Goal: Task Accomplishment & Management: Manage account settings

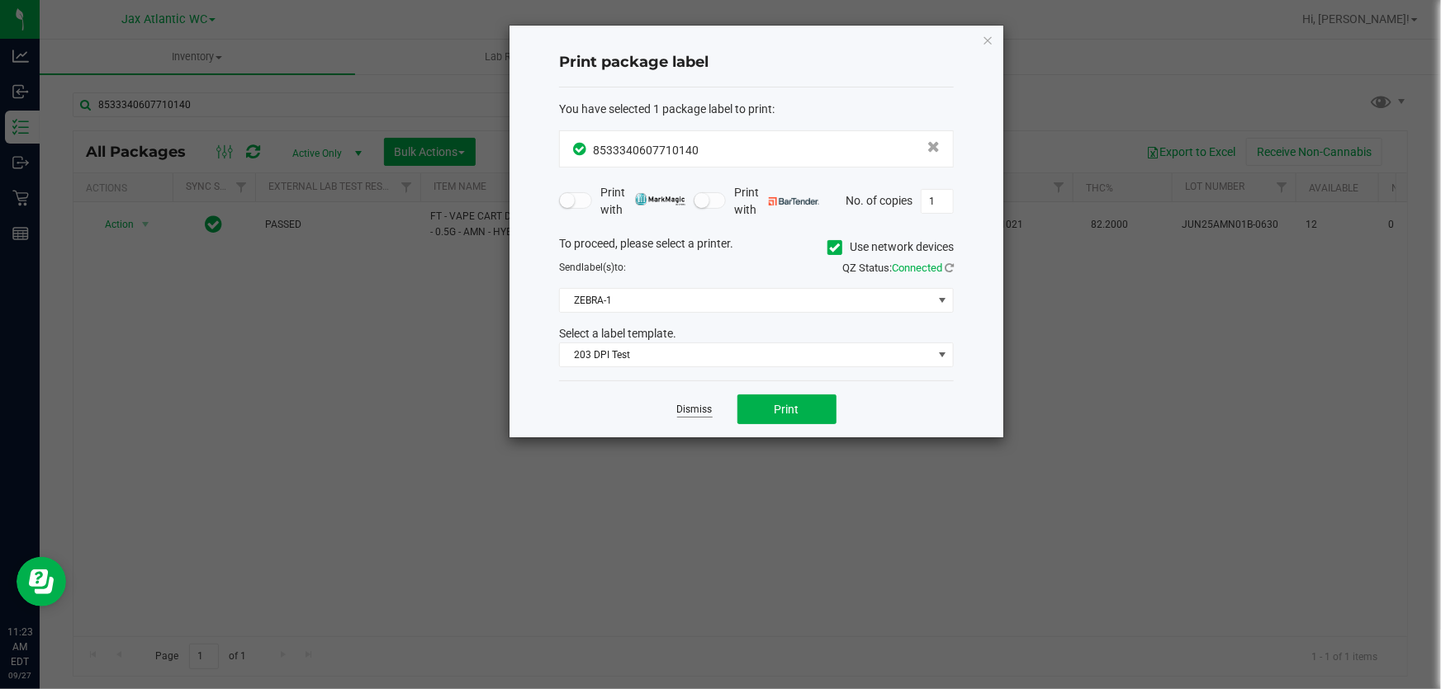
click at [694, 410] on link "Dismiss" at bounding box center [695, 410] width 36 height 14
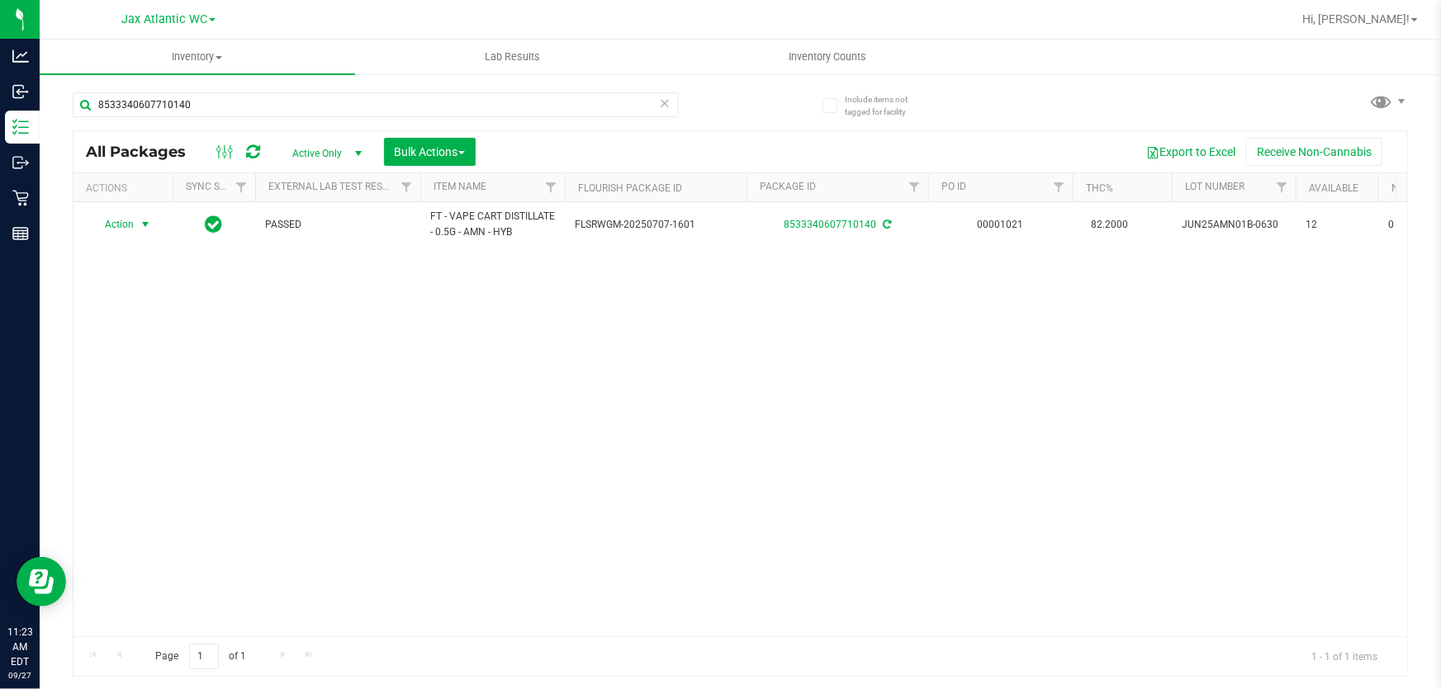
click at [304, 90] on div "8533340607710140" at bounding box center [407, 104] width 668 height 53
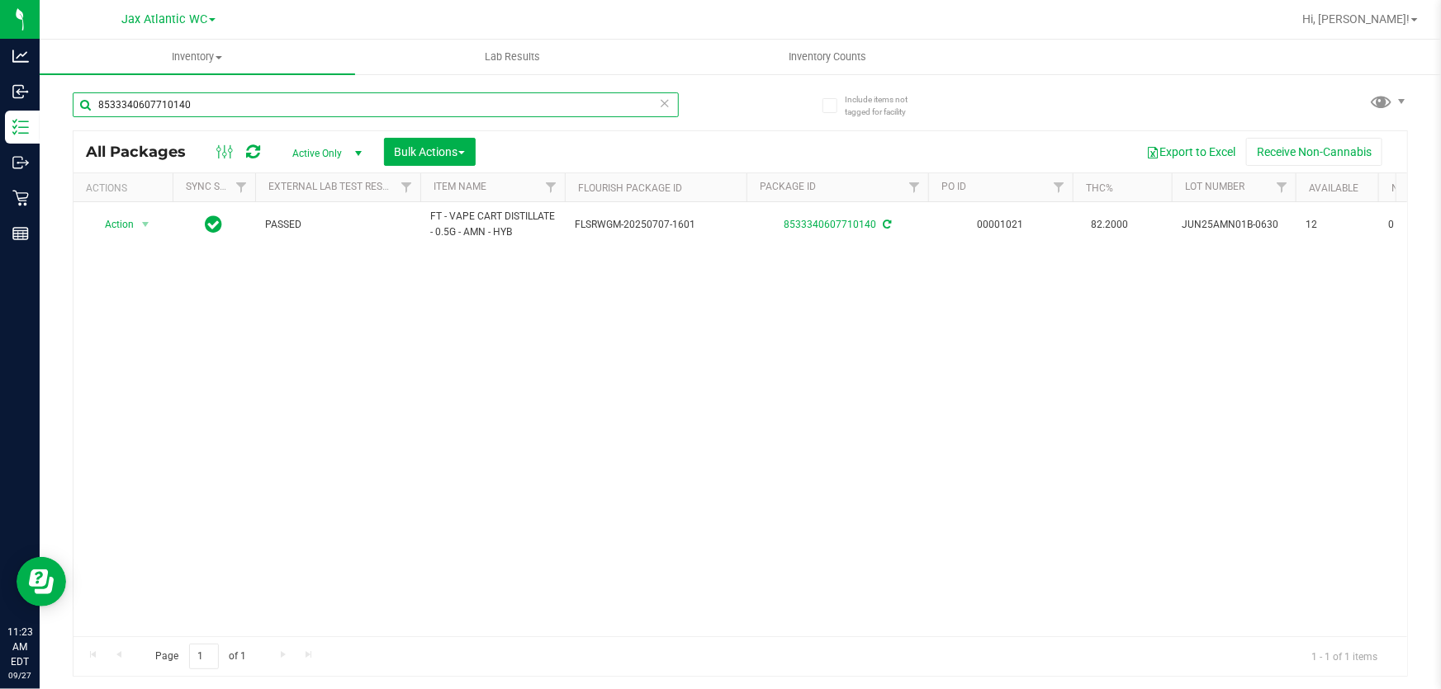
click at [302, 97] on input "8533340607710140" at bounding box center [376, 104] width 606 height 25
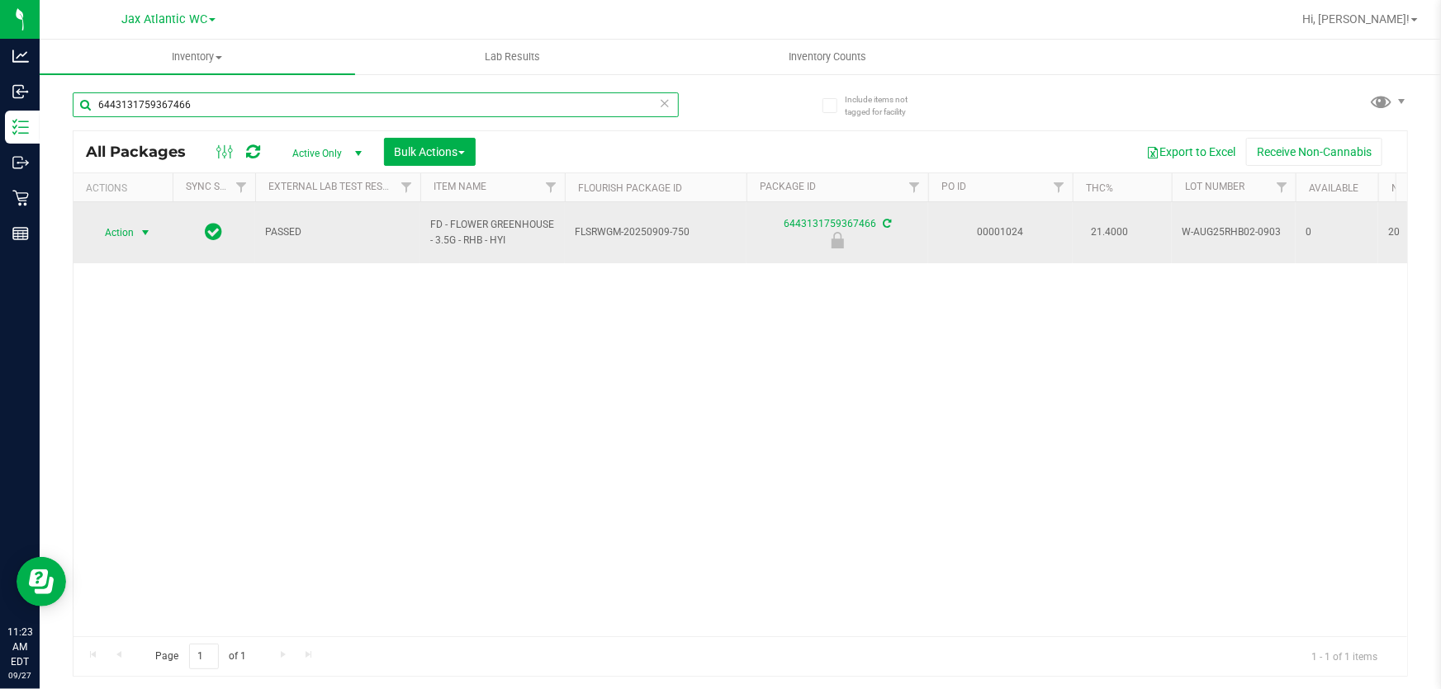
type input "6443131759367466"
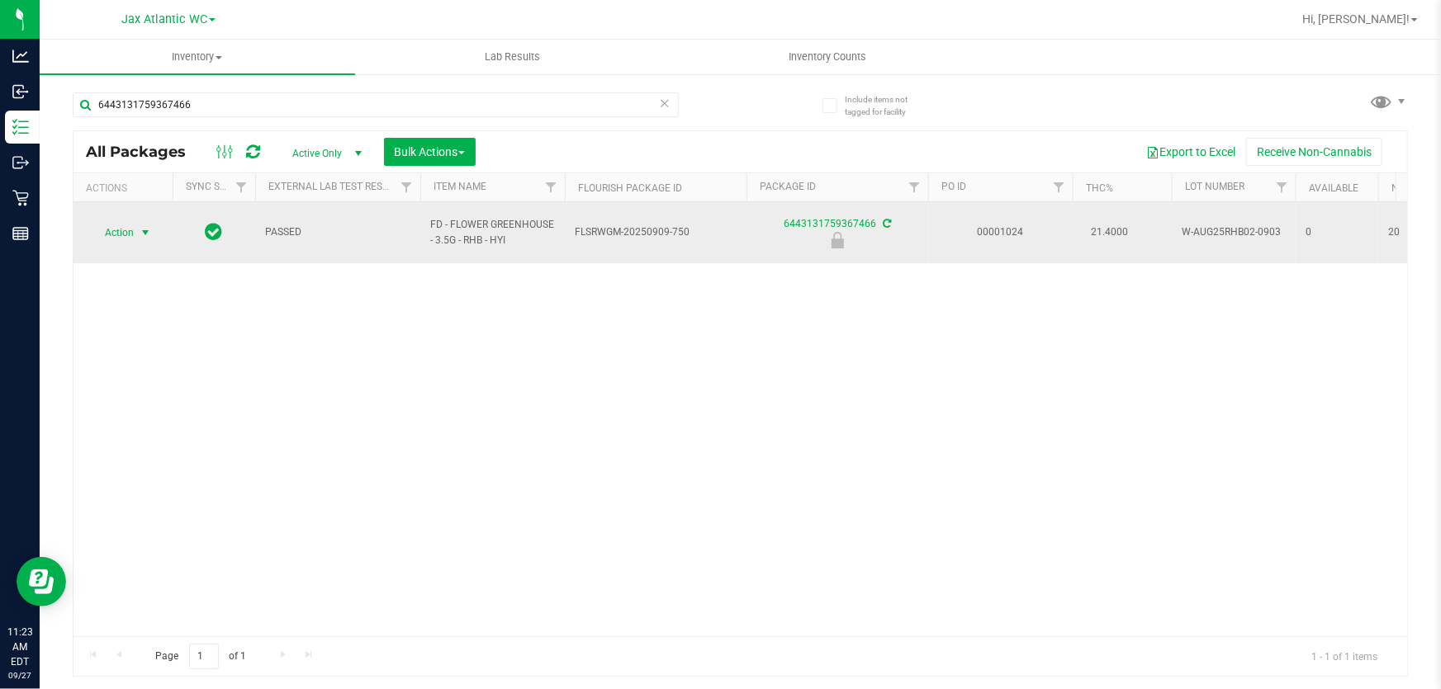
click at [121, 226] on span "Action" at bounding box center [112, 232] width 45 height 23
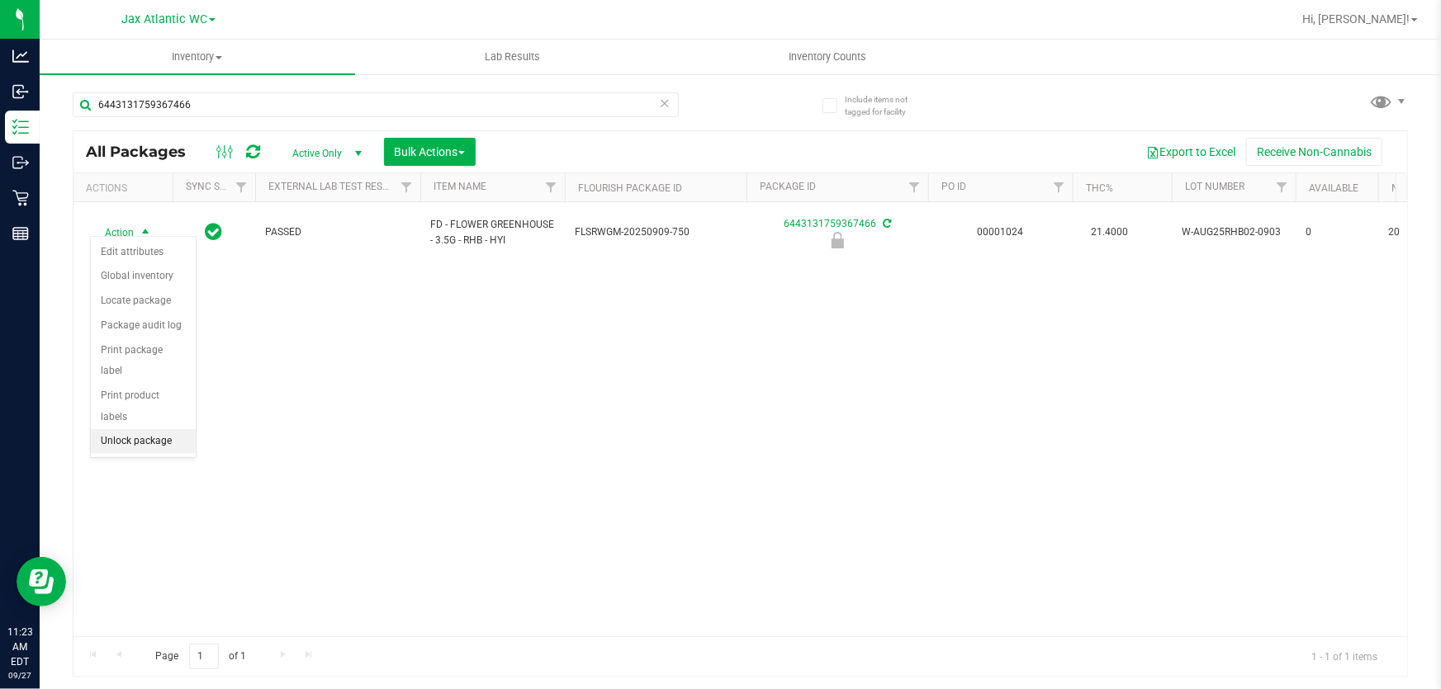
click at [163, 429] on li "Unlock package" at bounding box center [143, 441] width 105 height 25
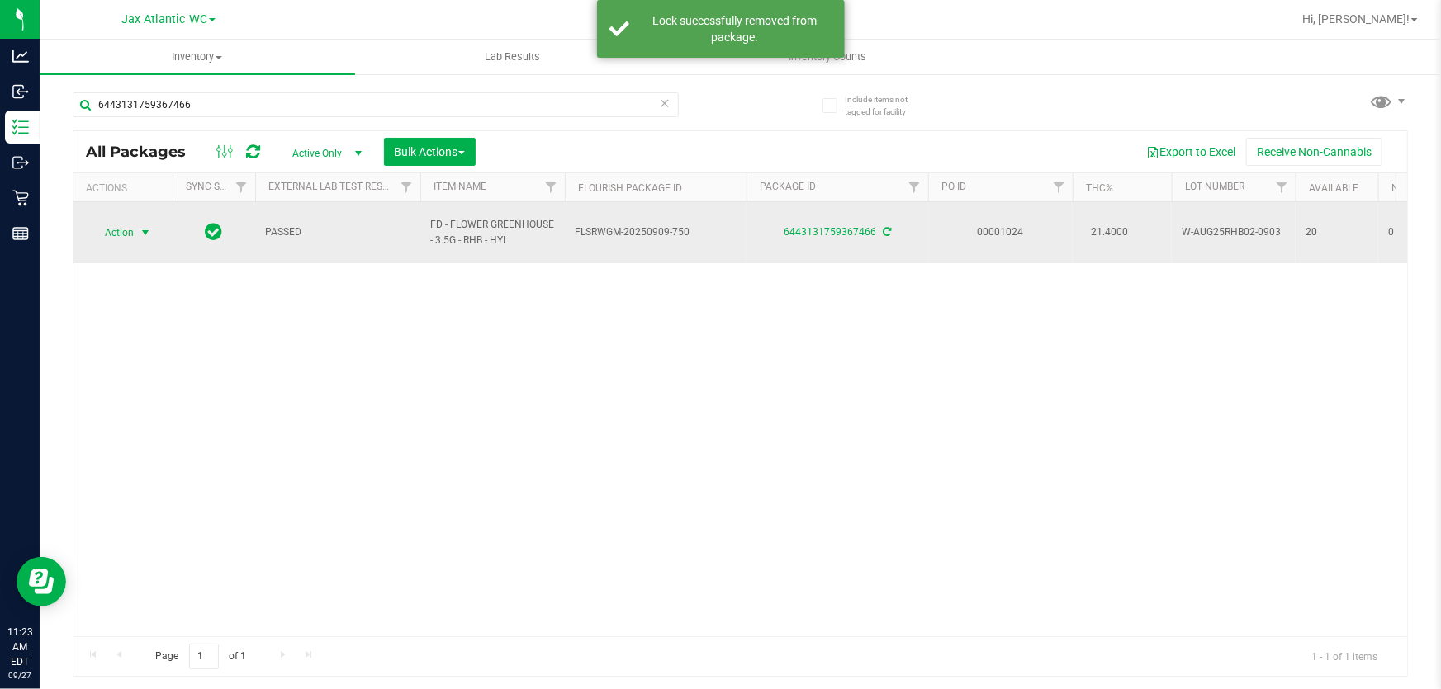
click at [118, 225] on span "Action" at bounding box center [112, 232] width 45 height 23
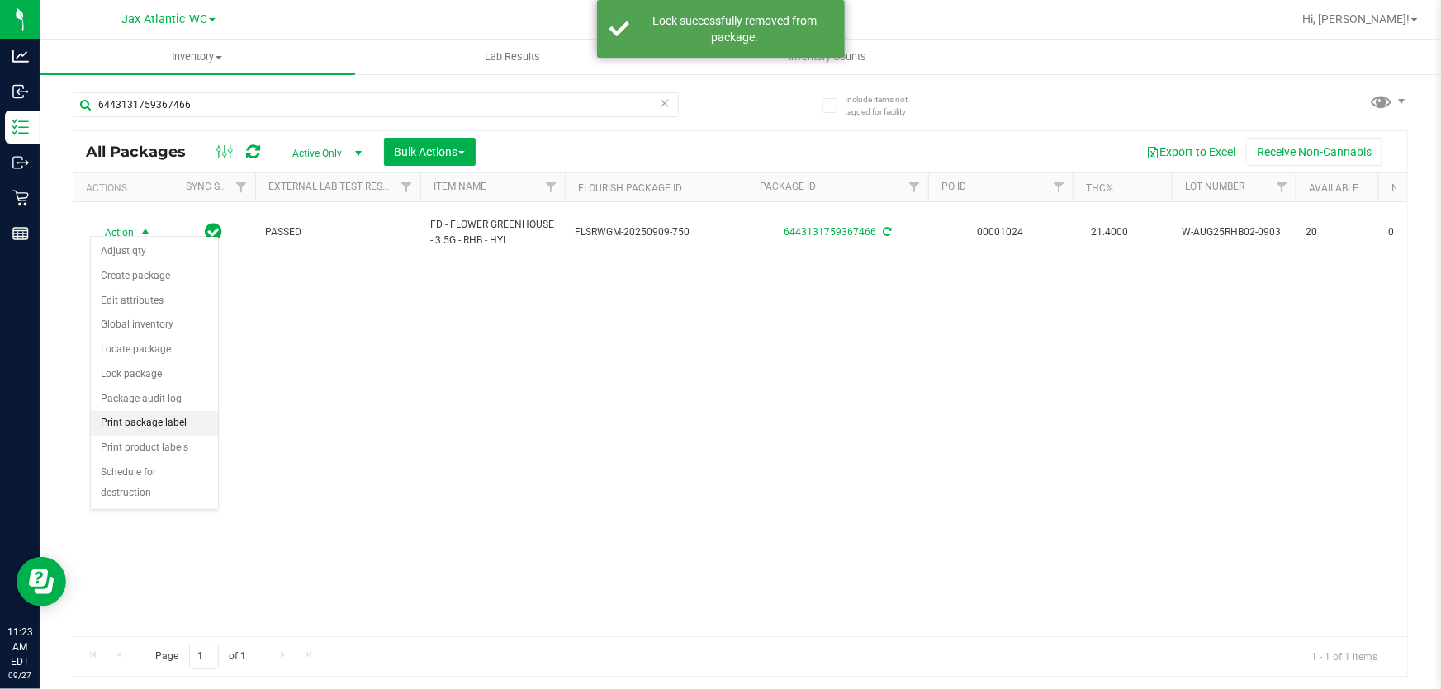
click at [182, 426] on li "Print package label" at bounding box center [154, 423] width 127 height 25
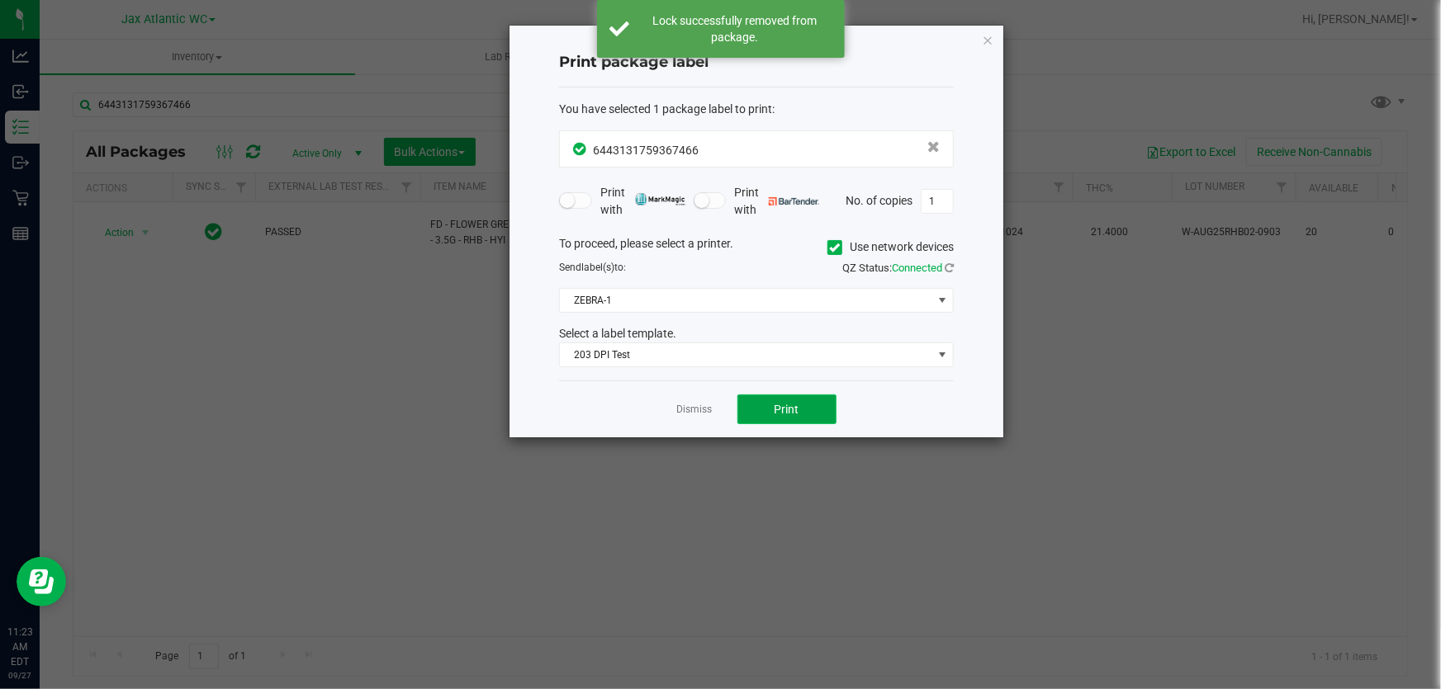
click at [786, 410] on span "Print" at bounding box center [786, 409] width 25 height 13
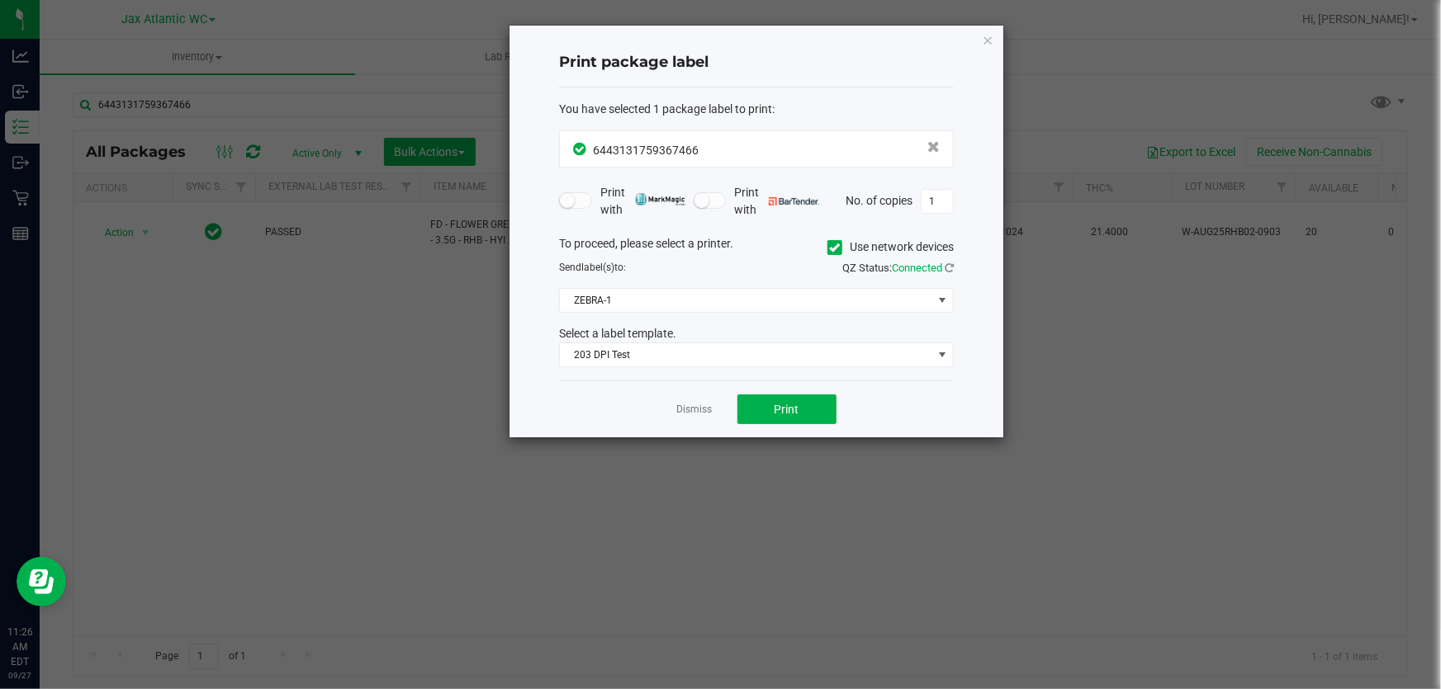
click at [709, 395] on div "Dismiss Print" at bounding box center [756, 409] width 395 height 57
click at [708, 401] on app-cancel-button "Dismiss" at bounding box center [695, 409] width 36 height 17
click at [706, 401] on app-cancel-button "Dismiss" at bounding box center [695, 409] width 36 height 17
click at [692, 411] on link "Dismiss" at bounding box center [695, 410] width 36 height 14
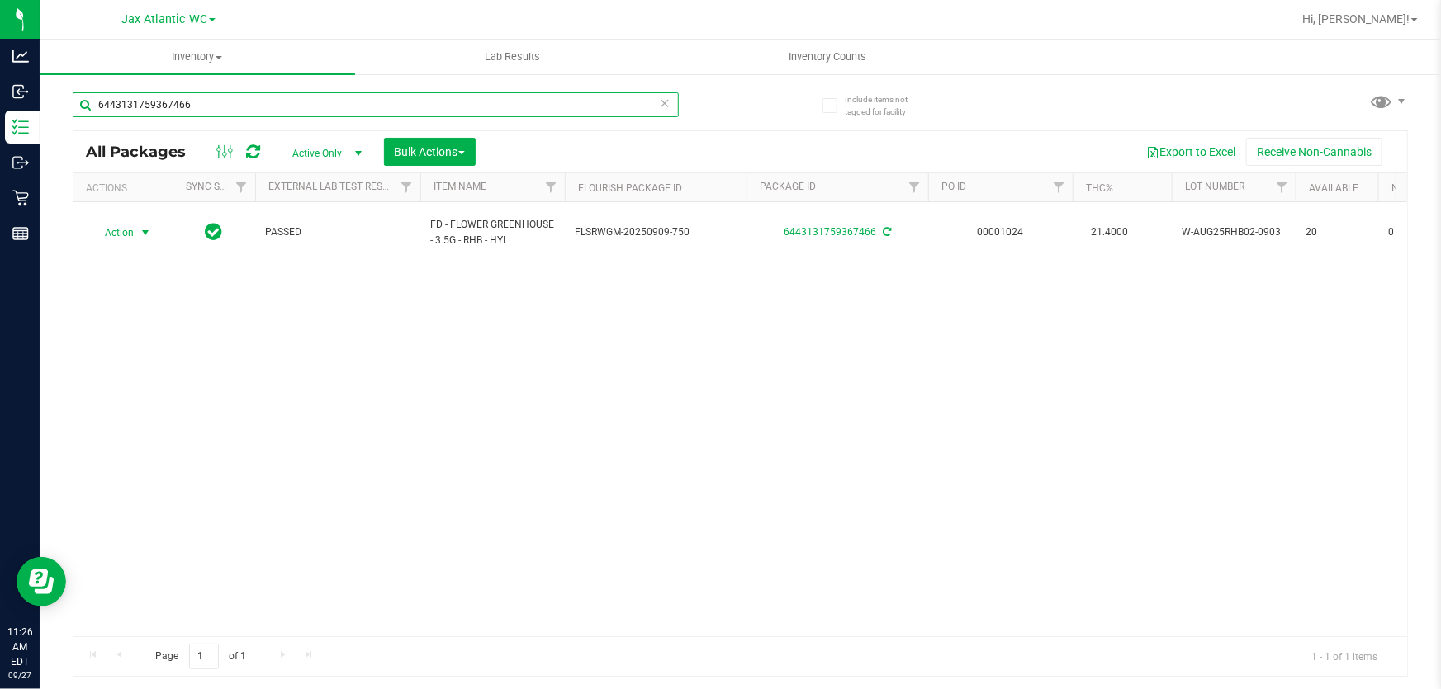
click at [445, 100] on input "6443131759367466" at bounding box center [376, 104] width 606 height 25
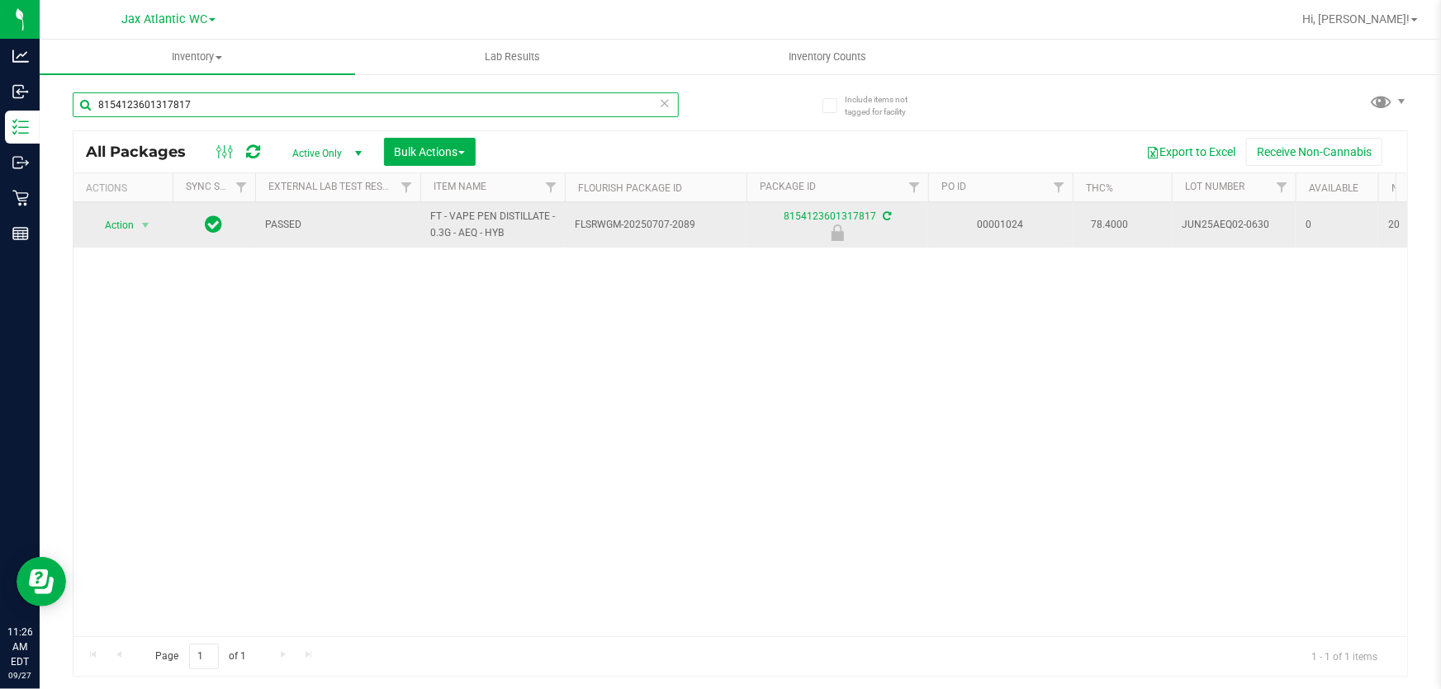
type input "8154123601317817"
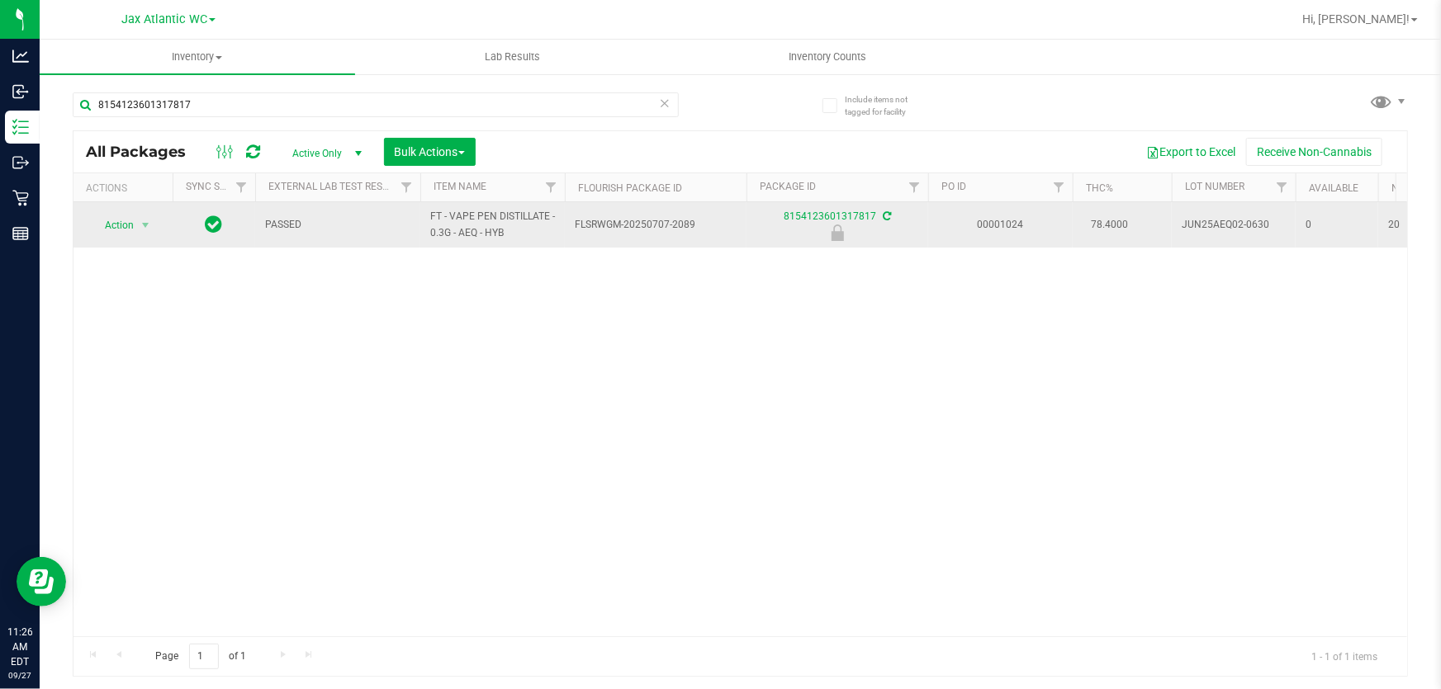
click at [134, 237] on td "Action Action Edit attributes Global inventory Locate package Package audit log…" at bounding box center [122, 224] width 99 height 45
click at [140, 227] on span "select" at bounding box center [145, 225] width 13 height 13
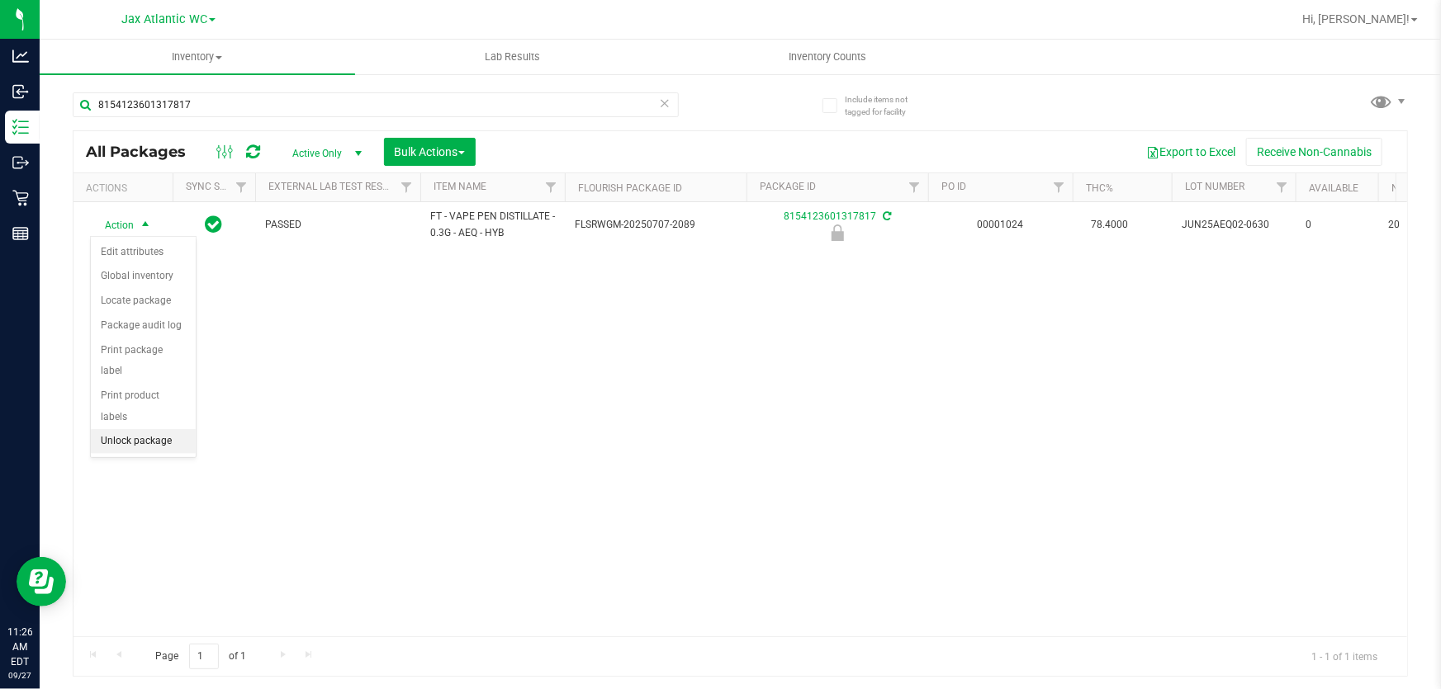
click at [177, 429] on li "Unlock package" at bounding box center [143, 441] width 105 height 25
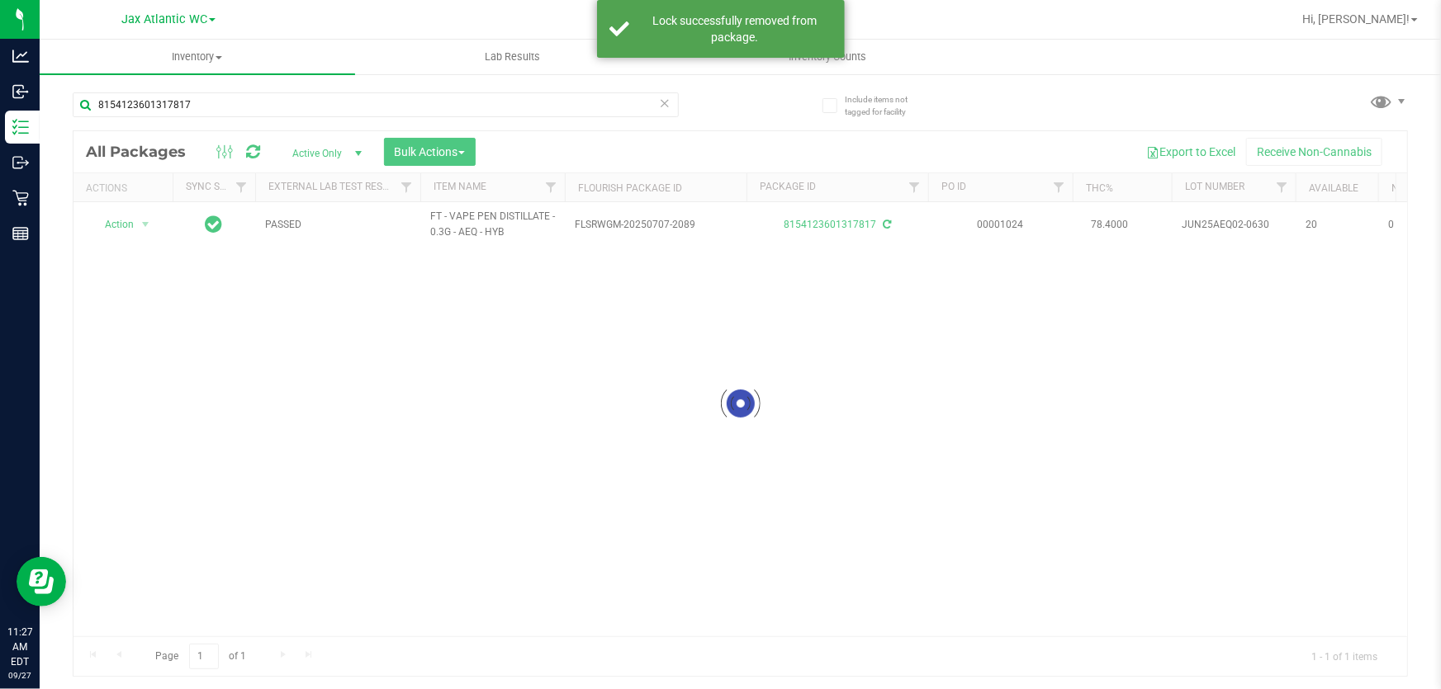
drag, startPoint x: 110, startPoint y: 223, endPoint x: 135, endPoint y: 225, distance: 25.6
click at [111, 223] on div at bounding box center [739, 403] width 1333 height 545
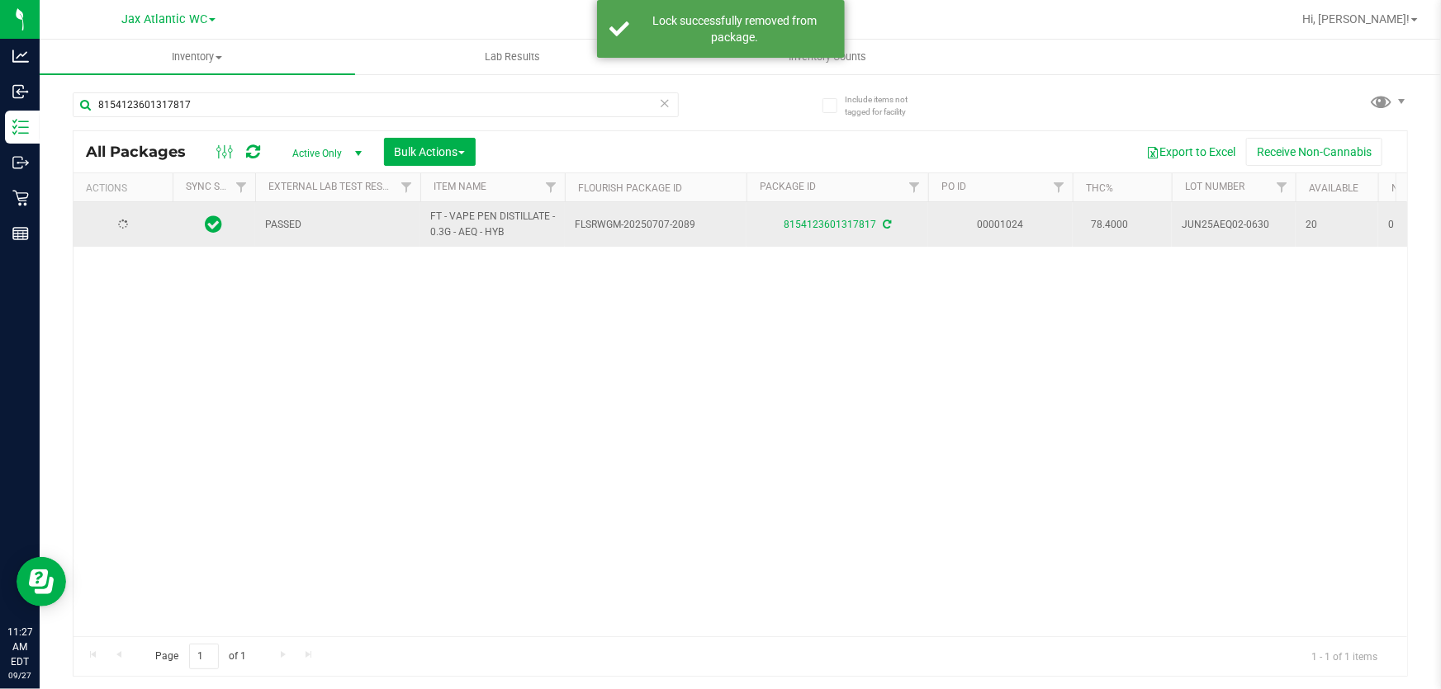
click at [140, 225] on div at bounding box center [122, 225] width 79 height 16
click at [144, 225] on span "select" at bounding box center [145, 224] width 13 height 13
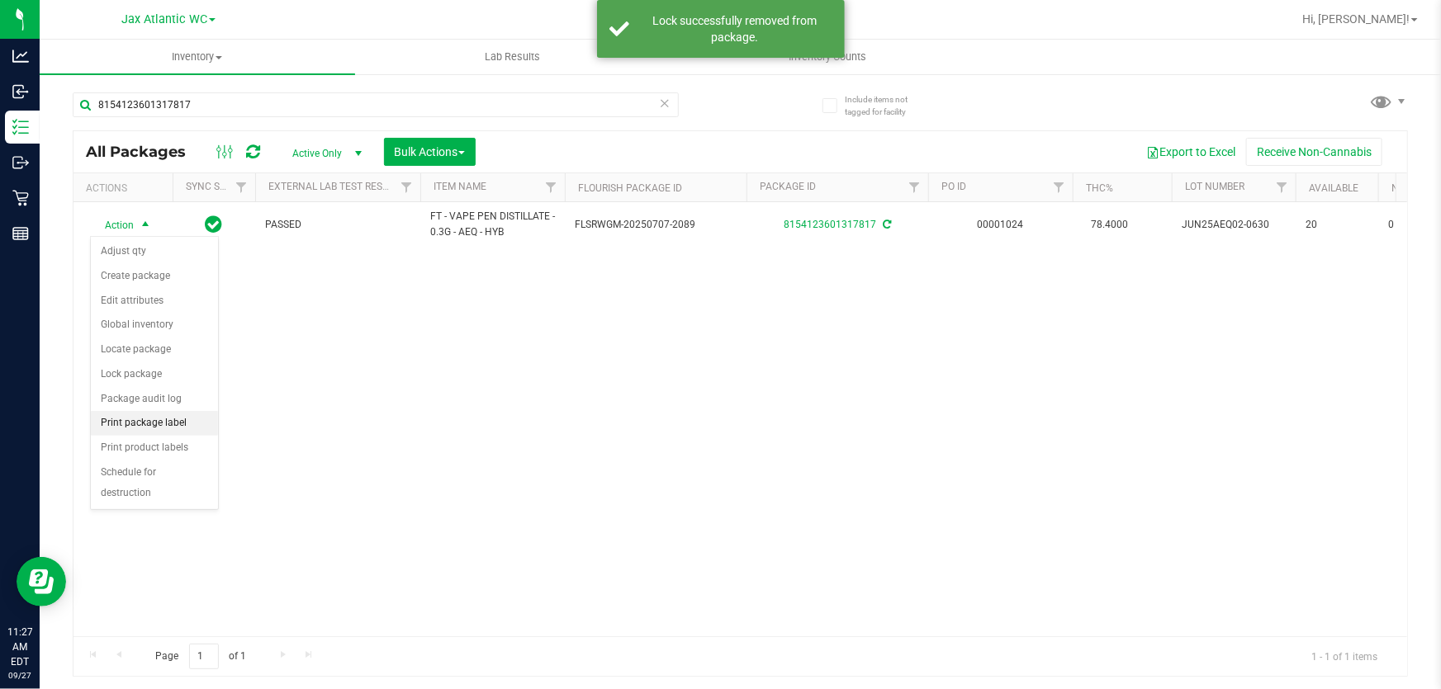
click at [189, 427] on li "Print package label" at bounding box center [154, 423] width 127 height 25
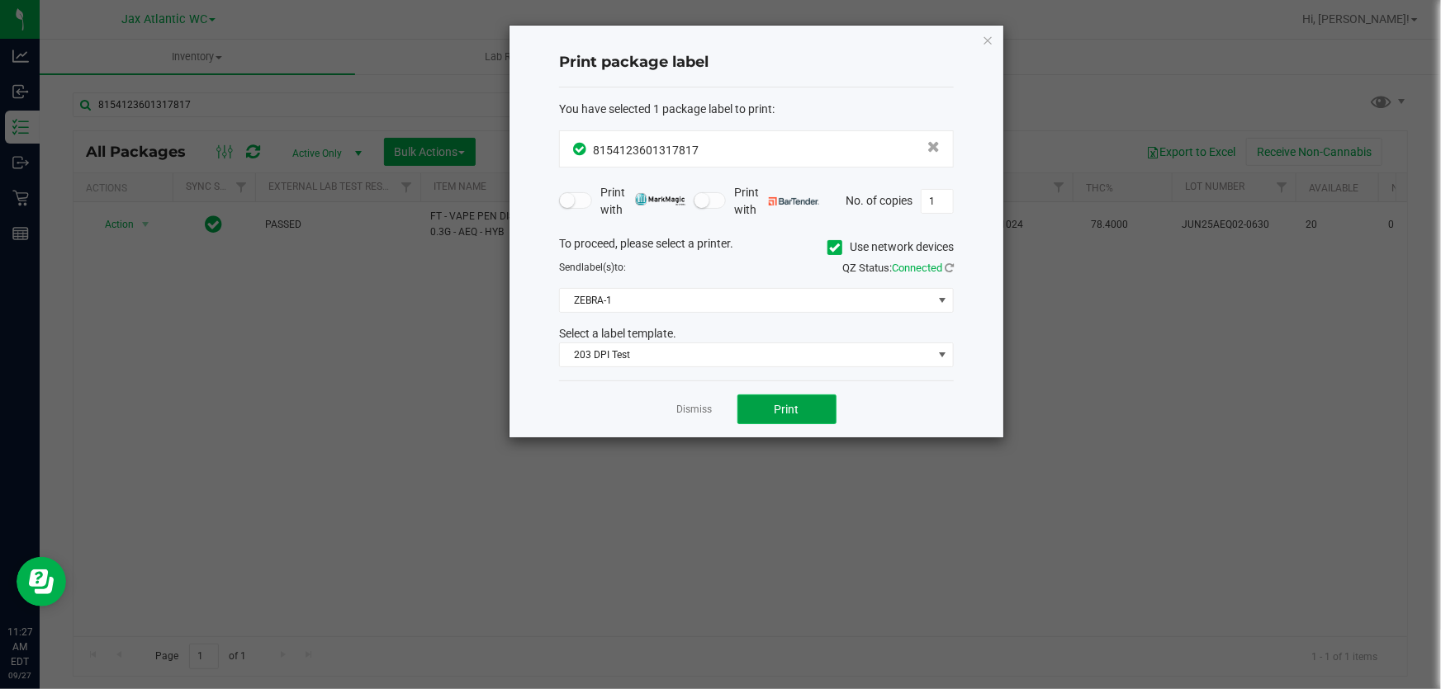
click at [805, 399] on button "Print" at bounding box center [786, 410] width 99 height 30
click at [748, 528] on ngb-modal-window "Print package label You have selected 1 package label to print : 81541236013178…" at bounding box center [726, 344] width 1453 height 689
click at [705, 403] on link "Dismiss" at bounding box center [695, 410] width 36 height 14
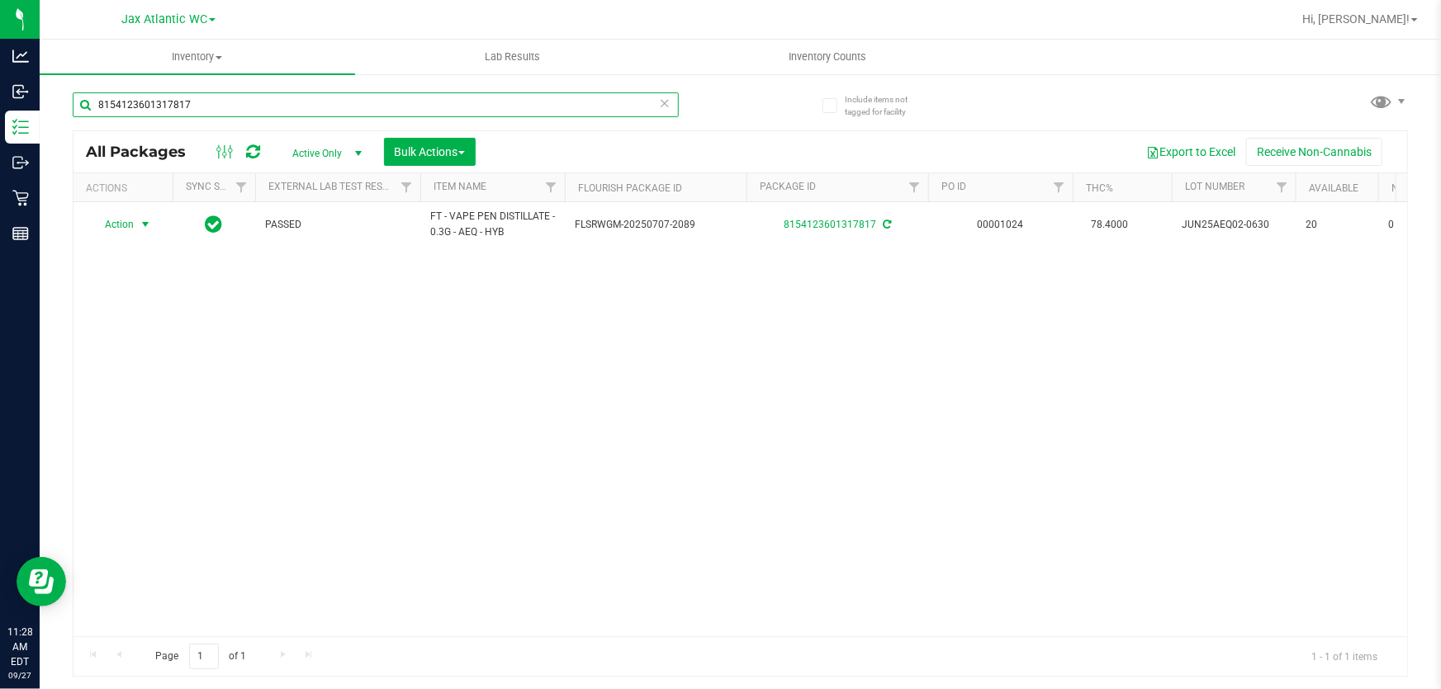
click at [343, 107] on input "8154123601317817" at bounding box center [376, 104] width 606 height 25
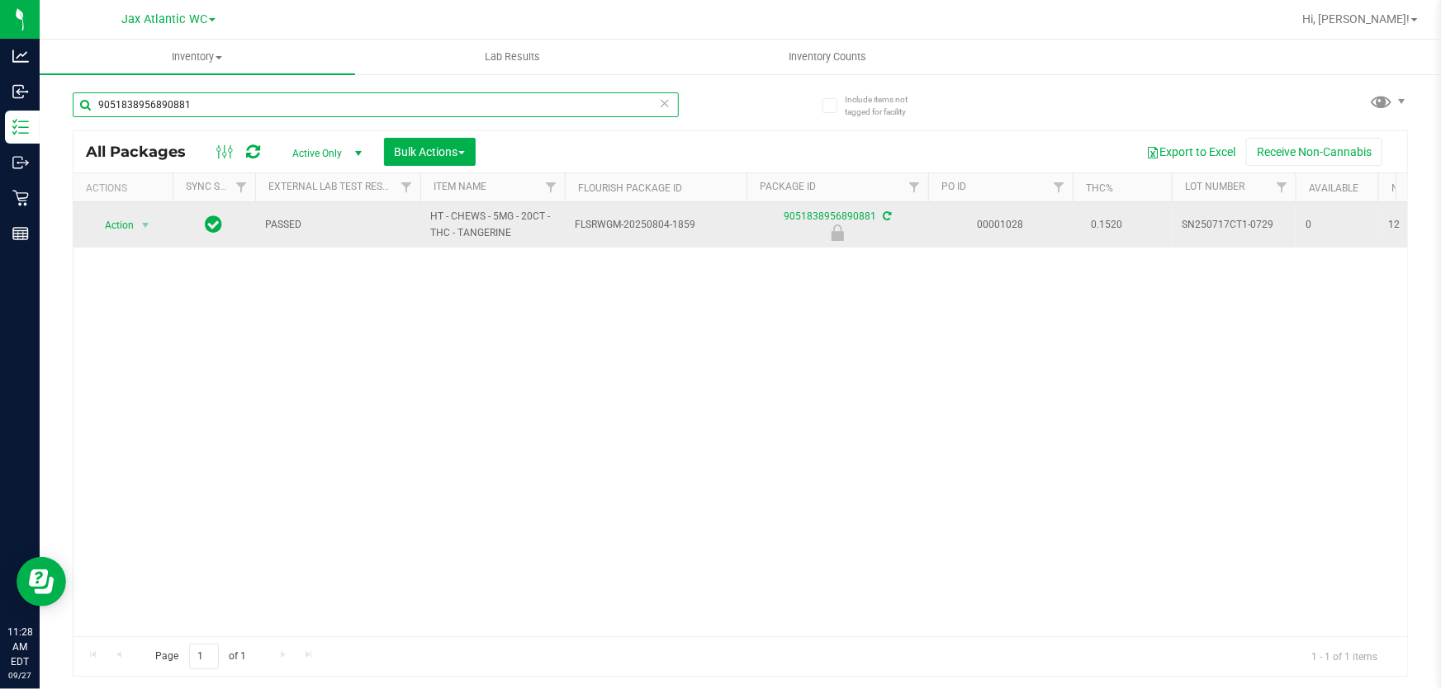
type input "9051838956890881"
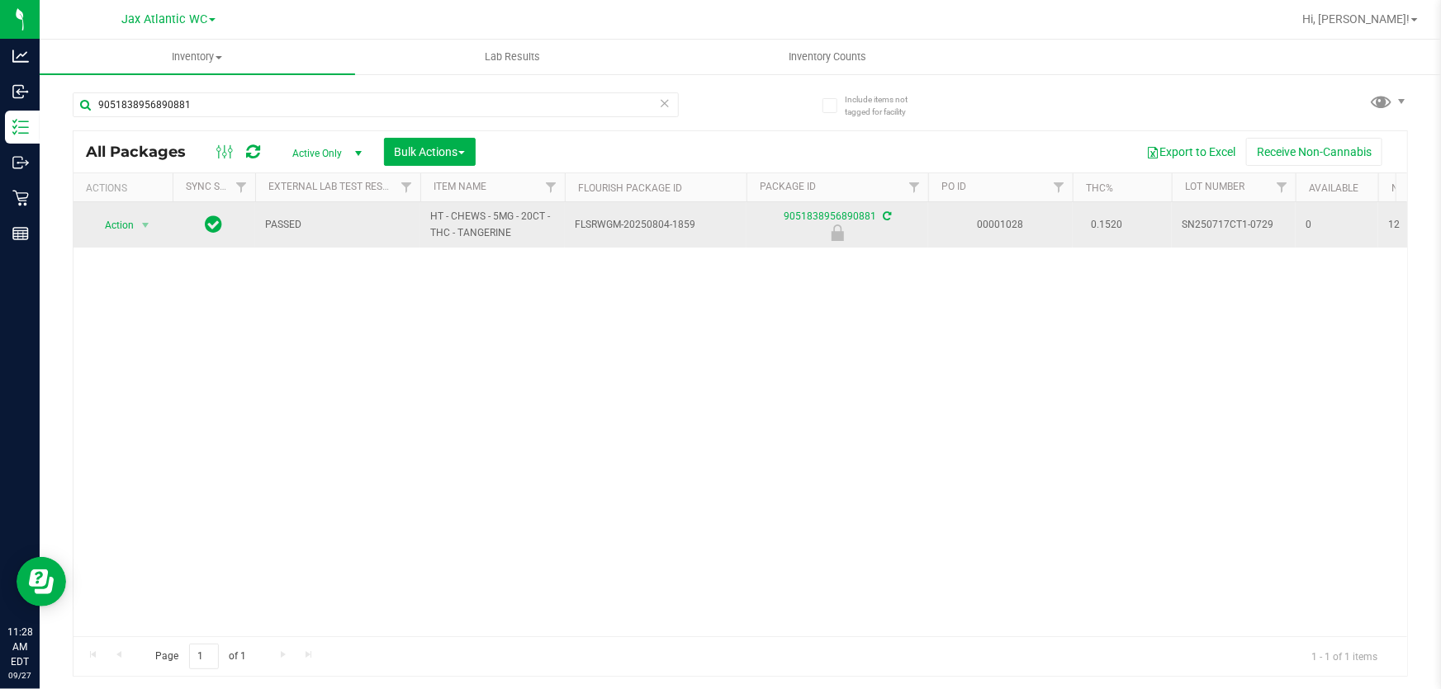
drag, startPoint x: 126, startPoint y: 243, endPoint x: 128, endPoint y: 229, distance: 14.3
click at [126, 239] on td "Action Action Edit attributes Global inventory Locate package Package audit log…" at bounding box center [122, 224] width 99 height 45
click at [130, 226] on span "Action" at bounding box center [112, 225] width 45 height 23
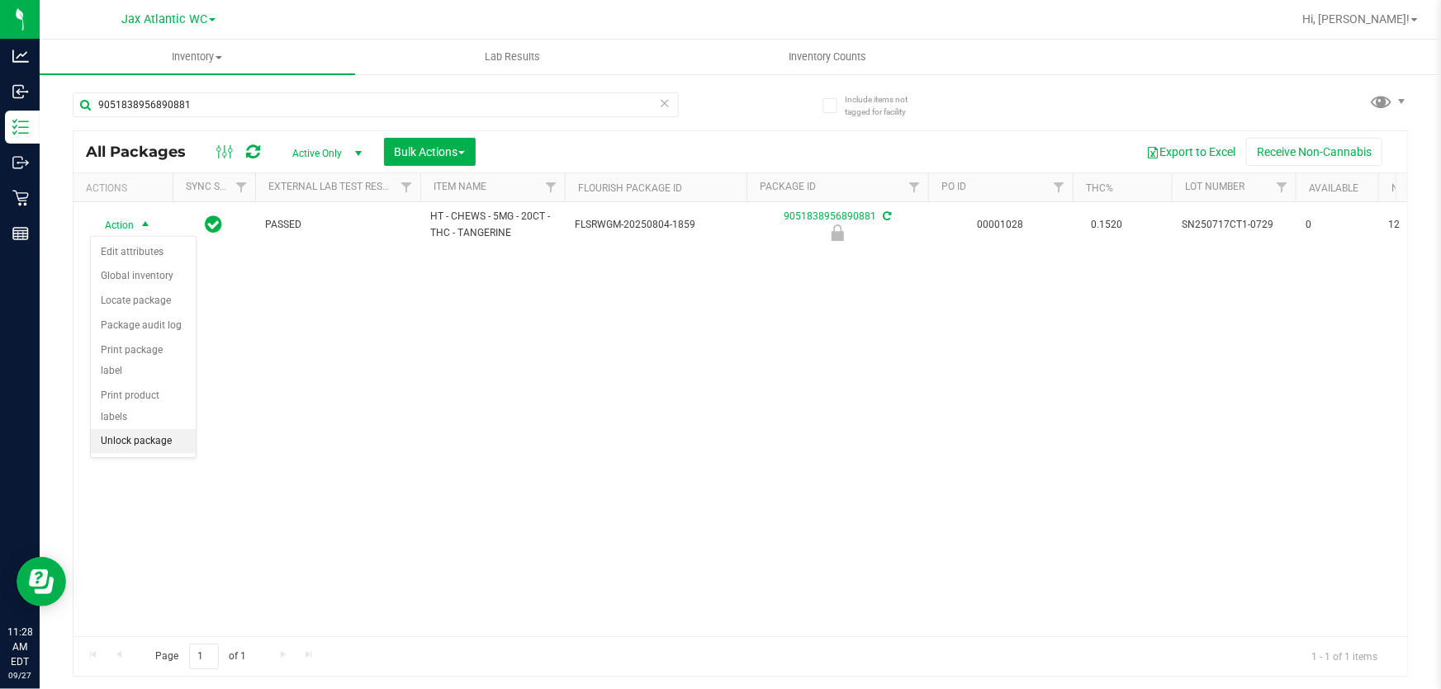
drag, startPoint x: 134, startPoint y: 414, endPoint x: 144, endPoint y: 398, distance: 19.3
click at [133, 429] on li "Unlock package" at bounding box center [143, 441] width 105 height 25
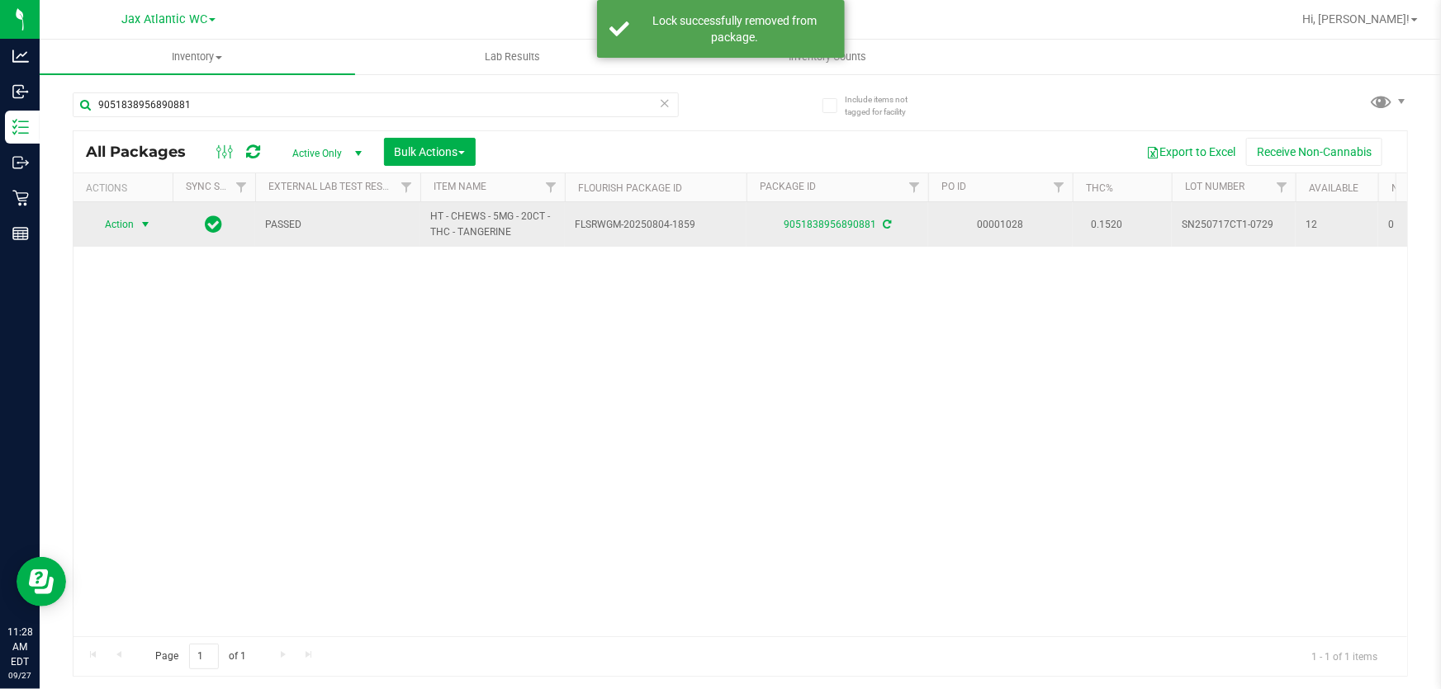
click at [148, 220] on span "select" at bounding box center [145, 224] width 13 height 13
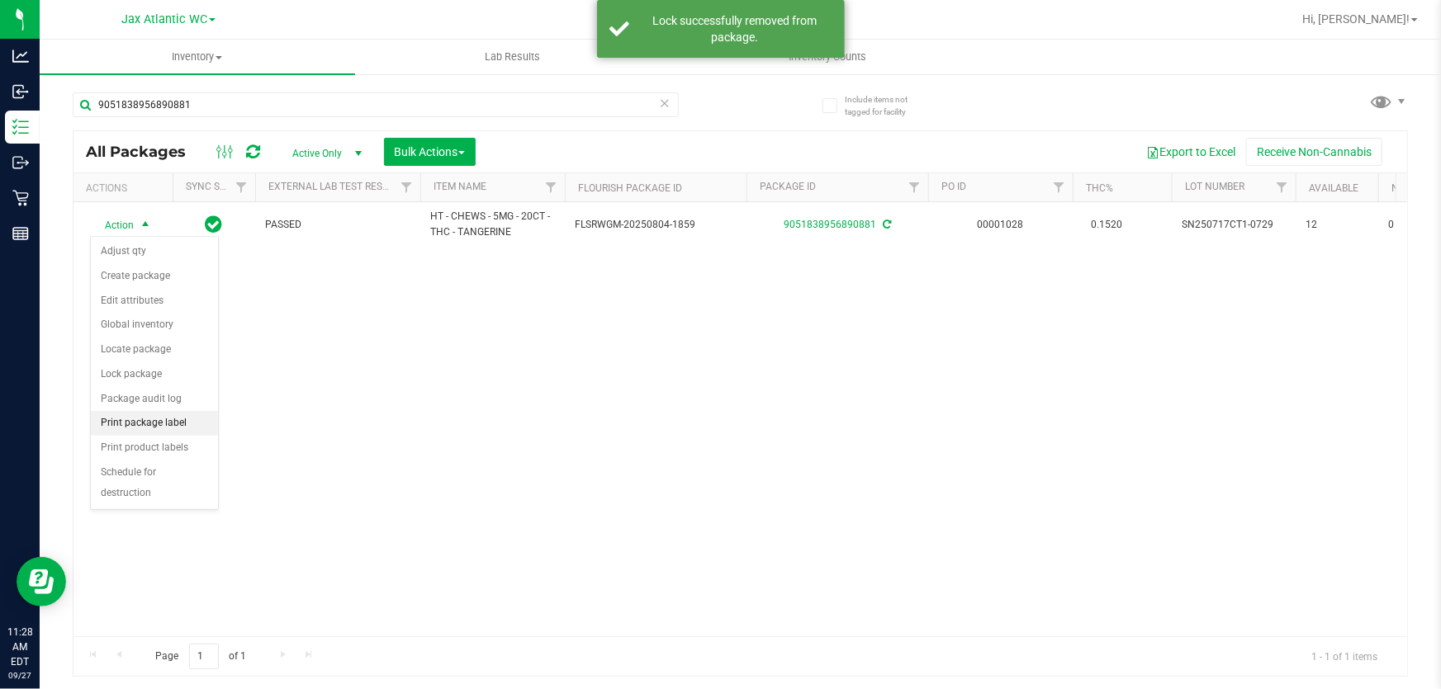
click at [183, 420] on li "Print package label" at bounding box center [154, 423] width 127 height 25
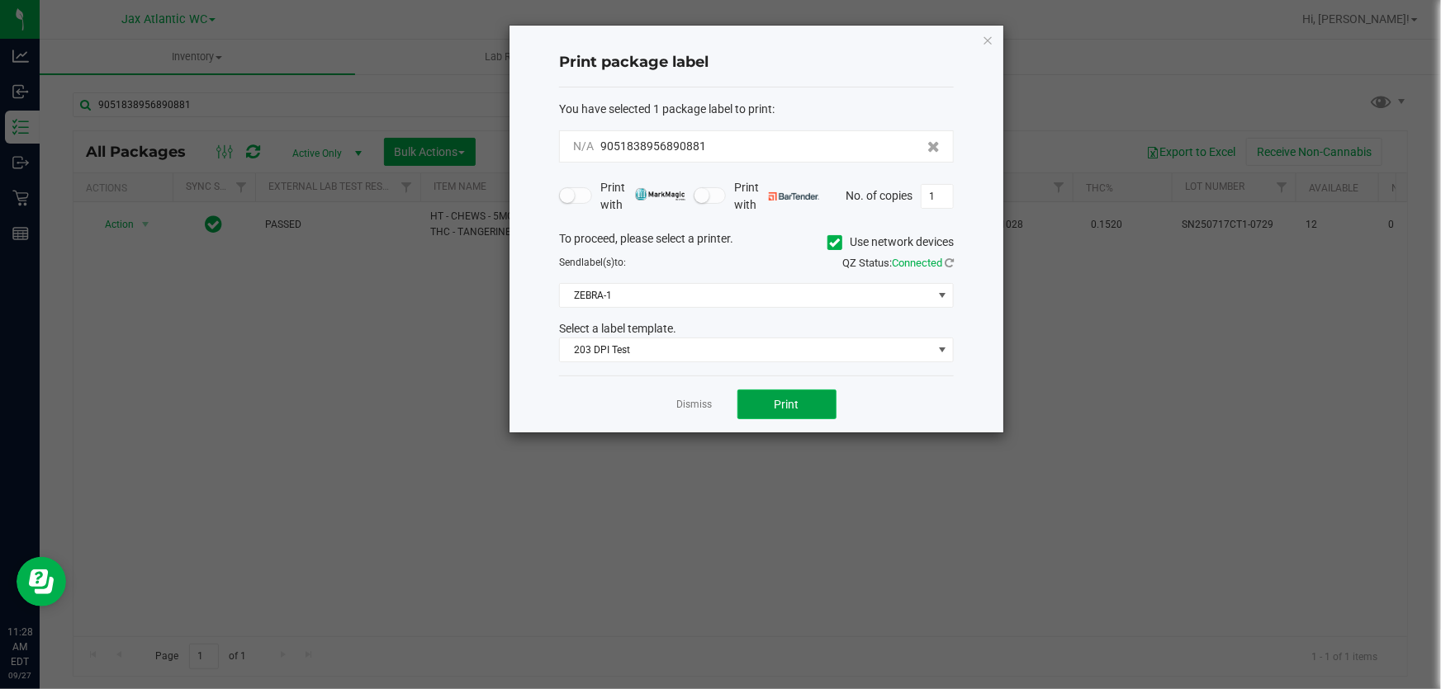
click at [770, 403] on button "Print" at bounding box center [786, 405] width 99 height 30
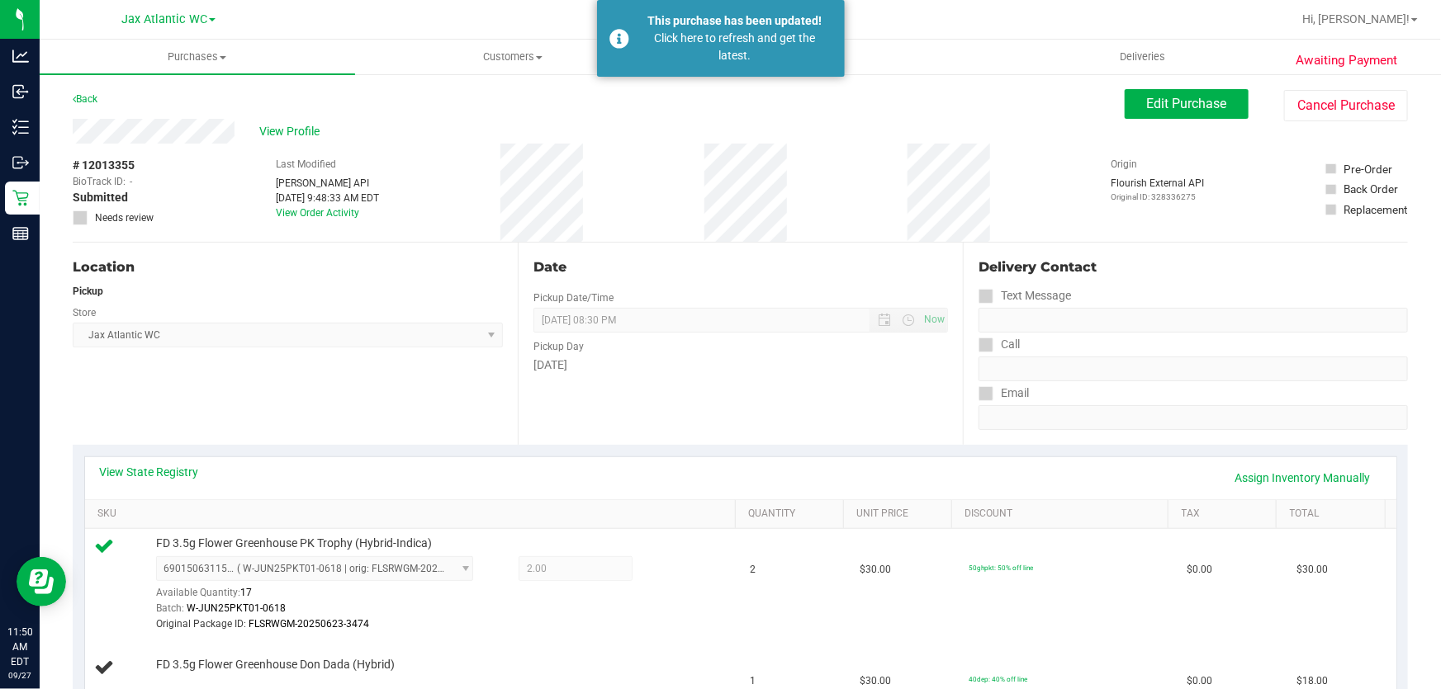
scroll to position [74, 0]
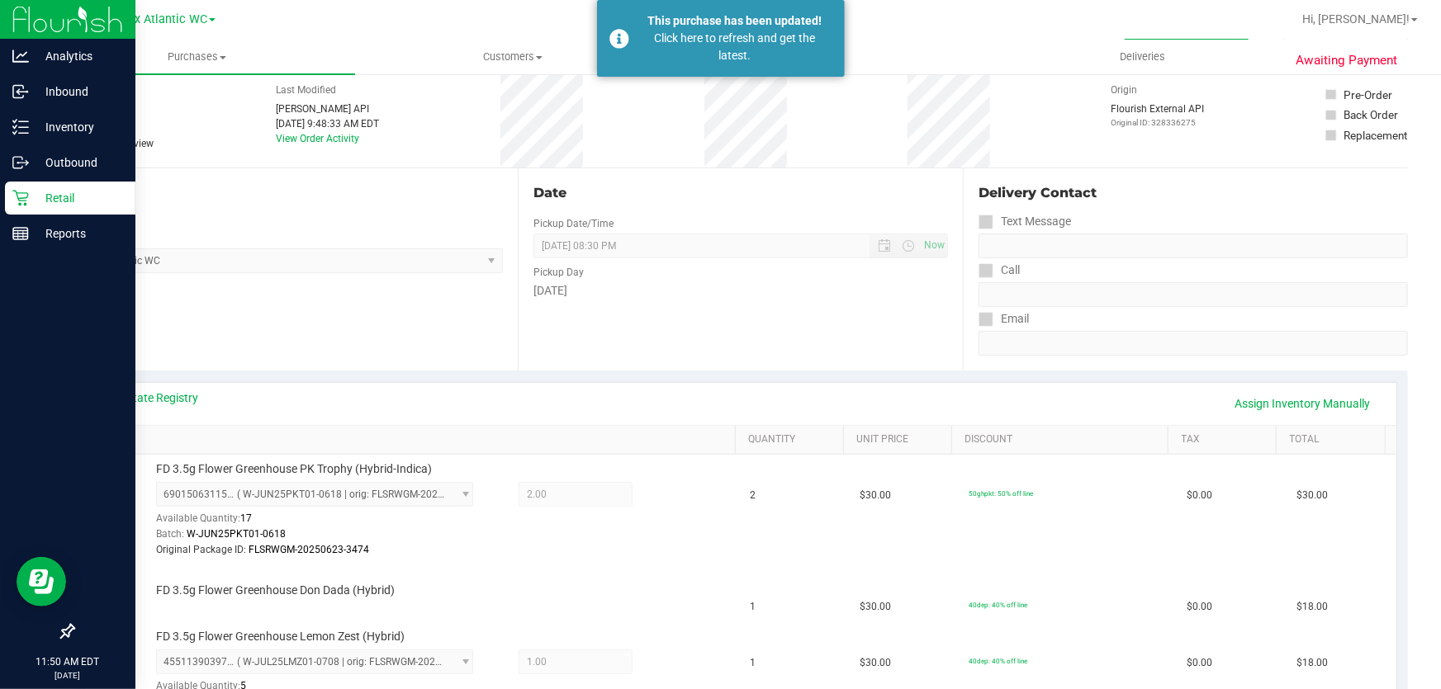
click at [61, 198] on p "Retail" at bounding box center [78, 198] width 99 height 20
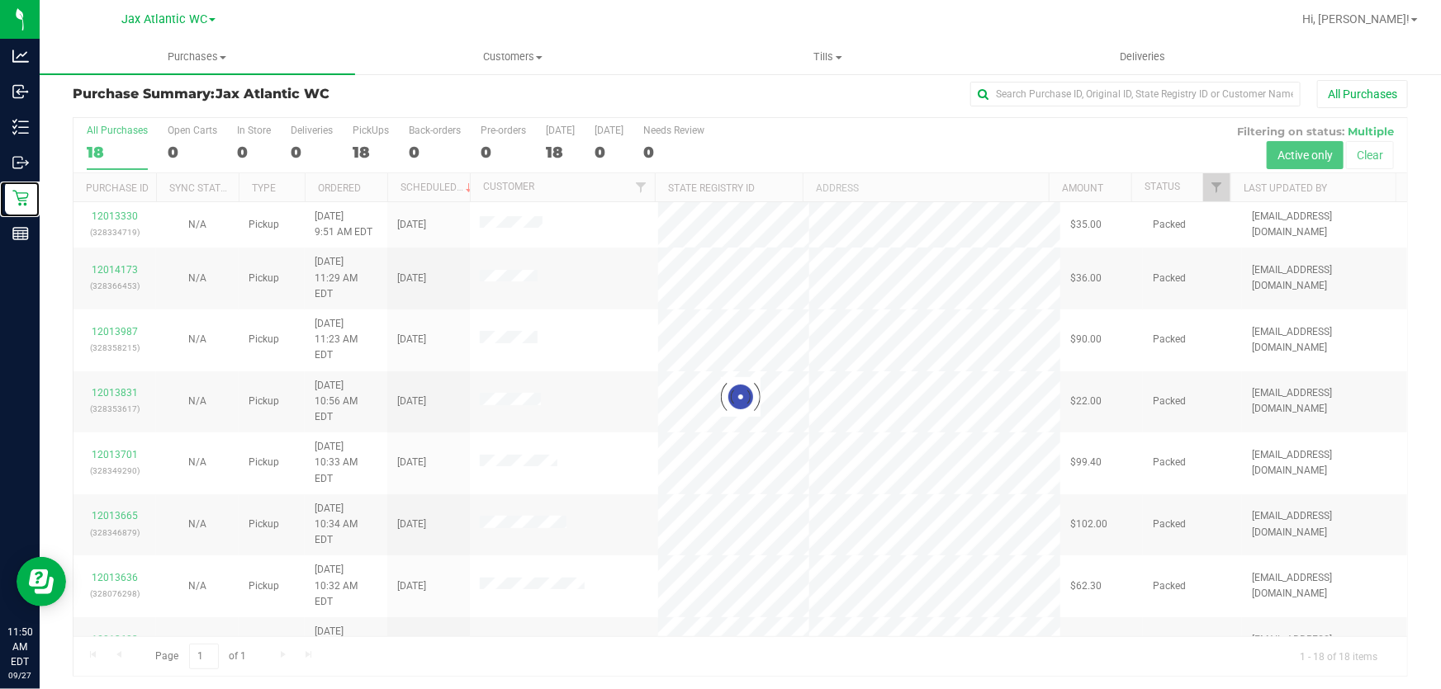
scroll to position [12, 0]
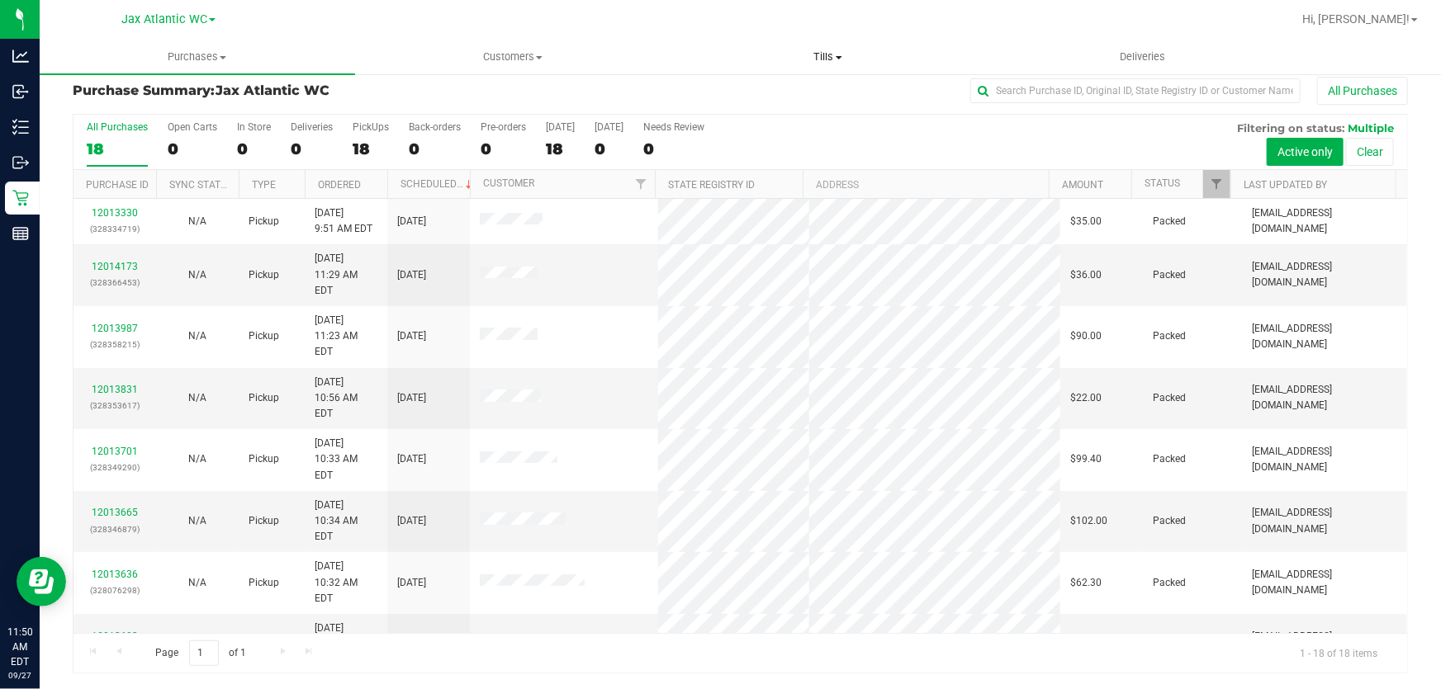
click at [836, 56] on span at bounding box center [839, 57] width 7 height 3
click at [796, 94] on li "Manage tills" at bounding box center [827, 100] width 315 height 20
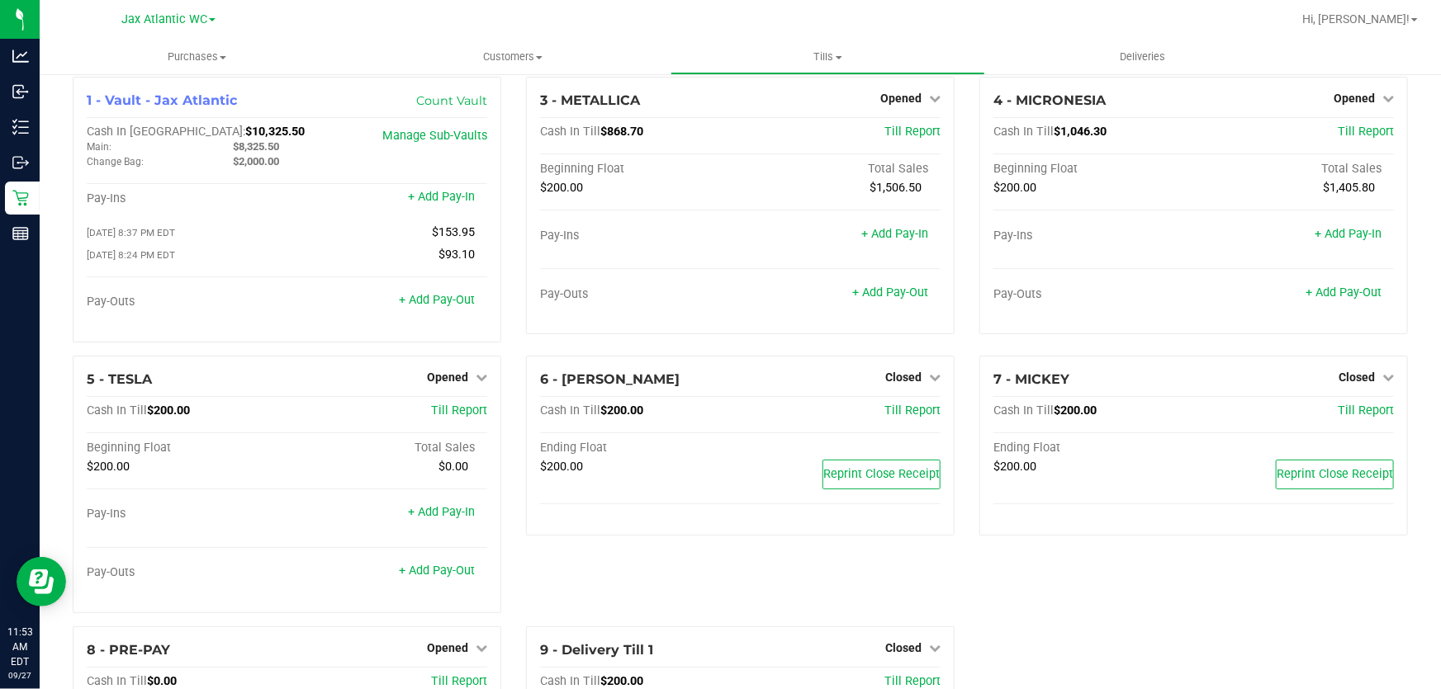
click at [792, 598] on div "6 - MICK-JAGGER Closed Open Till Cash In Till $200.00 Till Report Ending Float …" at bounding box center [740, 491] width 453 height 271
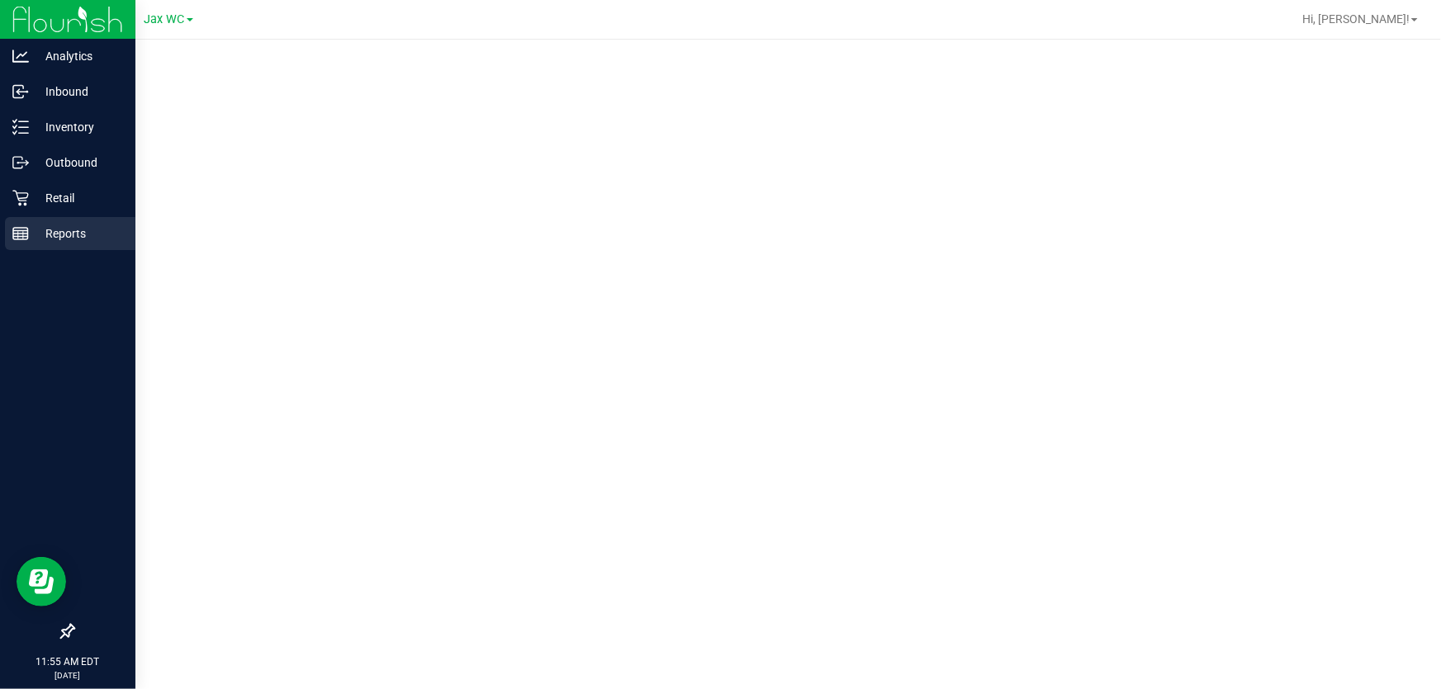
click at [50, 239] on p "Reports" at bounding box center [78, 234] width 99 height 20
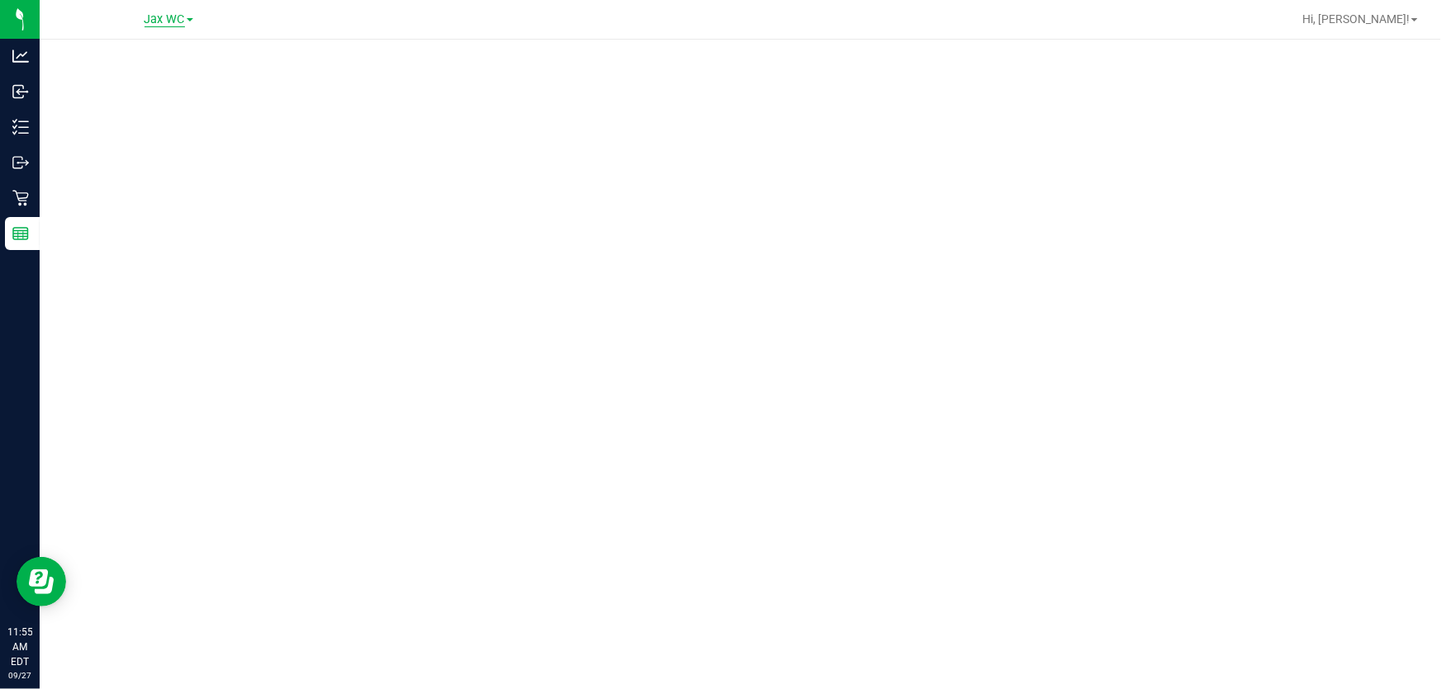
click at [161, 18] on span "Jax WC" at bounding box center [164, 19] width 40 height 15
click at [161, 53] on link "Jax Atlantic WC" at bounding box center [168, 58] width 241 height 22
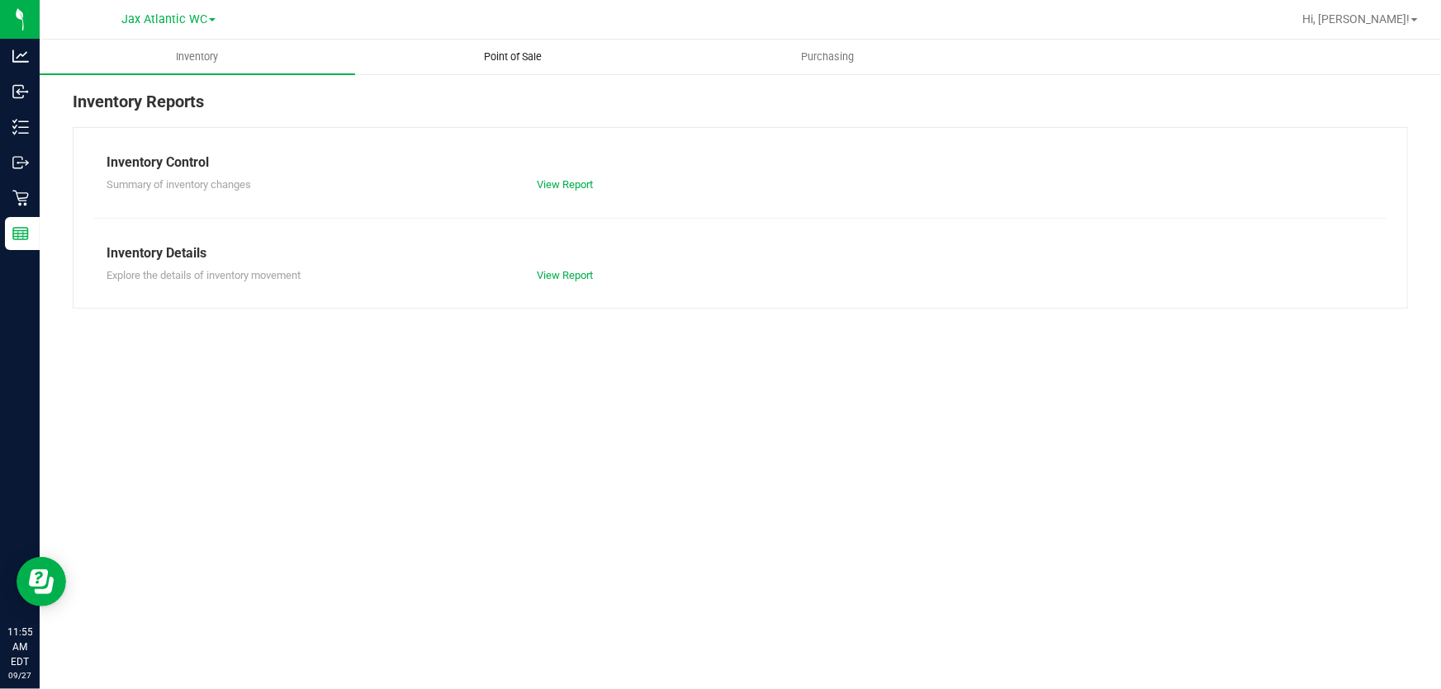
click at [520, 50] on span "Point of Sale" at bounding box center [513, 57] width 102 height 15
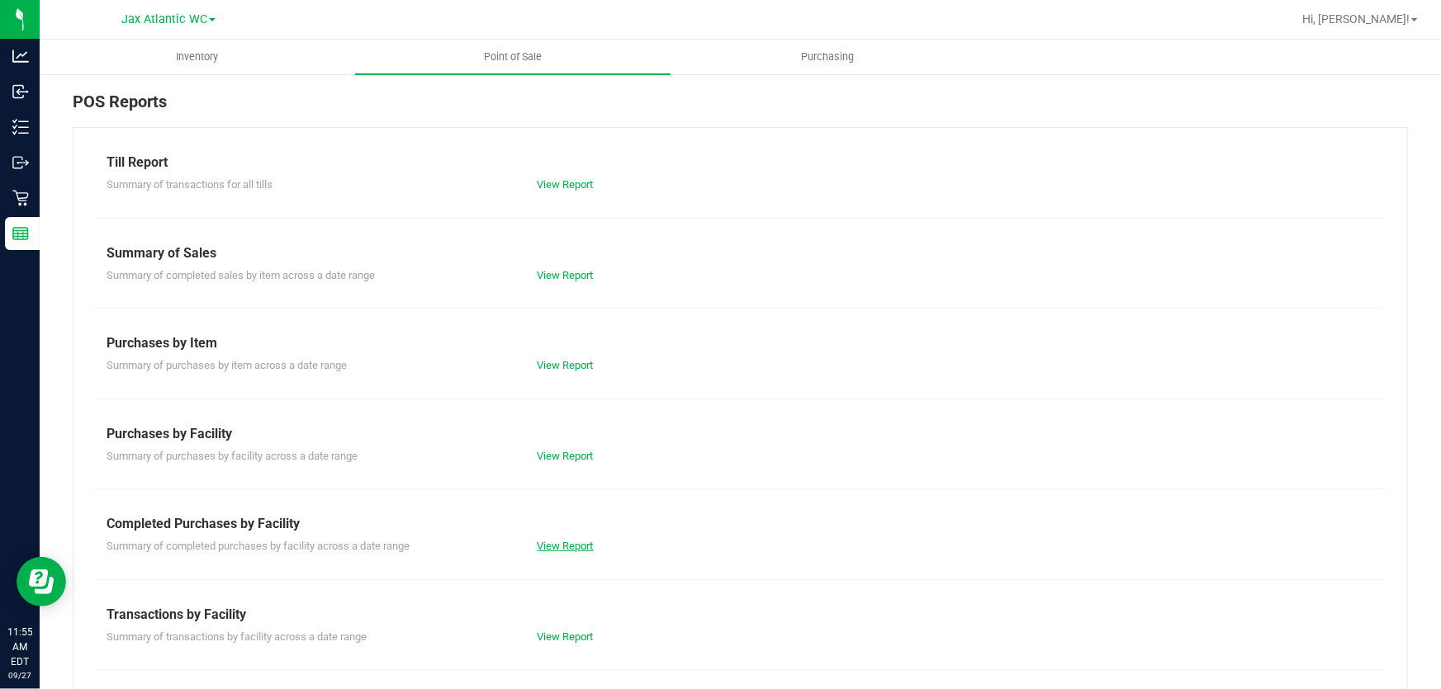
click at [571, 543] on link "View Report" at bounding box center [566, 546] width 56 height 12
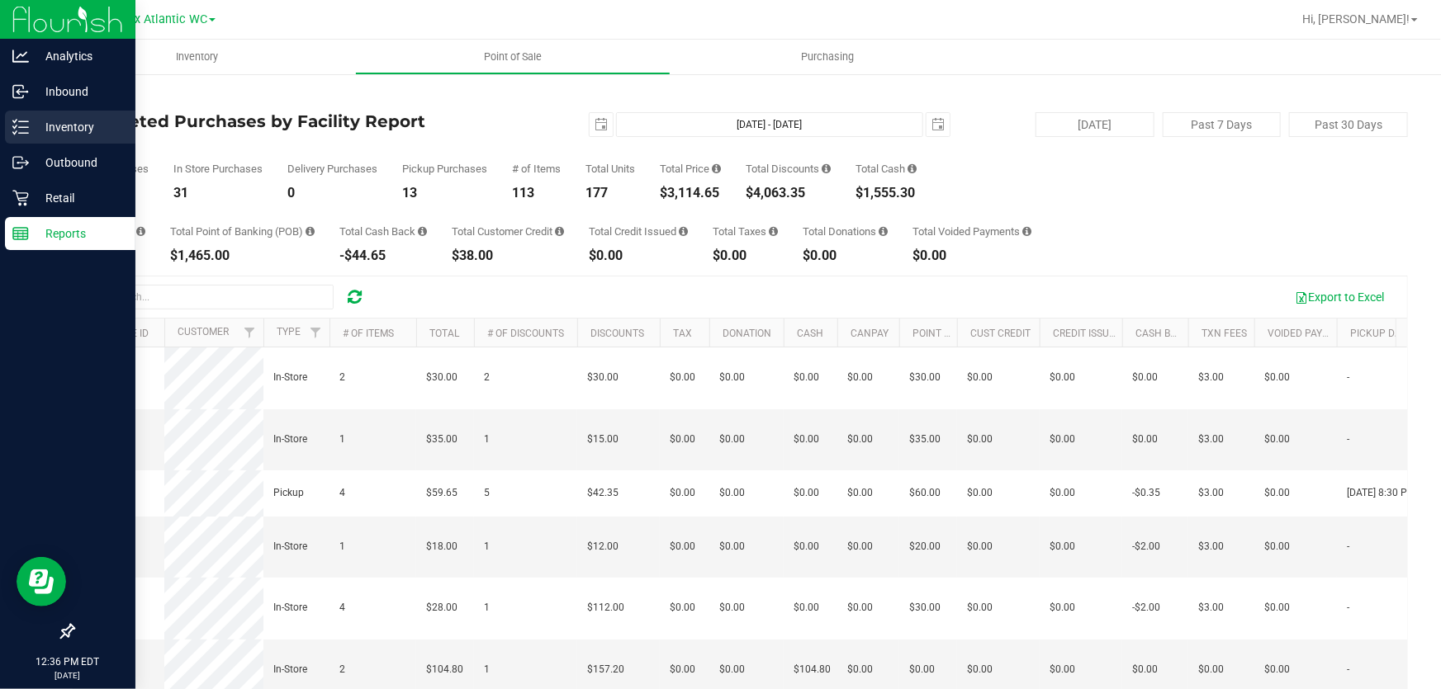
click at [25, 129] on icon at bounding box center [20, 127] width 17 height 17
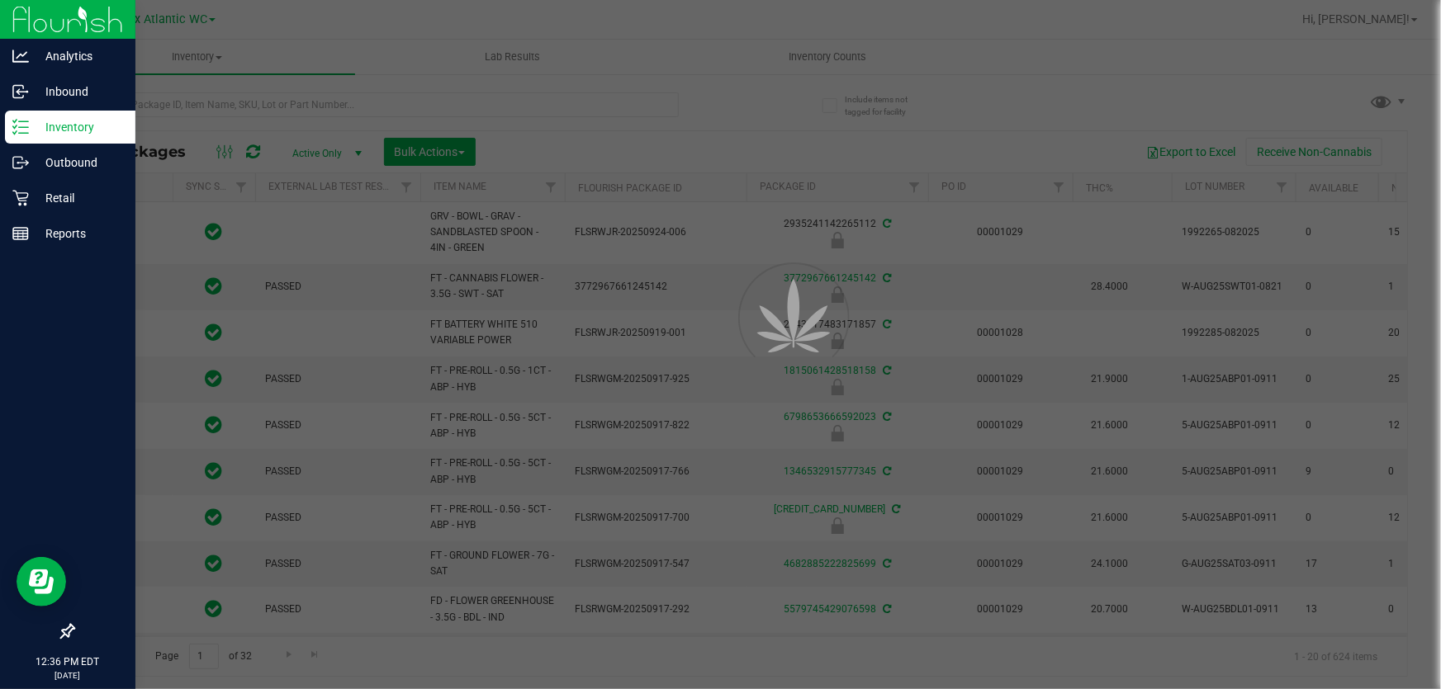
click at [181, 109] on div at bounding box center [720, 344] width 1441 height 689
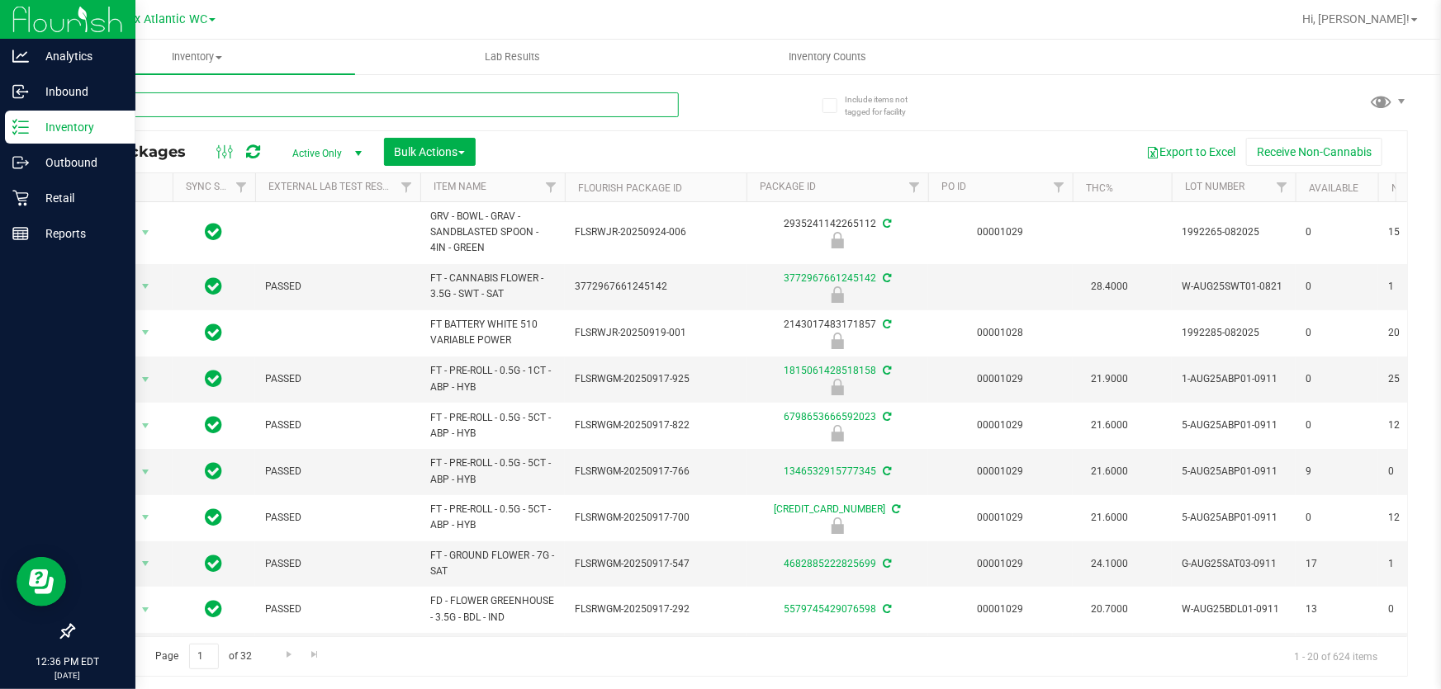
click at [181, 109] on input "text" at bounding box center [376, 104] width 606 height 25
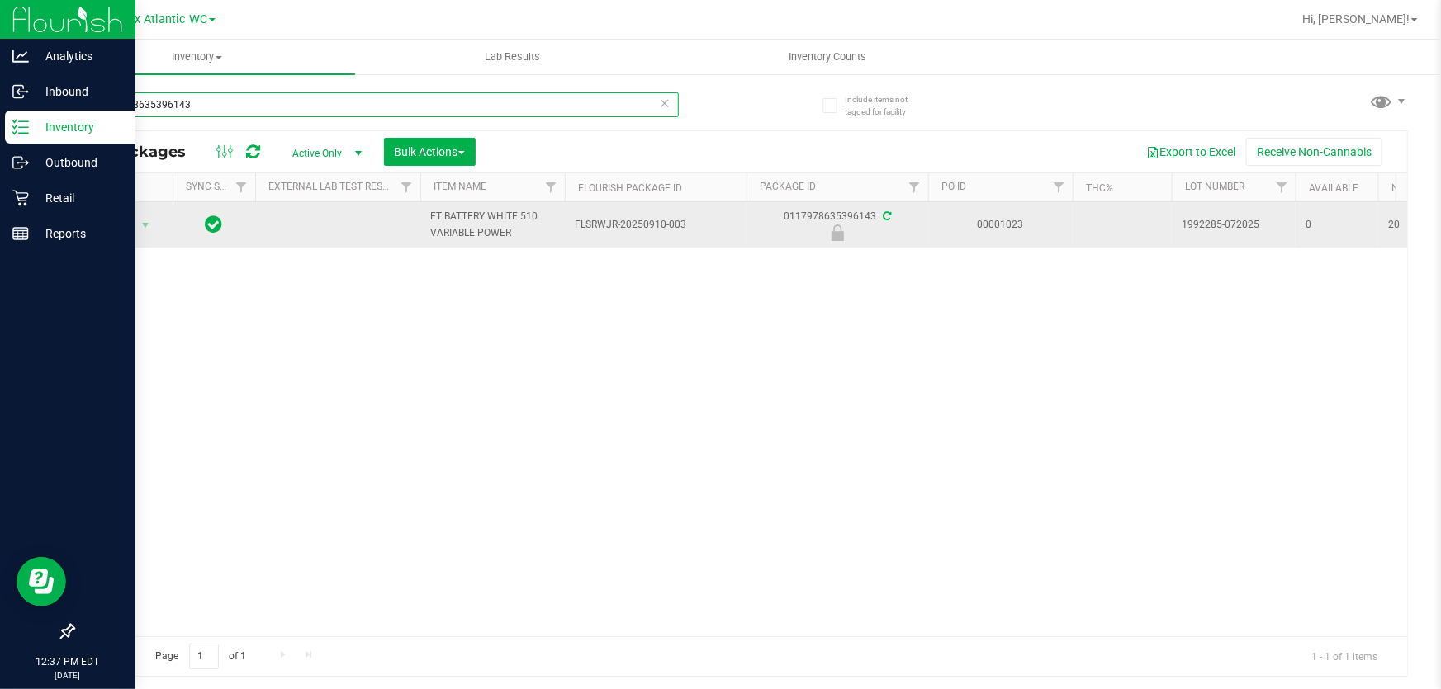
type input "0117978635396143"
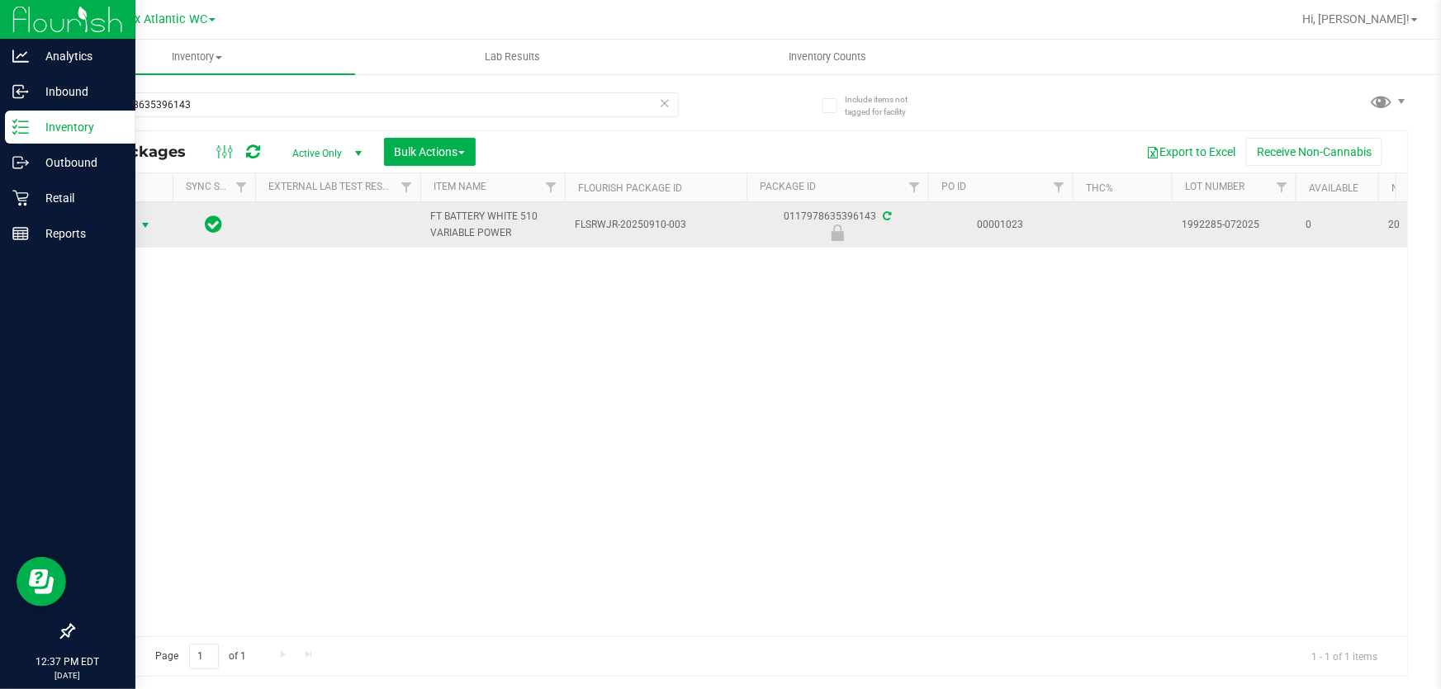
click at [124, 225] on span "Action" at bounding box center [112, 225] width 45 height 23
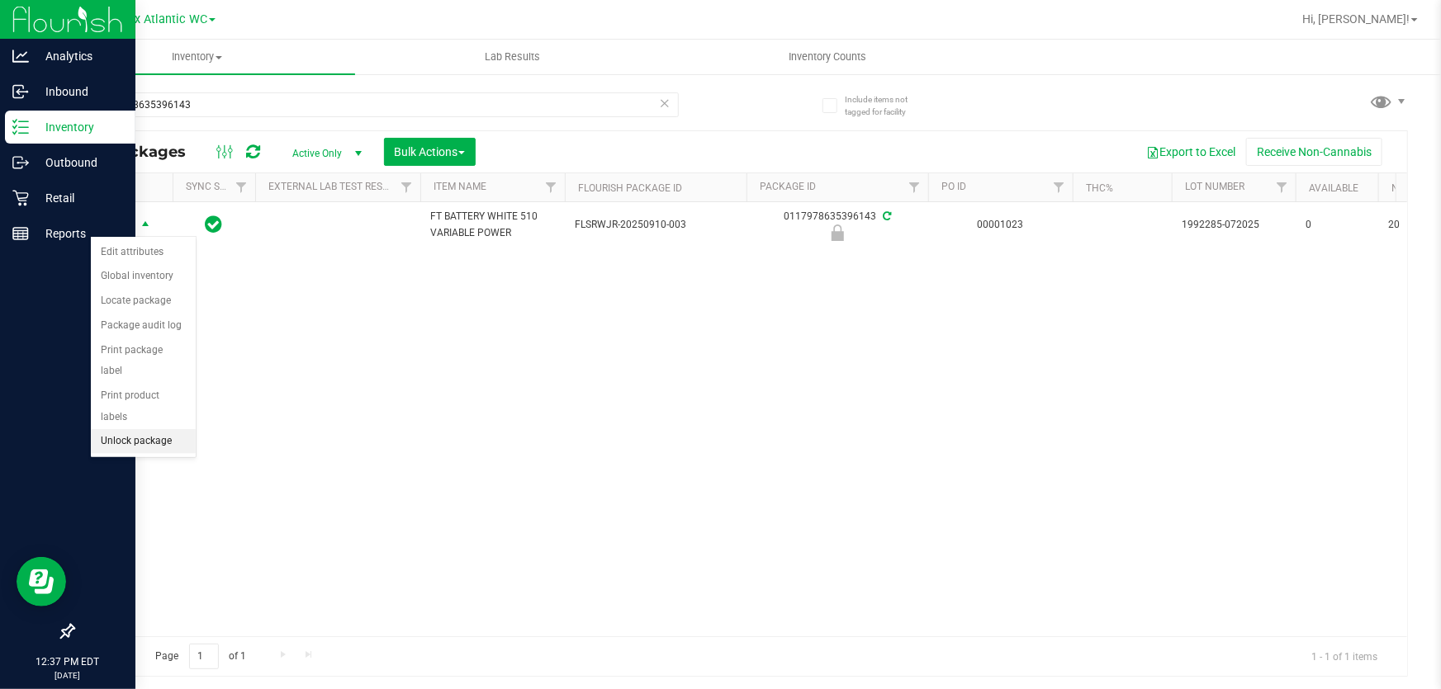
click at [130, 429] on li "Unlock package" at bounding box center [143, 441] width 105 height 25
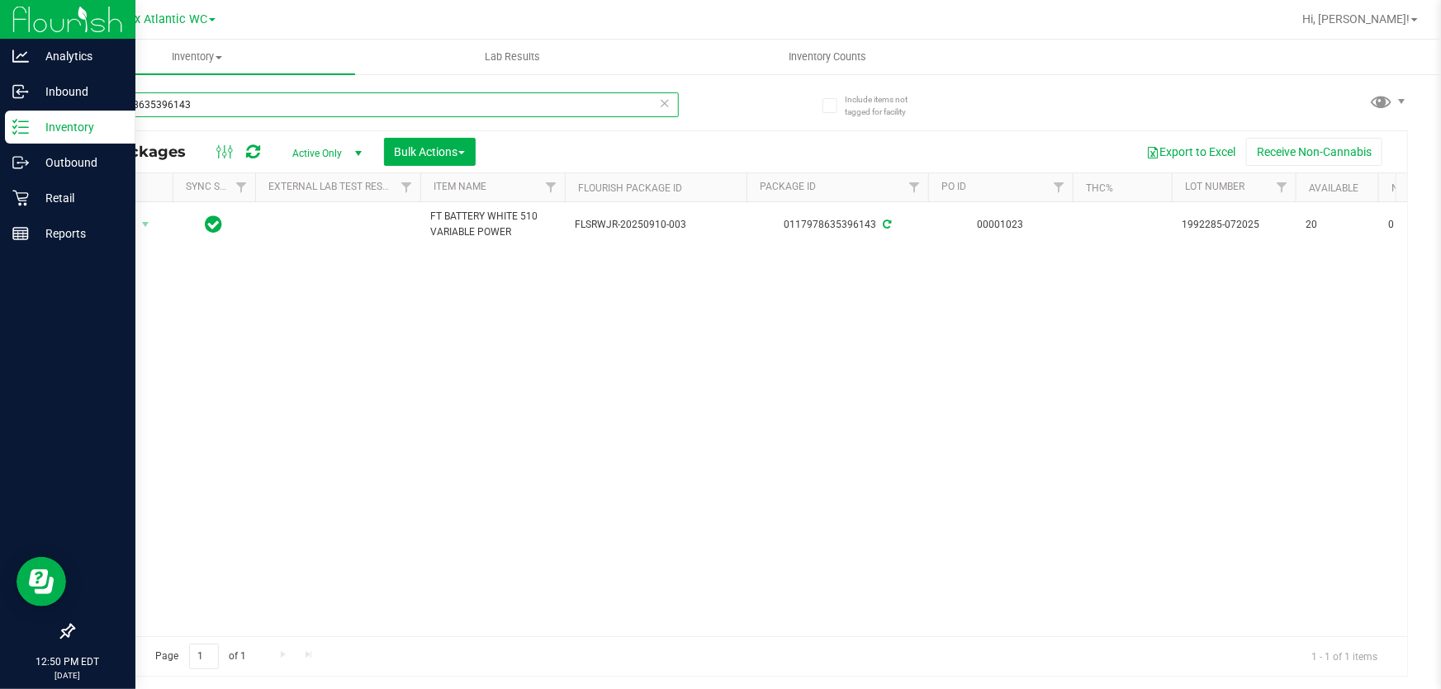
click at [236, 101] on input "0117978635396143" at bounding box center [376, 104] width 606 height 25
click at [236, 100] on input "0117978635396143" at bounding box center [376, 104] width 606 height 25
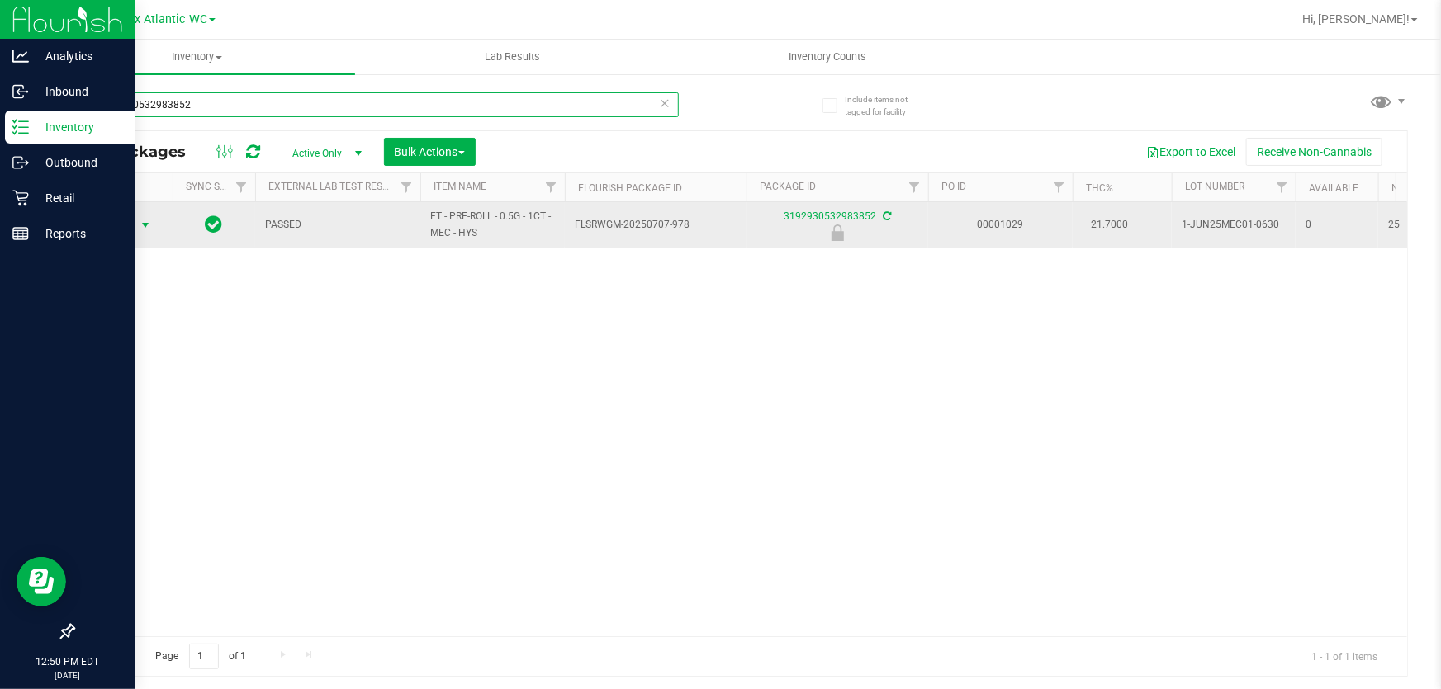
type input "3192930532983852"
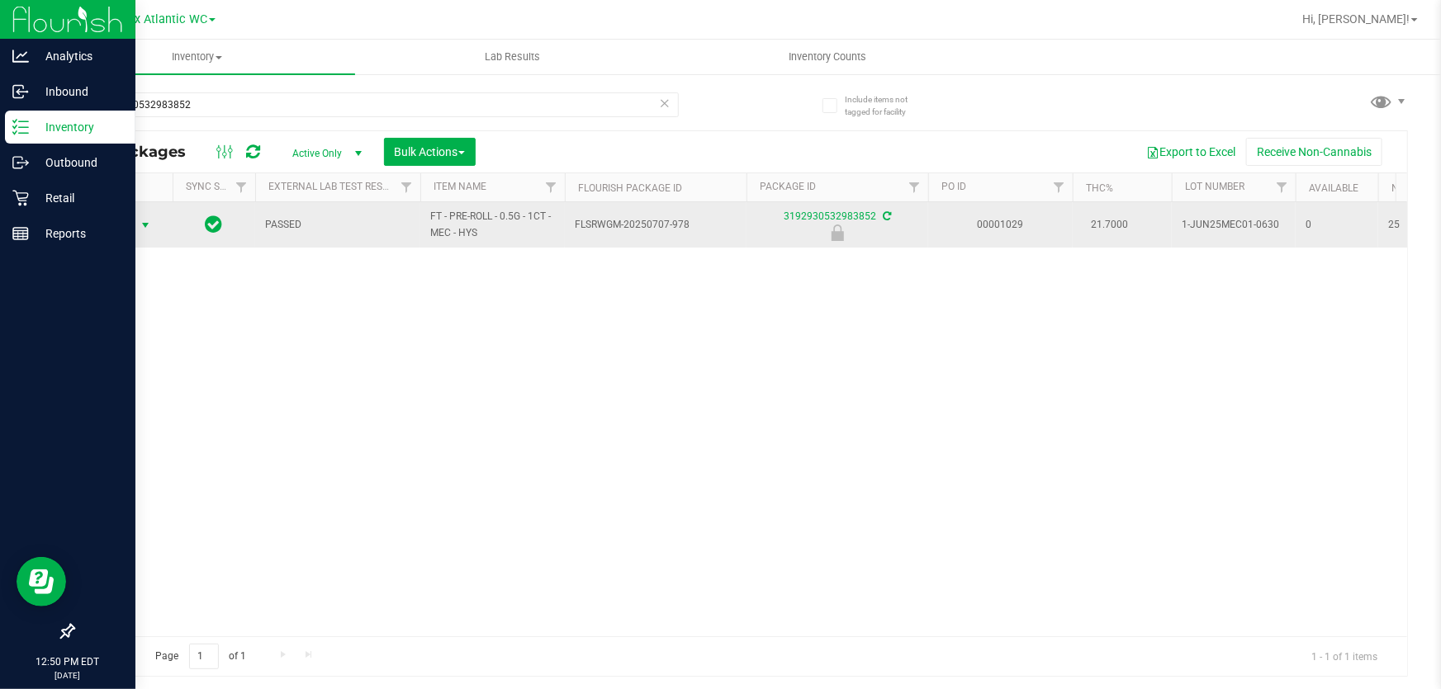
click at [134, 218] on span "Action" at bounding box center [112, 225] width 45 height 23
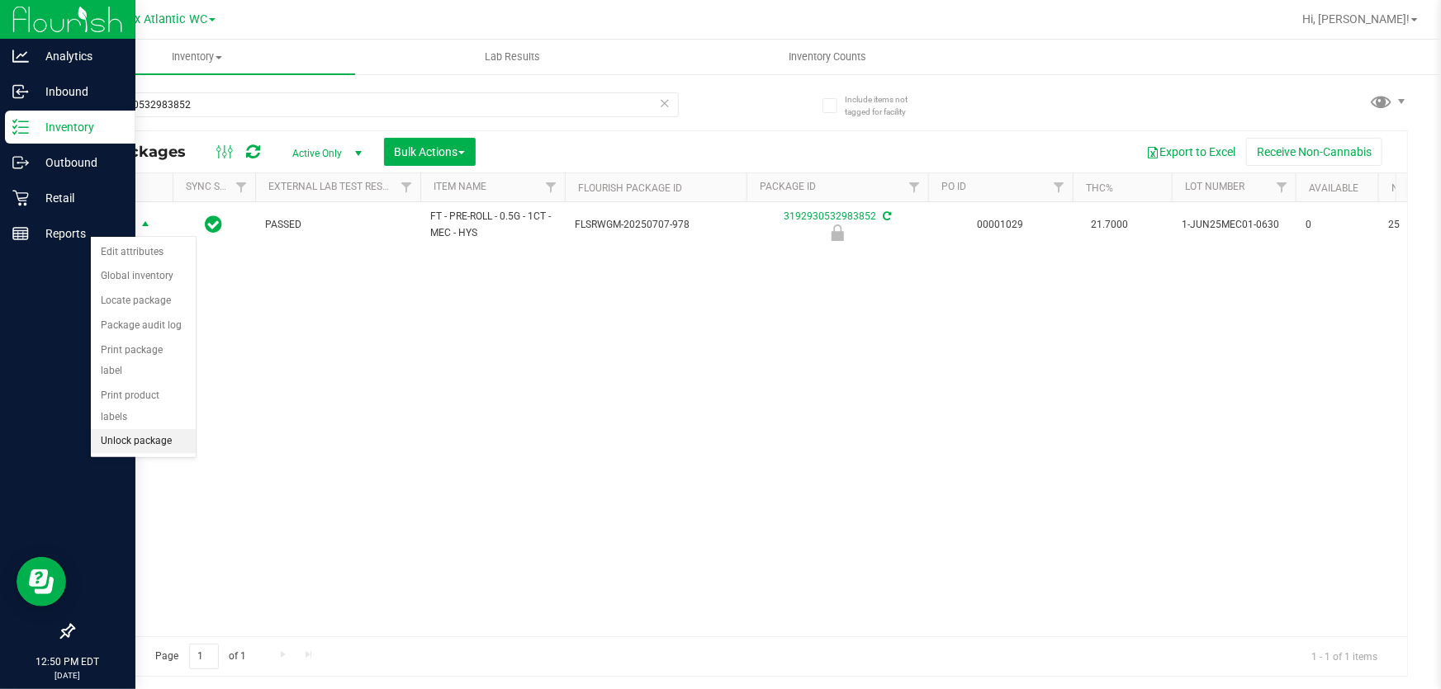
click at [143, 429] on li "Unlock package" at bounding box center [143, 441] width 105 height 25
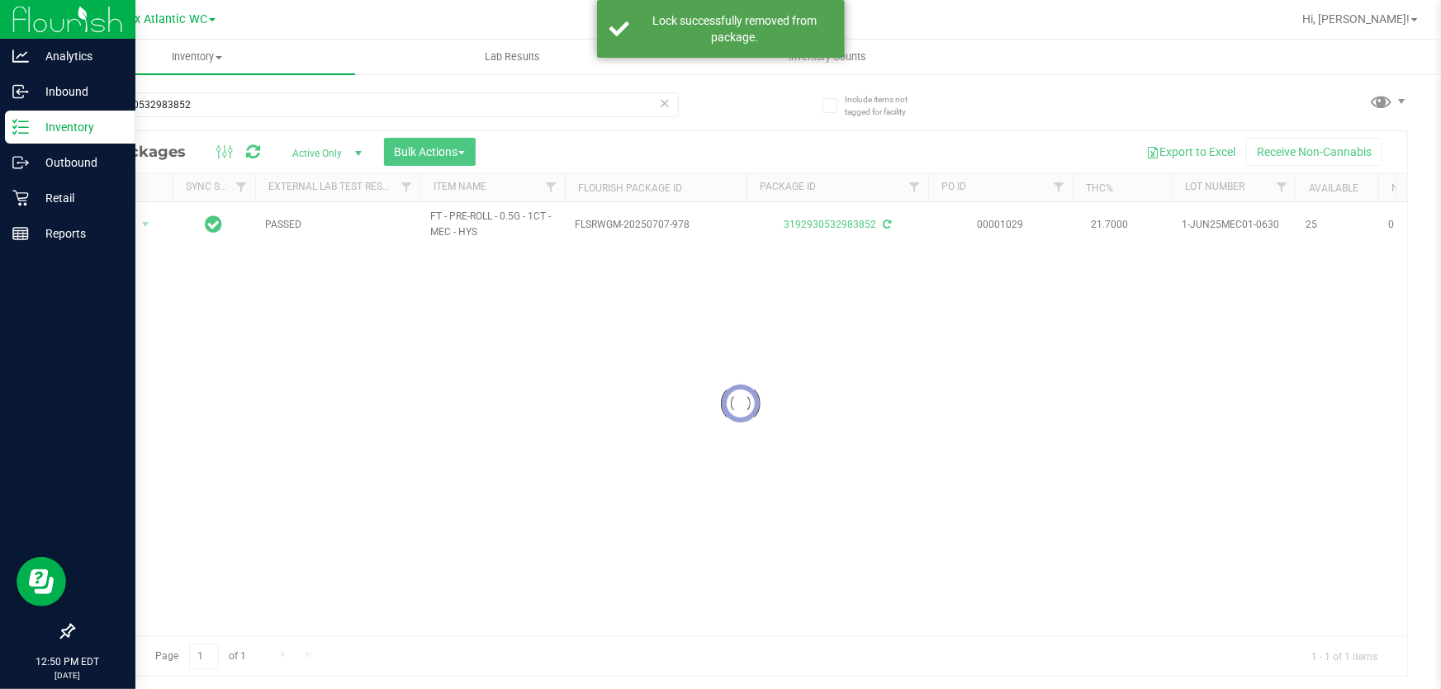
drag, startPoint x: 149, startPoint y: 410, endPoint x: 169, endPoint y: 374, distance: 41.1
click at [291, 617] on div at bounding box center [739, 403] width 1333 height 545
click at [135, 223] on span "select" at bounding box center [145, 224] width 21 height 23
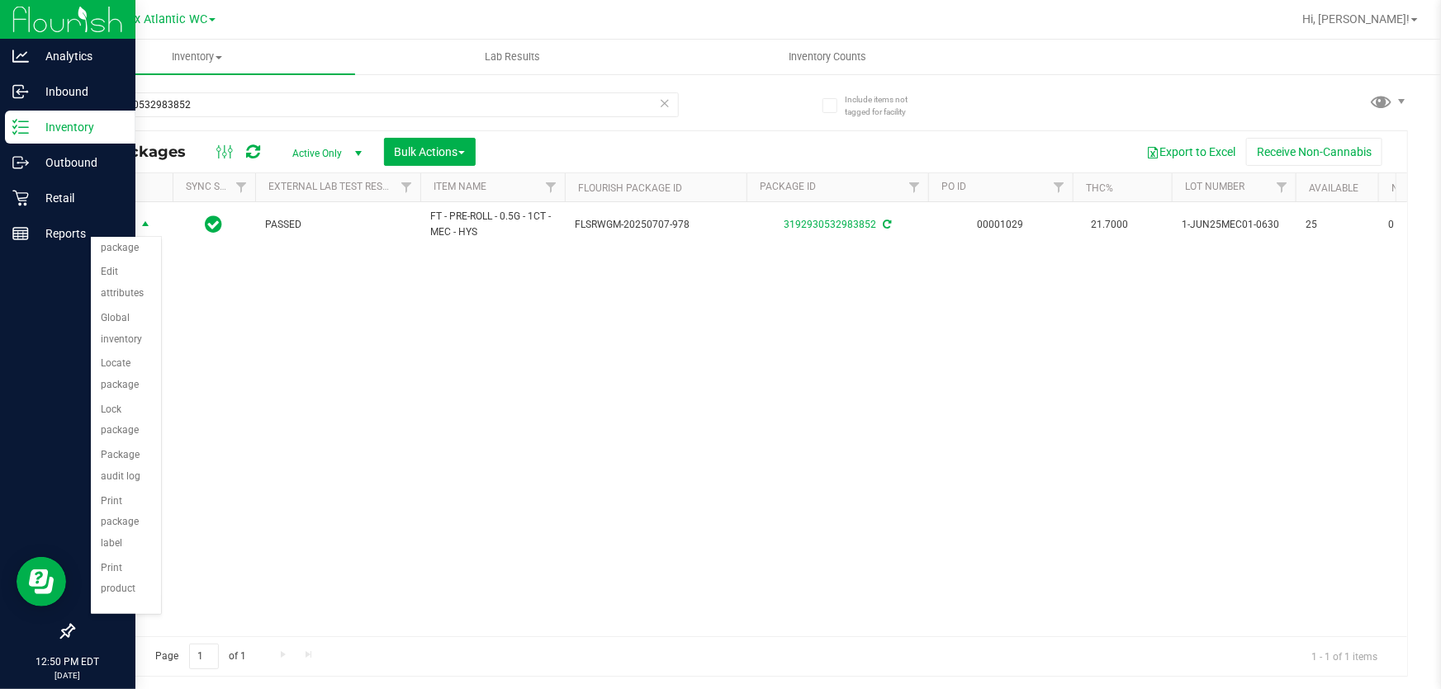
scroll to position [74, 0]
click at [126, 456] on li "Package audit log" at bounding box center [126, 441] width 70 height 45
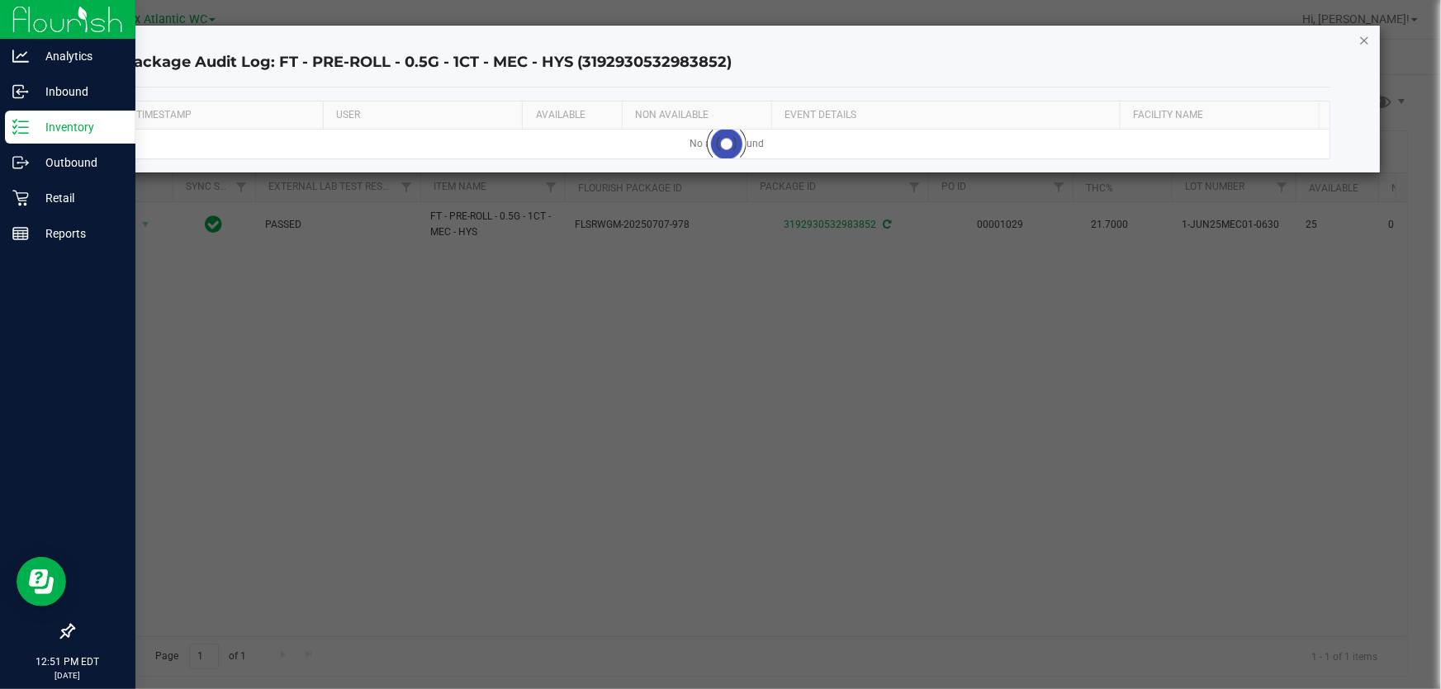
click at [1361, 42] on icon "button" at bounding box center [1364, 40] width 12 height 20
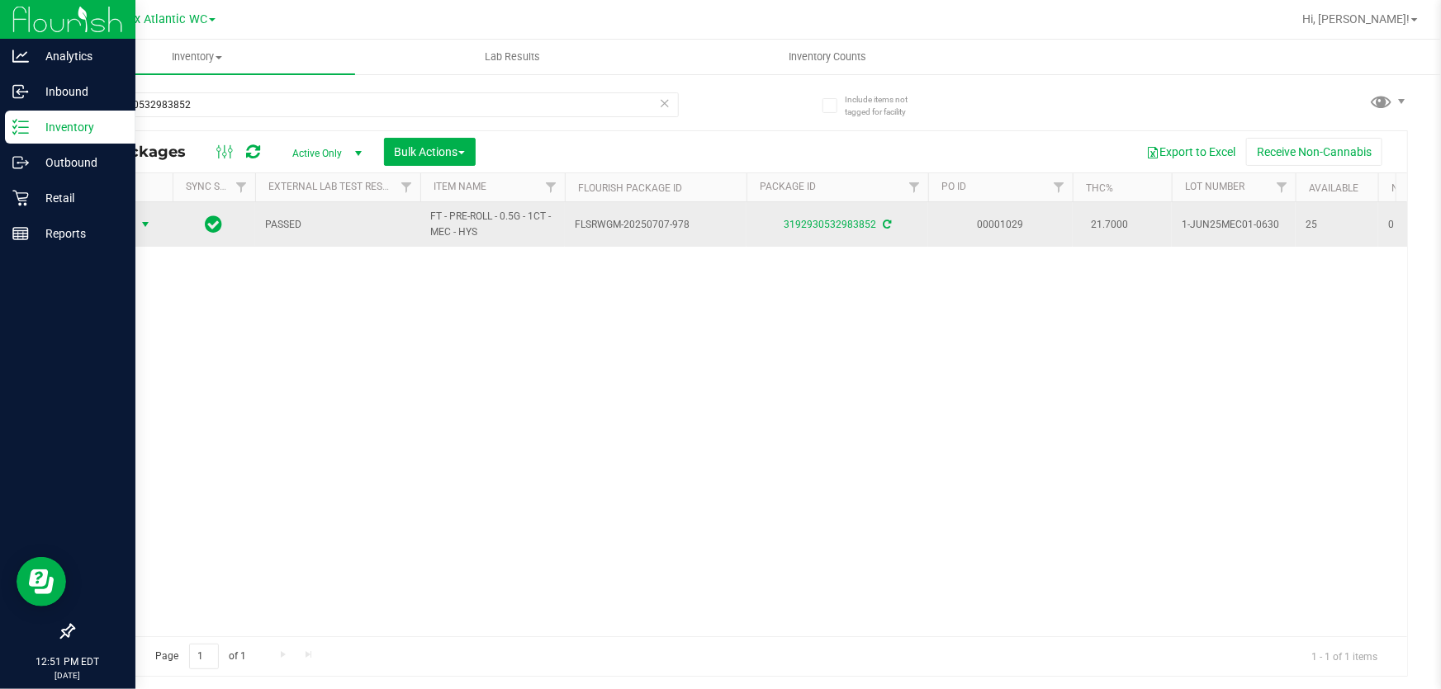
click at [132, 216] on span "Action" at bounding box center [112, 224] width 45 height 23
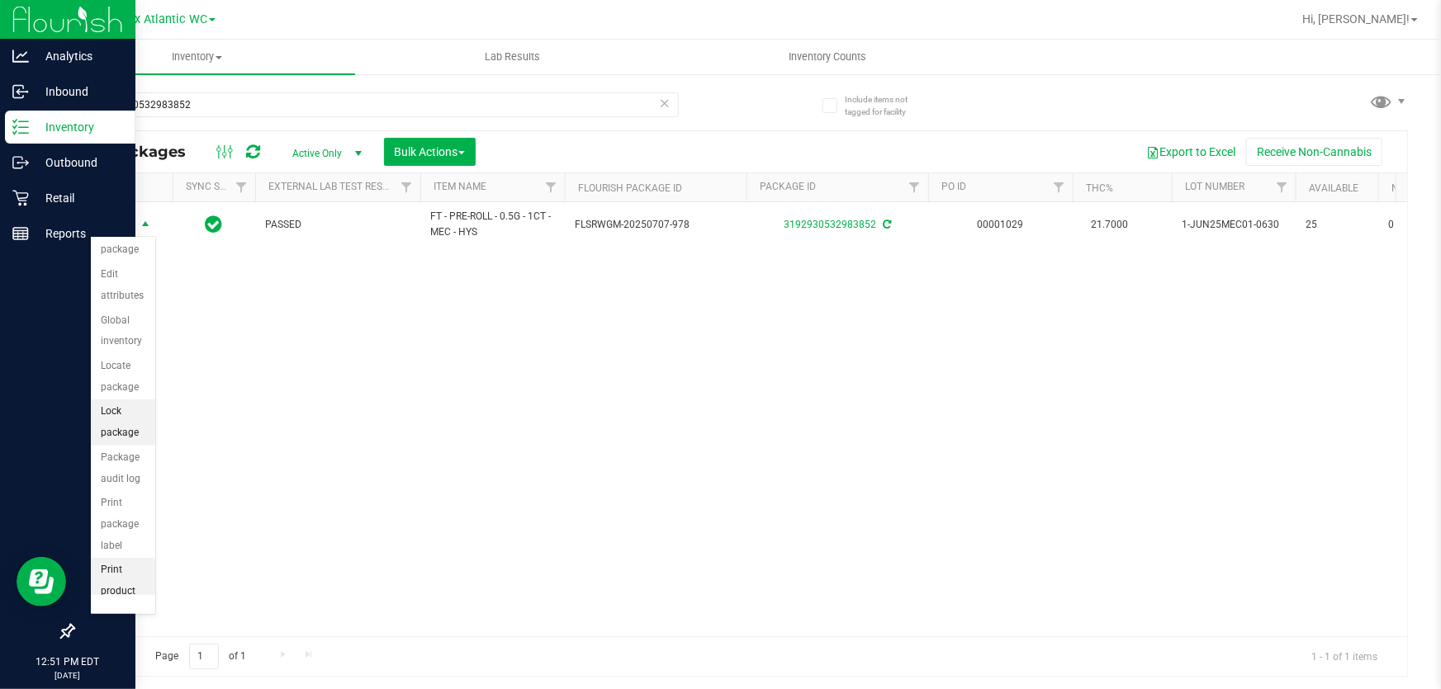
scroll to position [185, 0]
click at [122, 437] on li "Print package label" at bounding box center [123, 427] width 64 height 67
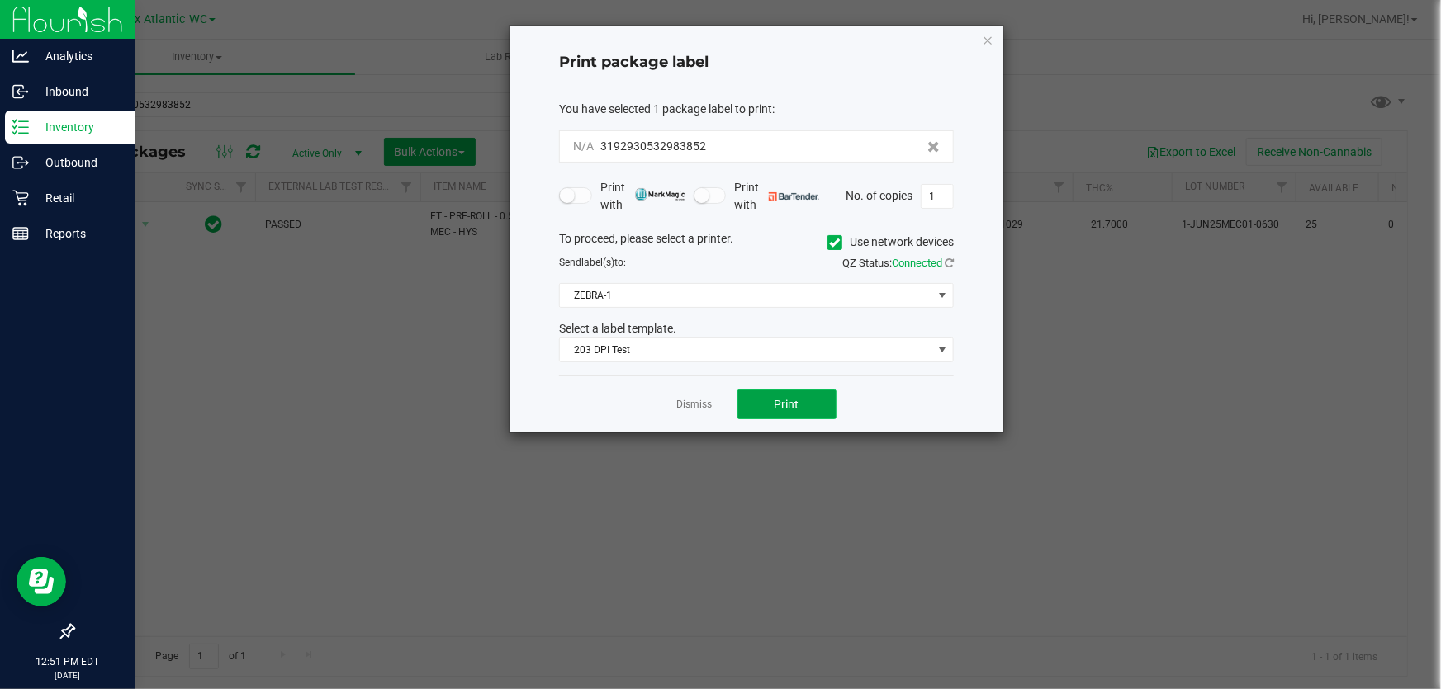
click at [769, 400] on button "Print" at bounding box center [786, 405] width 99 height 30
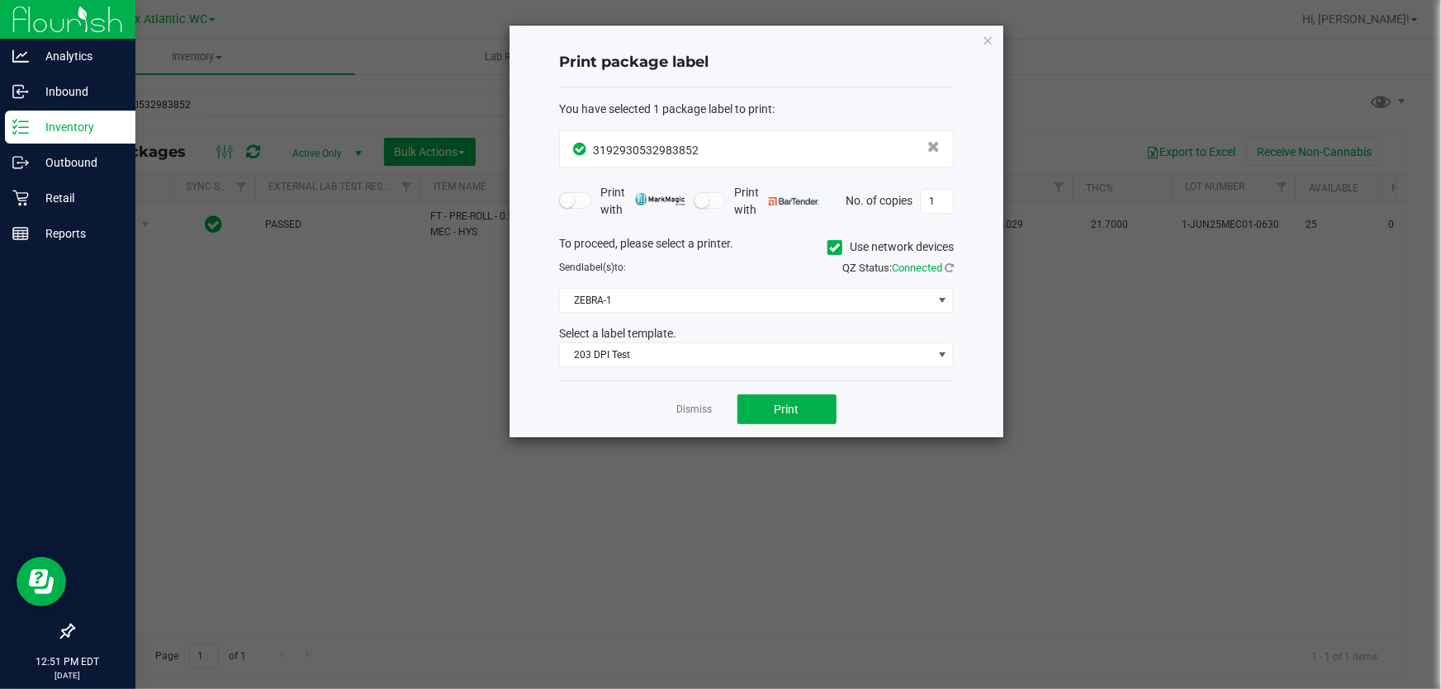
click at [691, 397] on div "Dismiss Print" at bounding box center [756, 409] width 395 height 57
click at [696, 408] on link "Dismiss" at bounding box center [695, 410] width 36 height 14
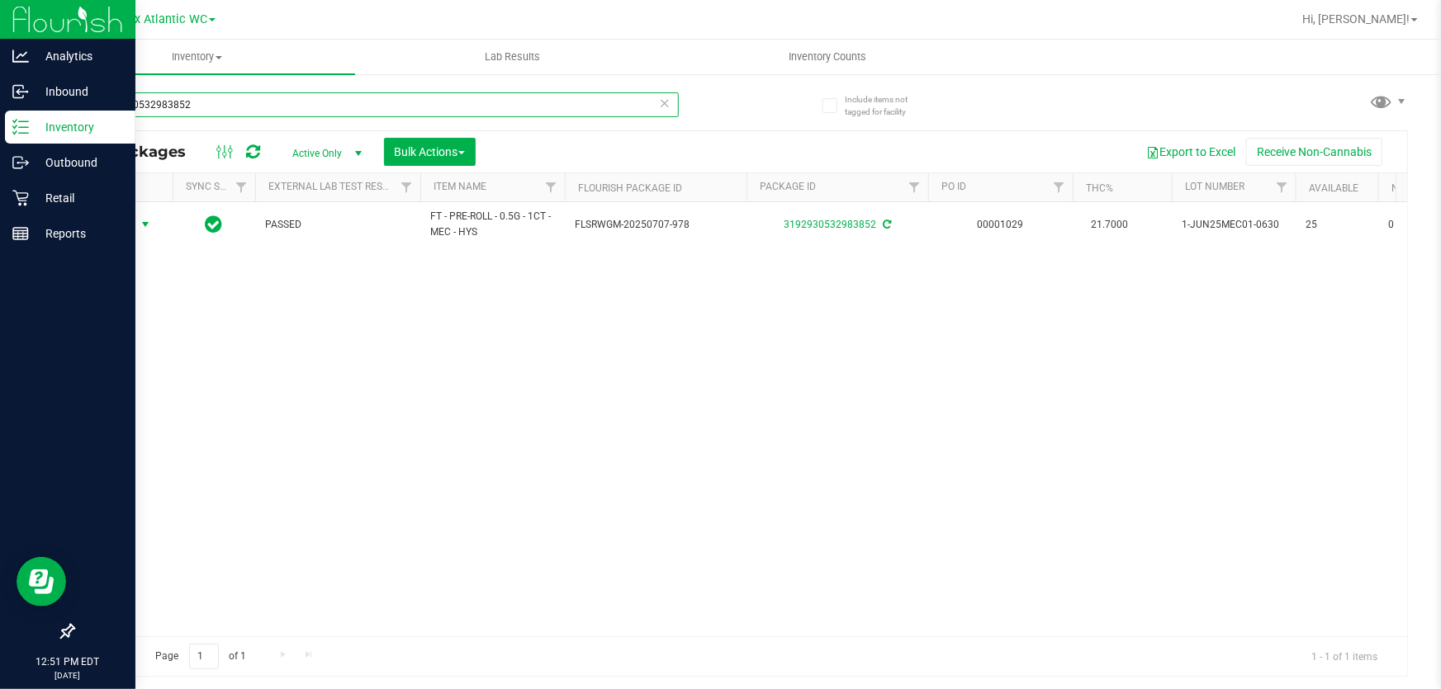
click at [339, 113] on input "3192930532983852" at bounding box center [376, 104] width 606 height 25
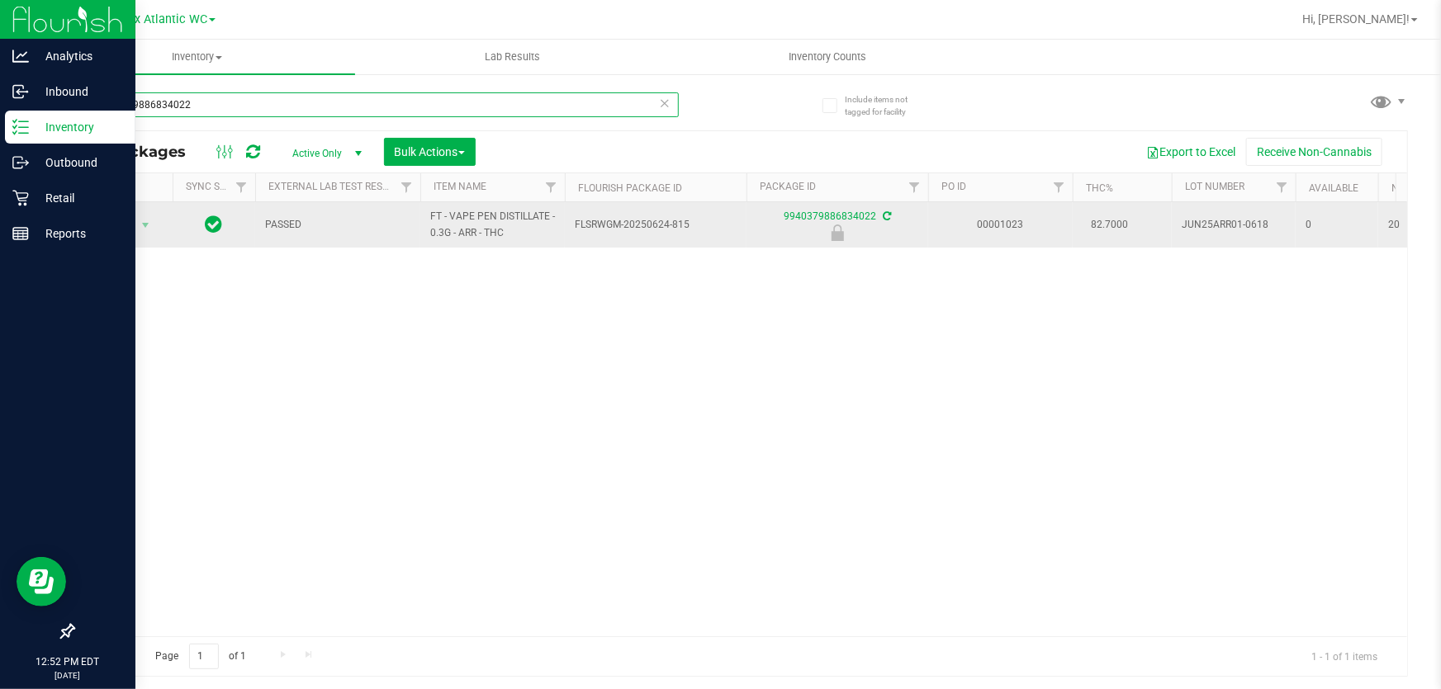
type input "9940379886834022"
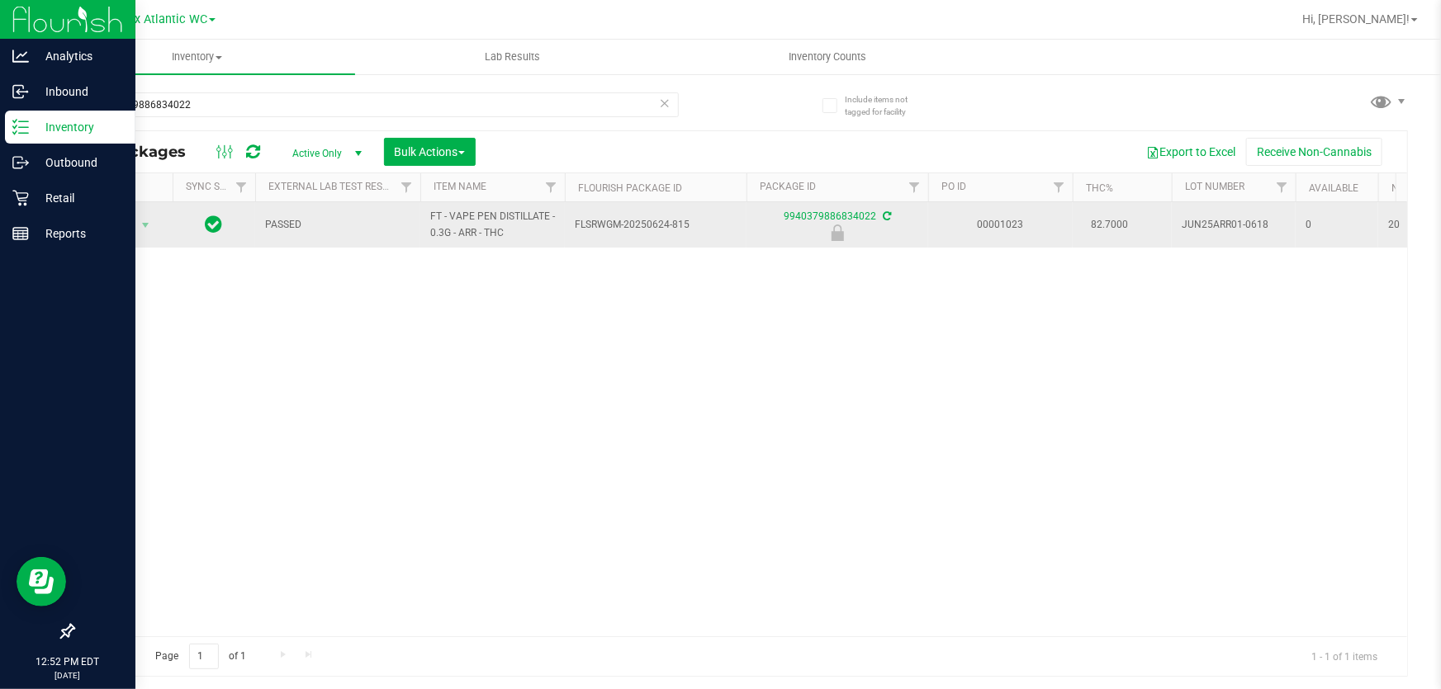
click at [129, 224] on span "Action" at bounding box center [112, 225] width 45 height 23
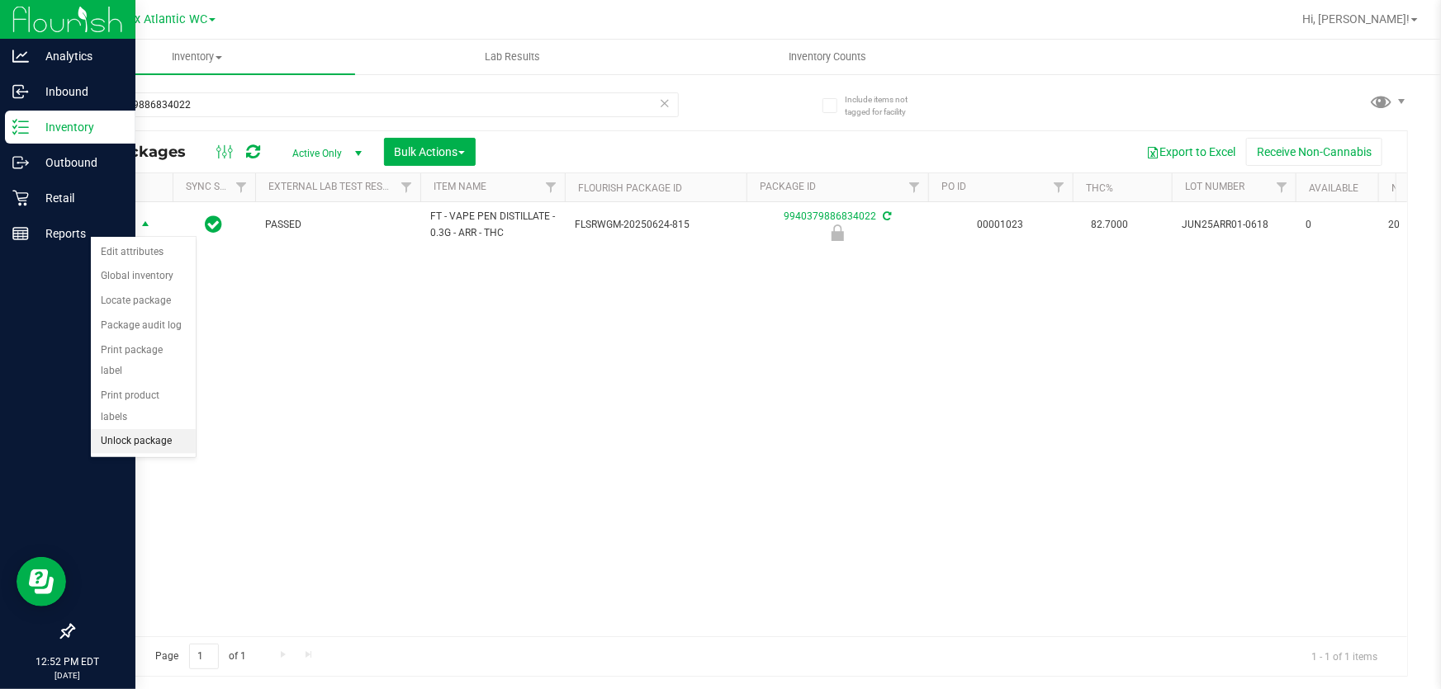
click at [173, 429] on li "Unlock package" at bounding box center [143, 441] width 105 height 25
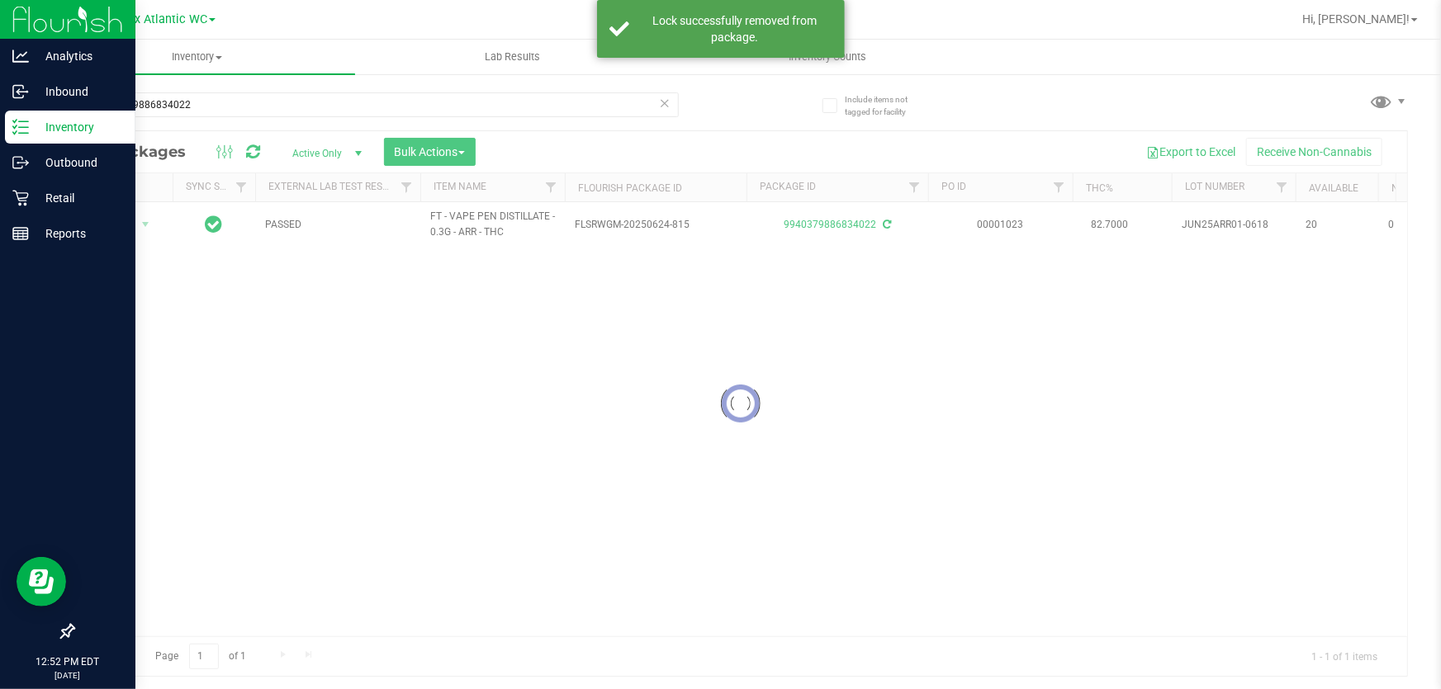
click at [136, 216] on div at bounding box center [739, 403] width 1333 height 545
click at [135, 225] on div at bounding box center [739, 403] width 1333 height 545
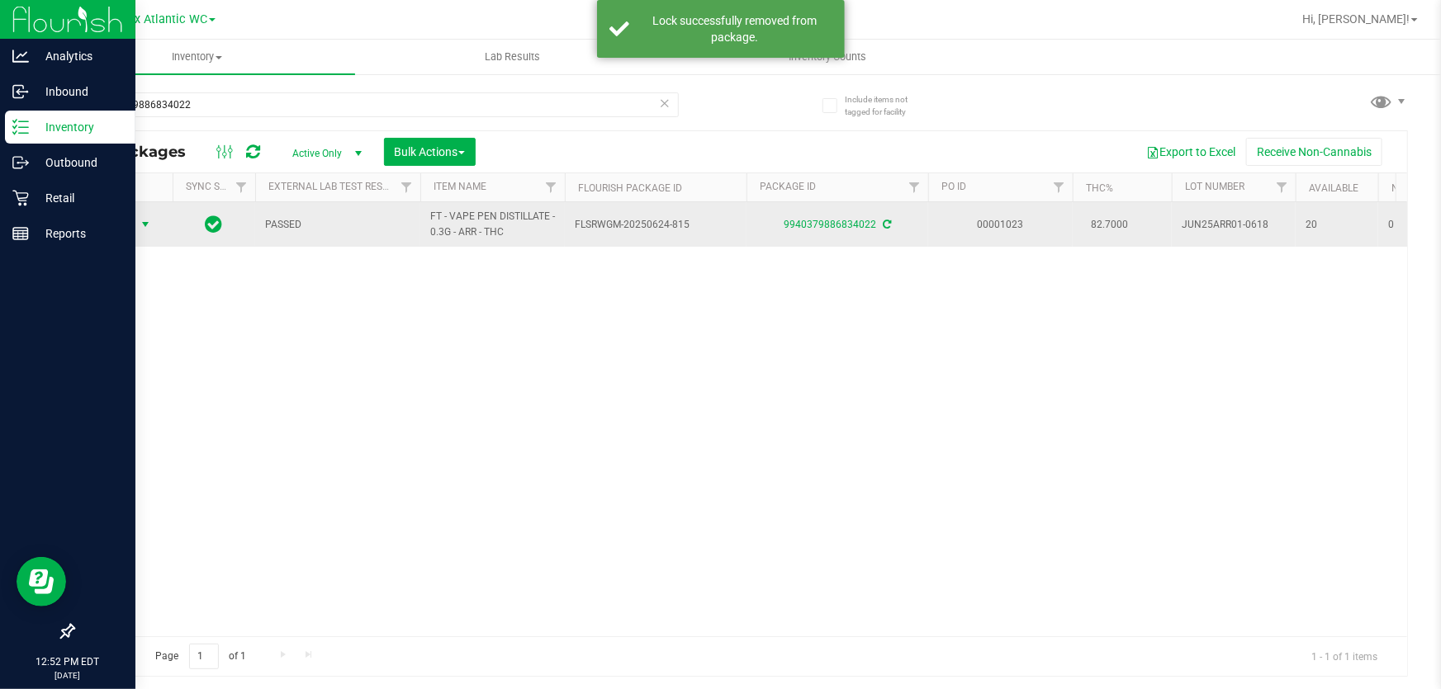
drag, startPoint x: 135, startPoint y: 225, endPoint x: 144, endPoint y: 221, distance: 9.7
click at [144, 220] on span "select" at bounding box center [145, 224] width 13 height 13
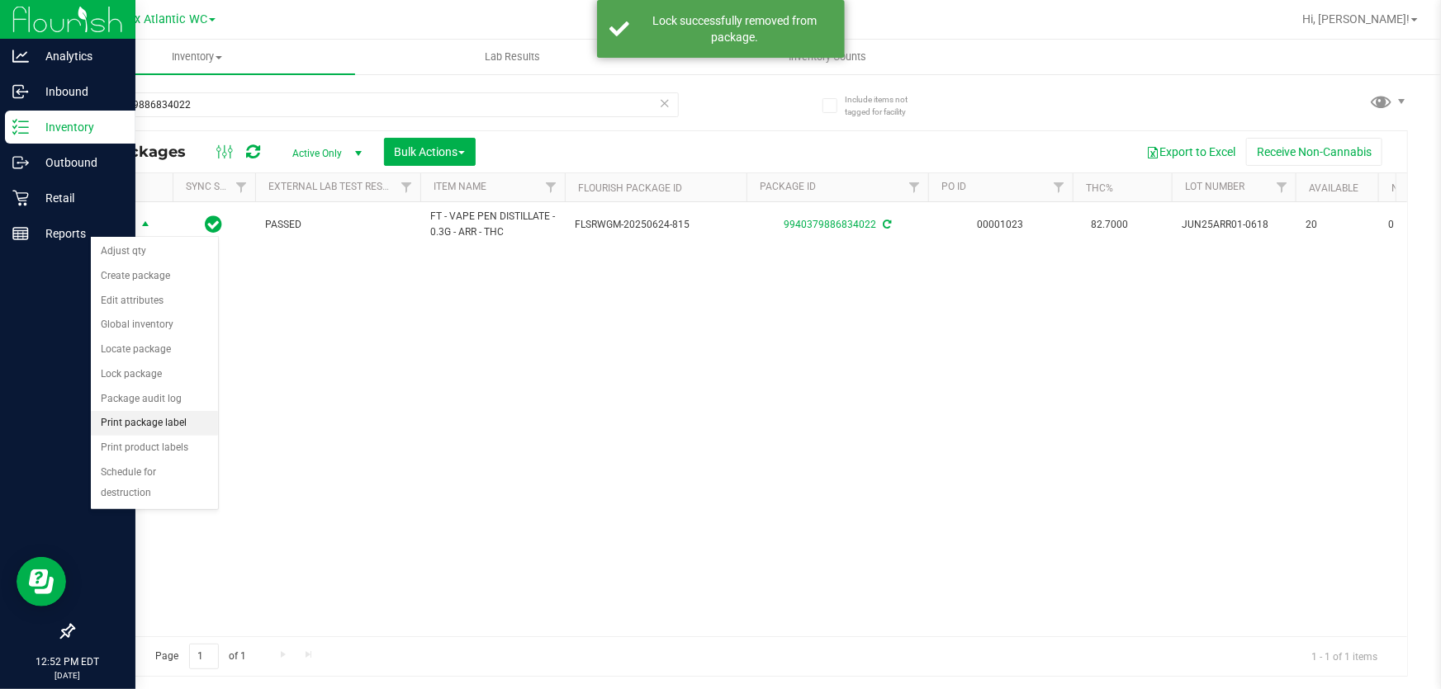
click at [173, 421] on li "Print package label" at bounding box center [154, 423] width 127 height 25
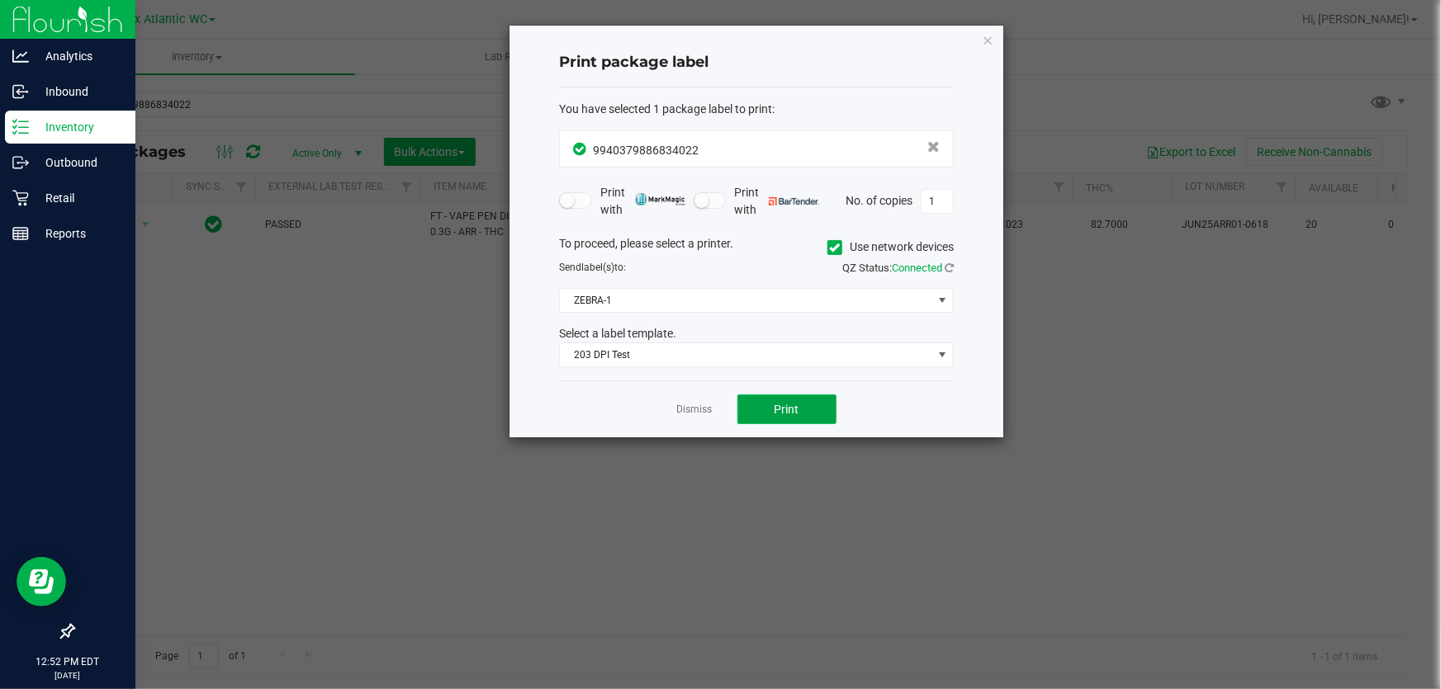
click at [811, 414] on button "Print" at bounding box center [786, 410] width 99 height 30
click at [695, 411] on link "Dismiss" at bounding box center [695, 410] width 36 height 14
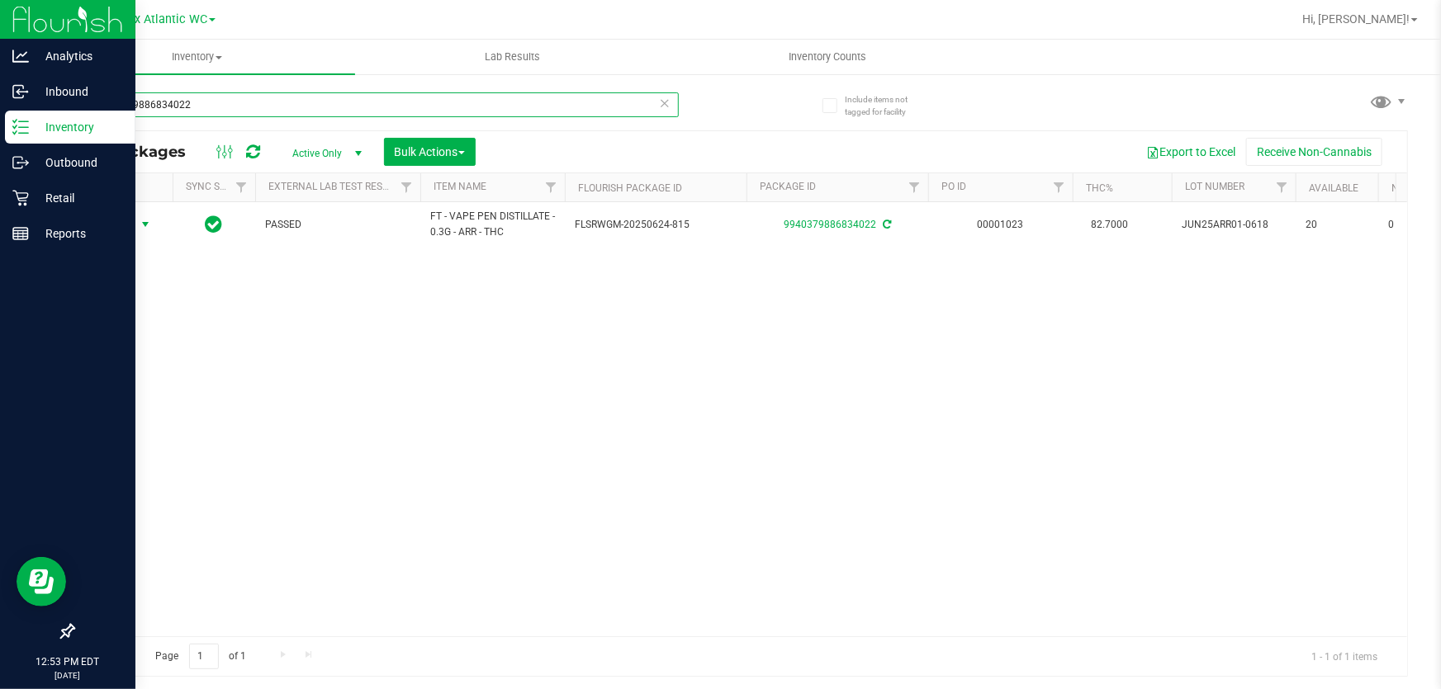
click at [206, 109] on input "9940379886834022" at bounding box center [376, 104] width 606 height 25
type input "pkt"
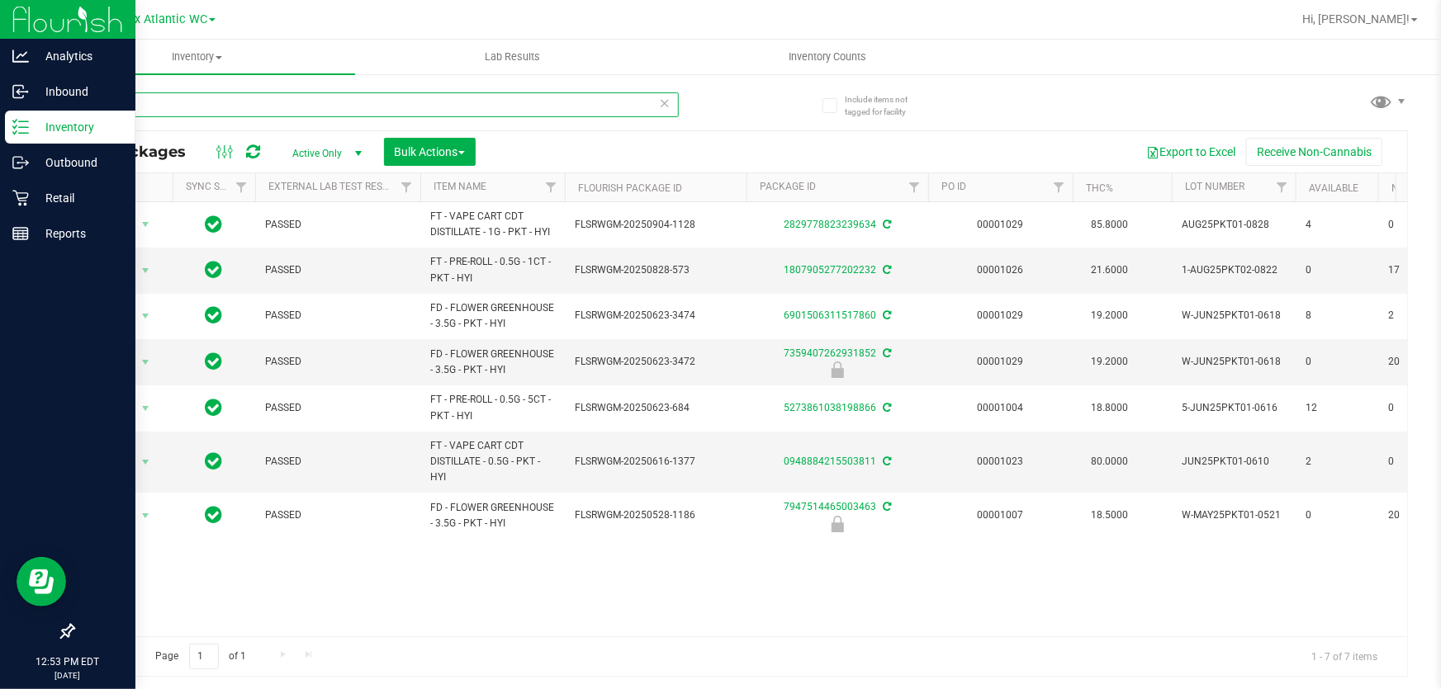
click at [207, 105] on input "pkt" at bounding box center [376, 104] width 606 height 25
type input "aml"
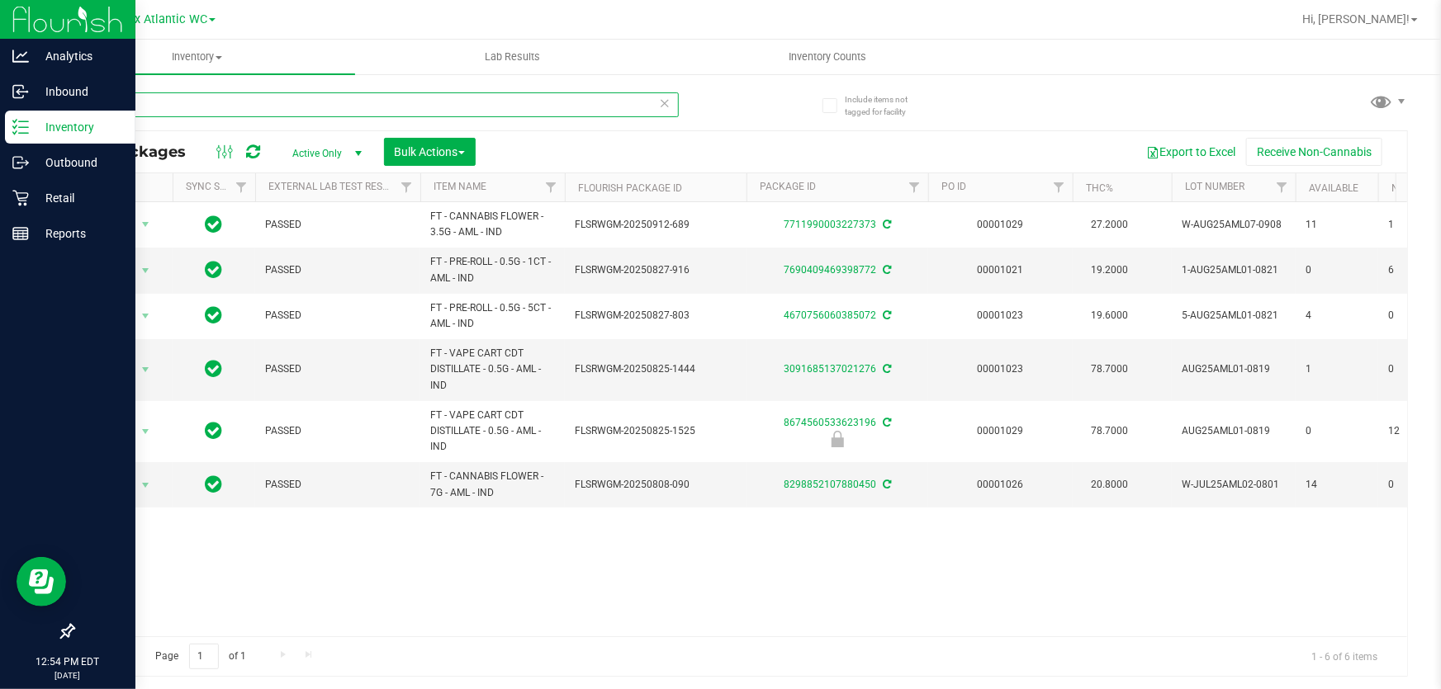
click at [291, 116] on input "aml" at bounding box center [376, 104] width 606 height 25
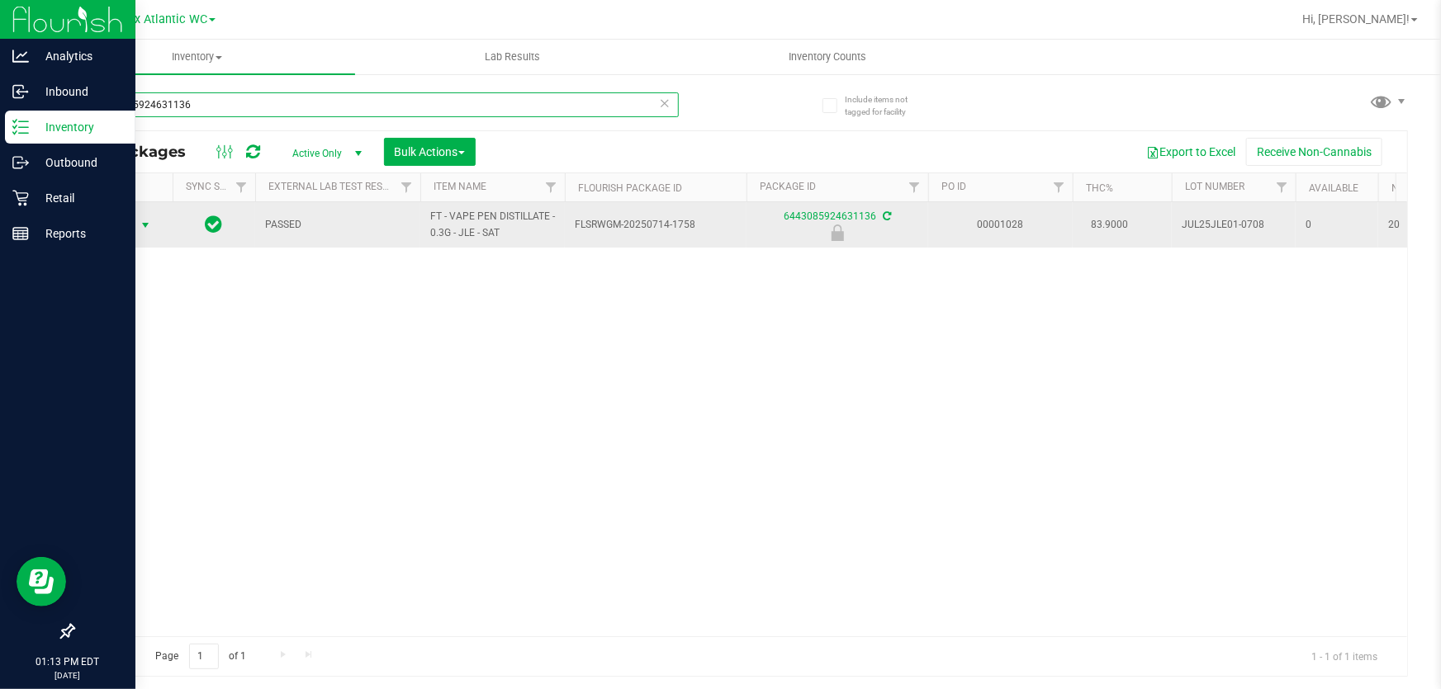
type input "6443085924631136"
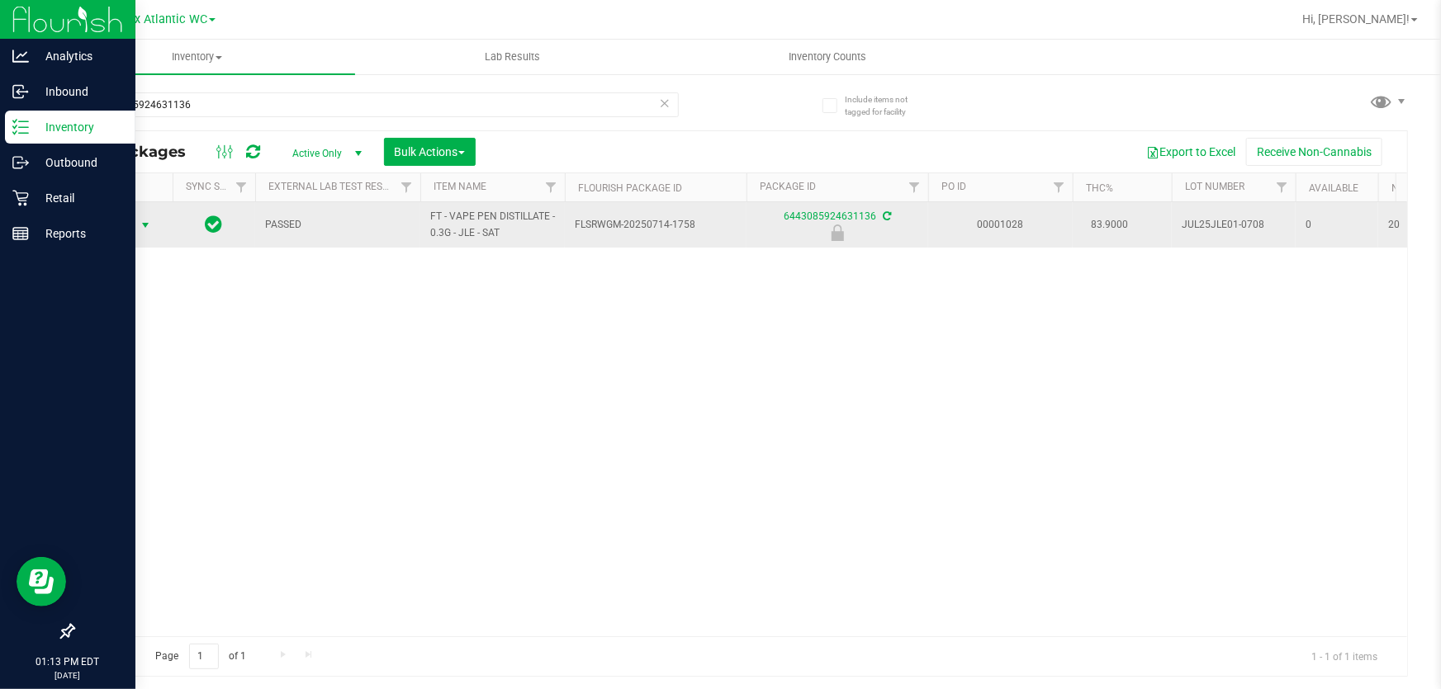
click at [121, 230] on span "Action" at bounding box center [112, 225] width 45 height 23
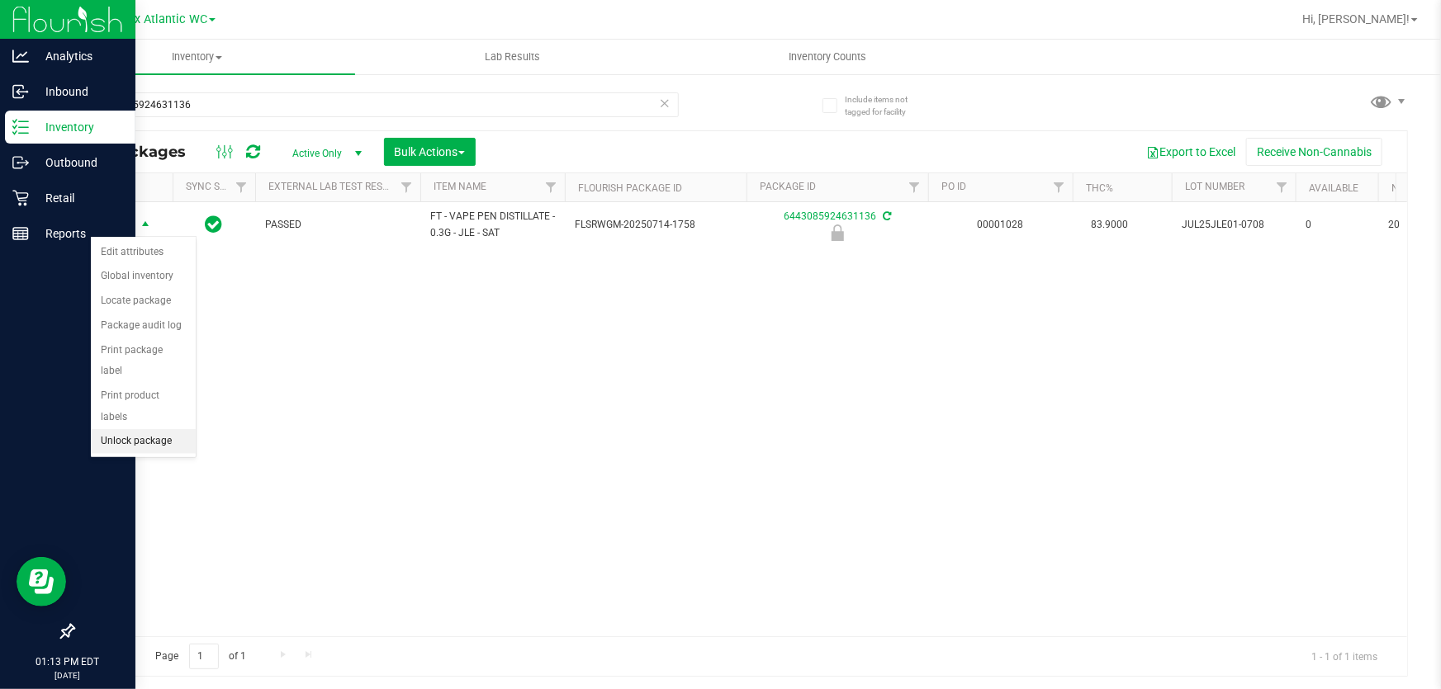
click at [130, 429] on li "Unlock package" at bounding box center [143, 441] width 105 height 25
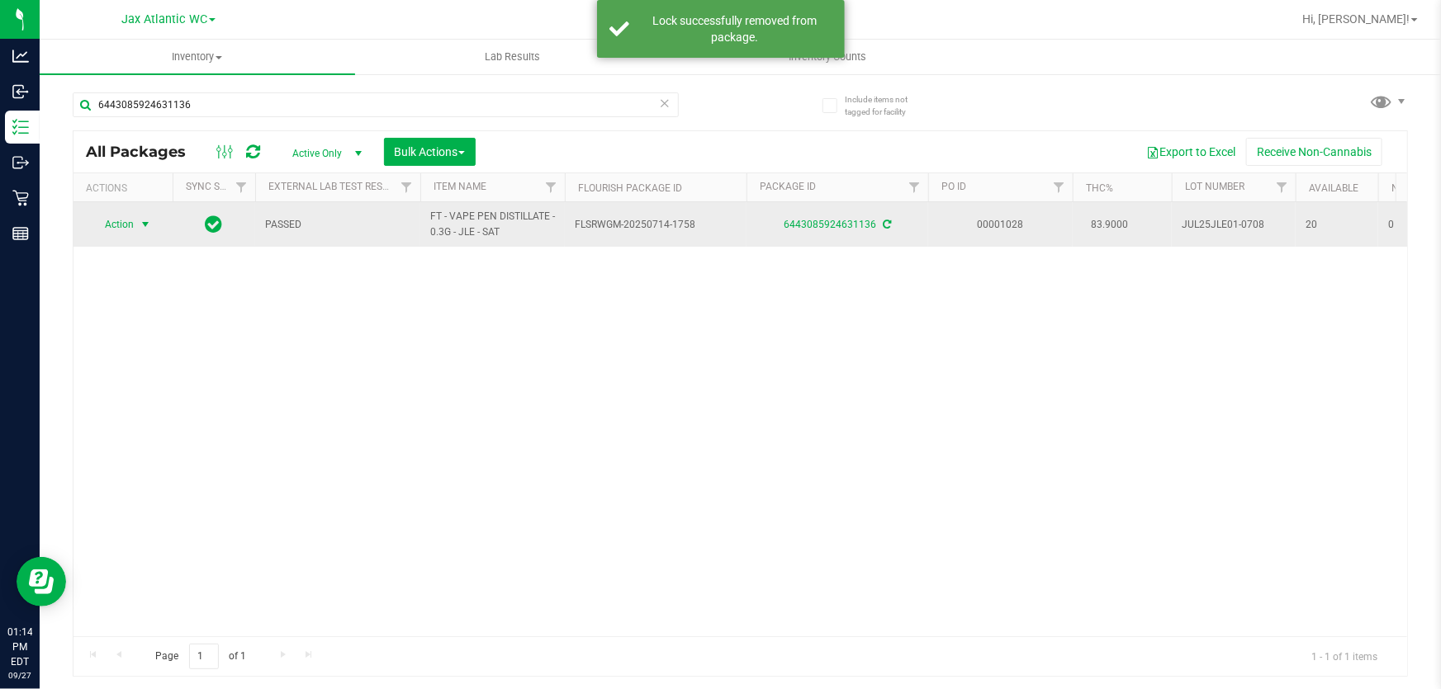
click at [125, 230] on span "Action" at bounding box center [112, 224] width 45 height 23
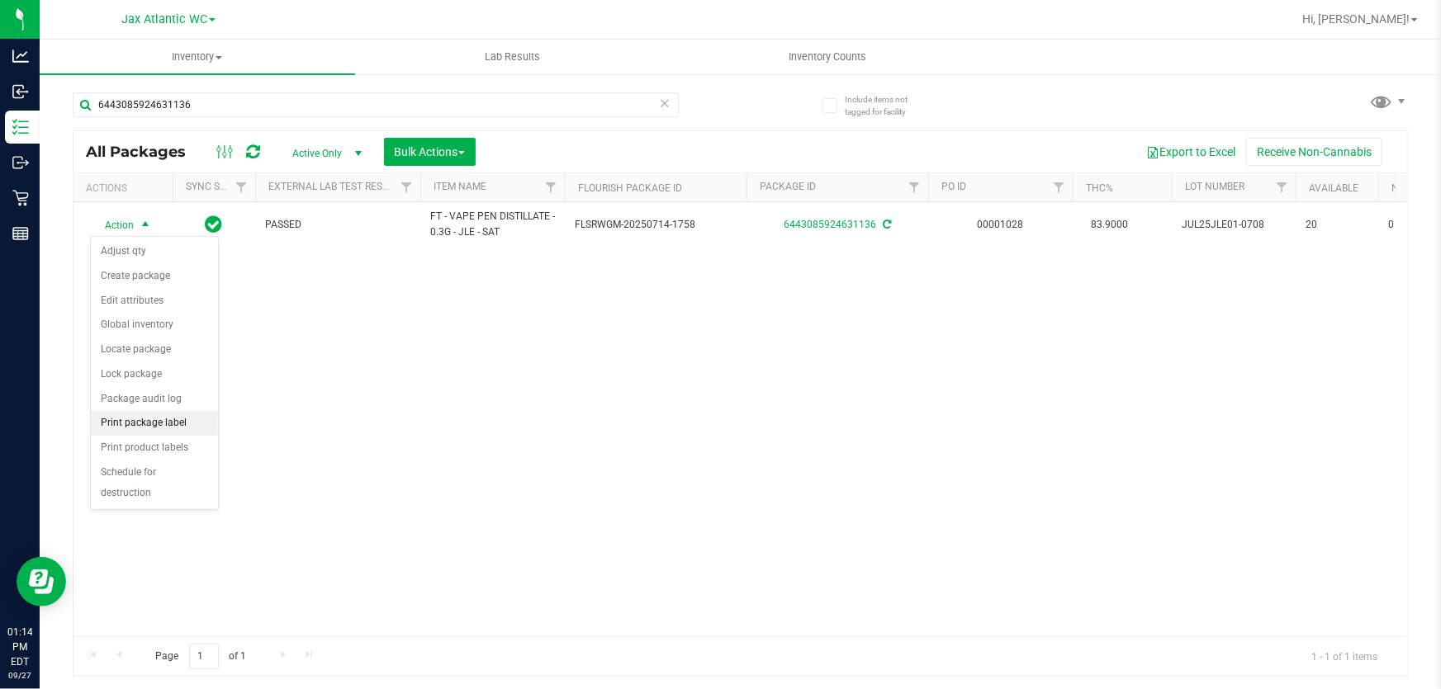
click at [135, 427] on li "Print package label" at bounding box center [154, 423] width 127 height 25
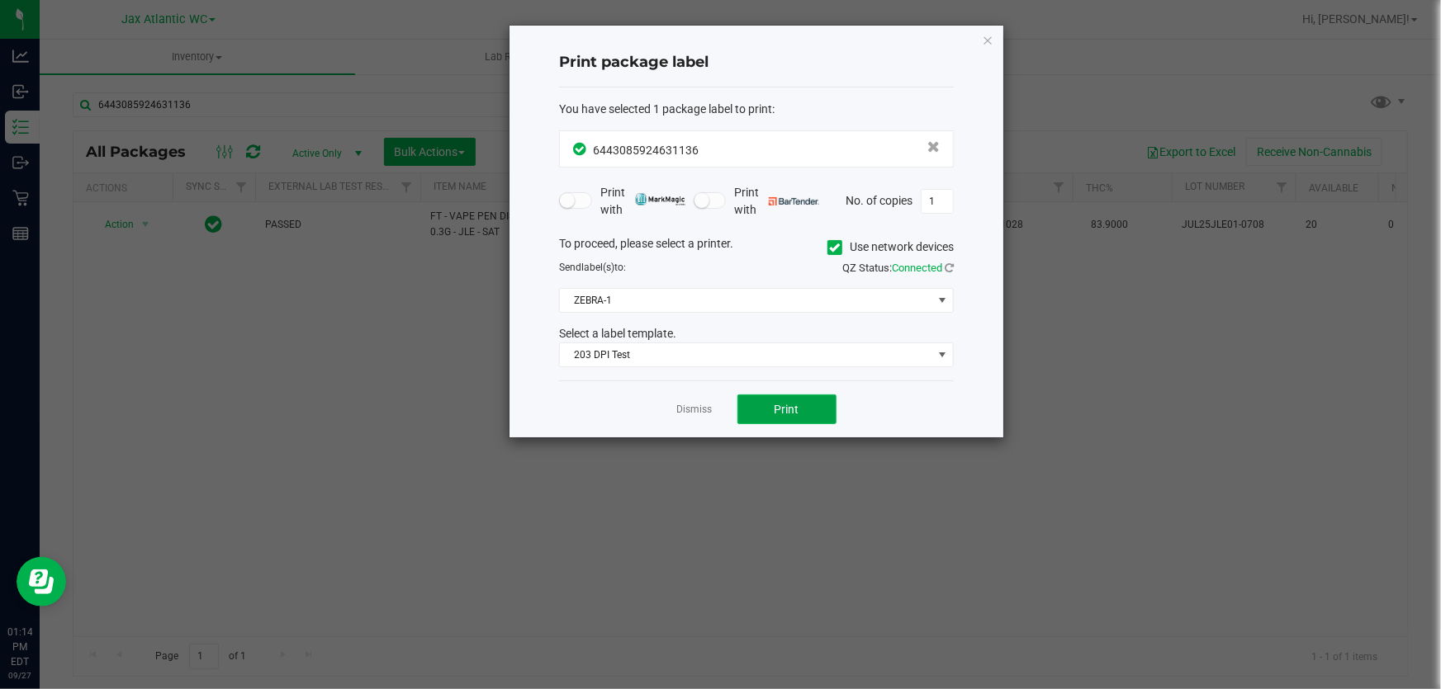
click at [766, 406] on button "Print" at bounding box center [786, 410] width 99 height 30
click at [989, 40] on icon "button" at bounding box center [988, 40] width 12 height 20
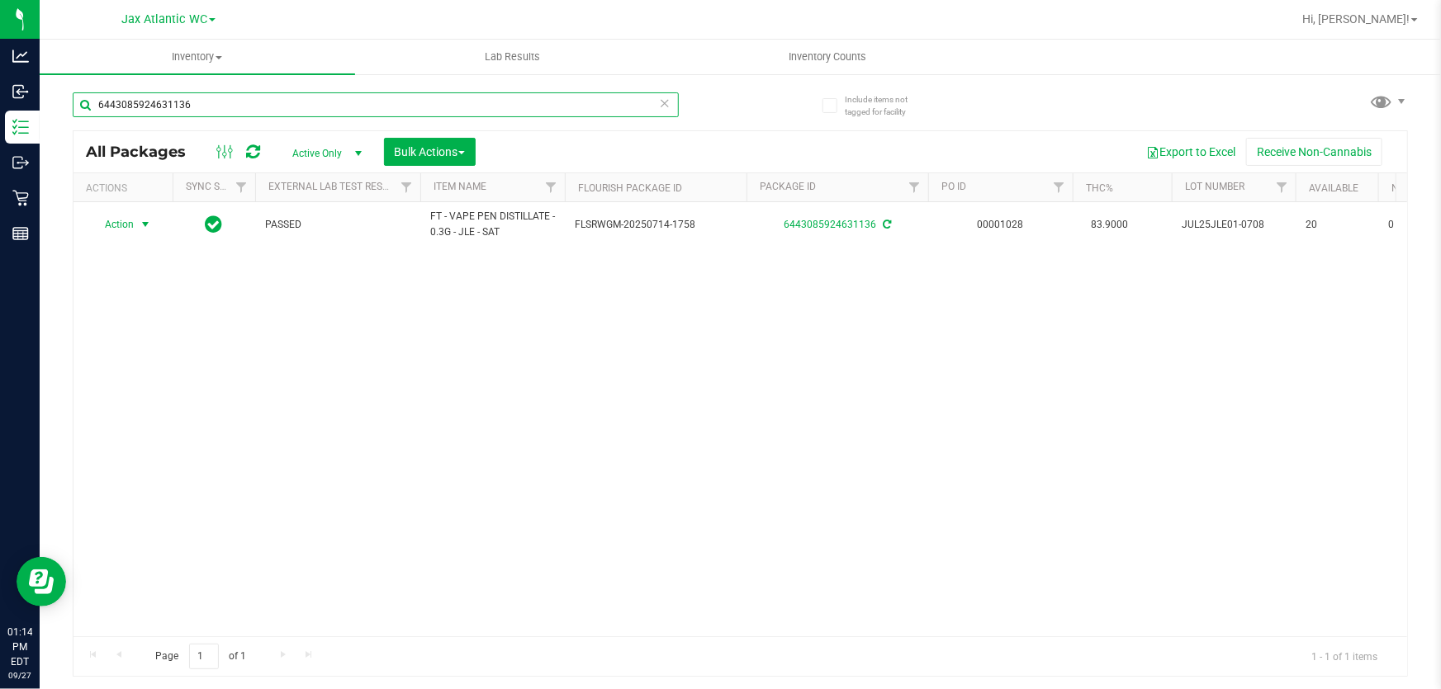
click at [236, 102] on input "6443085924631136" at bounding box center [376, 104] width 606 height 25
click at [234, 100] on input "6443085924631136" at bounding box center [376, 104] width 606 height 25
click at [233, 98] on input "6443085924631136" at bounding box center [376, 104] width 606 height 25
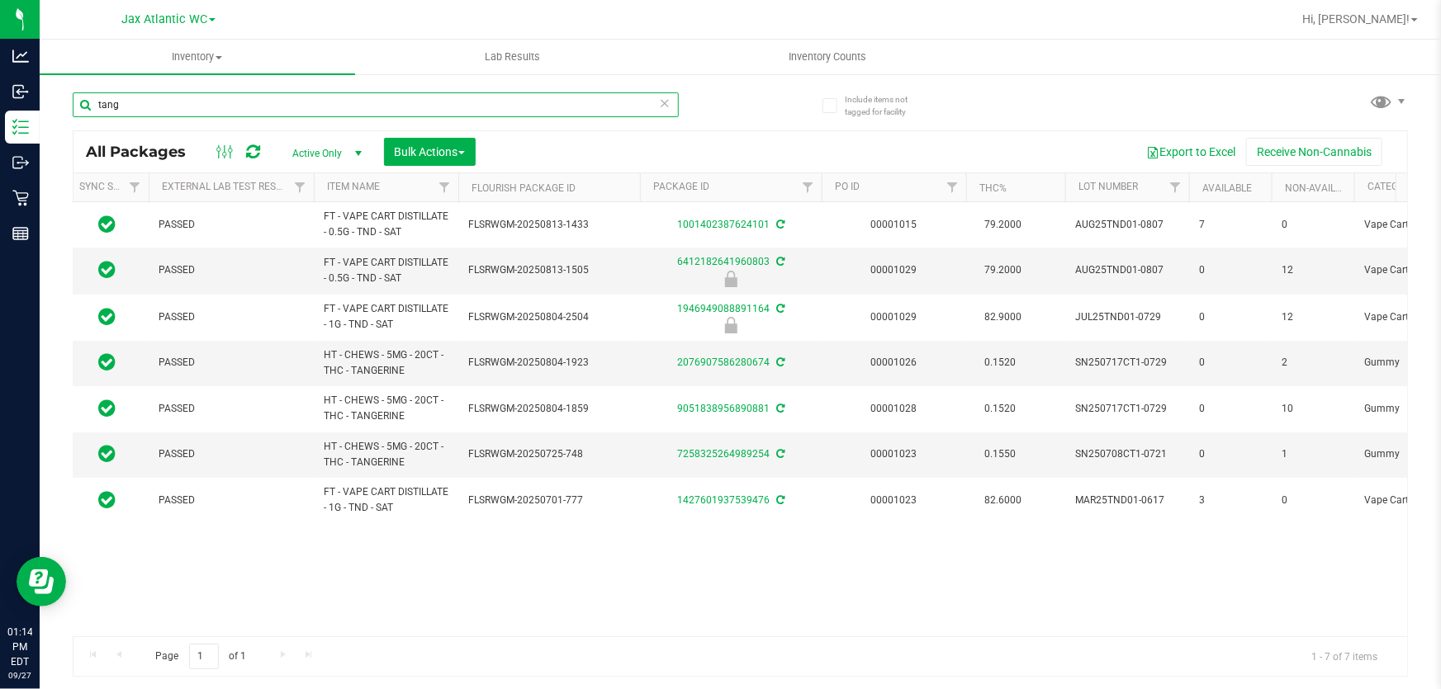
scroll to position [0, 121]
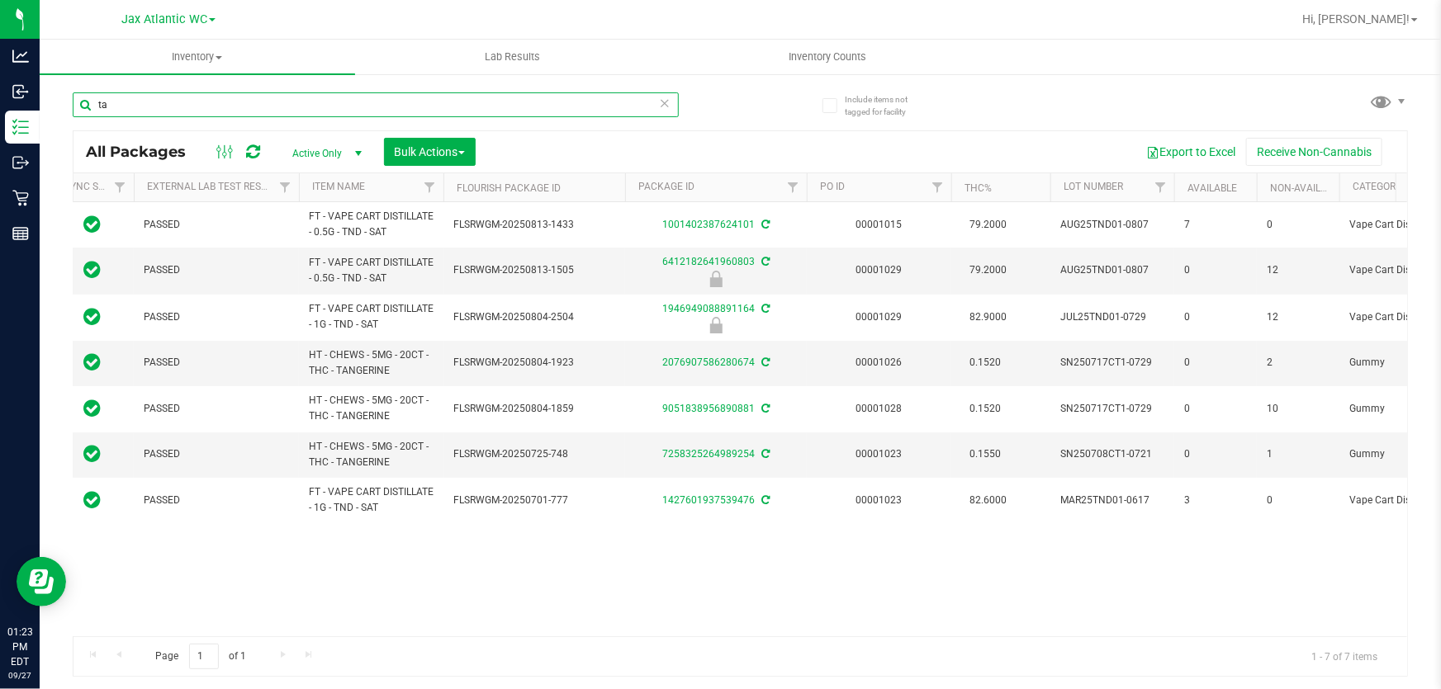
type input "t"
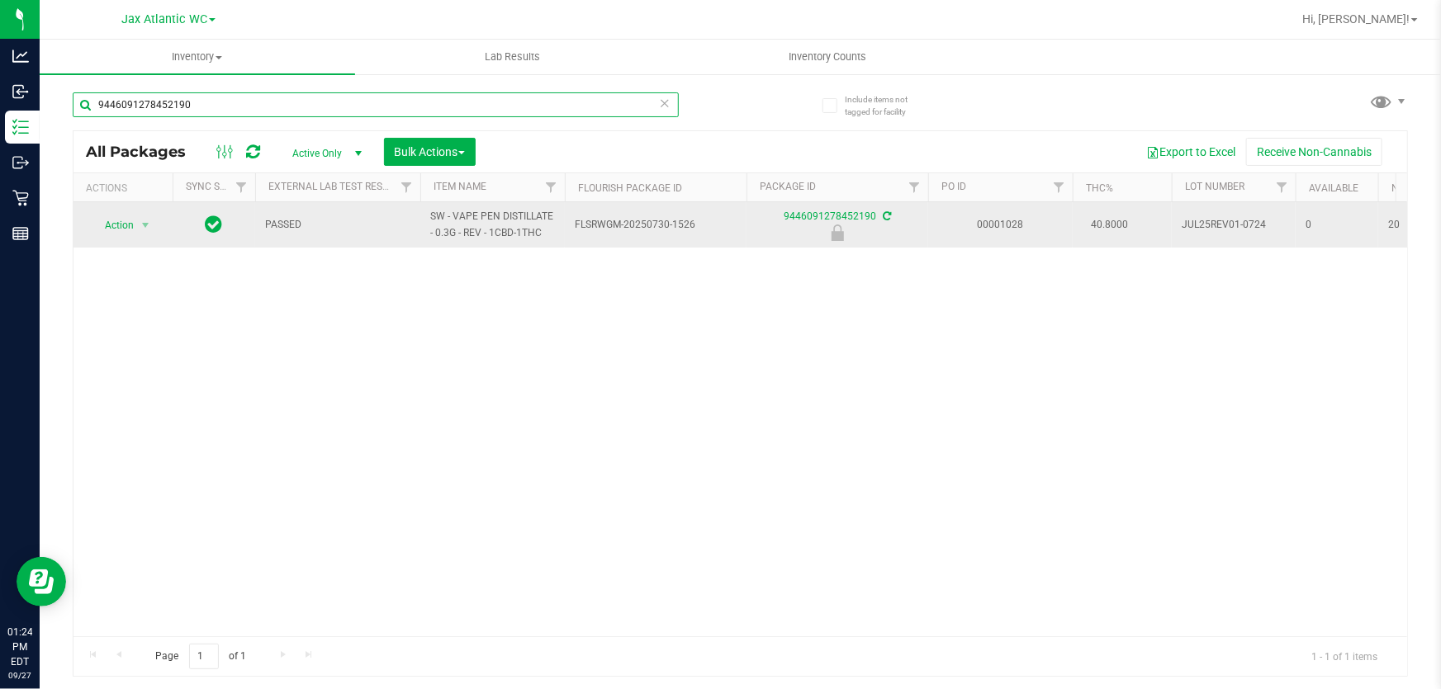
type input "9446091278452190"
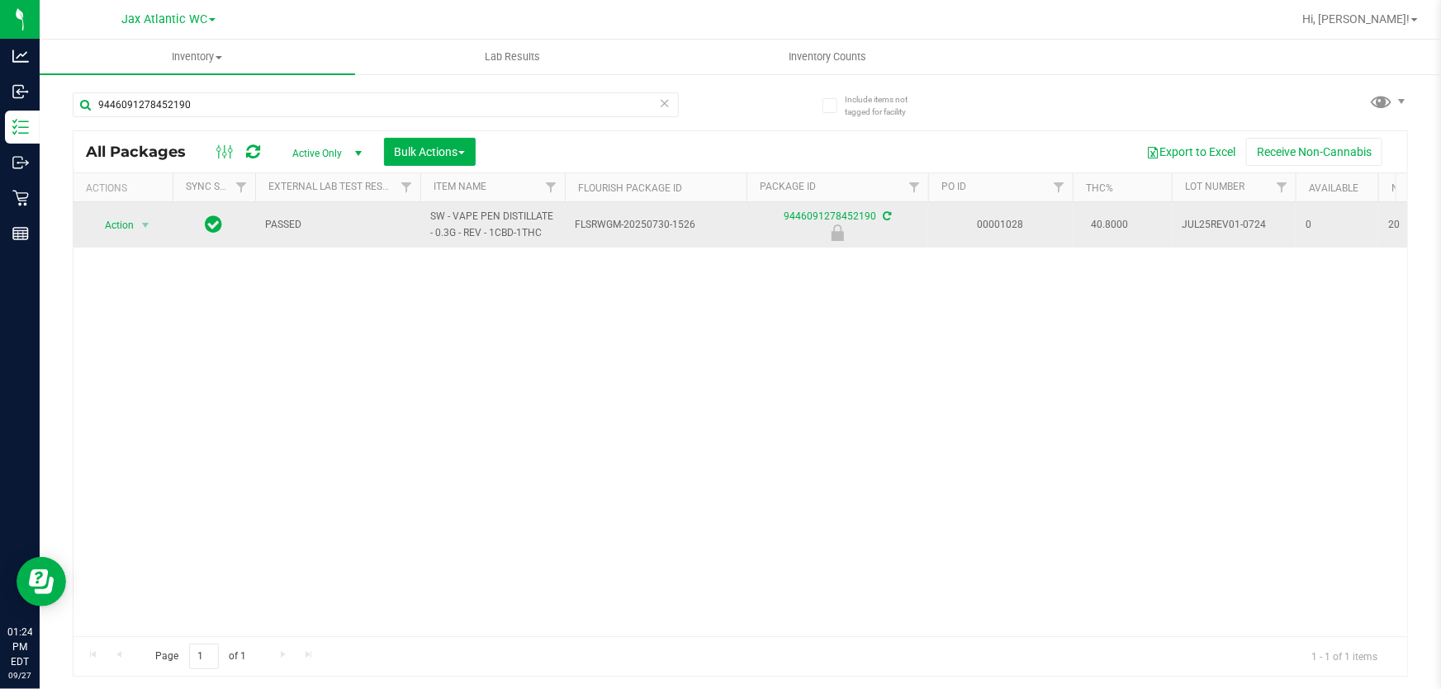
click at [124, 235] on span "Action" at bounding box center [112, 225] width 45 height 23
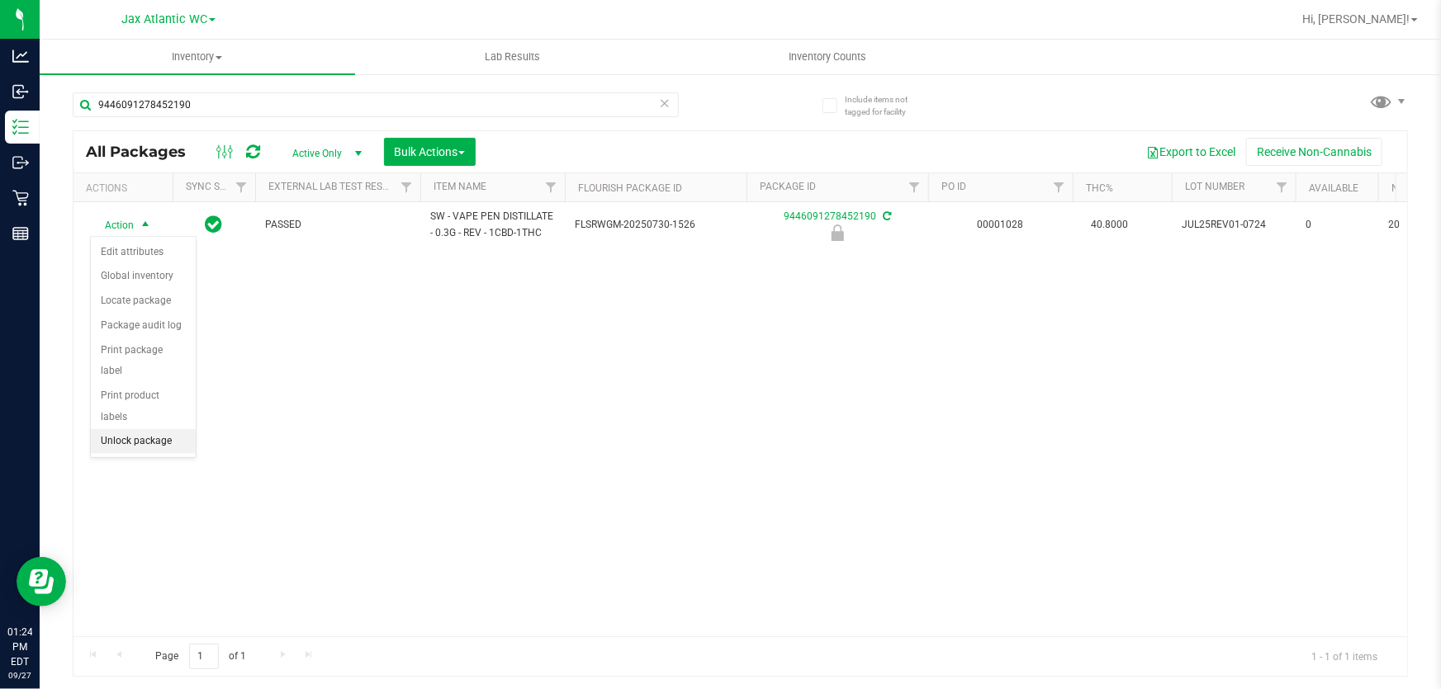
click at [143, 429] on li "Unlock package" at bounding box center [143, 441] width 105 height 25
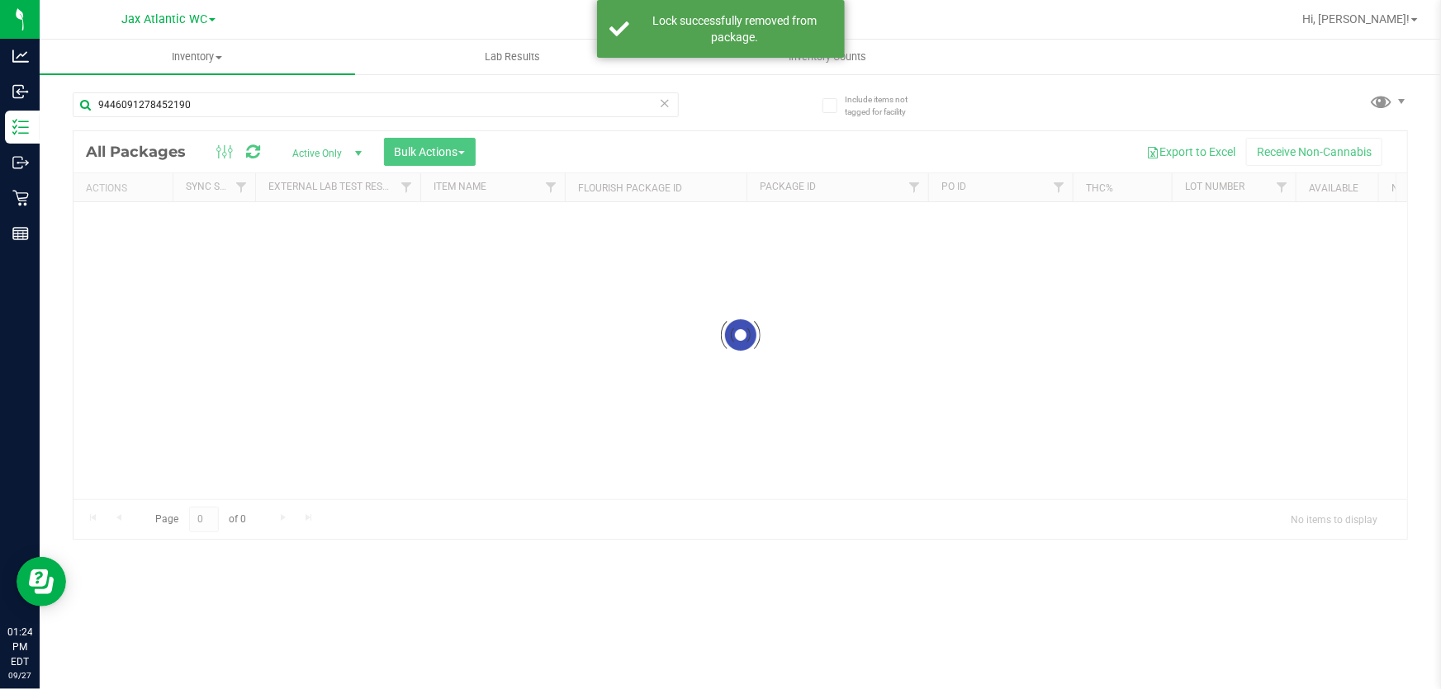
click at [135, 219] on div at bounding box center [739, 335] width 1333 height 408
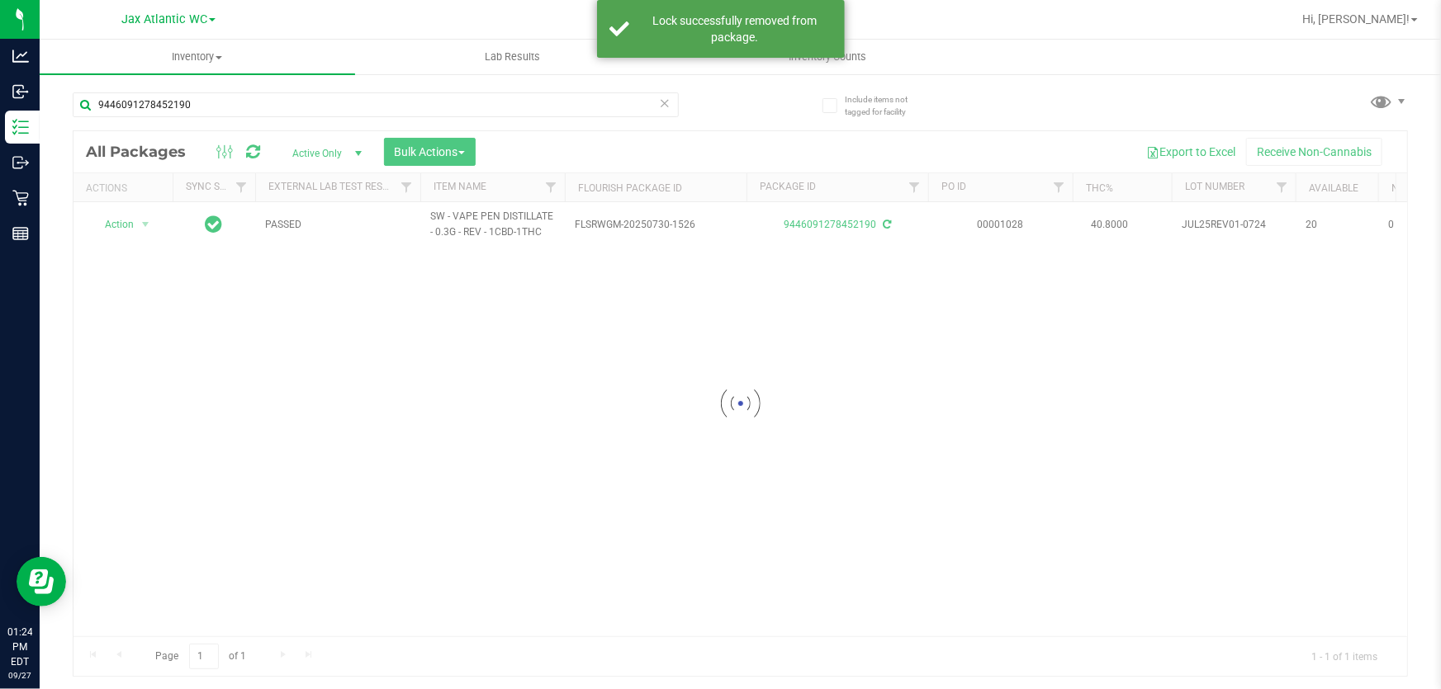
click at [144, 220] on div at bounding box center [739, 403] width 1333 height 545
click at [143, 236] on div at bounding box center [739, 403] width 1333 height 545
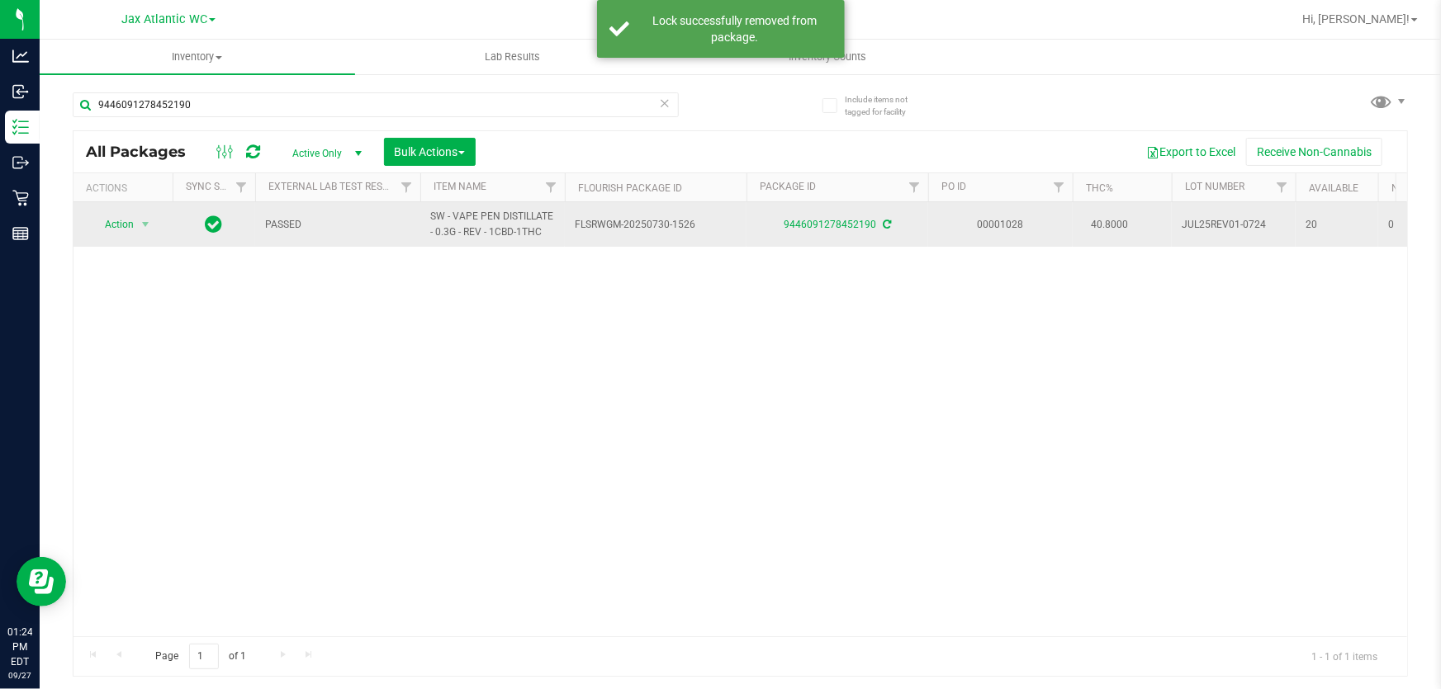
click at [120, 229] on span "Action" at bounding box center [112, 224] width 45 height 23
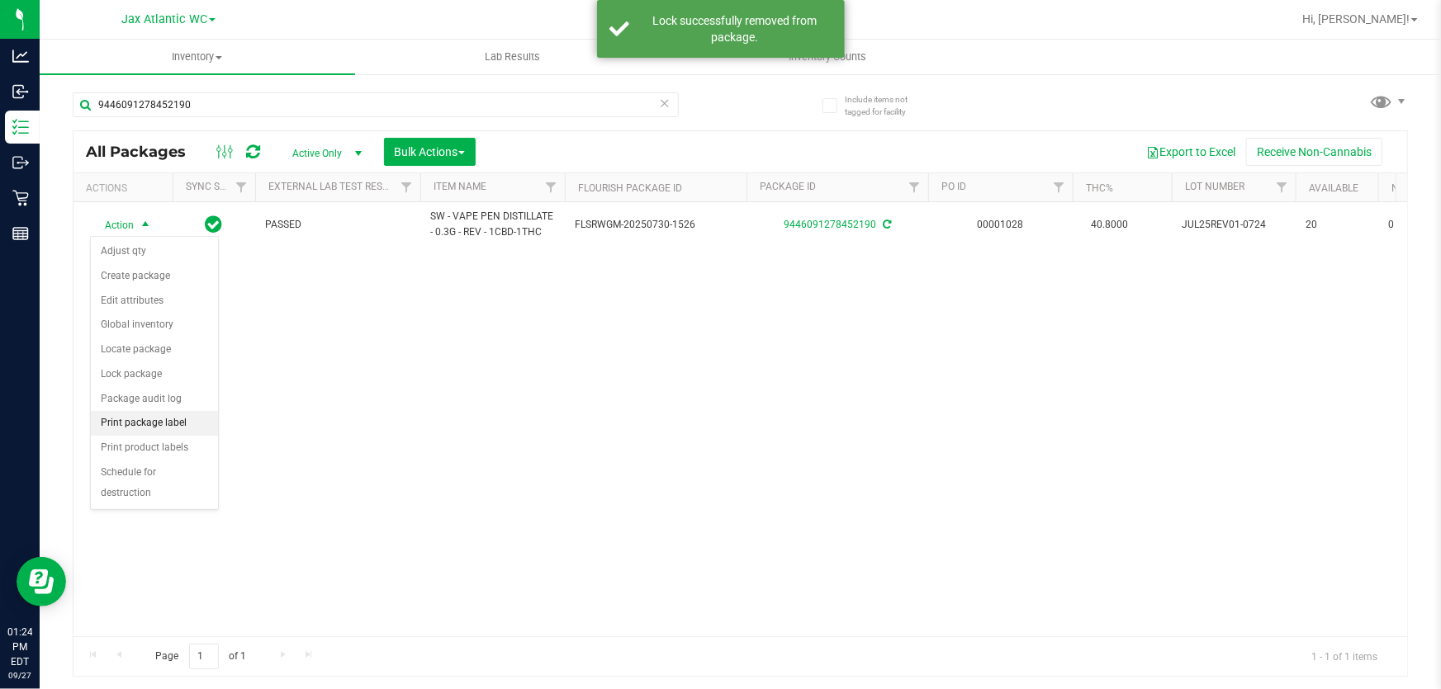
click at [176, 422] on li "Print package label" at bounding box center [154, 423] width 127 height 25
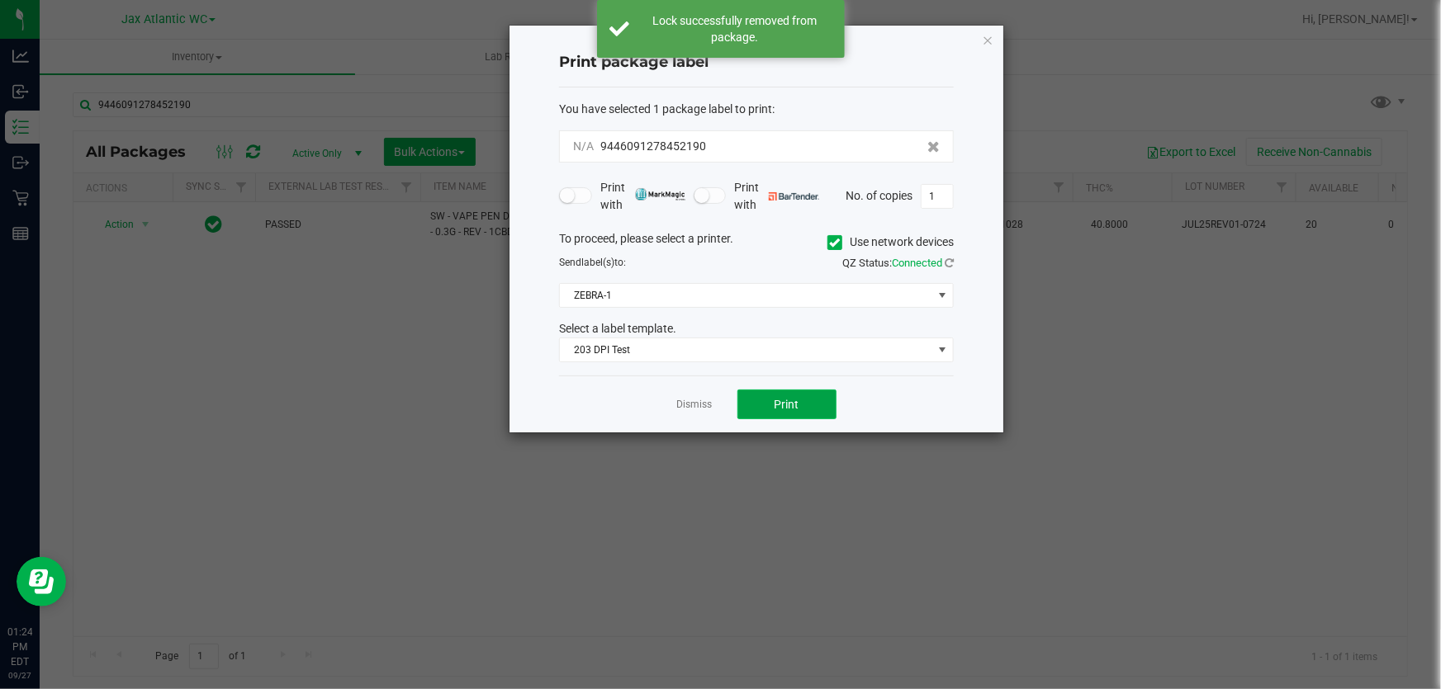
click at [800, 398] on button "Print" at bounding box center [786, 405] width 99 height 30
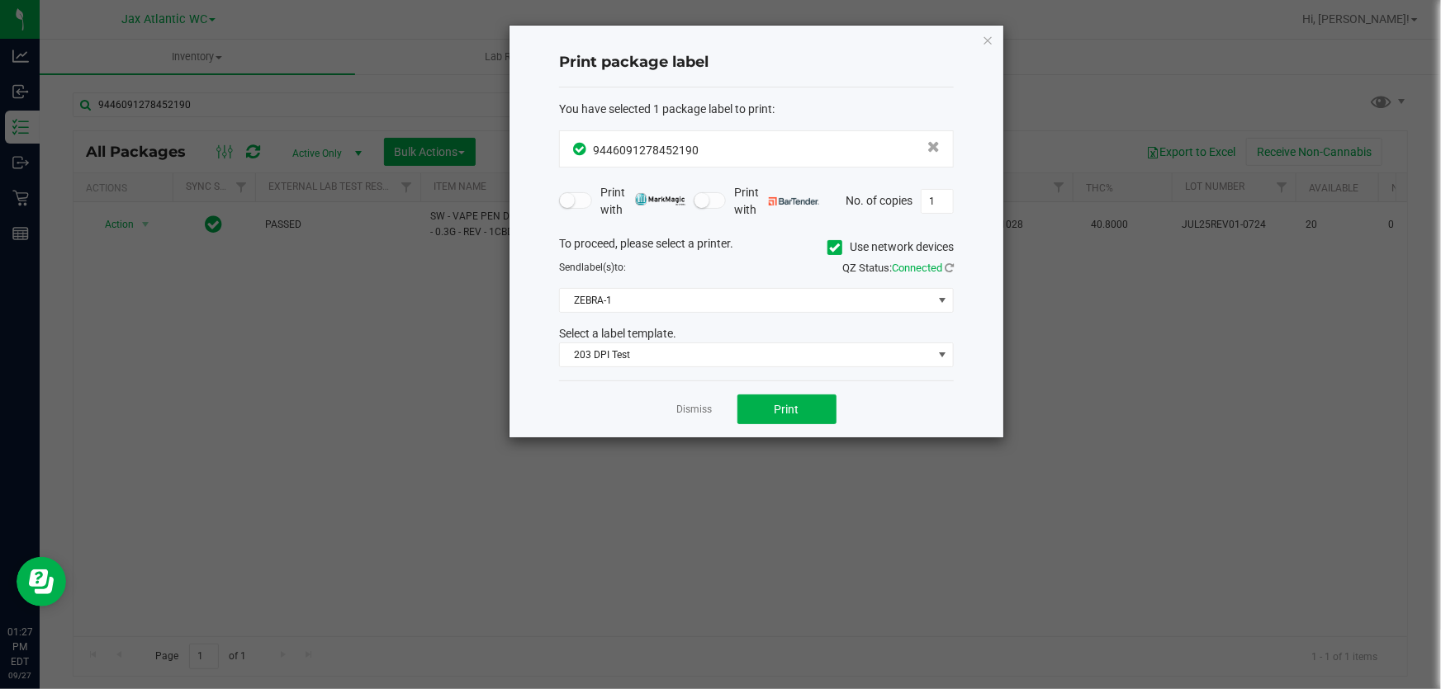
click at [712, 417] on div "Dismiss Print" at bounding box center [756, 409] width 395 height 57
click at [695, 410] on link "Dismiss" at bounding box center [695, 410] width 36 height 14
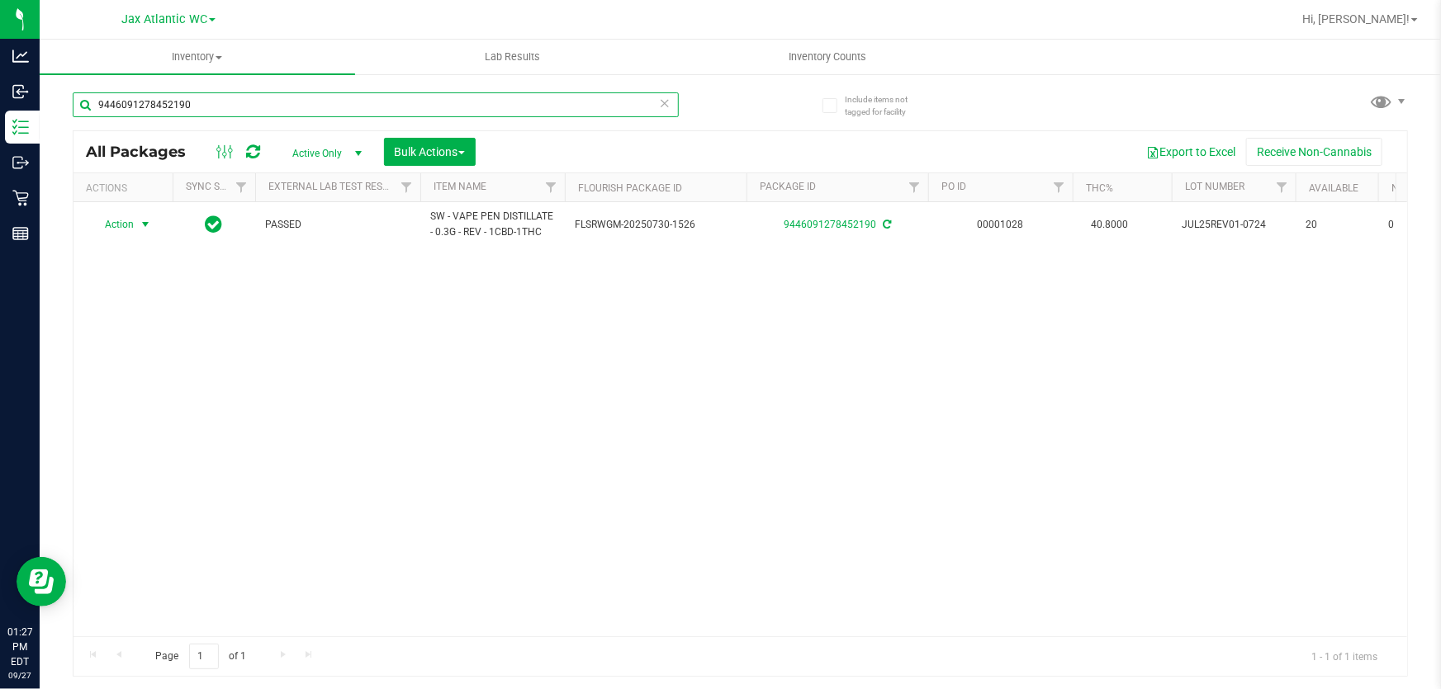
click at [339, 113] on input "9446091278452190" at bounding box center [376, 104] width 606 height 25
click at [340, 111] on input "9446091278452190" at bounding box center [376, 104] width 606 height 25
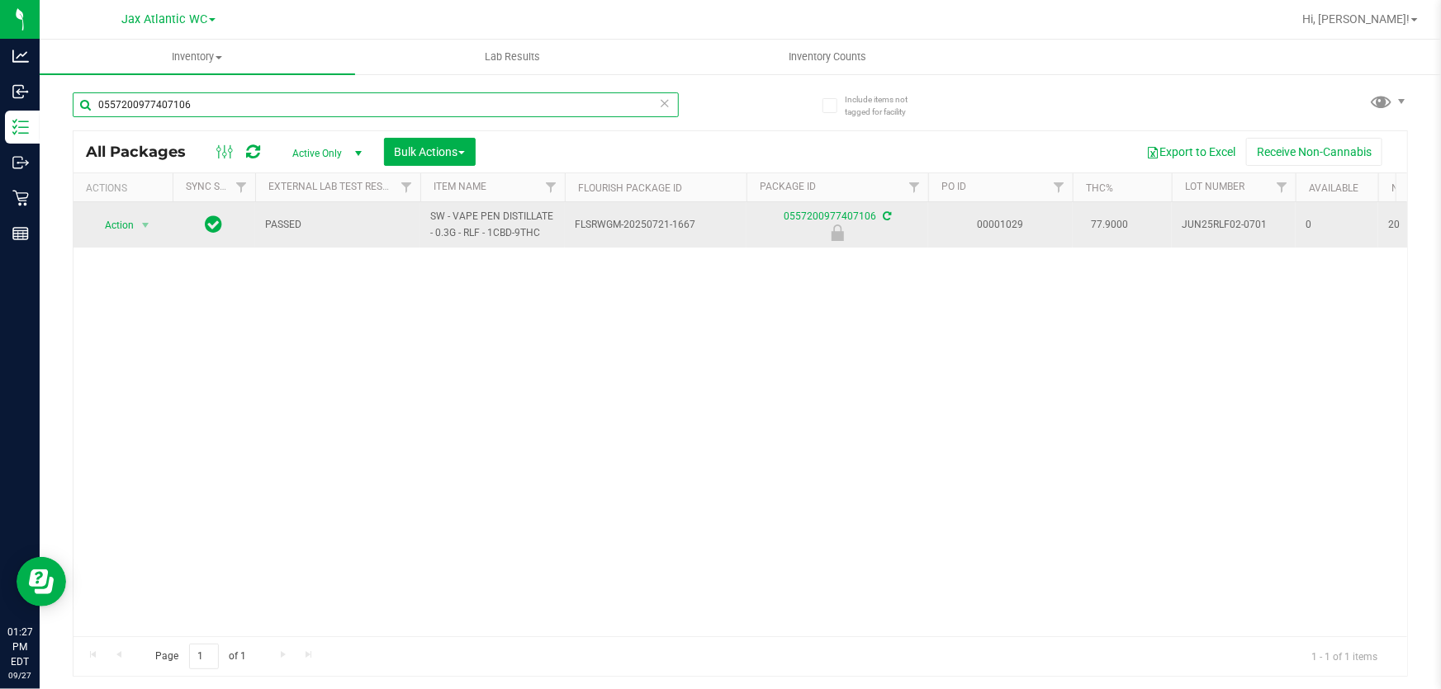
type input "0557200977407106"
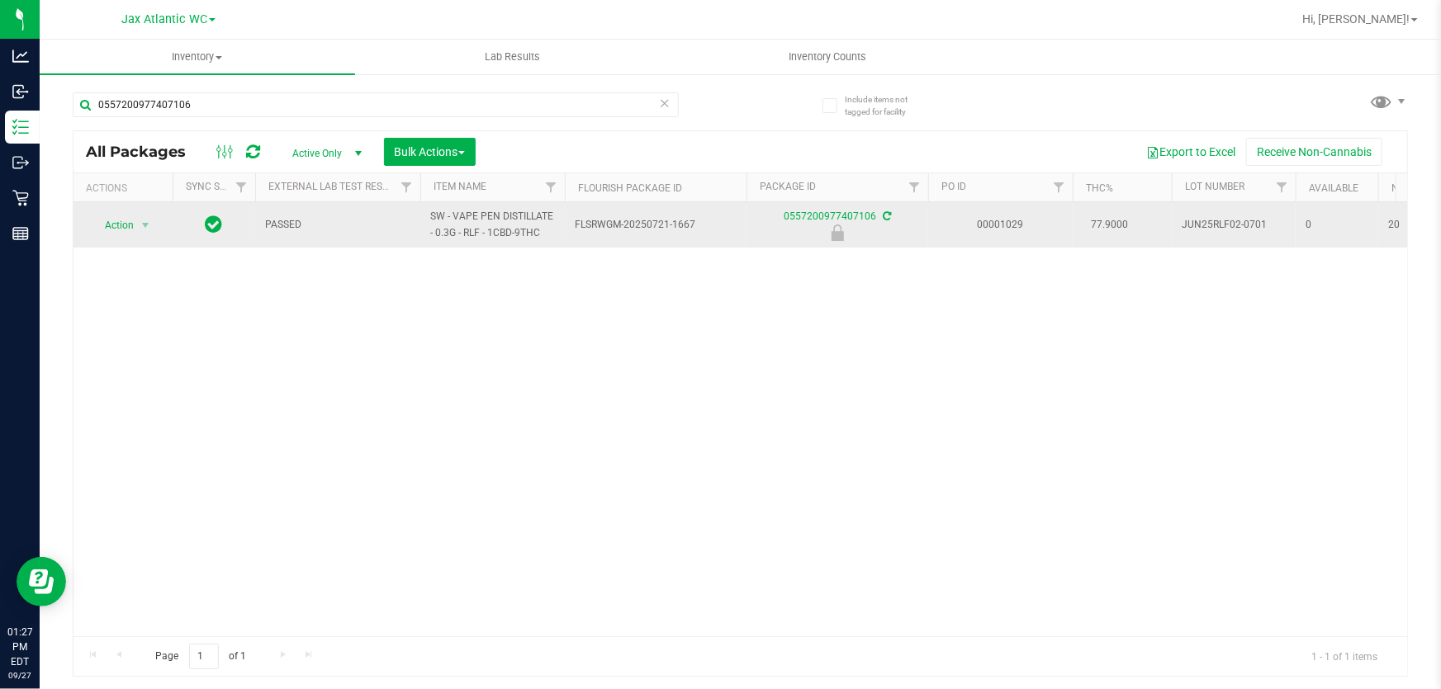
click at [122, 225] on span "Action" at bounding box center [112, 225] width 45 height 23
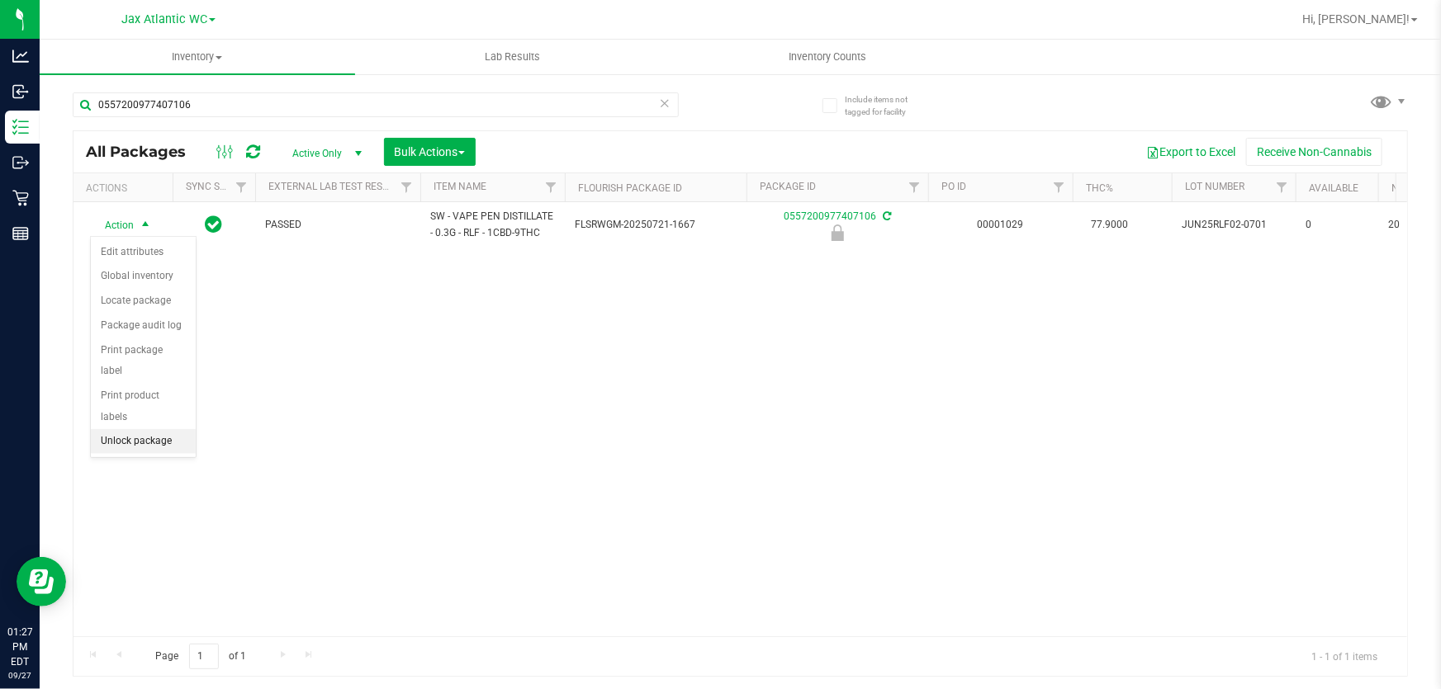
click at [154, 429] on li "Unlock package" at bounding box center [143, 441] width 105 height 25
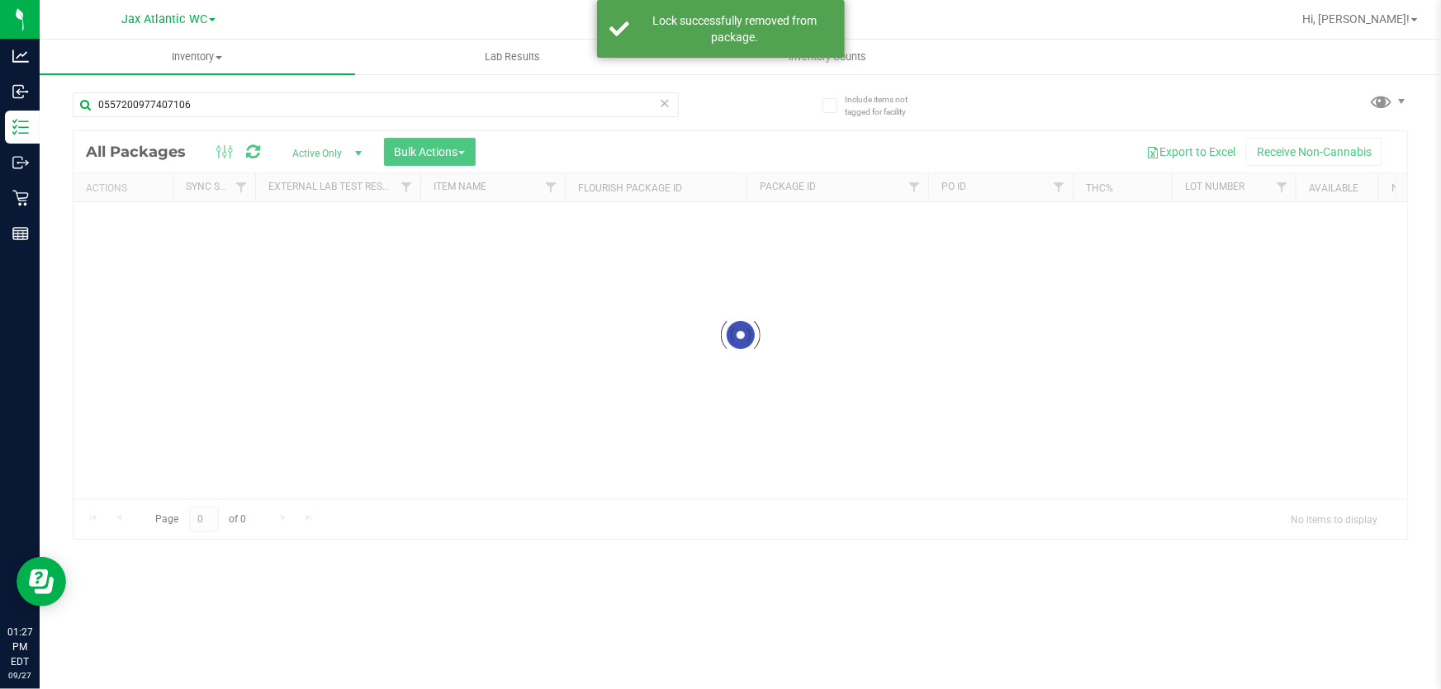
click at [119, 212] on div at bounding box center [739, 335] width 1333 height 408
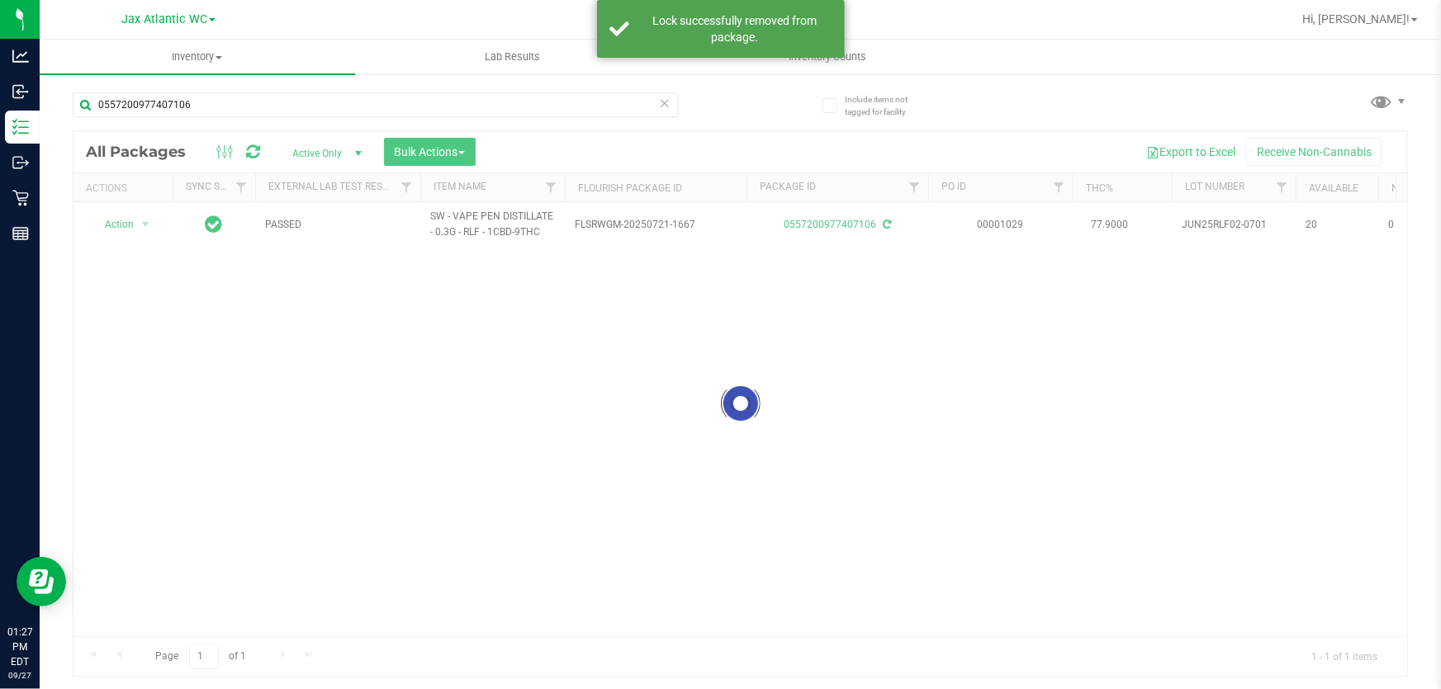
click at [126, 239] on div at bounding box center [739, 403] width 1333 height 545
click at [131, 232] on div at bounding box center [739, 403] width 1333 height 545
click at [131, 217] on div at bounding box center [739, 403] width 1333 height 545
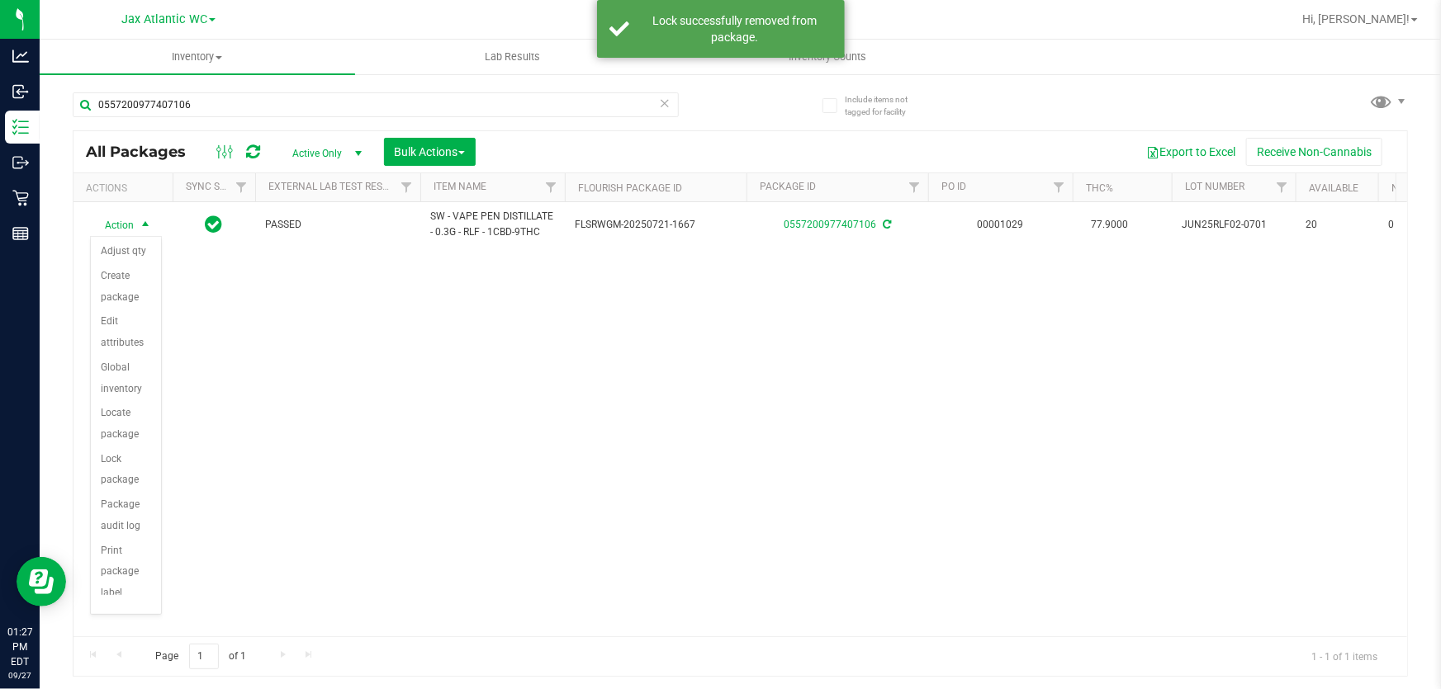
scroll to position [142, 0]
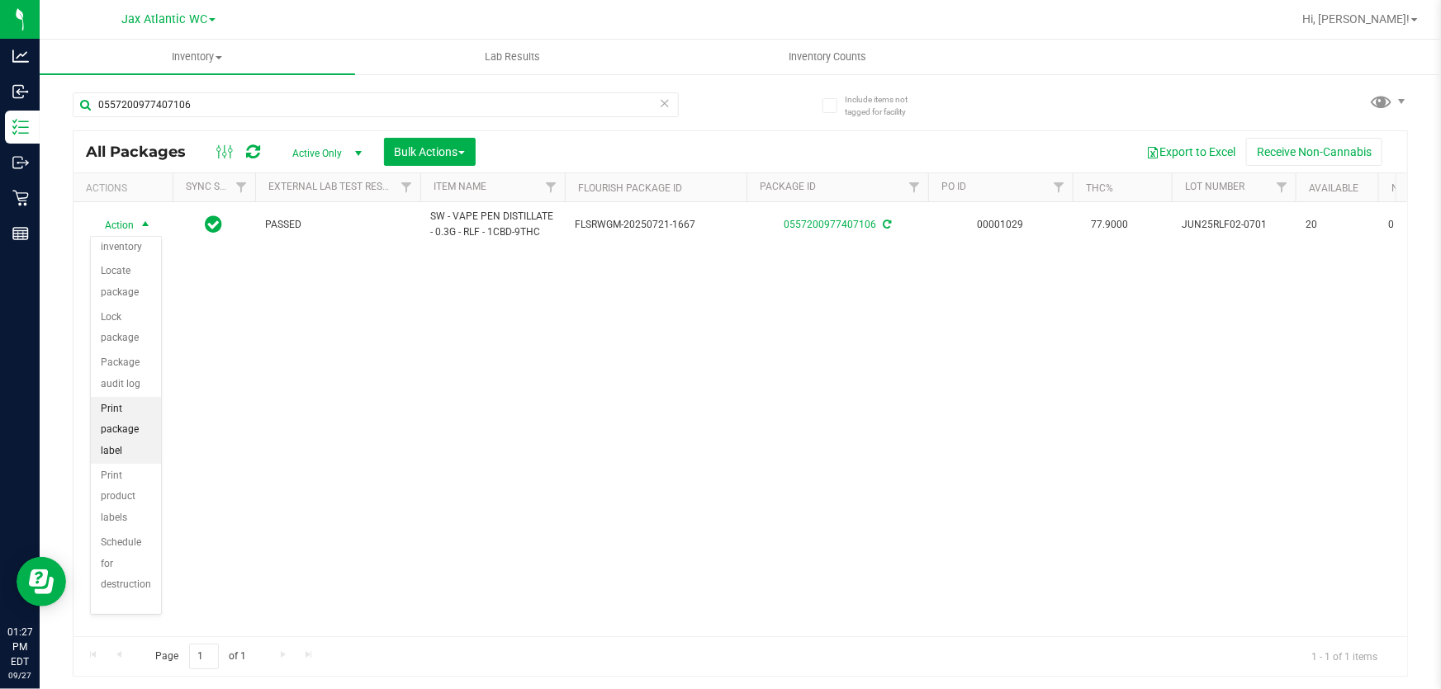
click at [120, 451] on li "Print package label" at bounding box center [126, 430] width 70 height 67
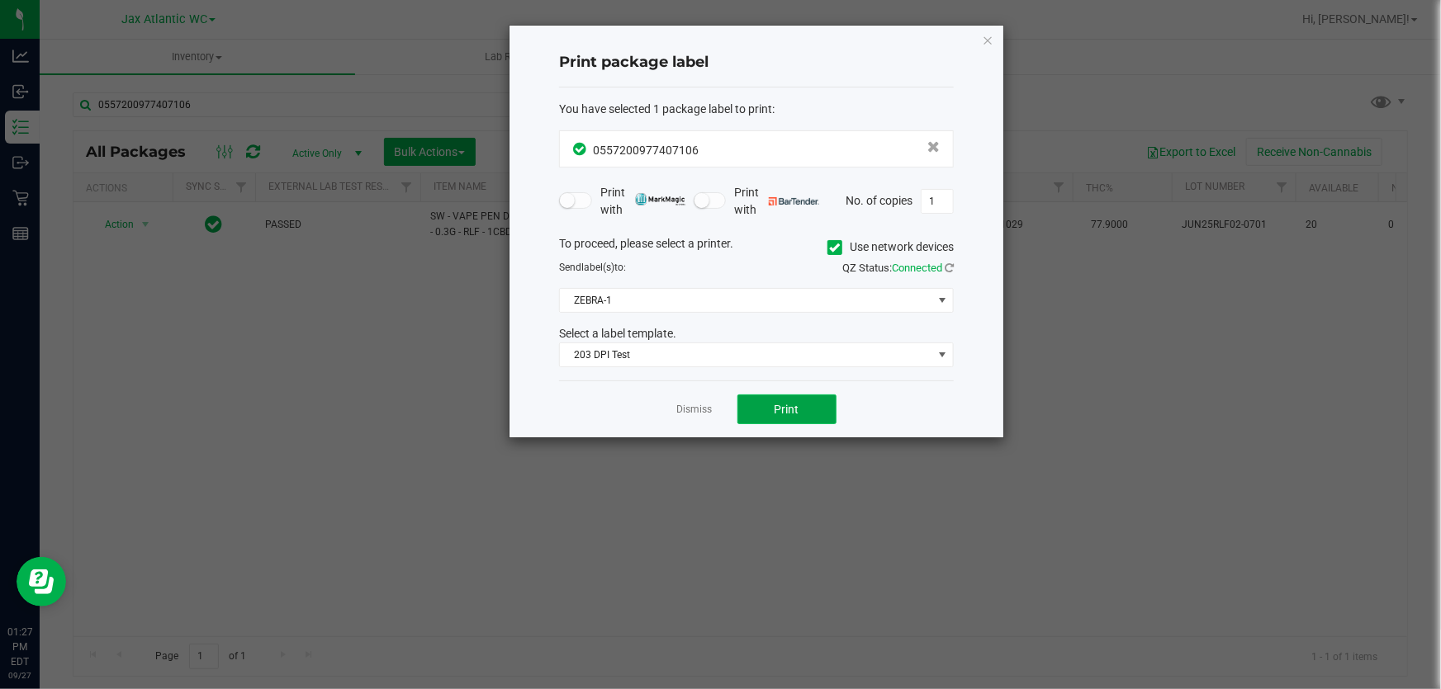
click at [784, 395] on button "Print" at bounding box center [786, 410] width 99 height 30
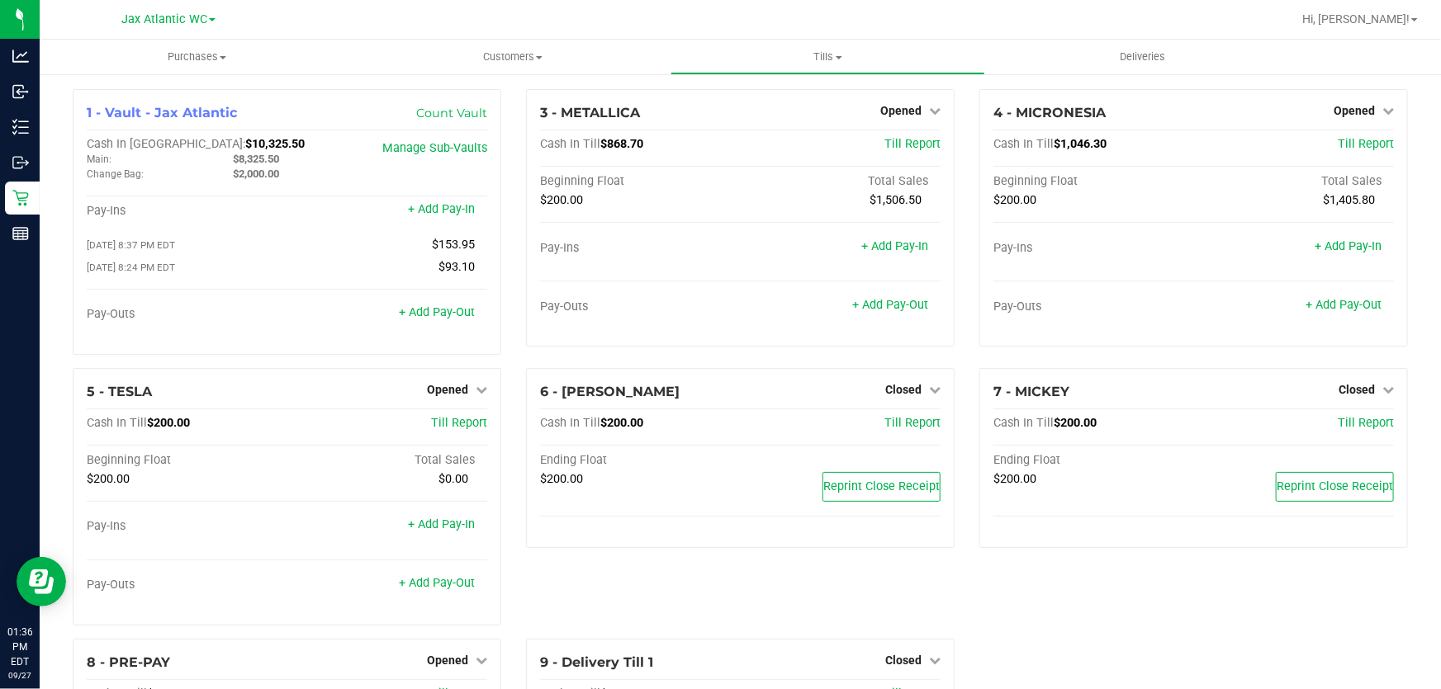
click at [773, 614] on div "6 - [PERSON_NAME] Closed Open Till Cash In Till $200.00 Till Report Ending Floa…" at bounding box center [740, 503] width 453 height 271
click at [1327, 306] on link "+ Add Pay-Out" at bounding box center [1343, 305] width 76 height 14
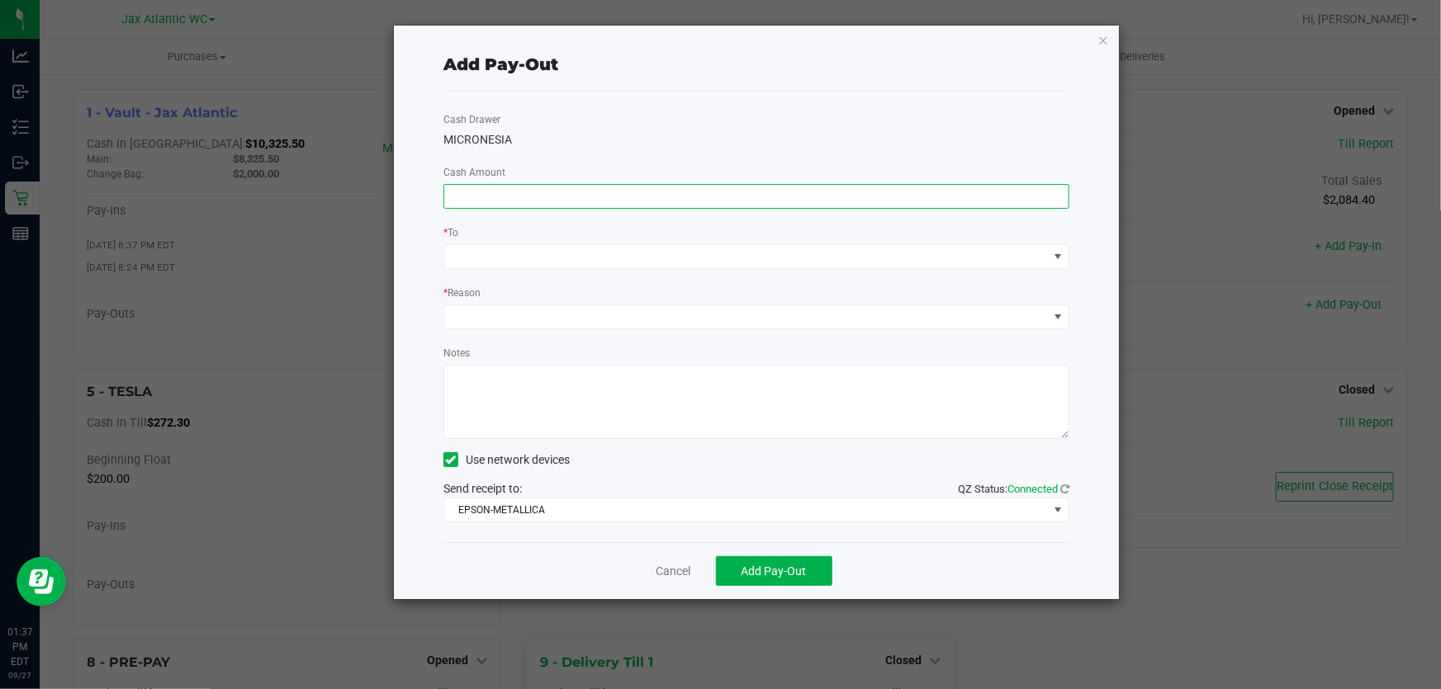
click at [522, 201] on input at bounding box center [756, 196] width 624 height 23
type input "$1,042.00"
click at [595, 85] on div "Add Pay-Out" at bounding box center [756, 65] width 626 height 52
click at [507, 254] on span at bounding box center [746, 256] width 604 height 23
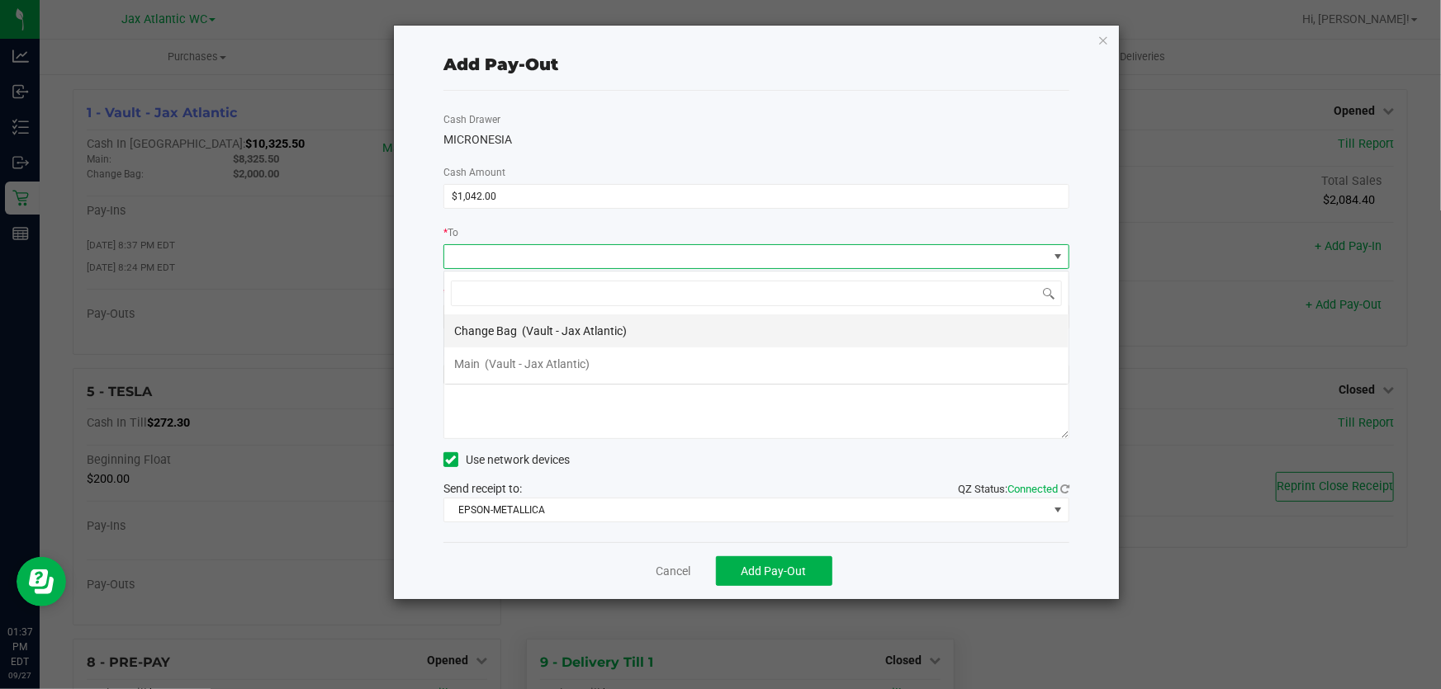
scroll to position [25, 627]
click at [537, 362] on span "(Vault - Jax Atlantic)" at bounding box center [537, 364] width 105 height 13
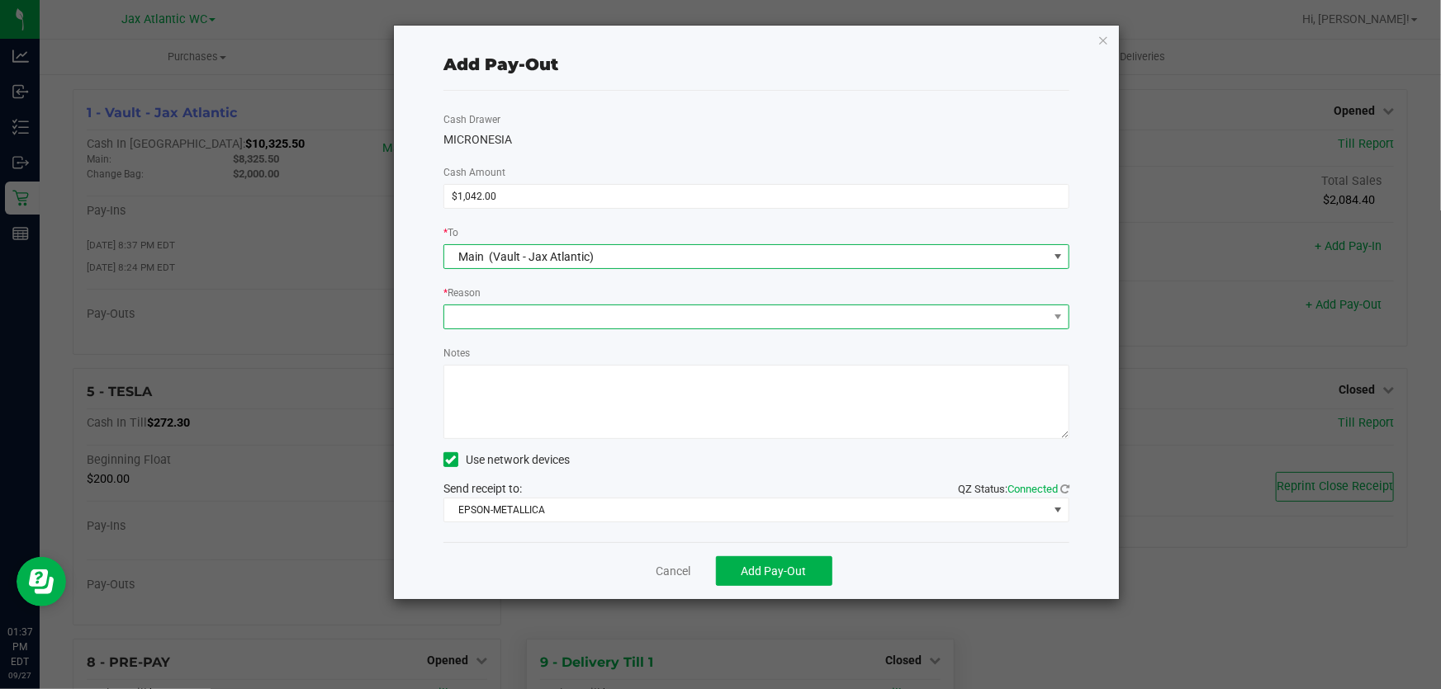
click at [541, 326] on span at bounding box center [746, 317] width 604 height 23
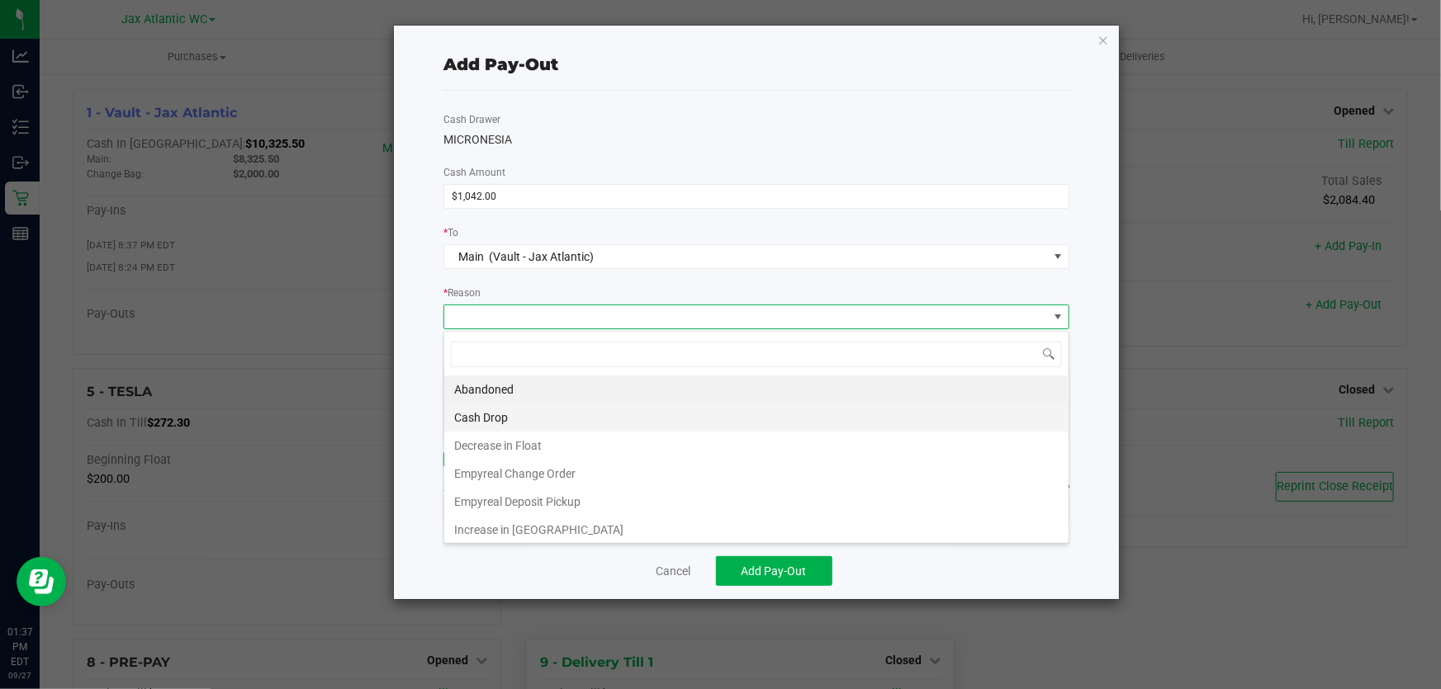
click at [526, 414] on li "Cash Drop" at bounding box center [756, 418] width 624 height 28
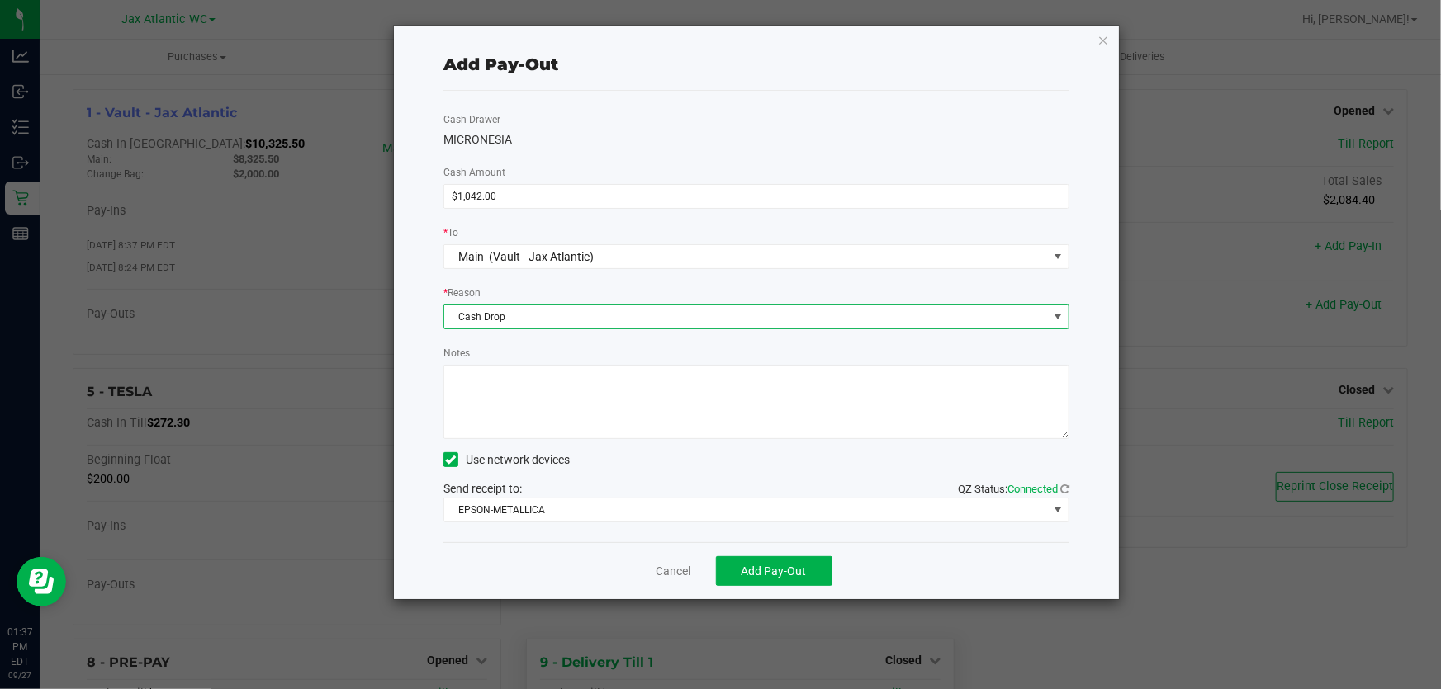
click at [533, 401] on textarea "Notes" at bounding box center [756, 402] width 626 height 74
type textarea "cash drop-AP"
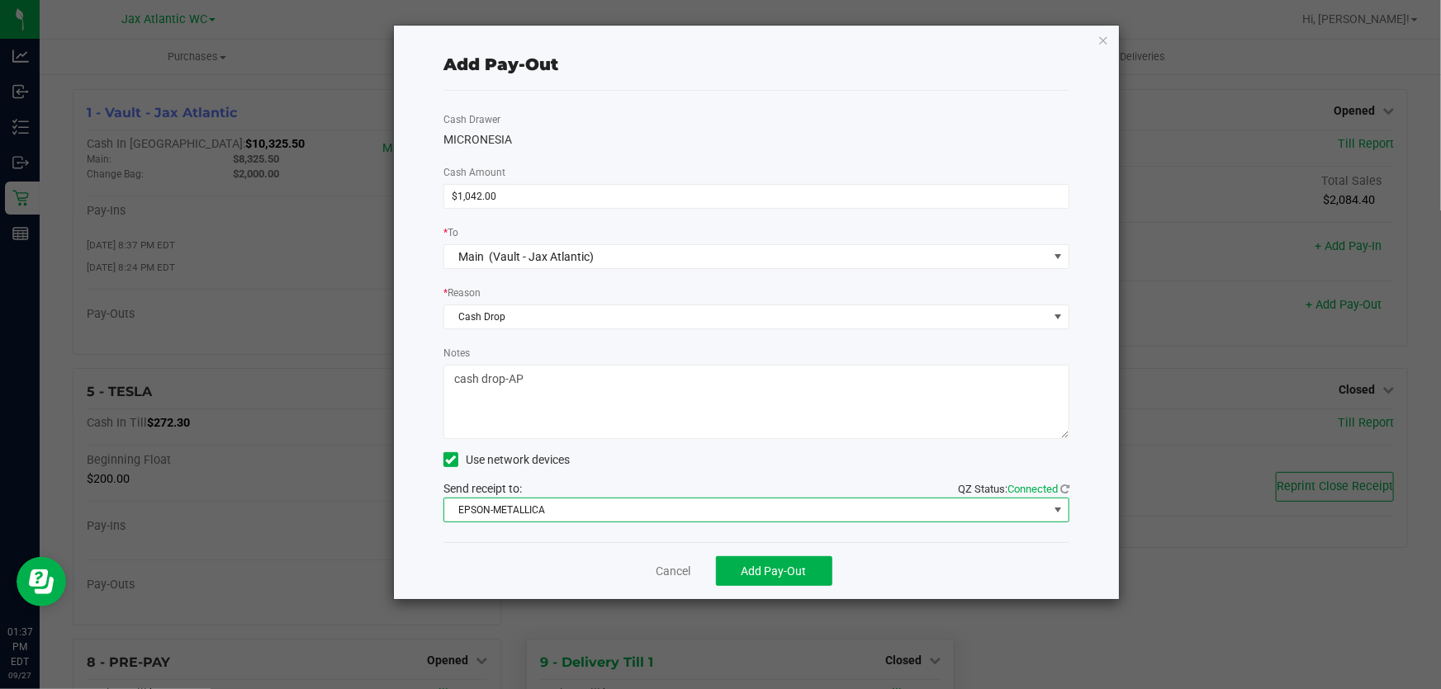
click at [531, 508] on span "EPSON-METALLICA" at bounding box center [746, 510] width 604 height 23
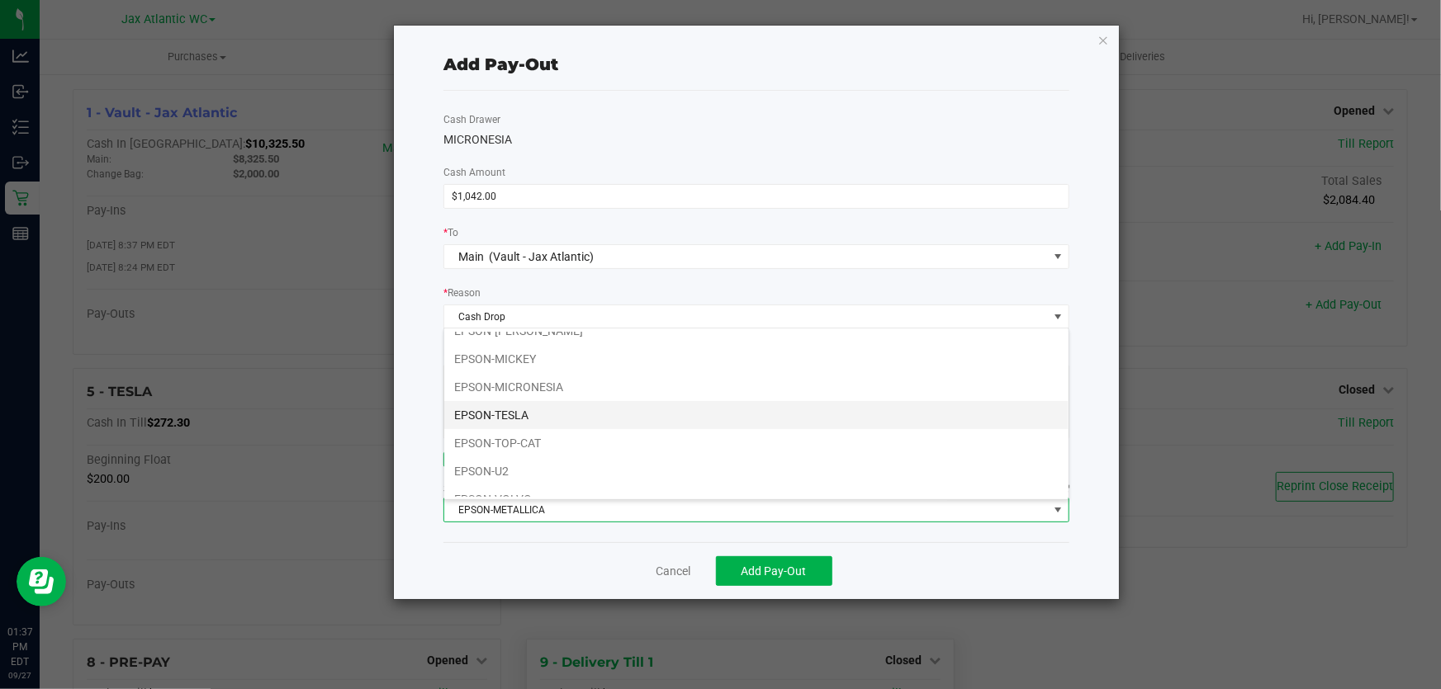
scroll to position [86, 0]
click at [547, 435] on li "EPSON-U2" at bounding box center [756, 428] width 624 height 28
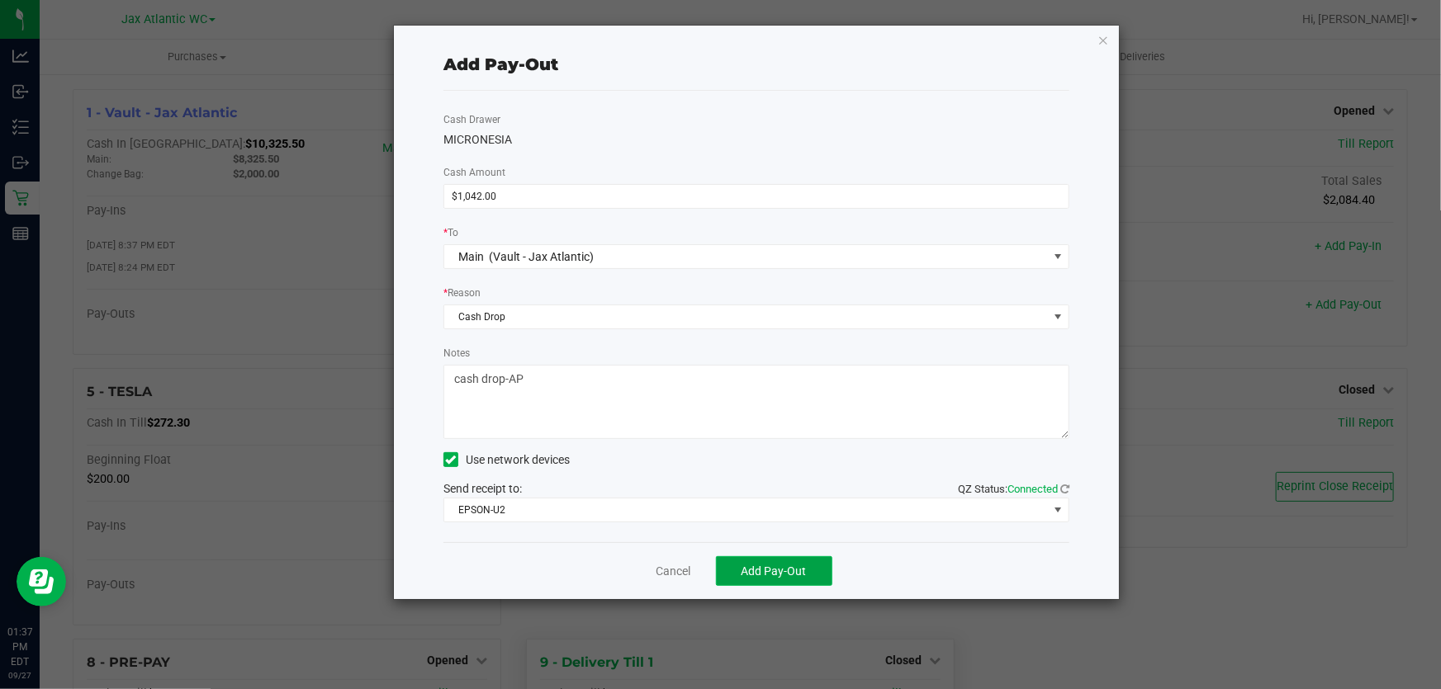
click at [770, 572] on span "Add Pay-Out" at bounding box center [773, 571] width 65 height 13
click at [663, 570] on link "Dismiss" at bounding box center [667, 571] width 40 height 17
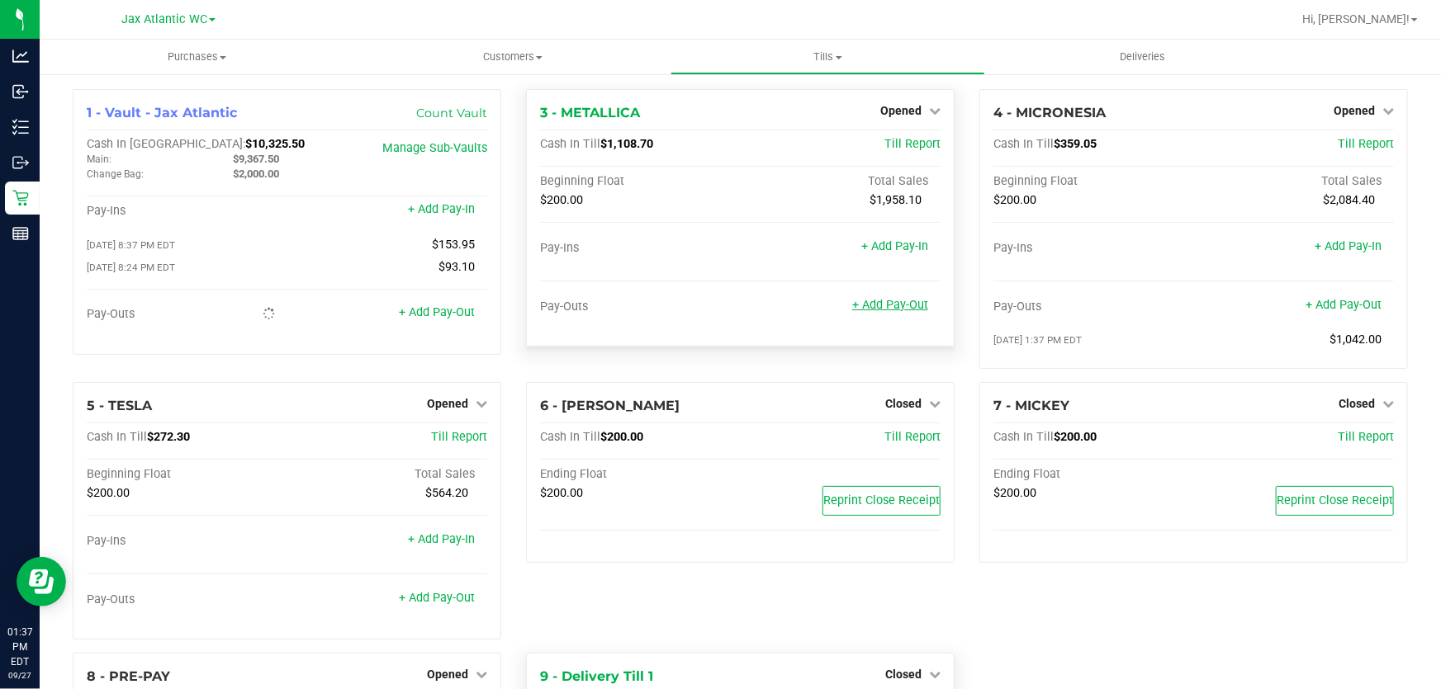
click at [905, 303] on link "+ Add Pay-Out" at bounding box center [890, 305] width 76 height 14
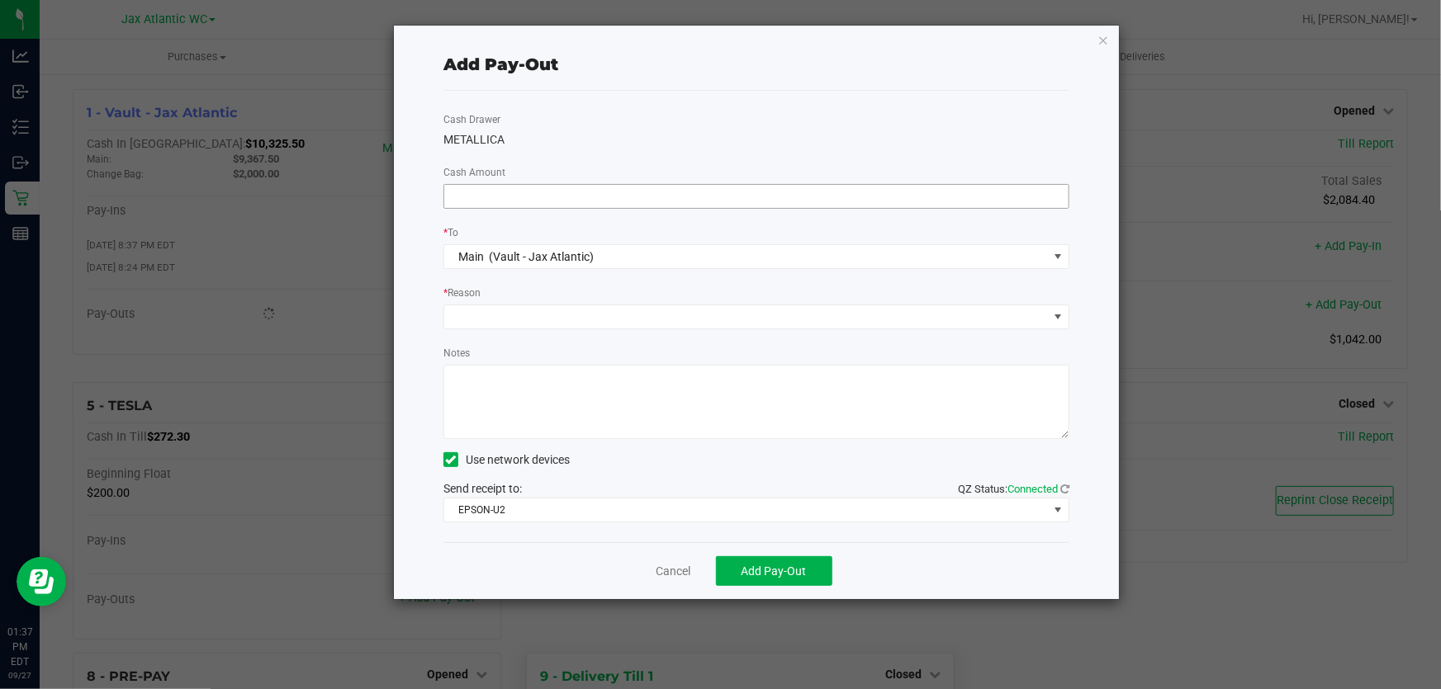
click at [585, 198] on input at bounding box center [756, 196] width 624 height 23
type input "$820.00"
click at [526, 121] on div "Cash Drawer METALLICA Cash Amount $820.00 * To Main (Vault - Jax Atlantic) * Re…" at bounding box center [756, 317] width 626 height 452
click at [661, 324] on span at bounding box center [746, 317] width 604 height 23
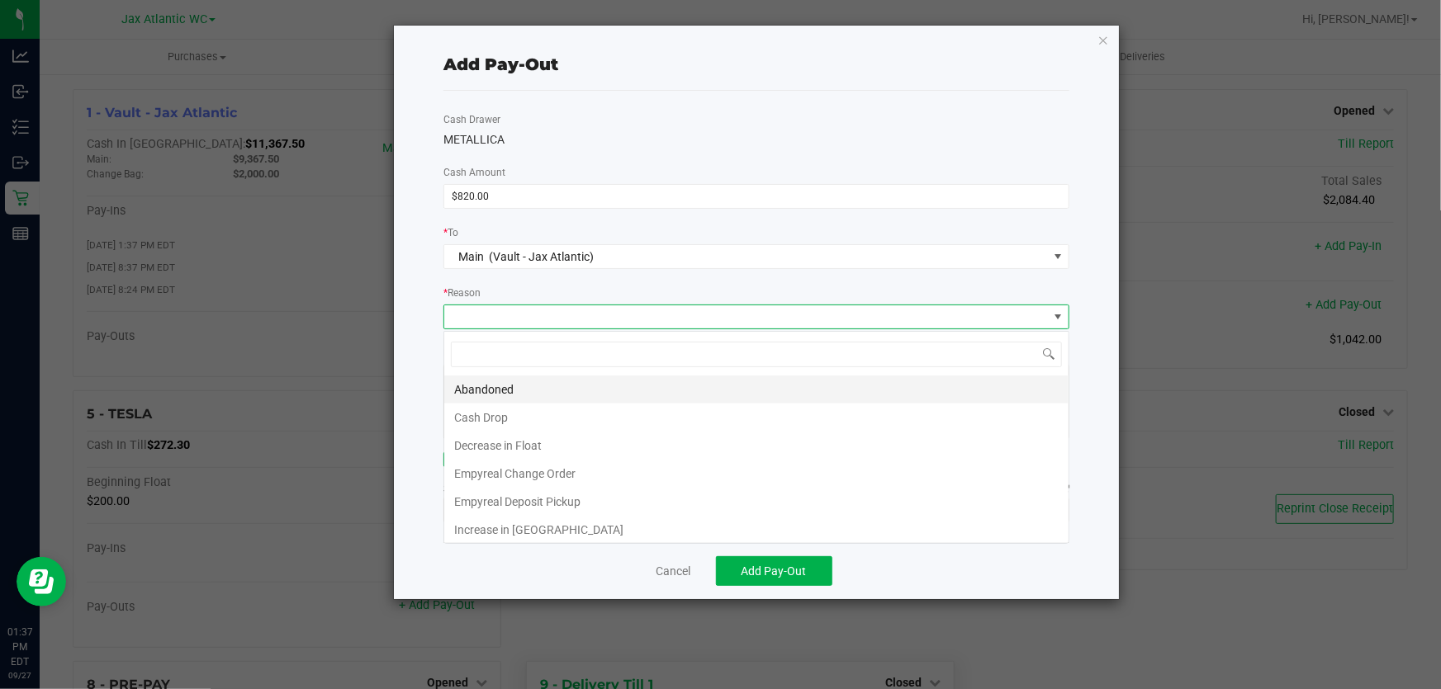
scroll to position [25, 627]
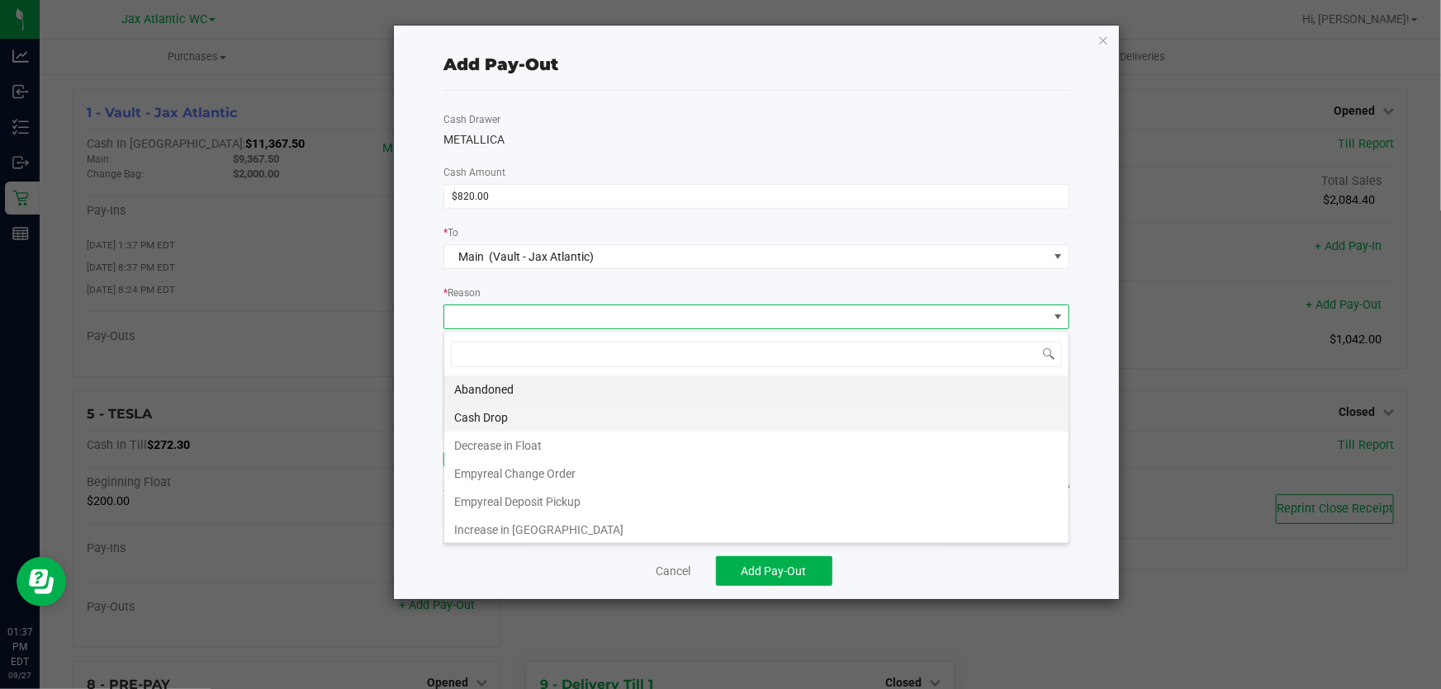
click at [578, 428] on li "Cash Drop" at bounding box center [756, 418] width 624 height 28
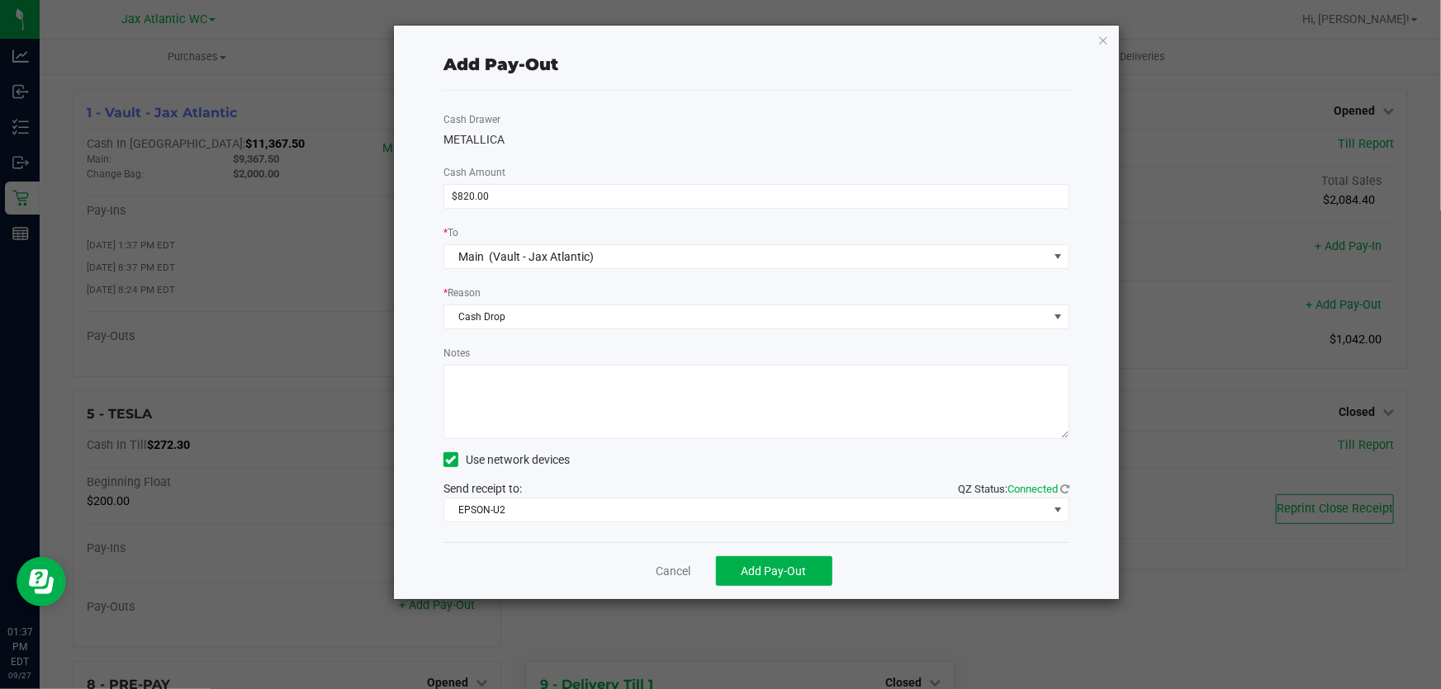
click at [600, 374] on textarea "Notes" at bounding box center [756, 402] width 626 height 74
type textarea "cash drop-AP"
click at [807, 563] on button "Add Pay-Out" at bounding box center [774, 572] width 116 height 30
click at [668, 570] on link "Dismiss" at bounding box center [667, 571] width 40 height 17
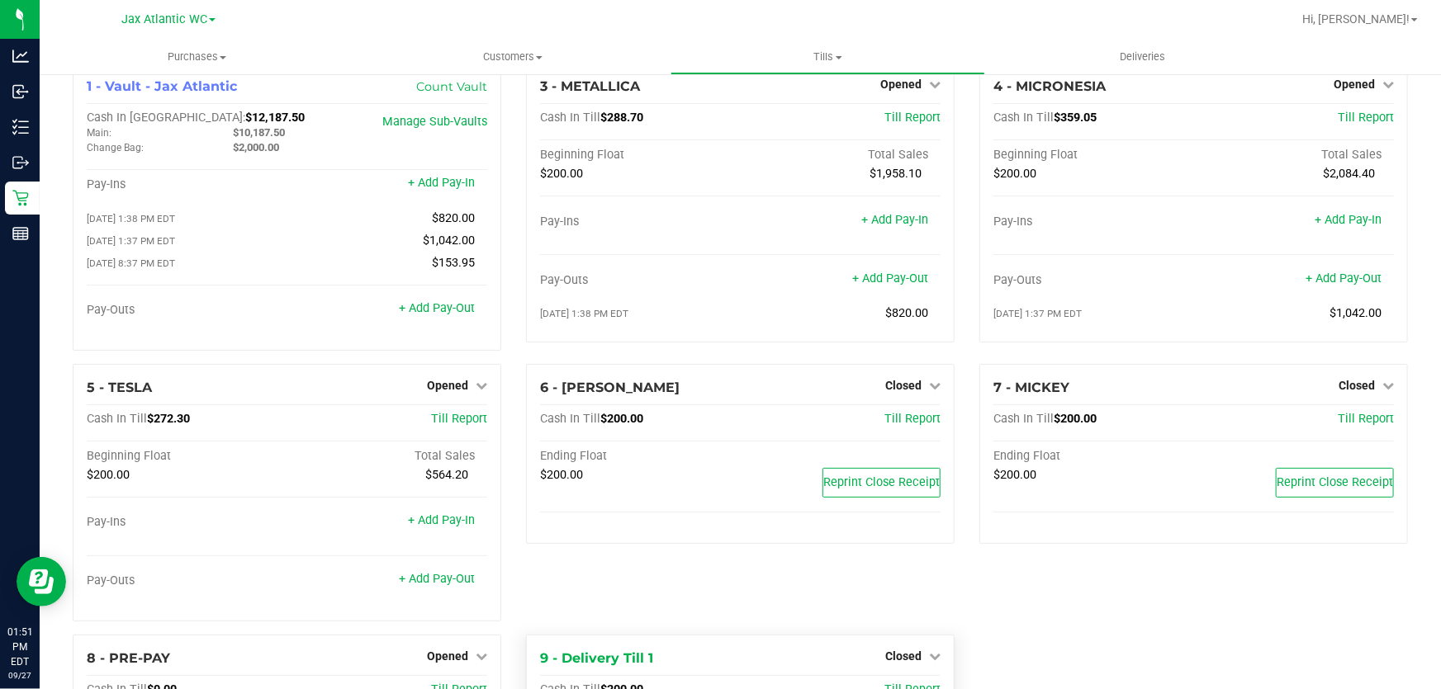
scroll to position [0, 0]
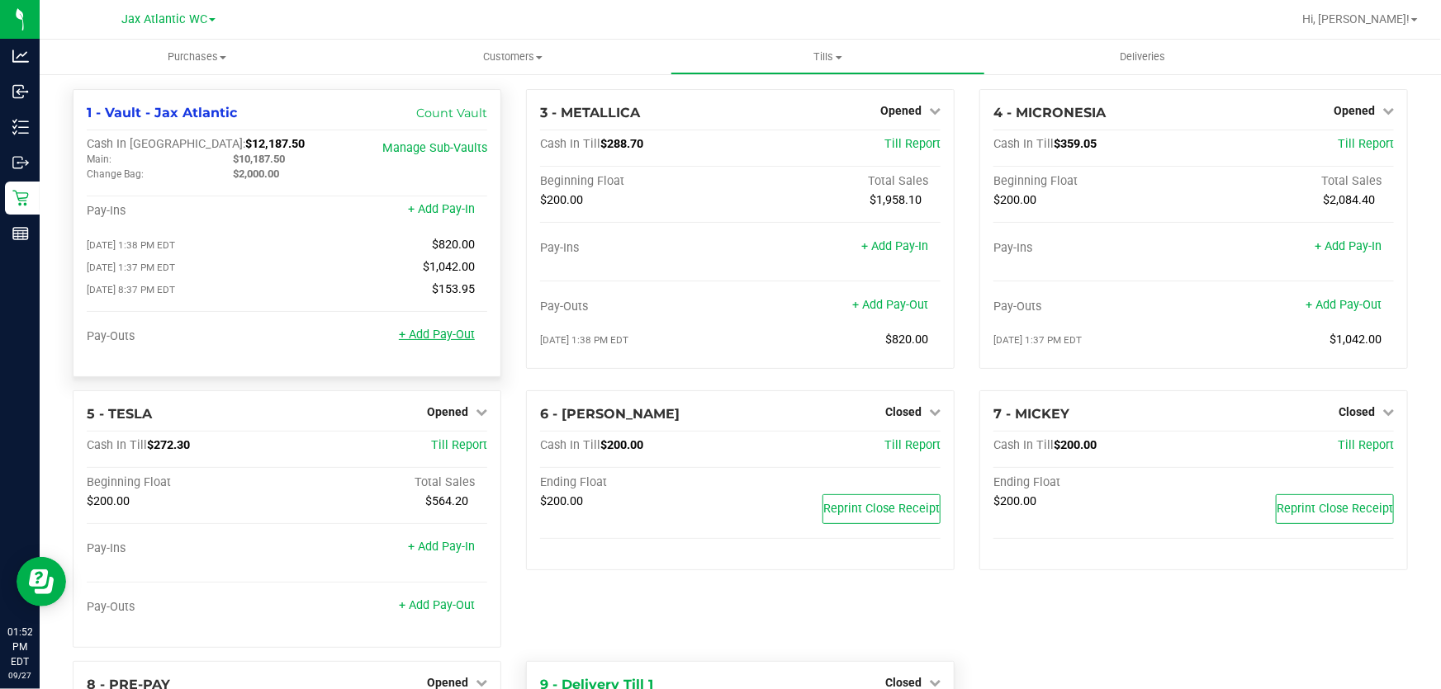
click at [425, 336] on link "+ Add Pay-Out" at bounding box center [437, 335] width 76 height 14
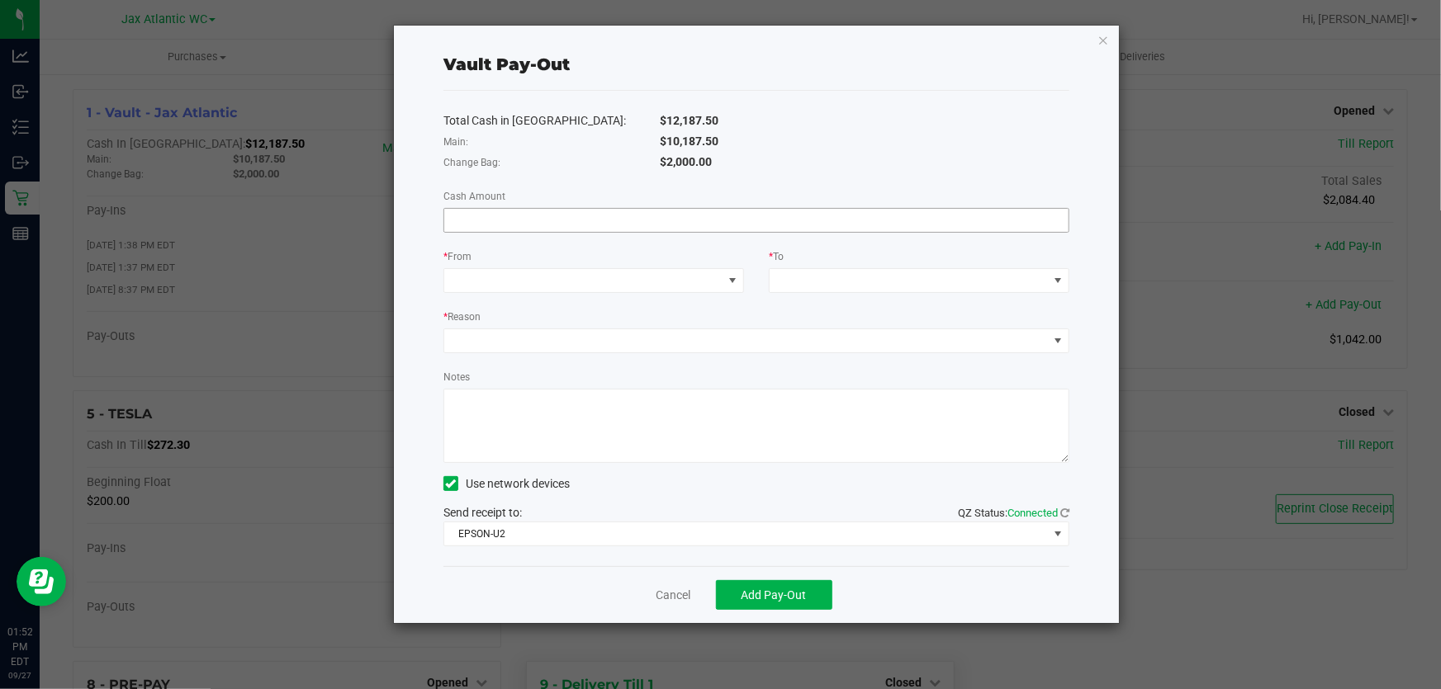
click at [580, 225] on input at bounding box center [756, 220] width 624 height 23
type input "$8,352.50"
click at [578, 275] on span at bounding box center [583, 280] width 278 height 23
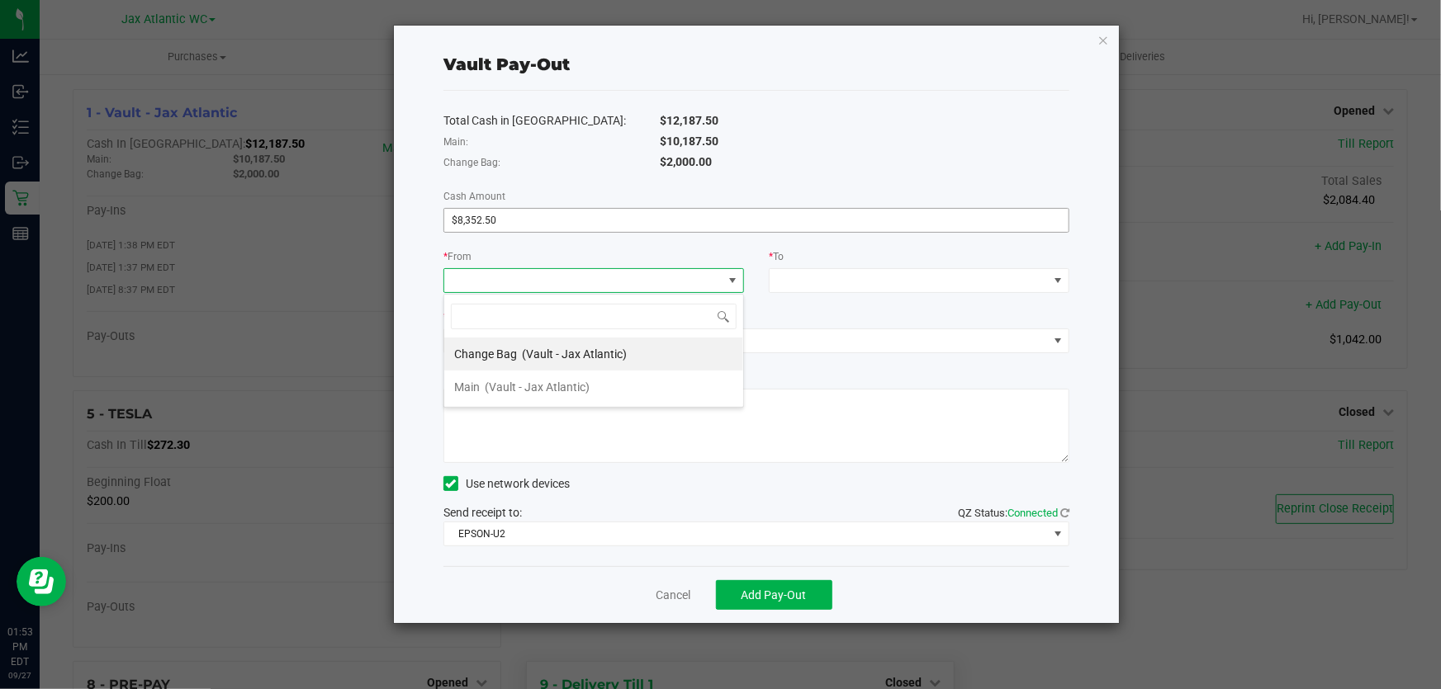
scroll to position [25, 300]
click at [575, 384] on span "(Vault - Jax Atlantic)" at bounding box center [537, 387] width 105 height 13
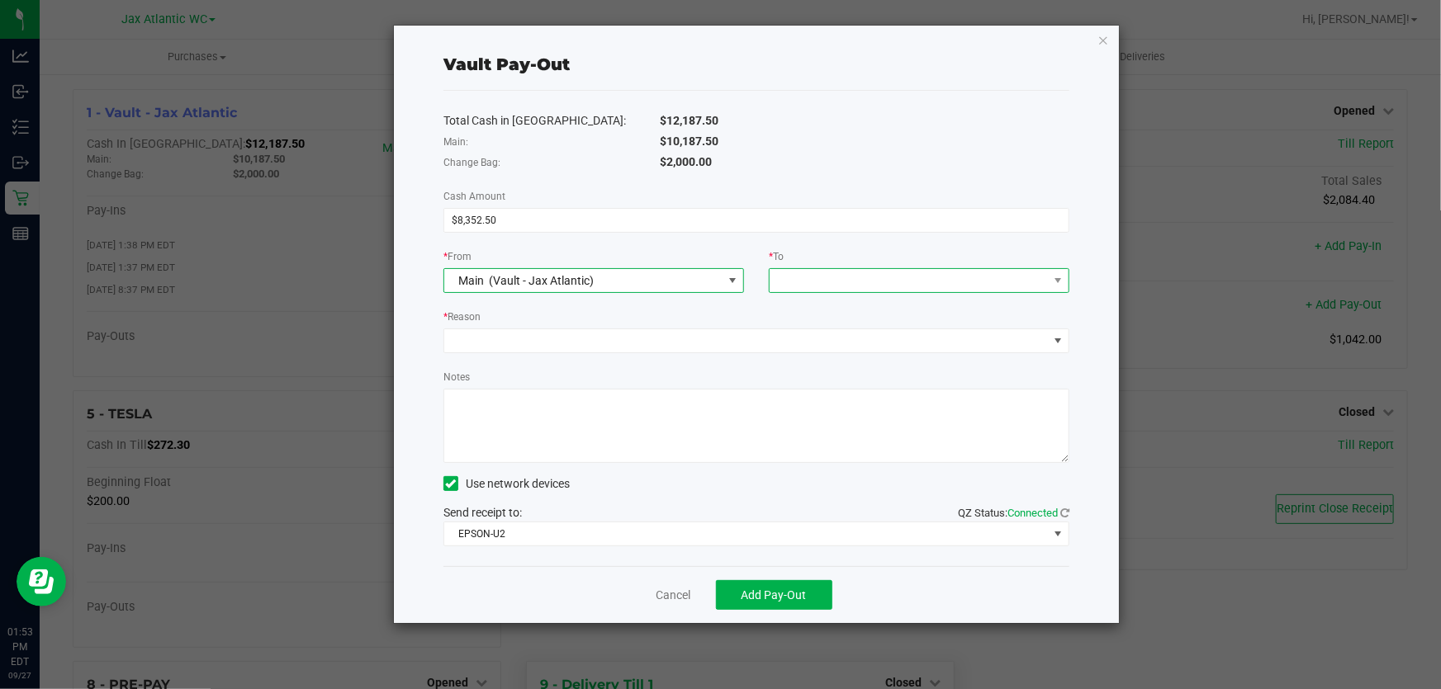
click at [827, 273] on span at bounding box center [909, 280] width 278 height 23
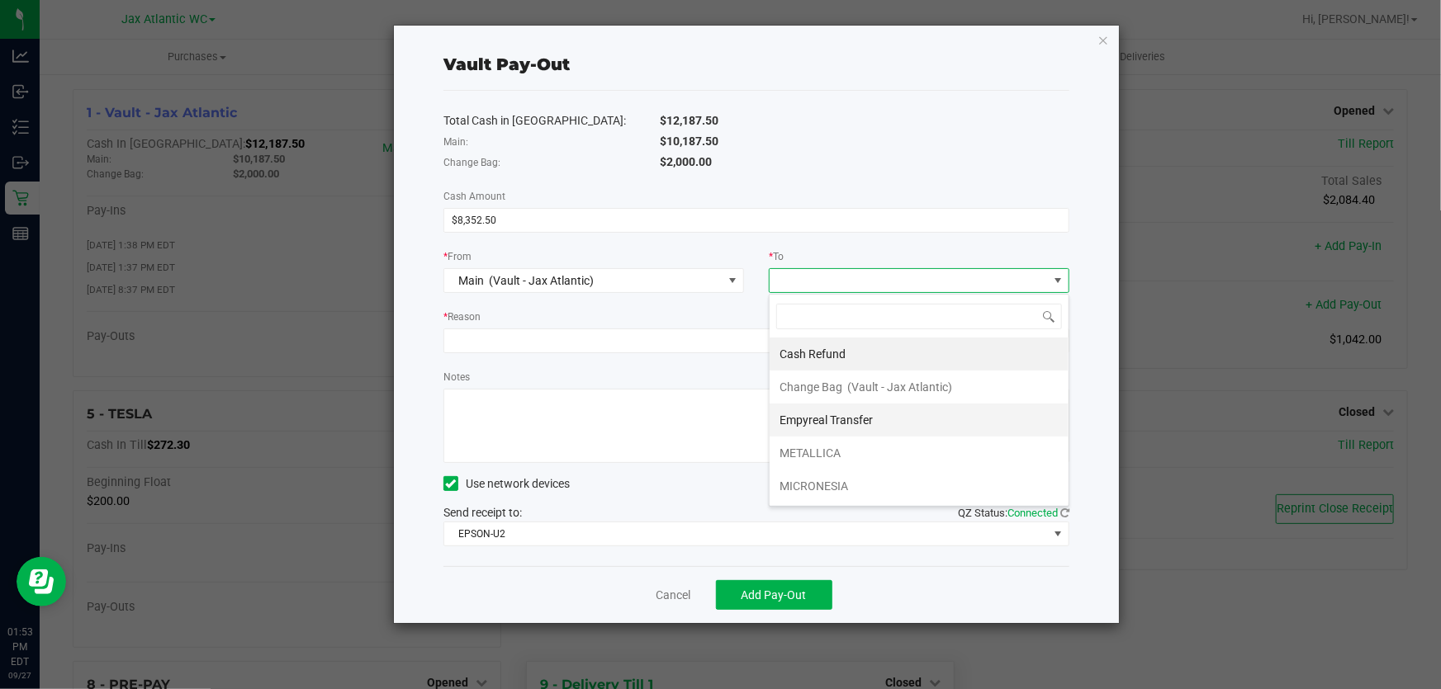
click at [829, 423] on span "Empyreal Transfer" at bounding box center [825, 420] width 93 height 13
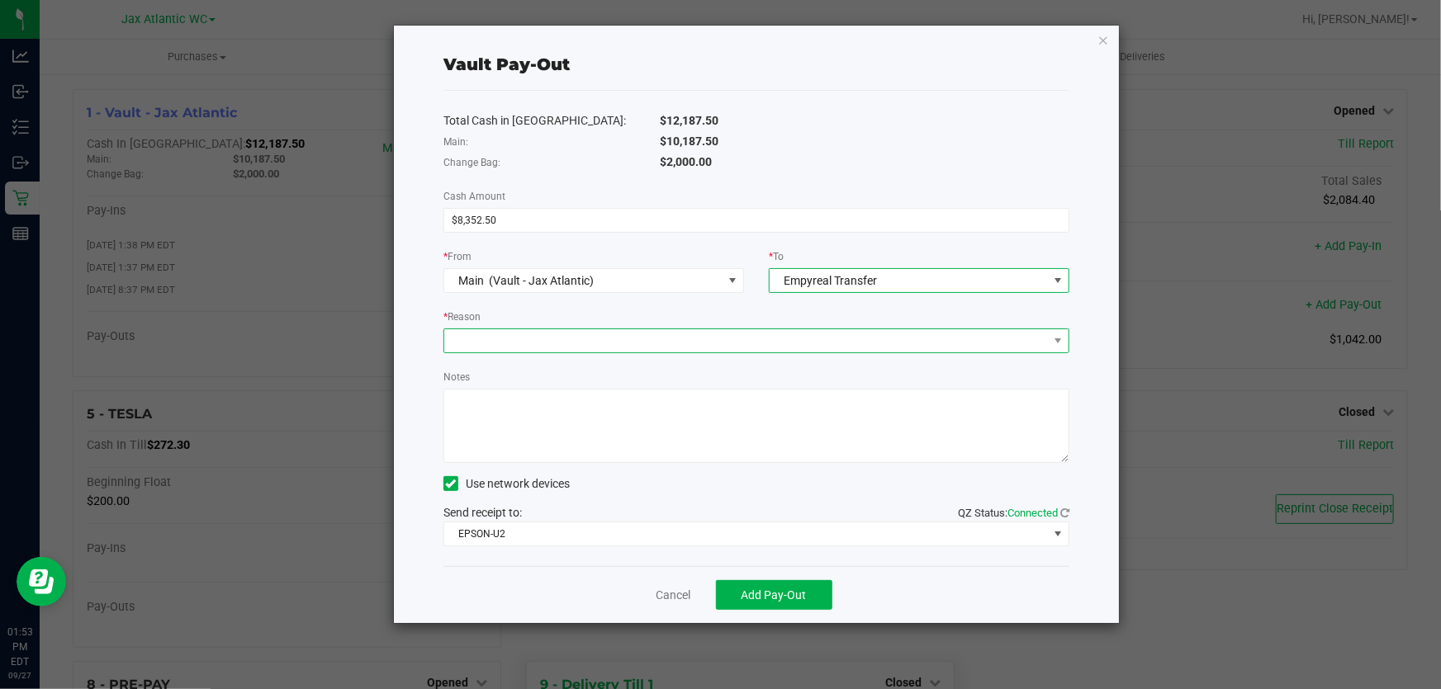
click at [618, 343] on span at bounding box center [746, 340] width 604 height 23
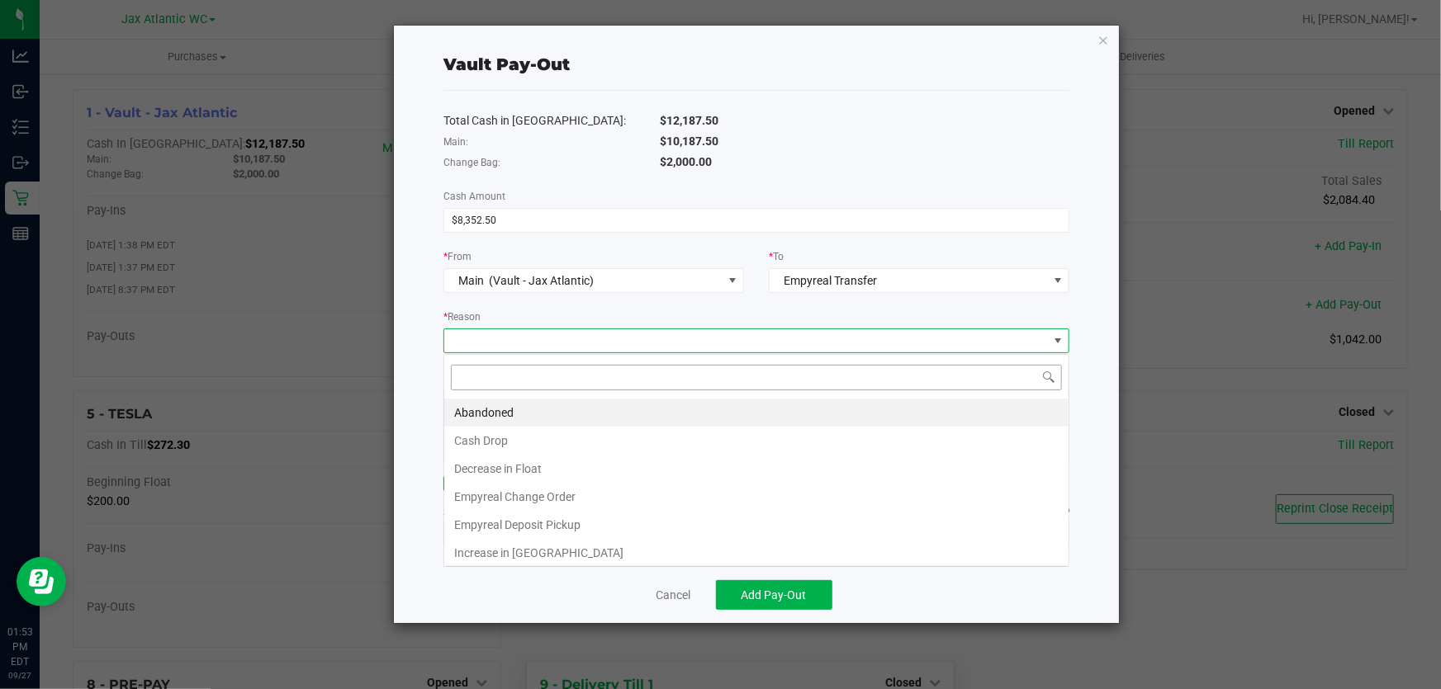
scroll to position [25, 627]
click at [546, 448] on li "Cash Drop" at bounding box center [756, 441] width 624 height 28
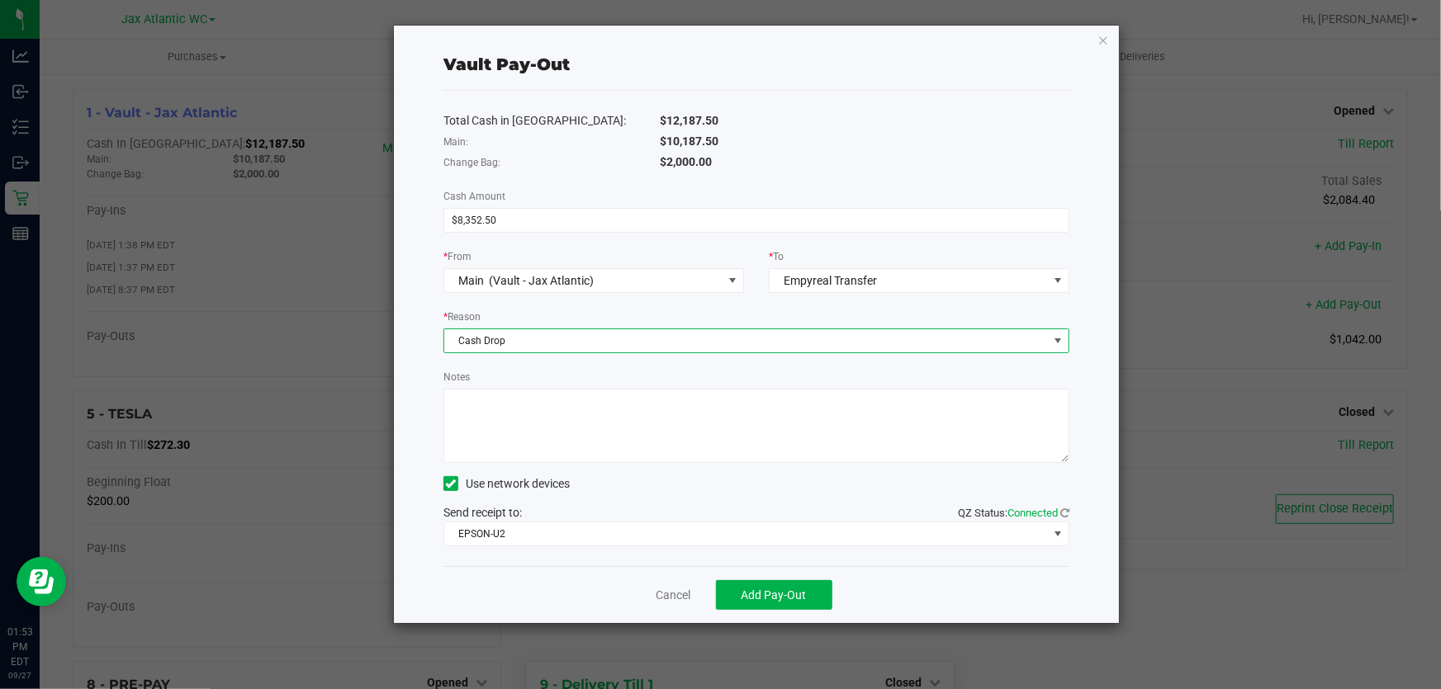
click at [545, 346] on span "Cash Drop" at bounding box center [746, 340] width 604 height 23
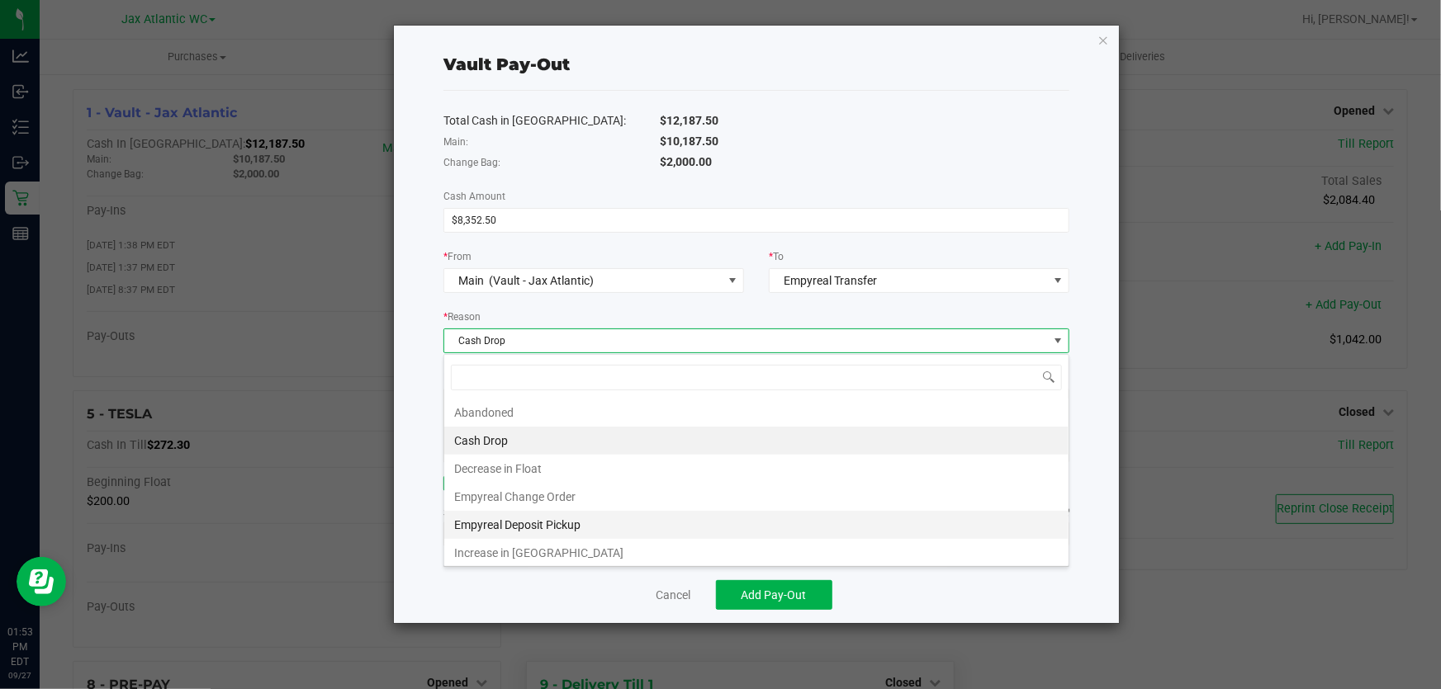
click at [594, 520] on li "Empyreal Deposit Pickup" at bounding box center [756, 525] width 624 height 28
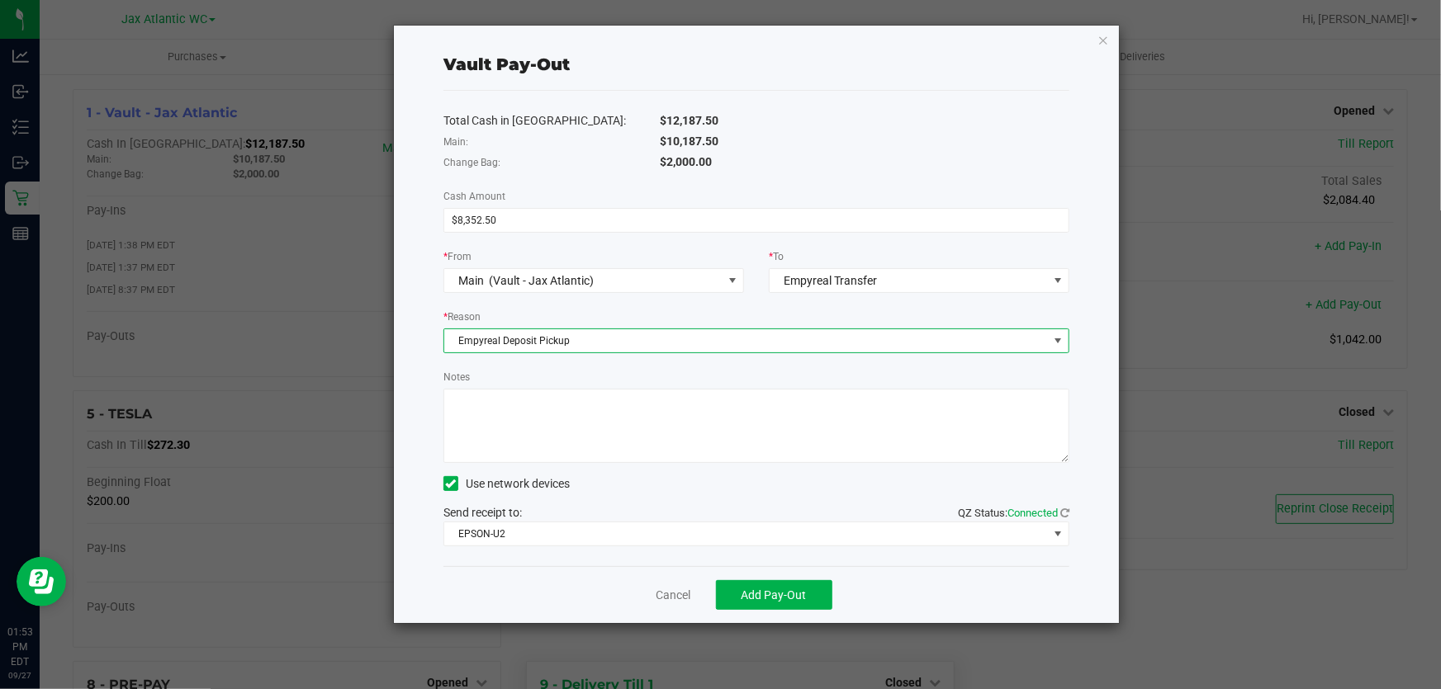
click at [572, 414] on textarea "Notes" at bounding box center [756, 426] width 626 height 74
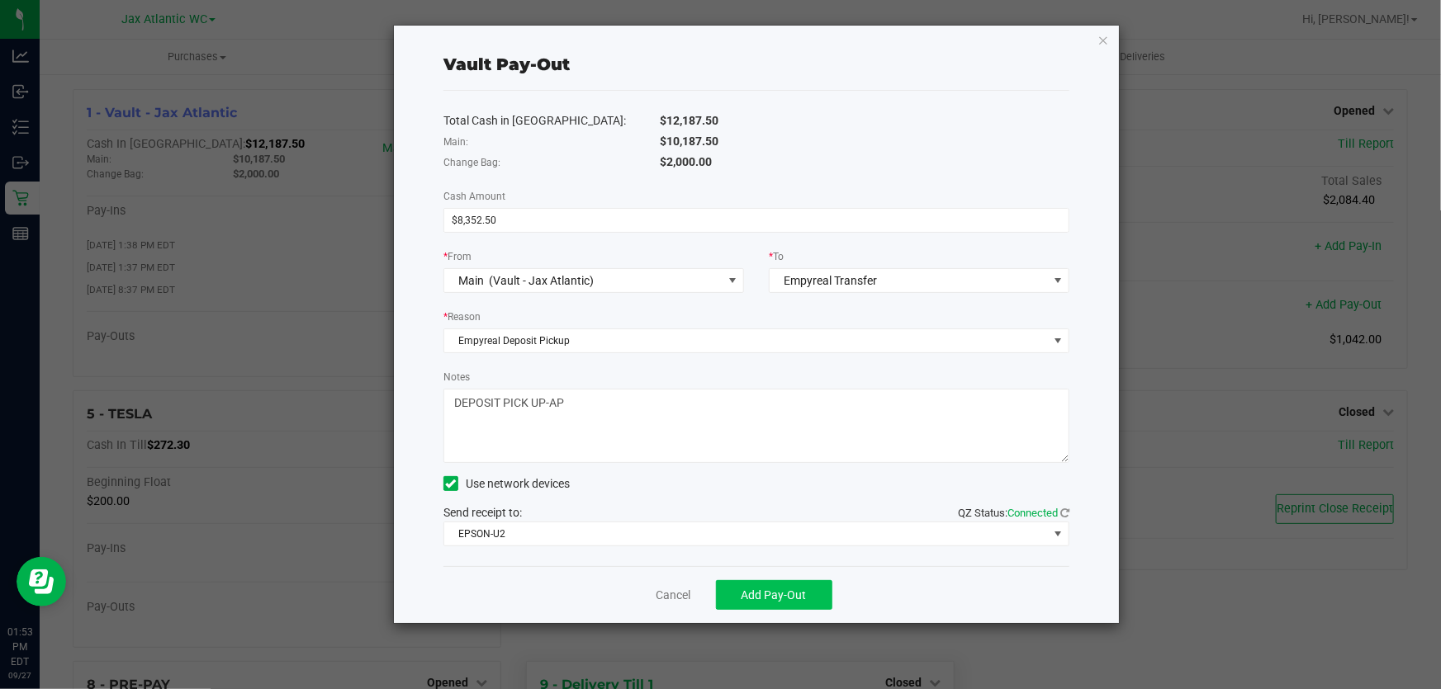
type textarea "DEPOSIT PICK UP-AP"
click at [773, 595] on span "Add Pay-Out" at bounding box center [773, 595] width 65 height 13
click at [1101, 36] on icon "button" at bounding box center [1103, 40] width 12 height 20
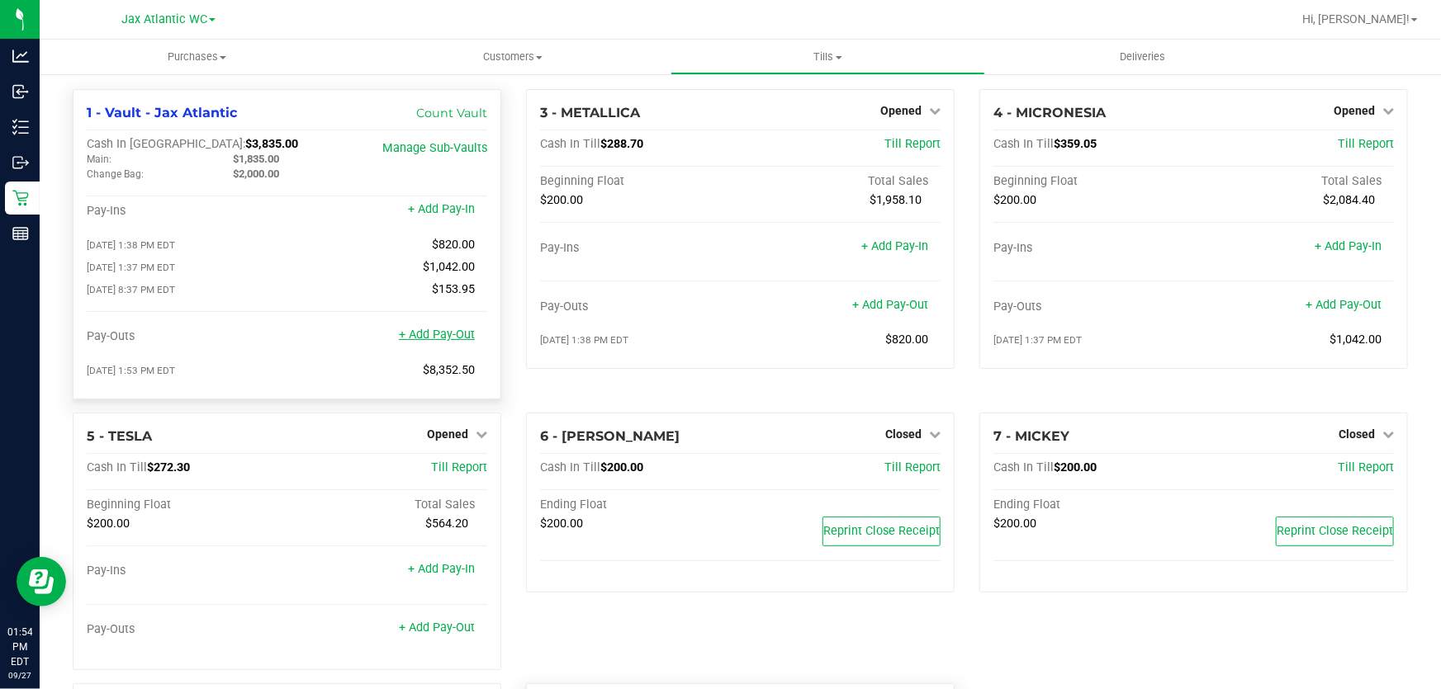
click at [429, 342] on link "+ Add Pay-Out" at bounding box center [437, 335] width 76 height 14
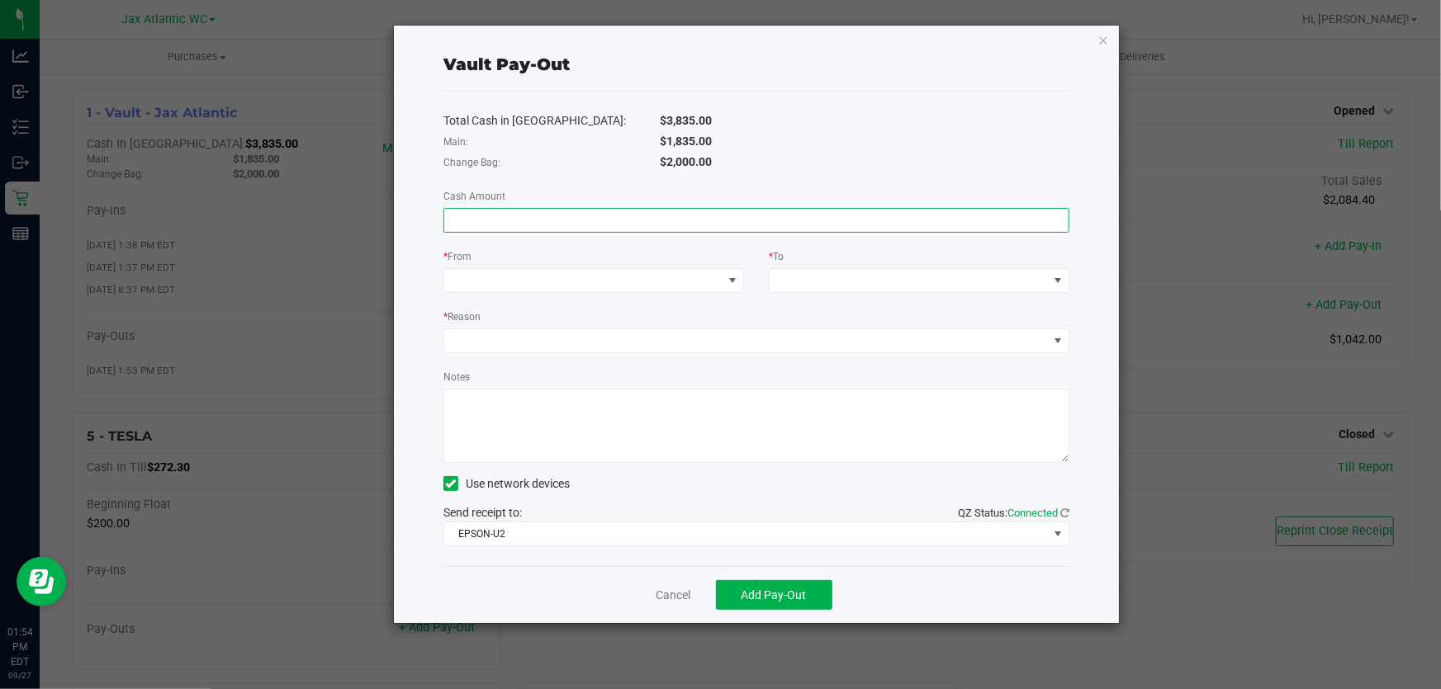
click at [578, 216] on input at bounding box center [756, 220] width 624 height 23
type input "$675.00"
click at [536, 281] on span at bounding box center [583, 280] width 278 height 23
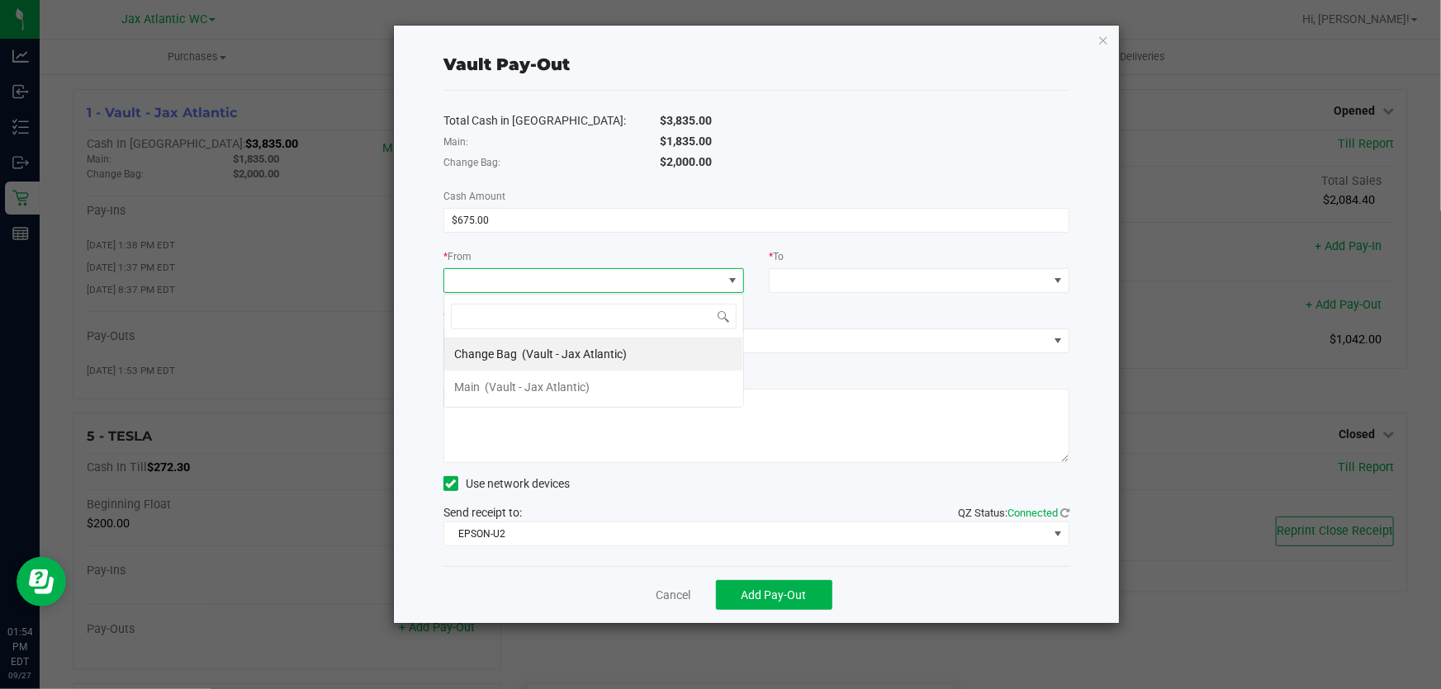
scroll to position [25, 300]
click at [559, 353] on span "(Vault - Jax Atlantic)" at bounding box center [574, 354] width 105 height 13
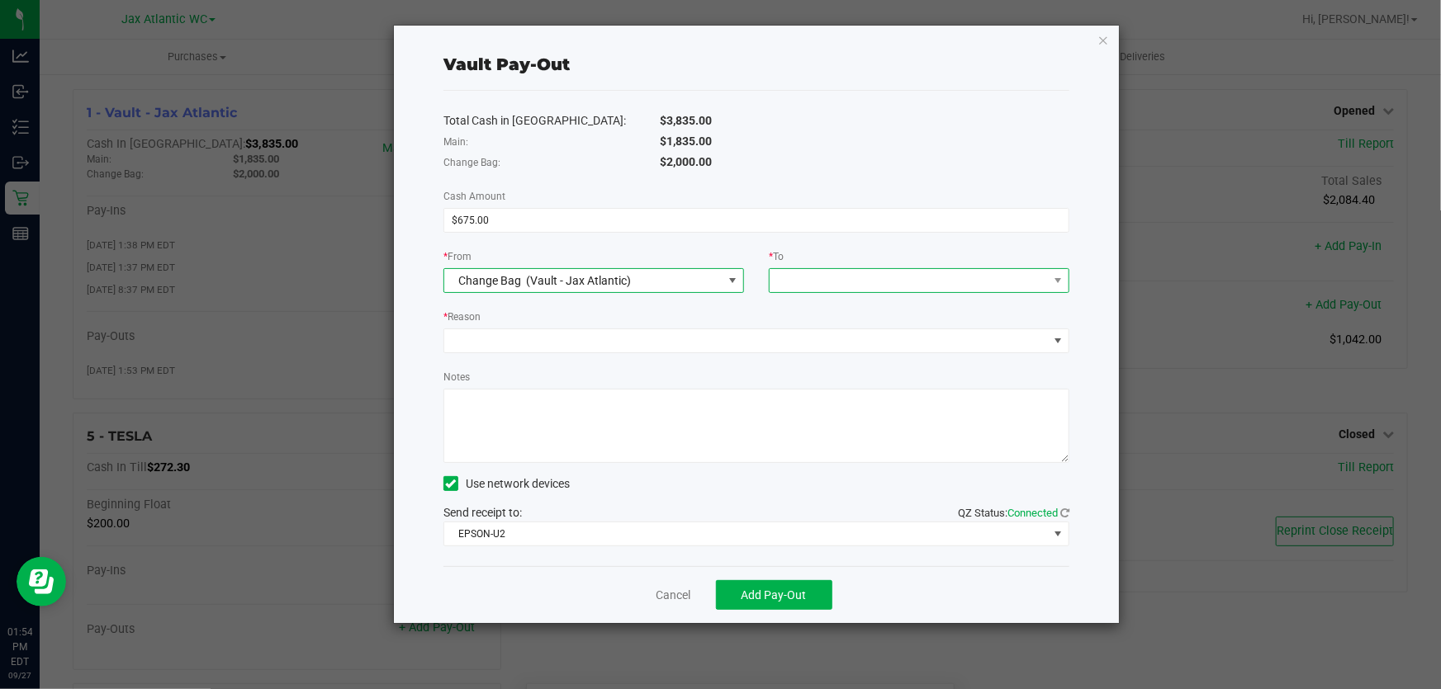
click at [850, 273] on span at bounding box center [909, 280] width 278 height 23
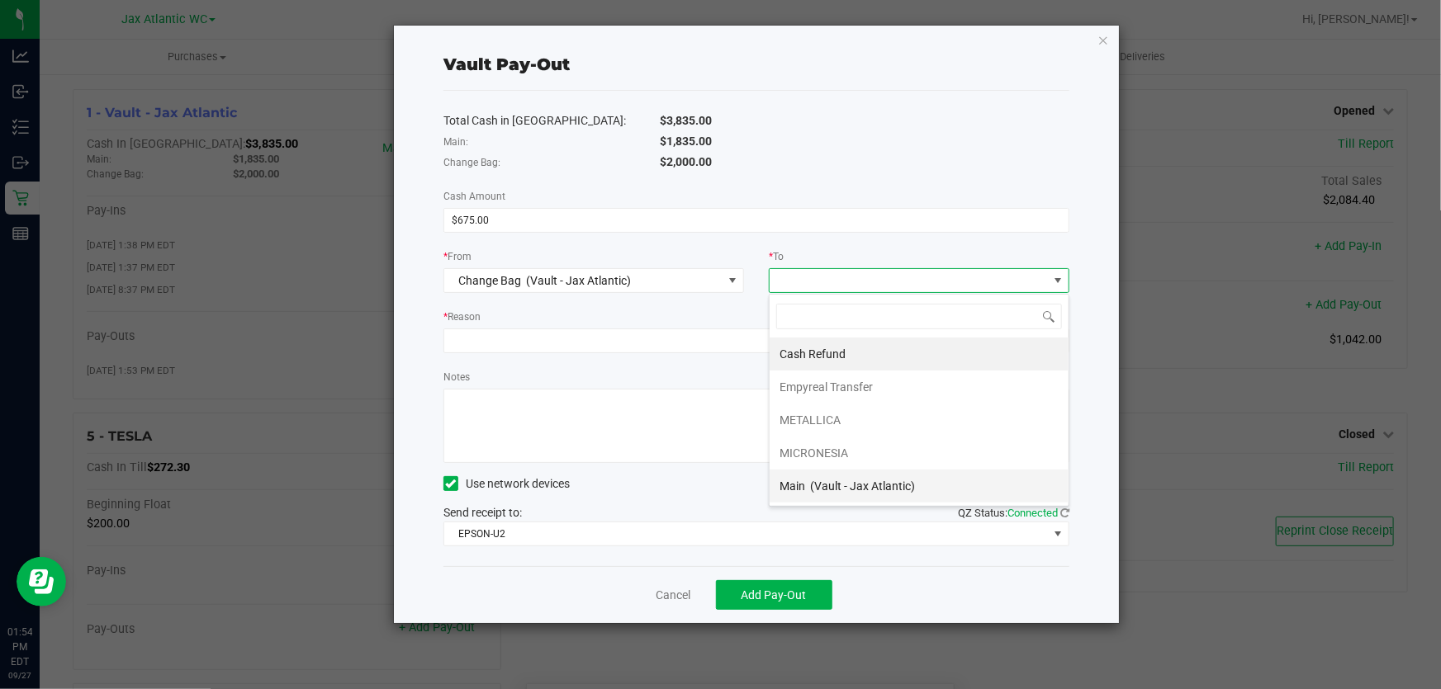
click at [875, 489] on span "(Vault - Jax Atlantic)" at bounding box center [862, 486] width 105 height 13
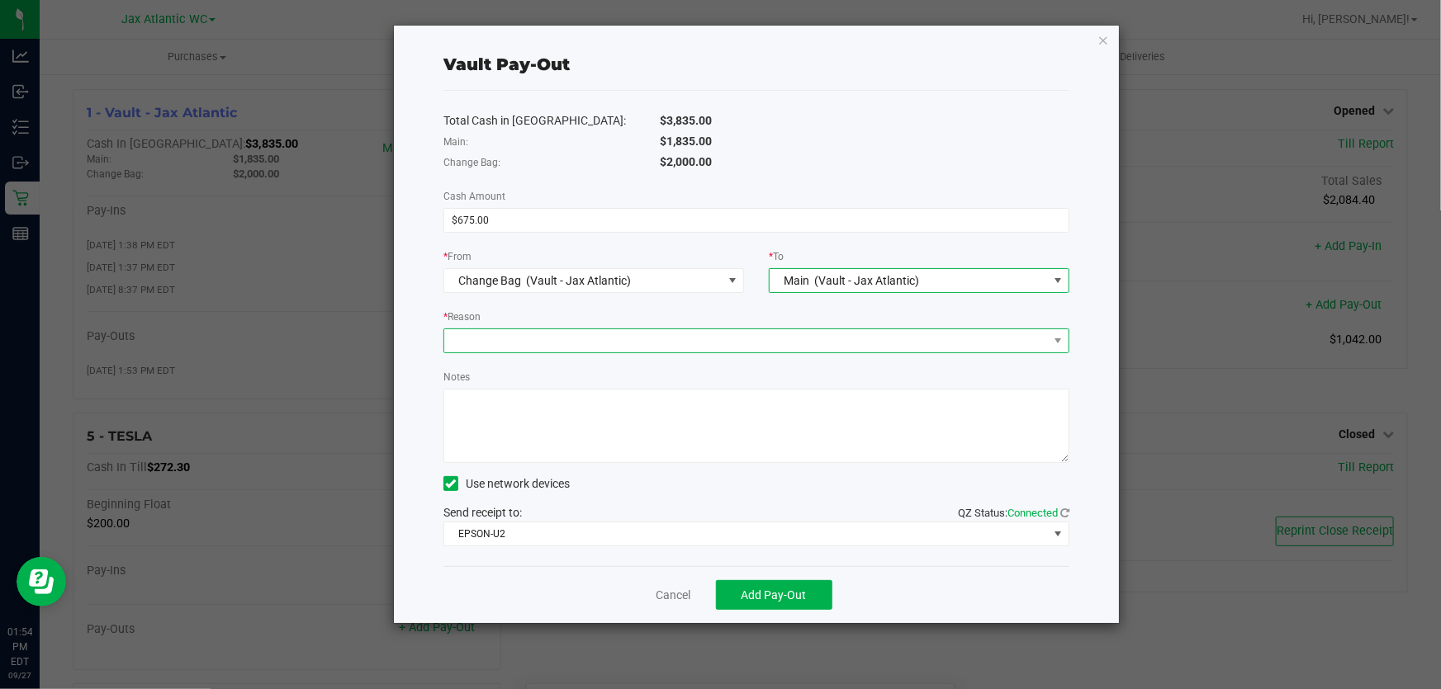
click at [559, 342] on span at bounding box center [746, 340] width 604 height 23
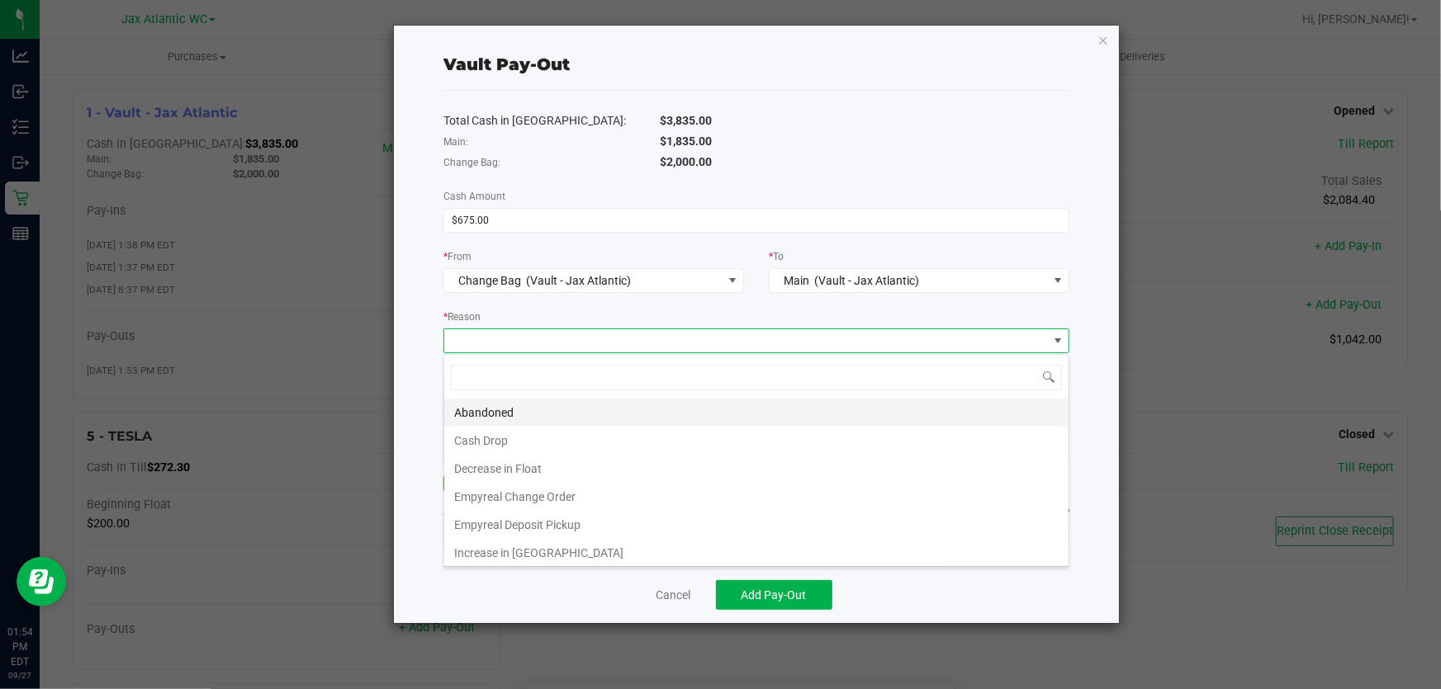
scroll to position [25, 627]
click at [540, 501] on li "Empyreal Change Order" at bounding box center [756, 497] width 624 height 28
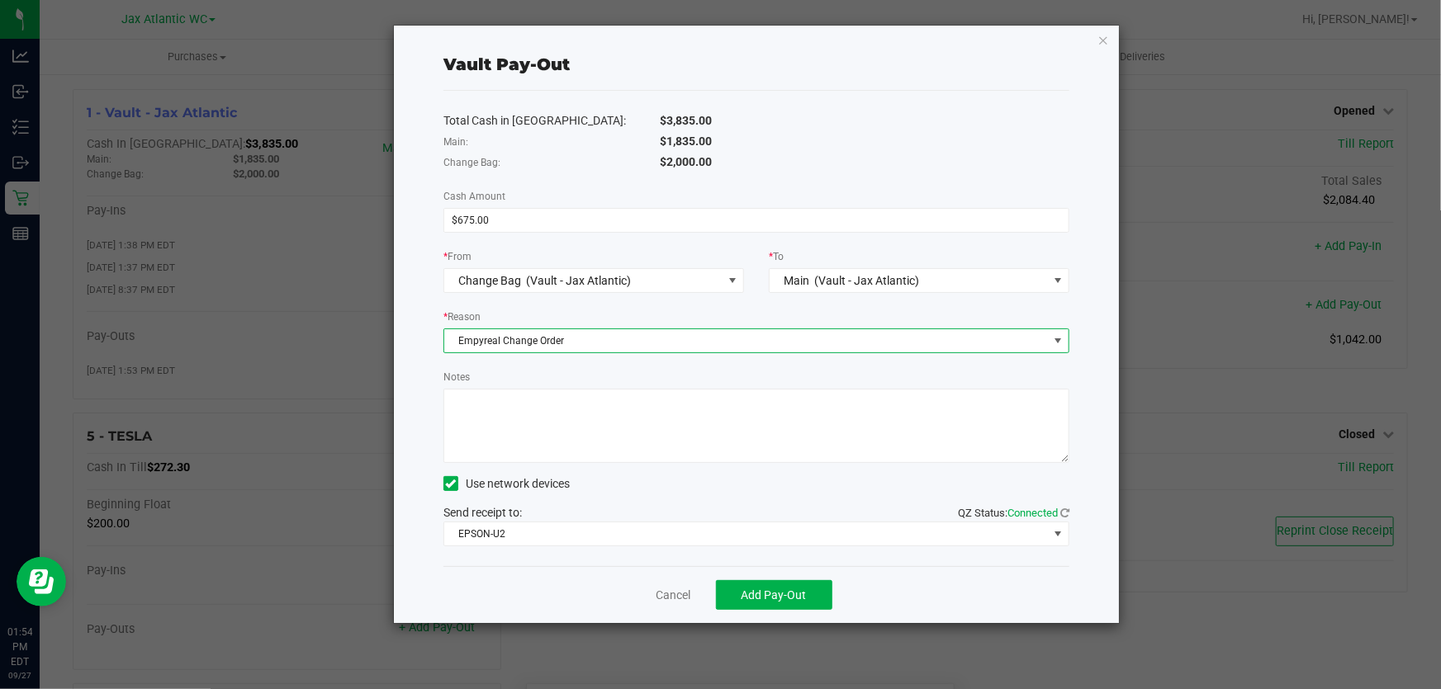
click at [567, 435] on textarea "Notes" at bounding box center [756, 426] width 626 height 74
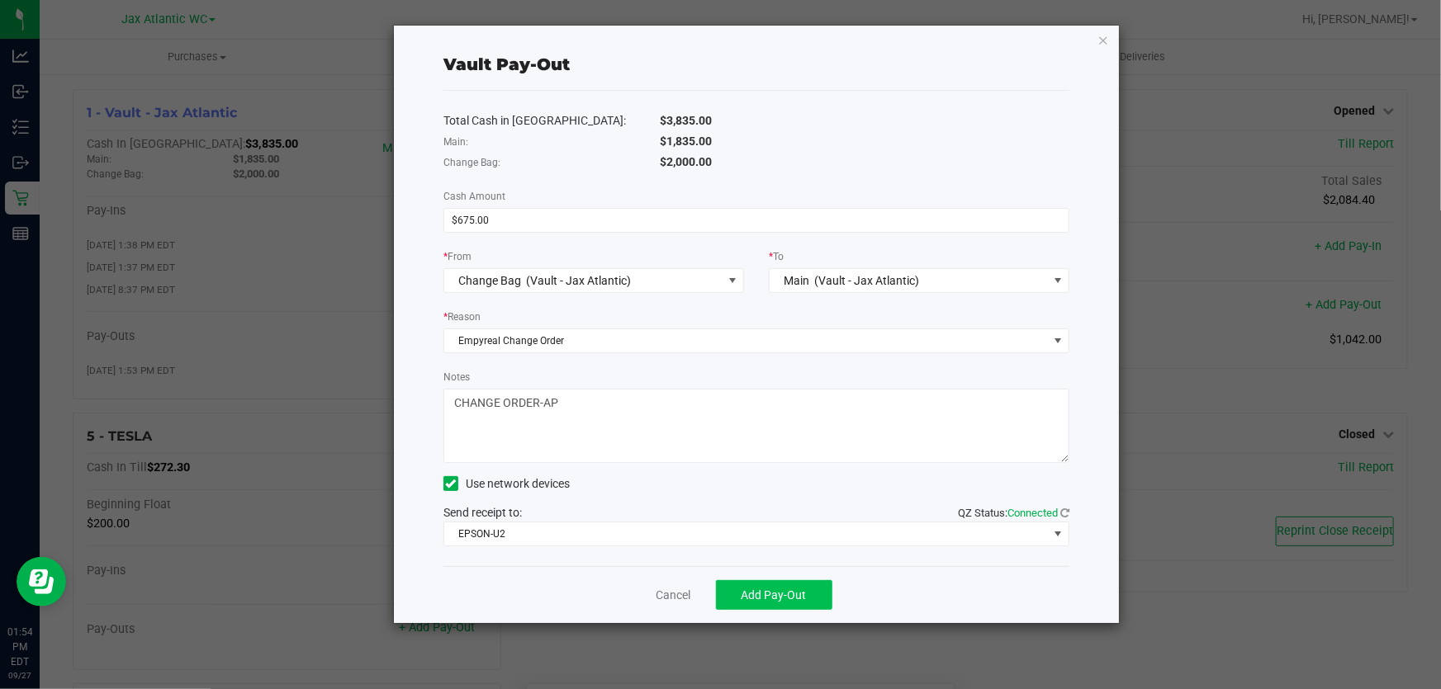
type textarea "CHANGE ORDER-AP"
click at [766, 591] on span "Add Pay-Out" at bounding box center [773, 595] width 65 height 13
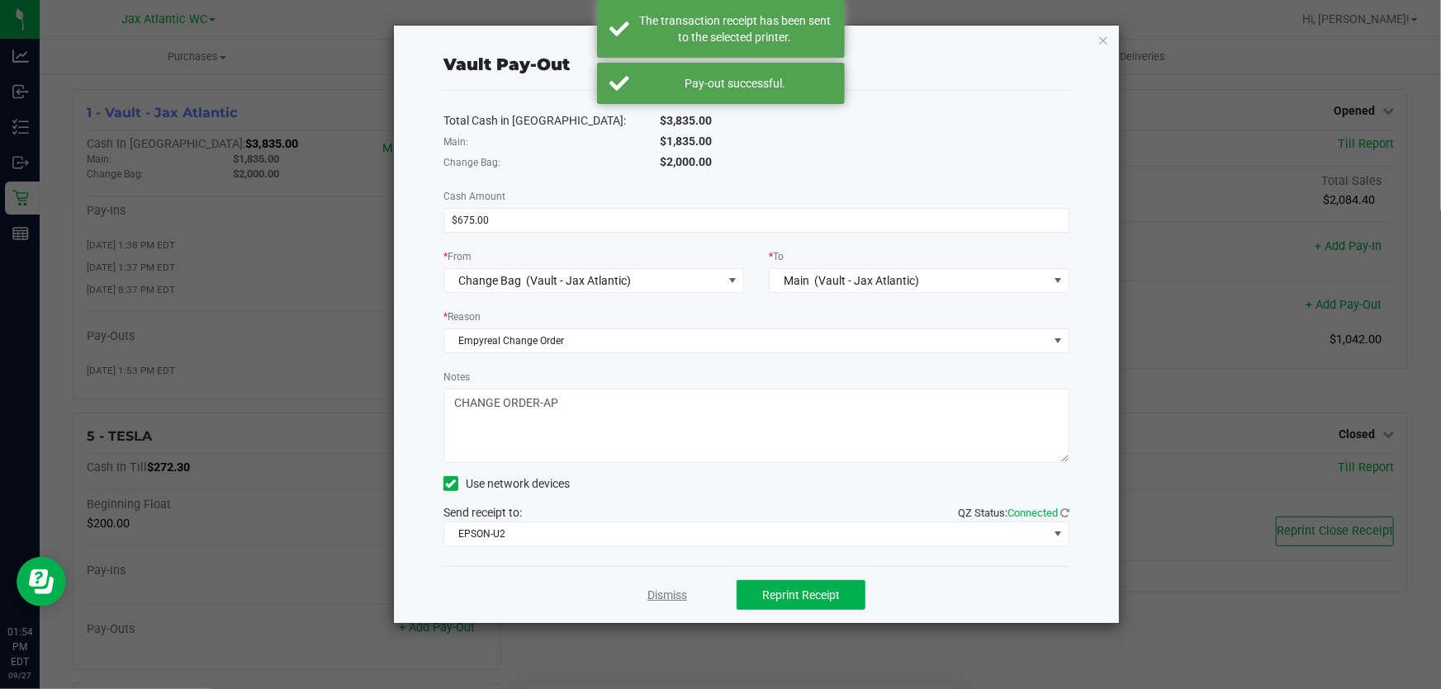
click at [680, 594] on link "Dismiss" at bounding box center [667, 595] width 40 height 17
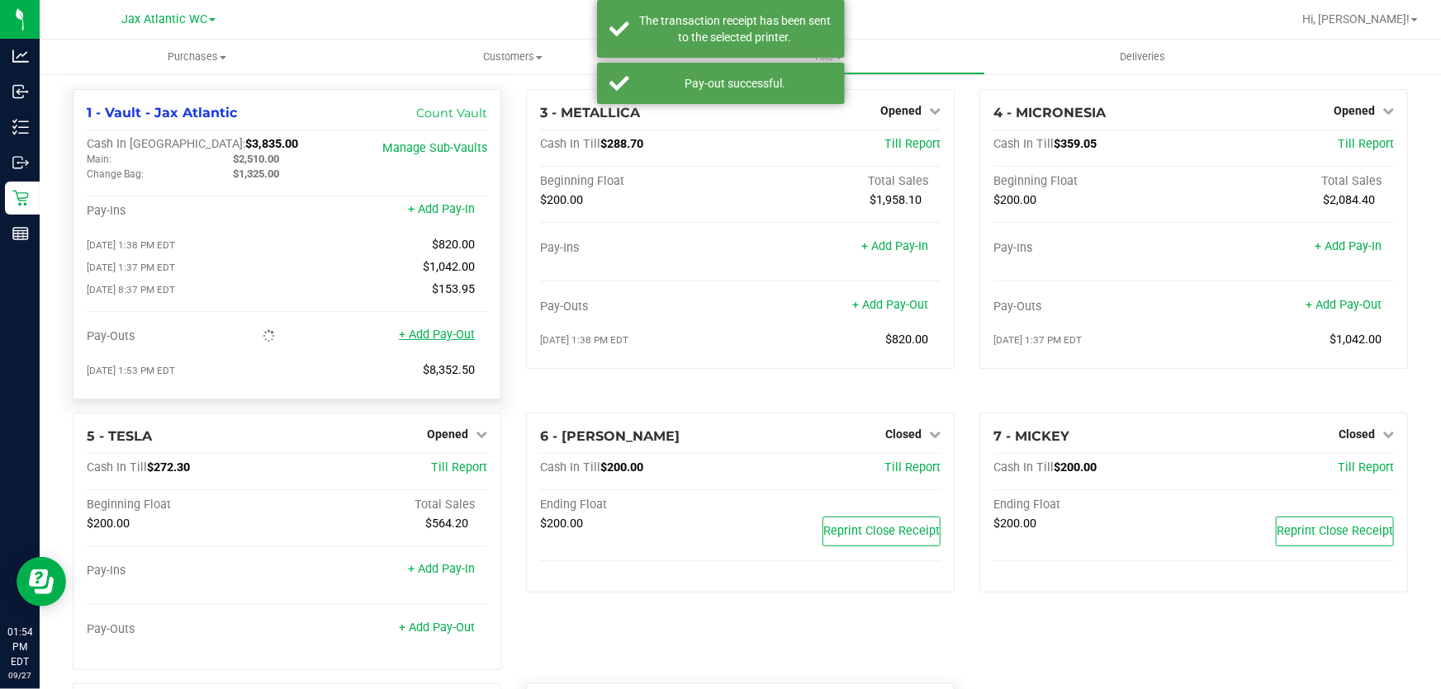
click at [446, 338] on link "+ Add Pay-Out" at bounding box center [437, 335] width 76 height 14
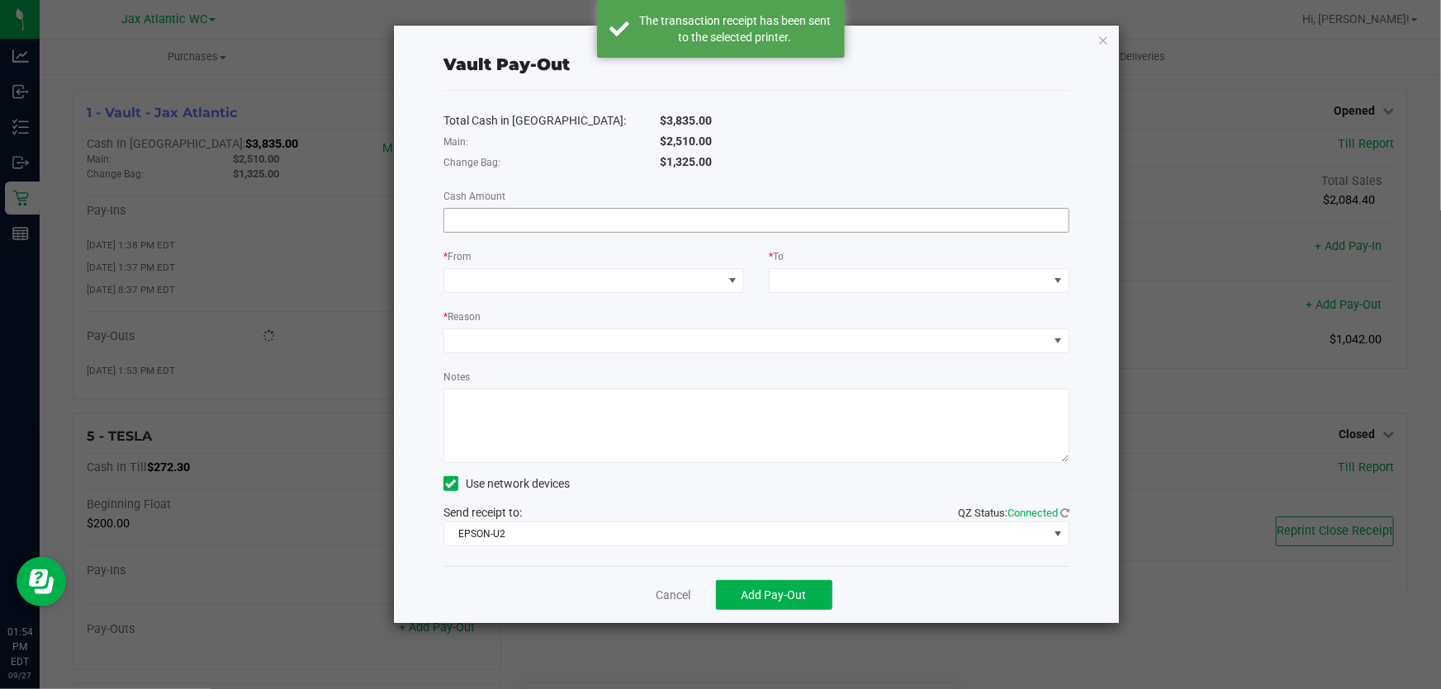
click at [632, 219] on input at bounding box center [756, 220] width 624 height 23
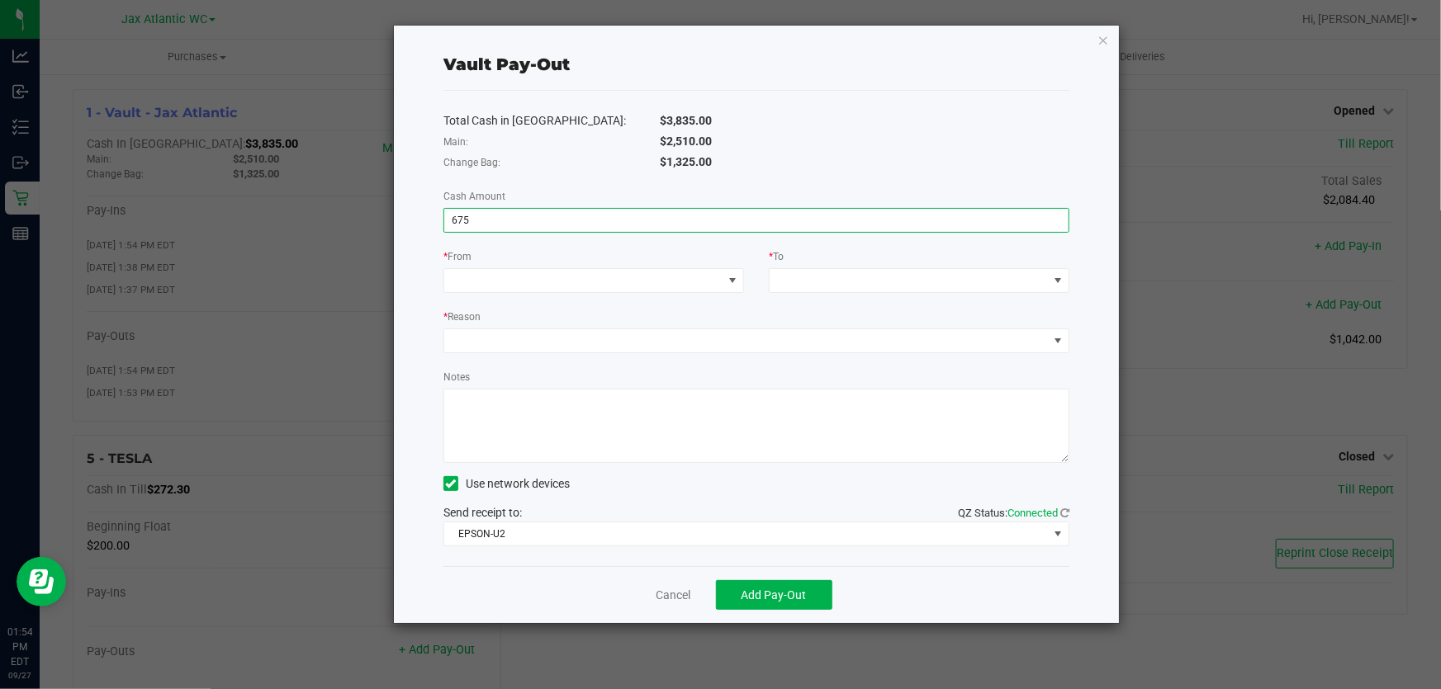
type input "$675.00"
click at [578, 130] on div "Total Cash in Vault: $3,835.00" at bounding box center [756, 121] width 651 height 21
click at [564, 297] on div "Total Cash in Vault: $3,835.00 Main: $2,510.00 Change Bag: $1,325.00 Cash Amoun…" at bounding box center [756, 329] width 626 height 476
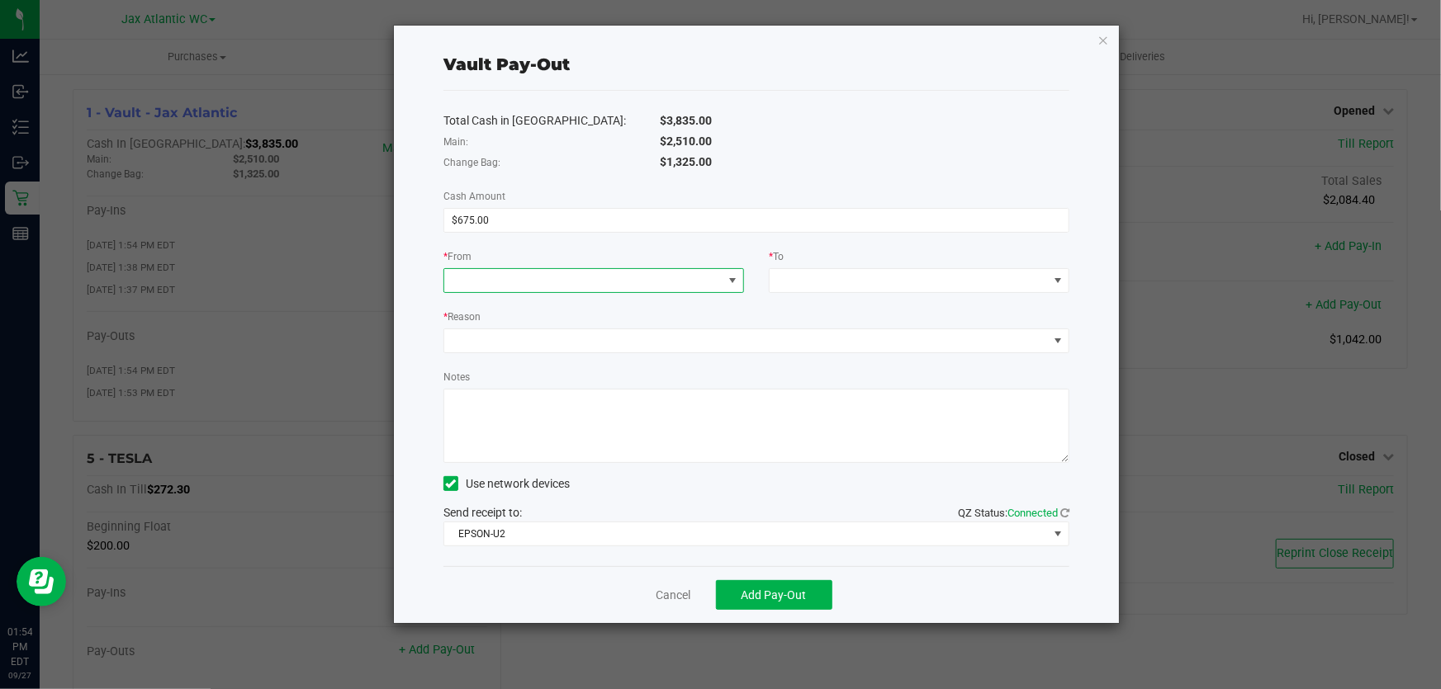
click at [566, 282] on span at bounding box center [583, 280] width 278 height 23
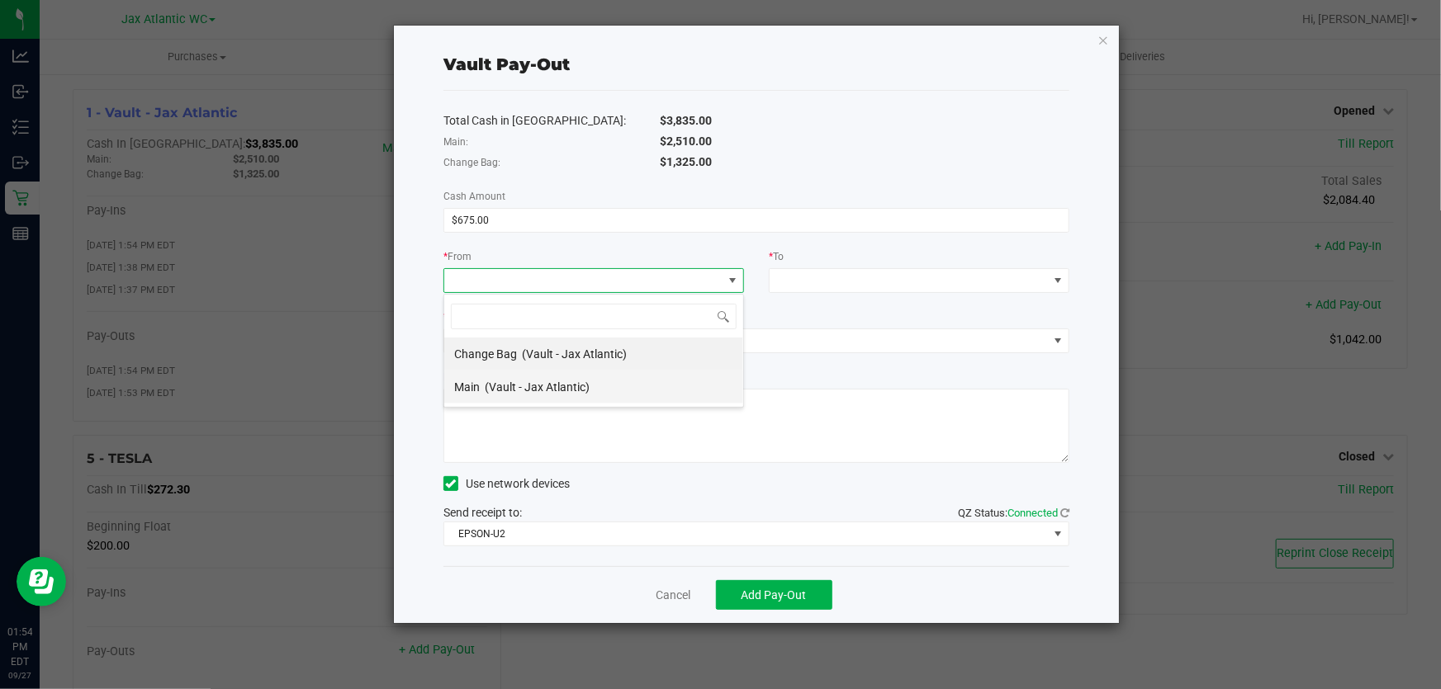
click at [556, 387] on span "(Vault - Jax Atlantic)" at bounding box center [537, 387] width 105 height 13
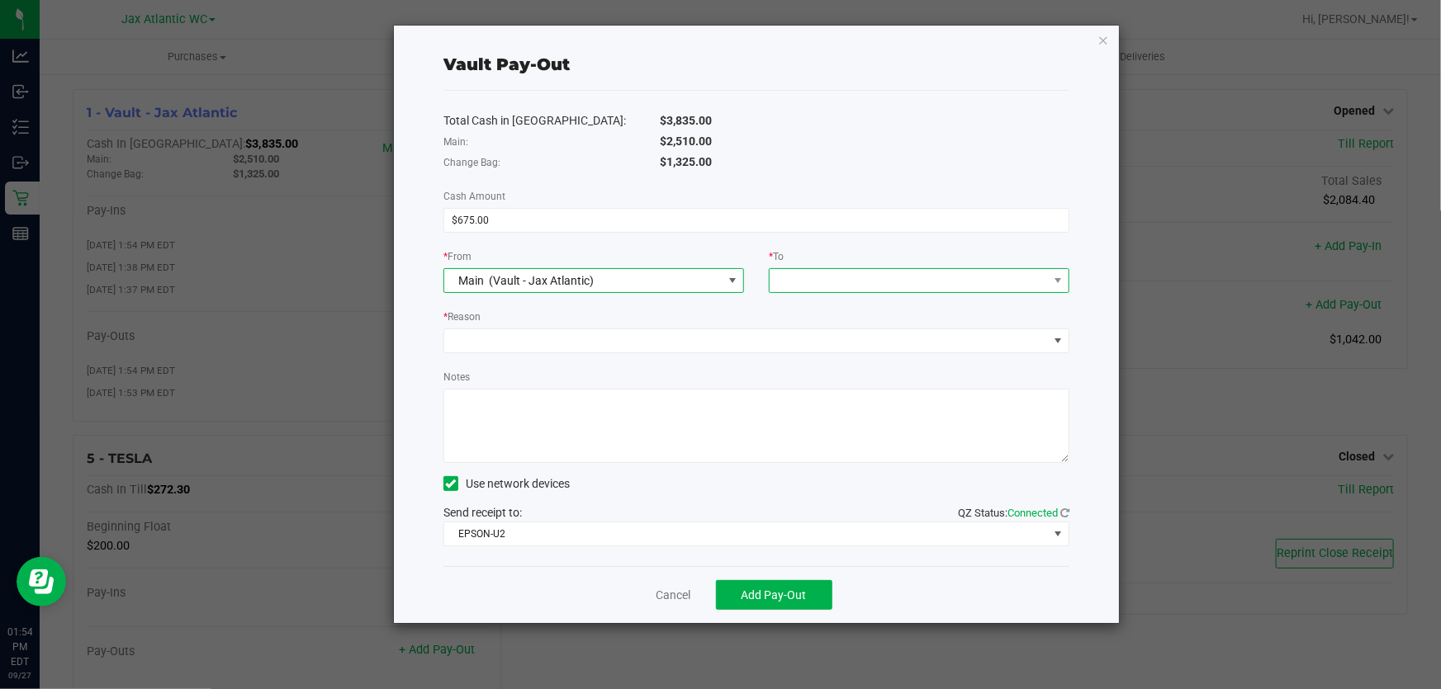
click at [827, 285] on span at bounding box center [909, 280] width 278 height 23
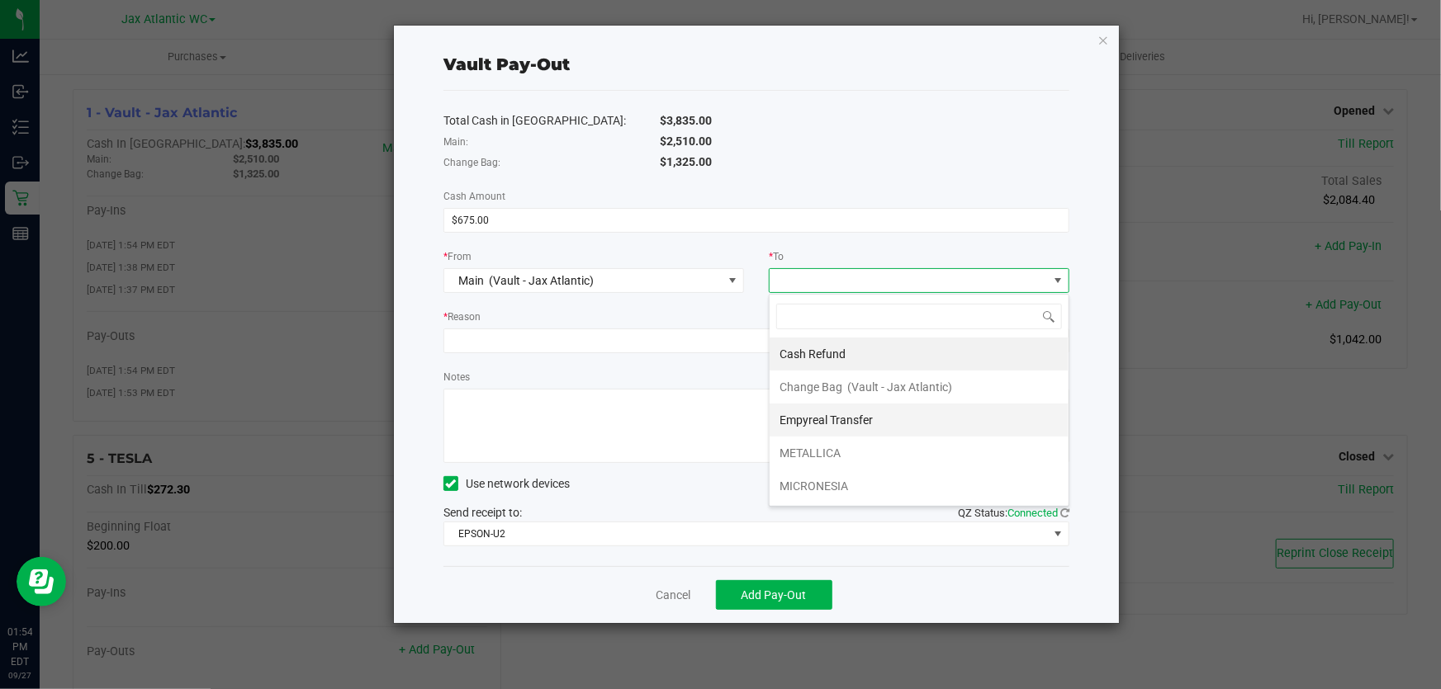
click at [831, 418] on span "Empyreal Transfer" at bounding box center [825, 420] width 93 height 13
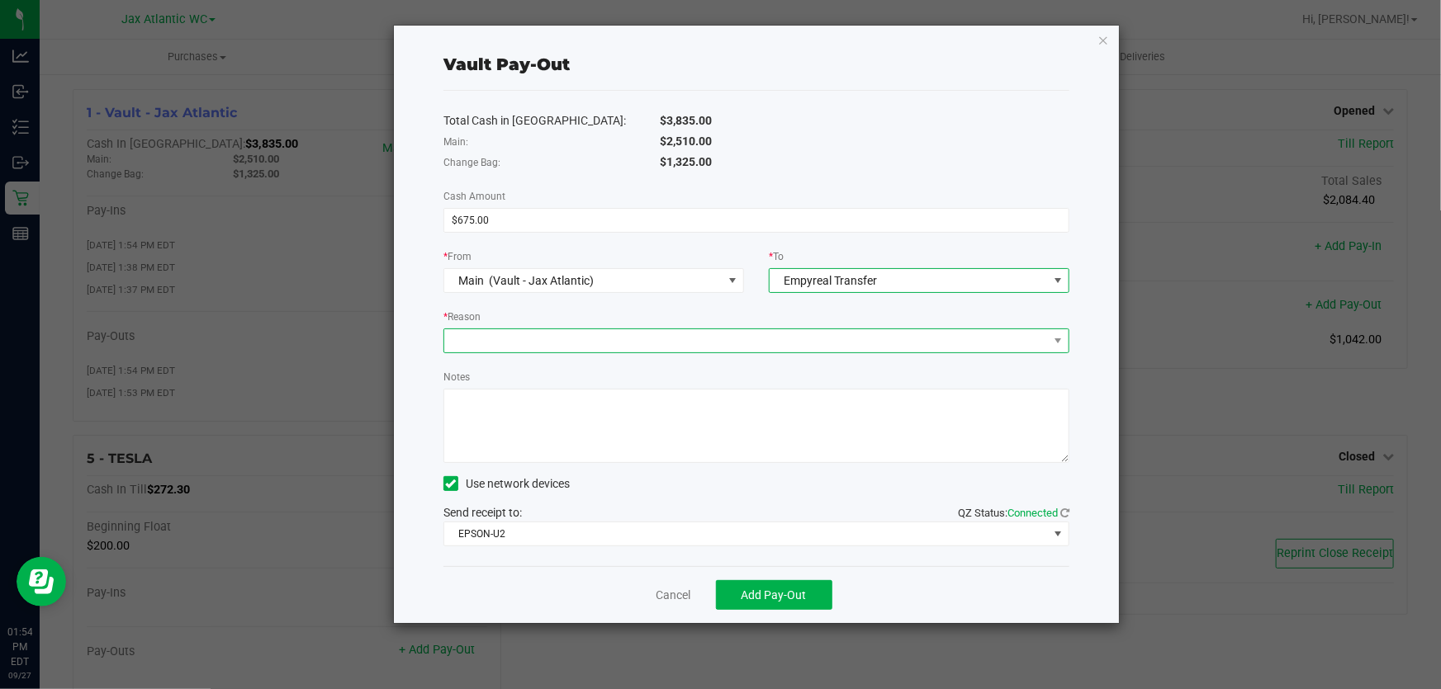
click at [658, 347] on span at bounding box center [746, 340] width 604 height 23
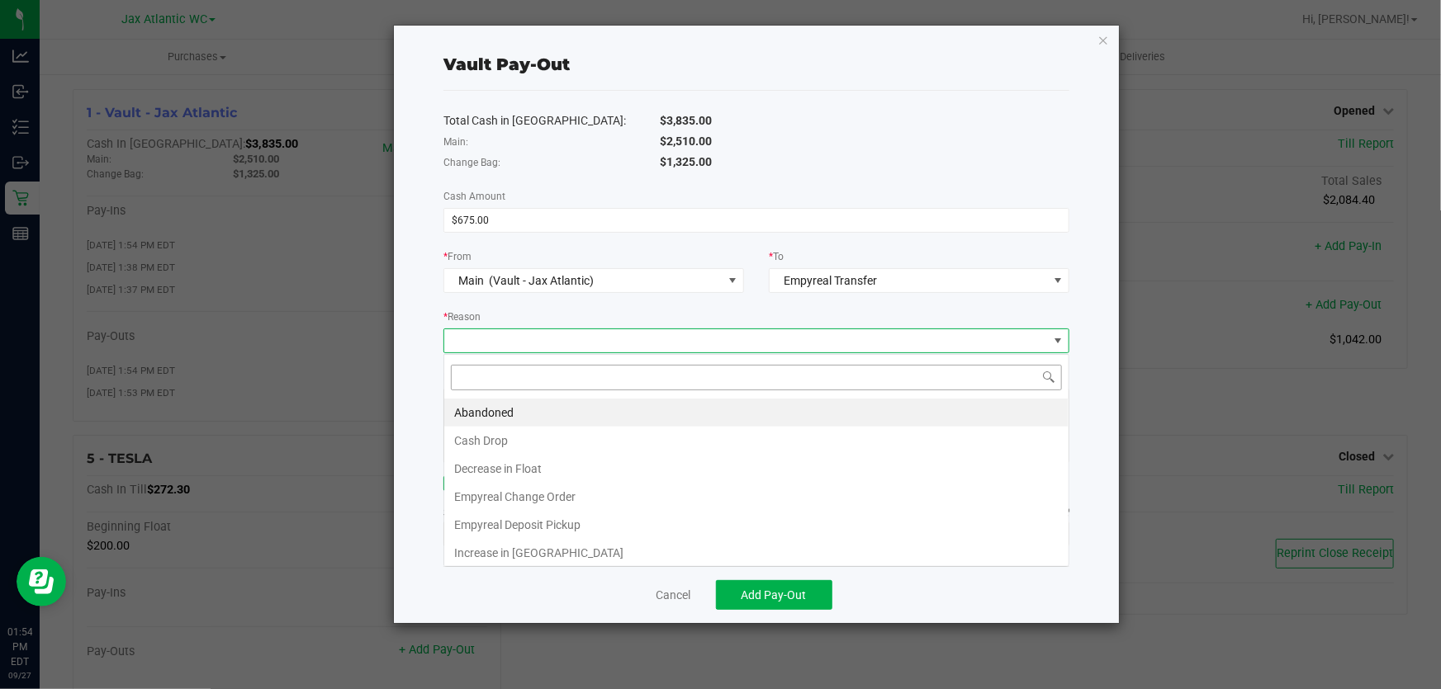
scroll to position [25, 627]
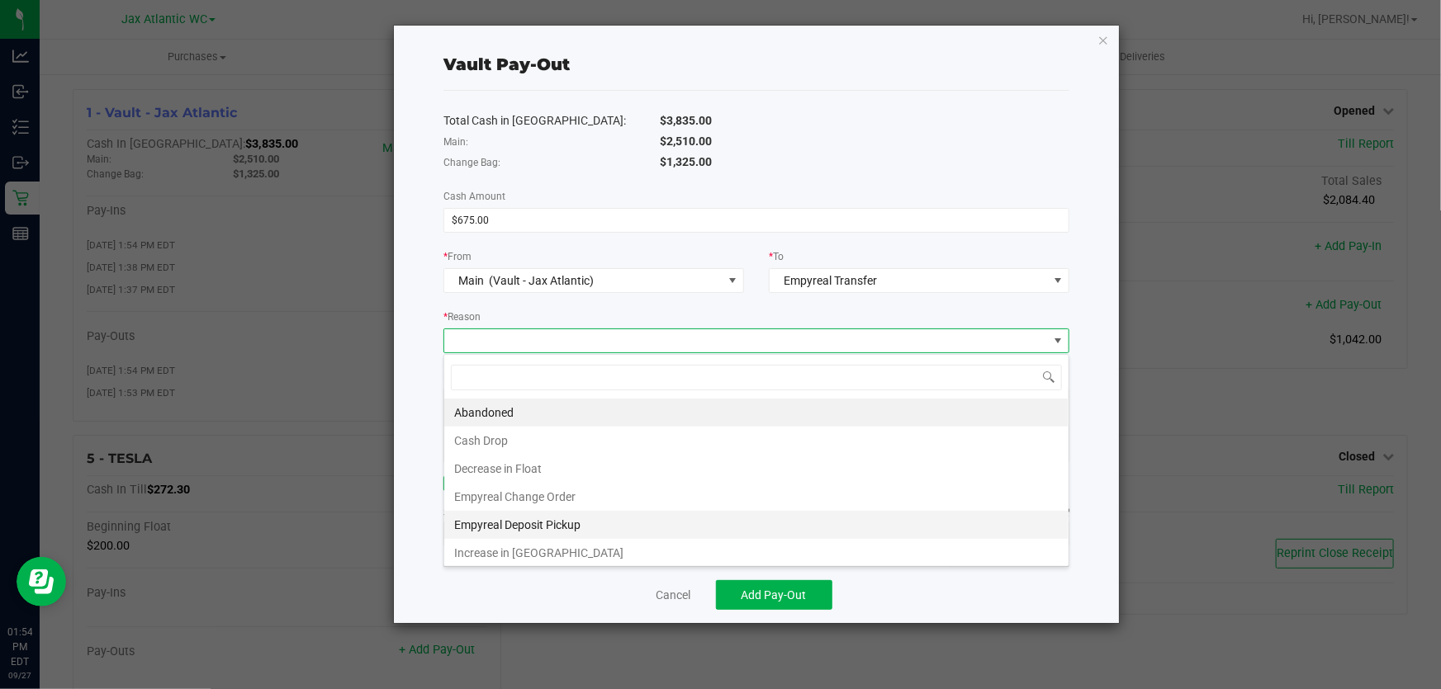
click at [573, 518] on li "Empyreal Deposit Pickup" at bounding box center [756, 525] width 624 height 28
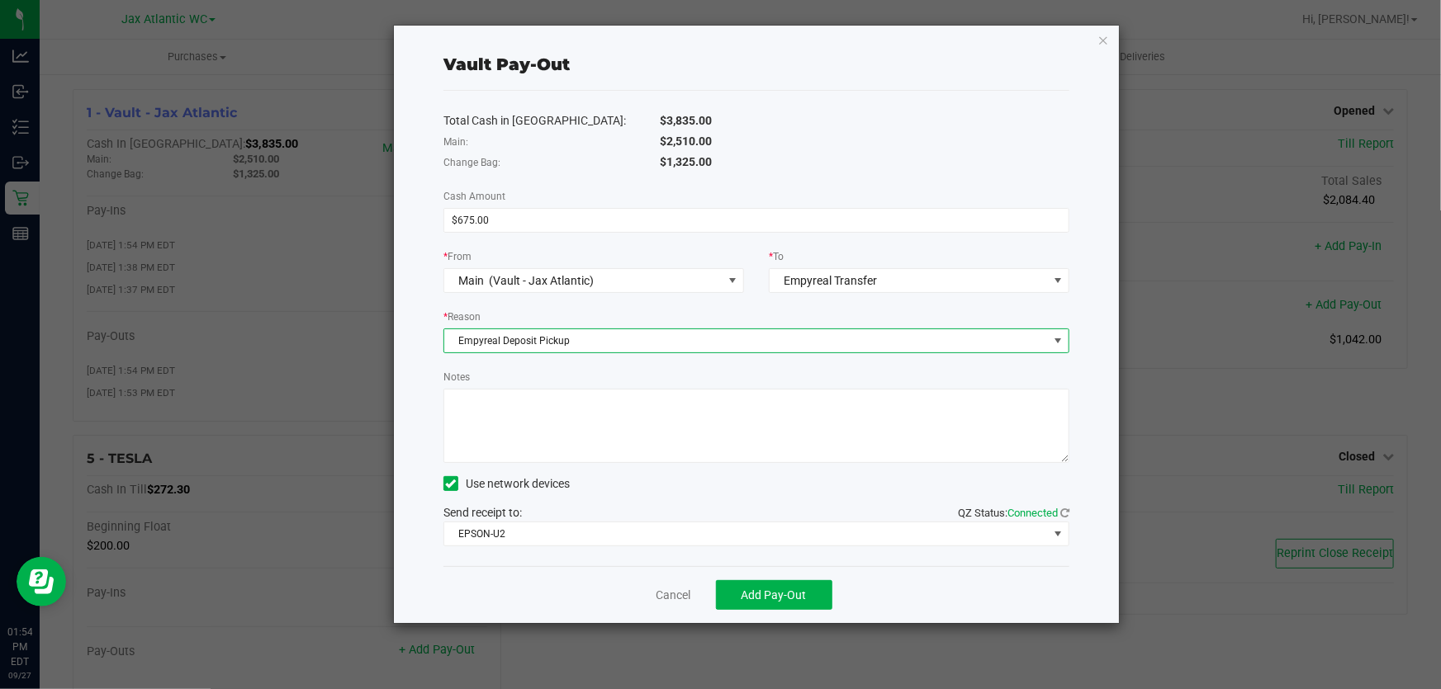
click at [533, 337] on span "Empyreal Deposit Pickup" at bounding box center [746, 340] width 604 height 23
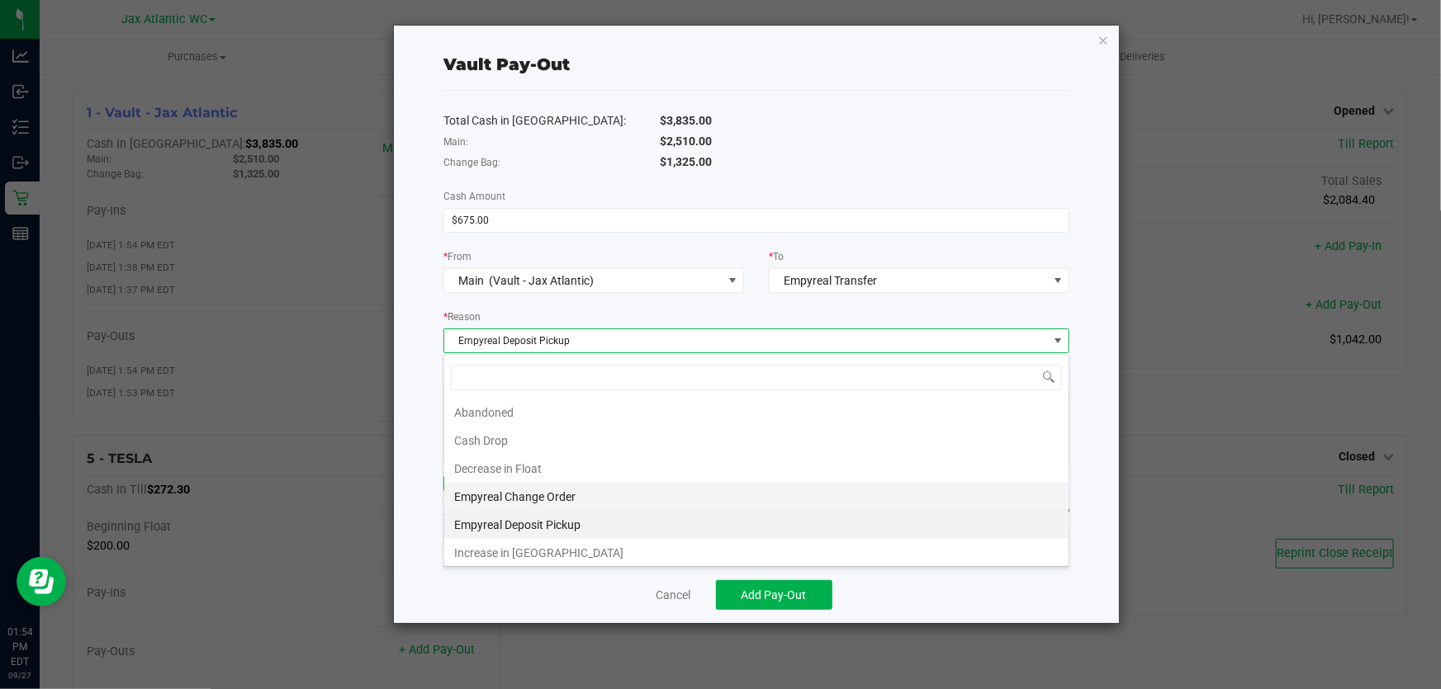
click at [557, 495] on li "Empyreal Change Order" at bounding box center [756, 497] width 624 height 28
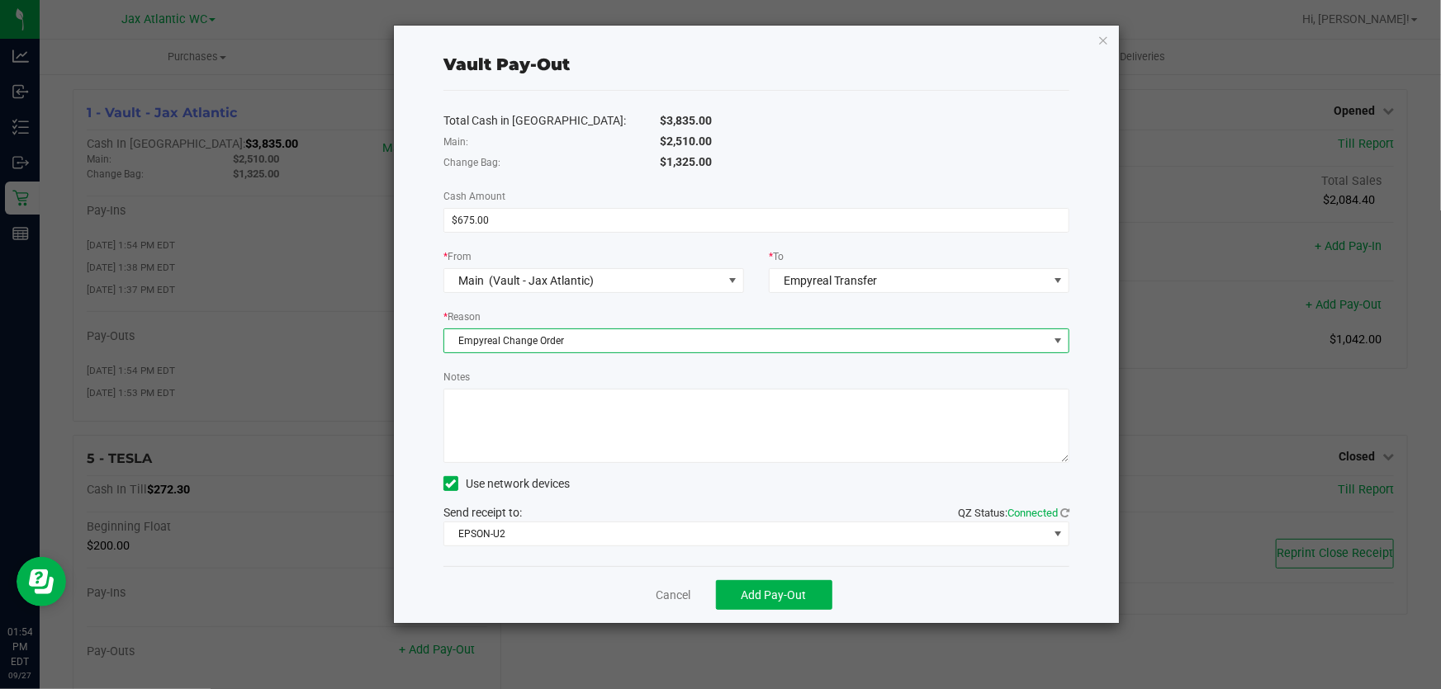
click at [578, 446] on textarea "Notes" at bounding box center [756, 426] width 626 height 74
type textarea "C"
type textarea "AP"
click at [817, 594] on button "Add Pay-Out" at bounding box center [774, 595] width 116 height 30
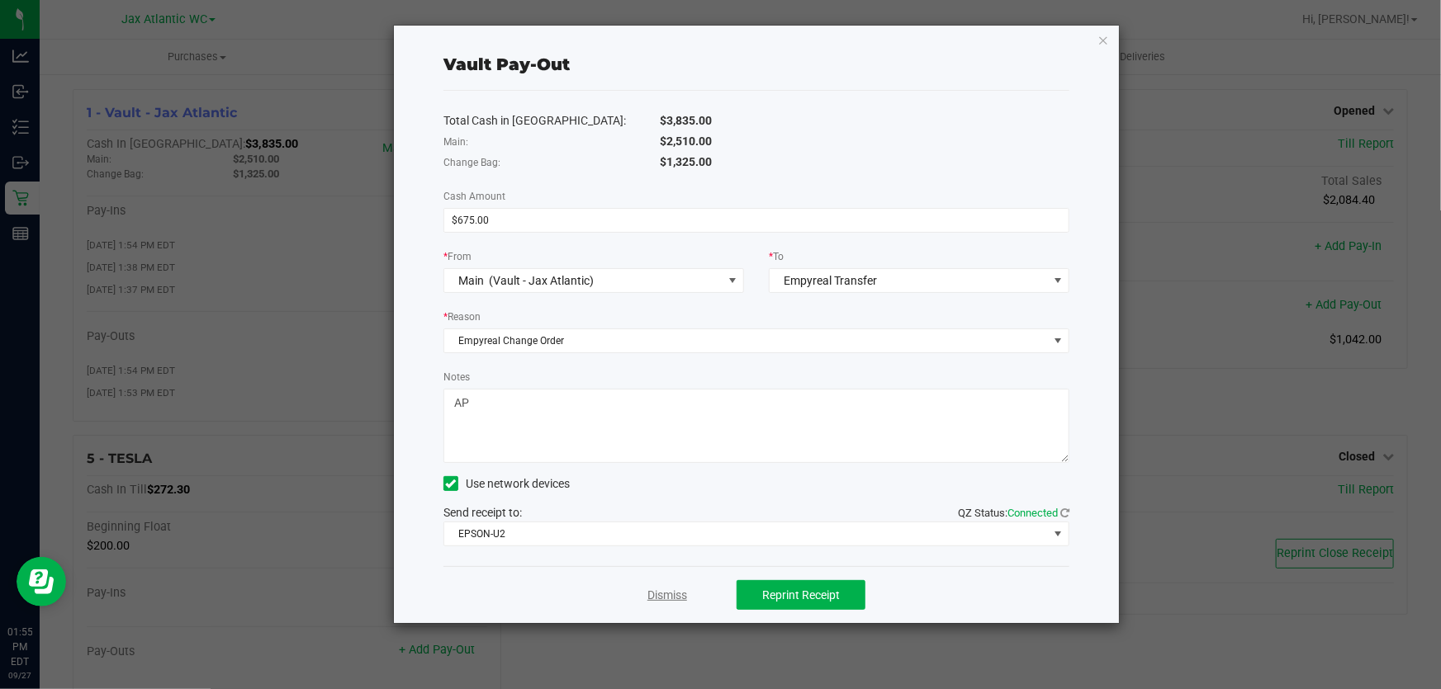
click at [675, 594] on link "Dismiss" at bounding box center [667, 595] width 40 height 17
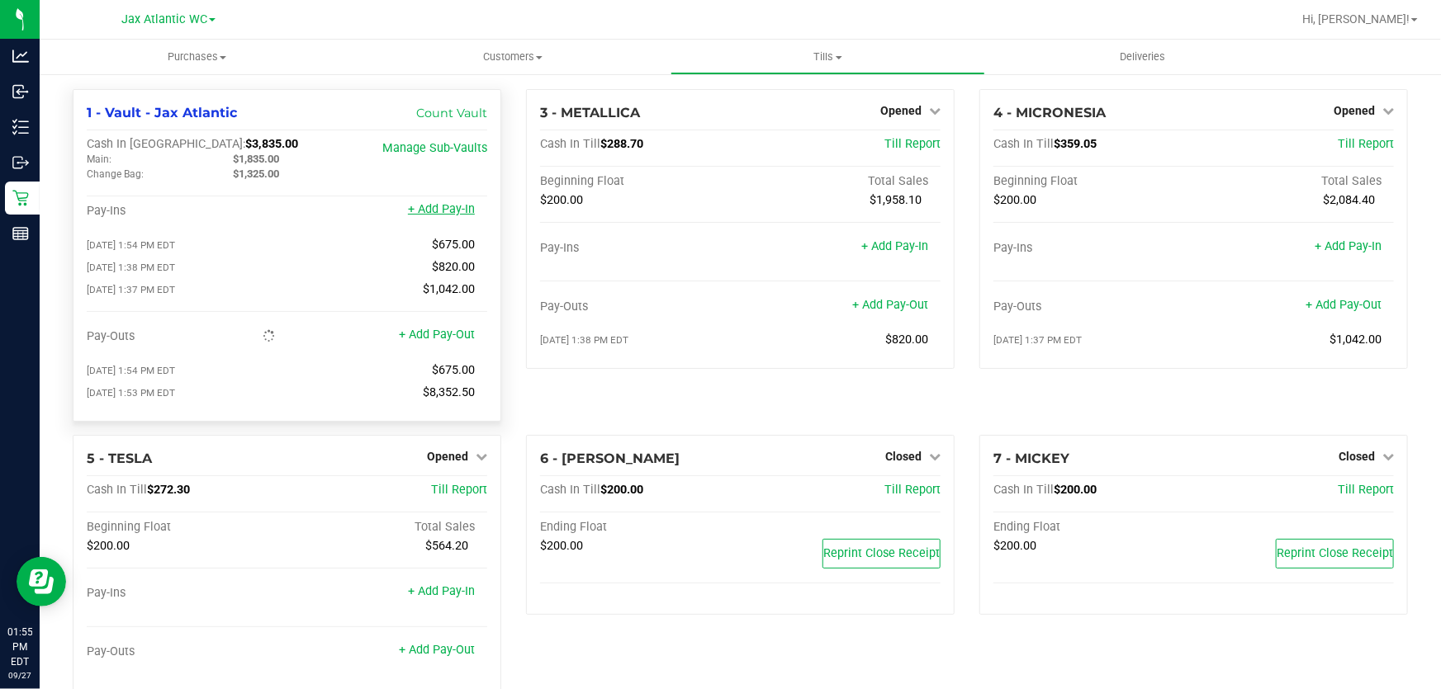
click at [449, 212] on link "+ Add Pay-In" at bounding box center [441, 209] width 67 height 14
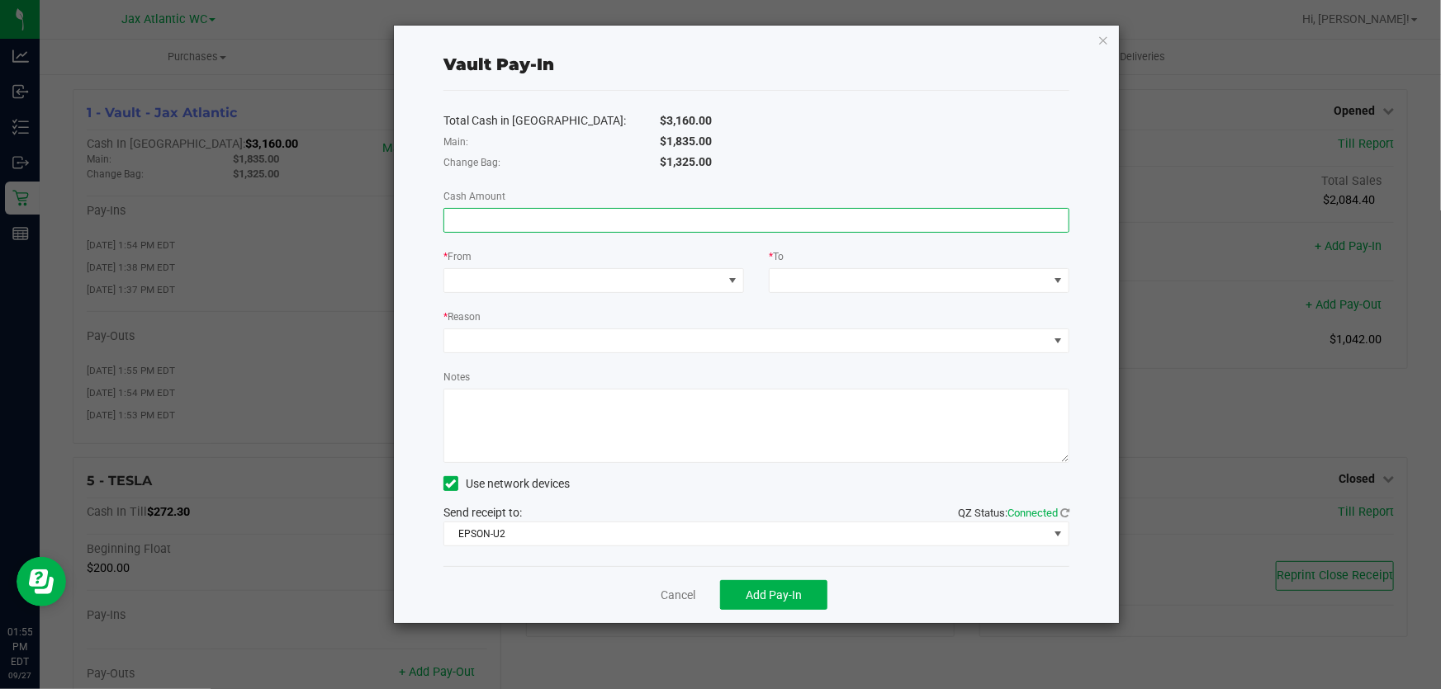
click at [535, 216] on input at bounding box center [756, 220] width 624 height 23
type input "$675.00"
click at [590, 280] on span at bounding box center [583, 280] width 278 height 23
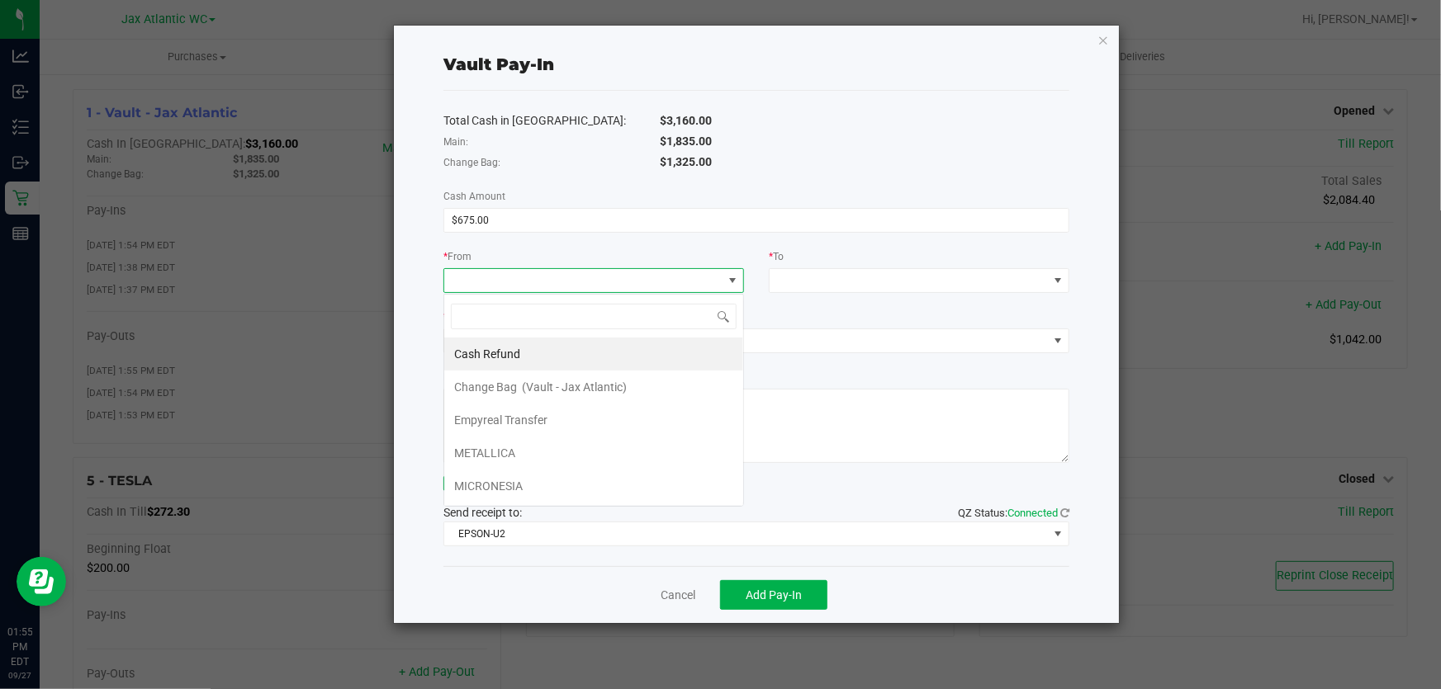
scroll to position [25, 300]
click at [547, 422] on div "Empyreal Transfer" at bounding box center [502, 420] width 96 height 30
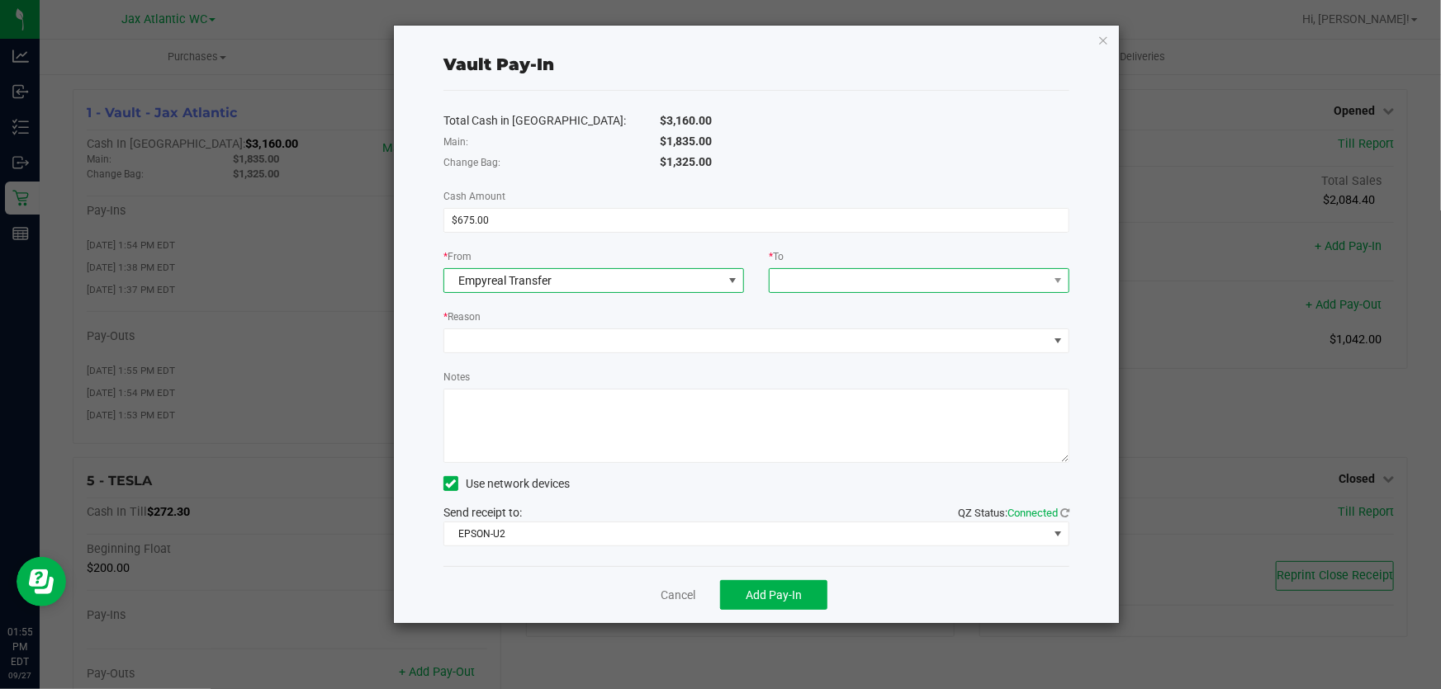
click at [819, 287] on span at bounding box center [909, 280] width 278 height 23
click at [841, 351] on span "Change Bag" at bounding box center [810, 354] width 63 height 13
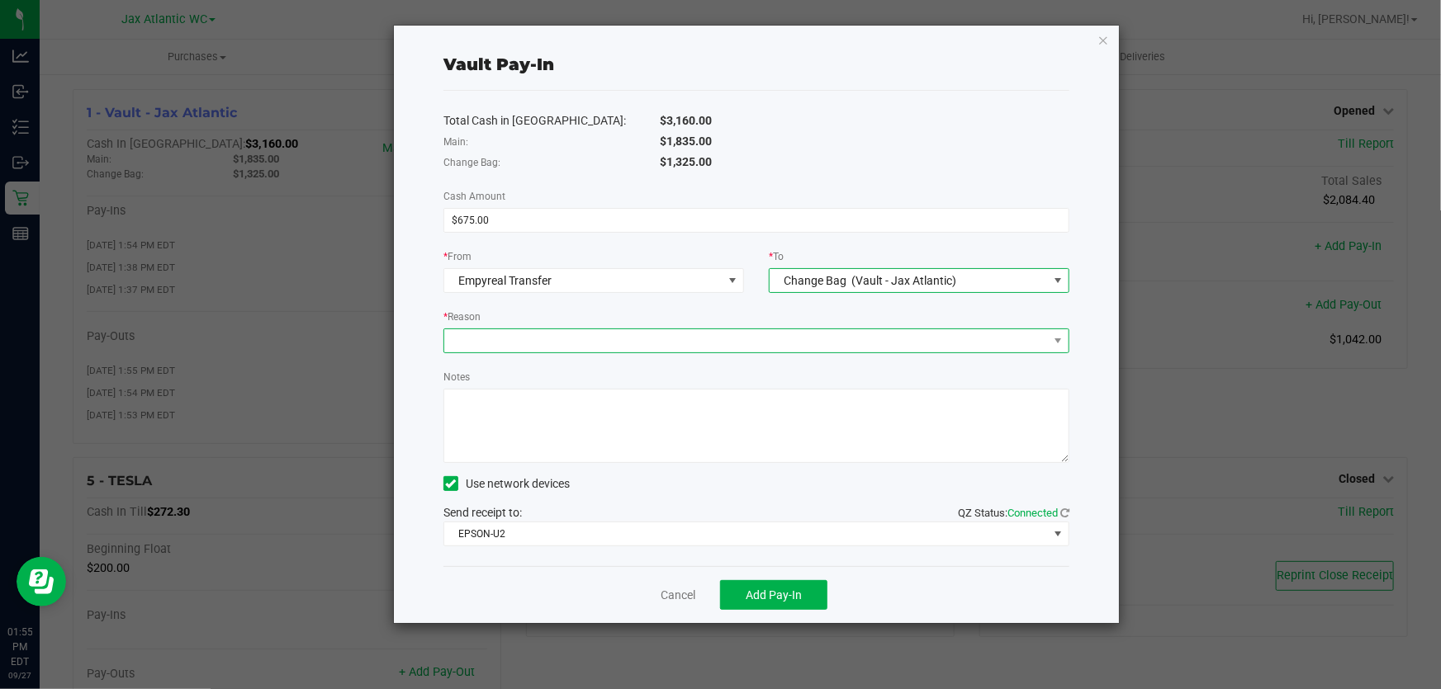
click at [682, 335] on span at bounding box center [746, 340] width 604 height 23
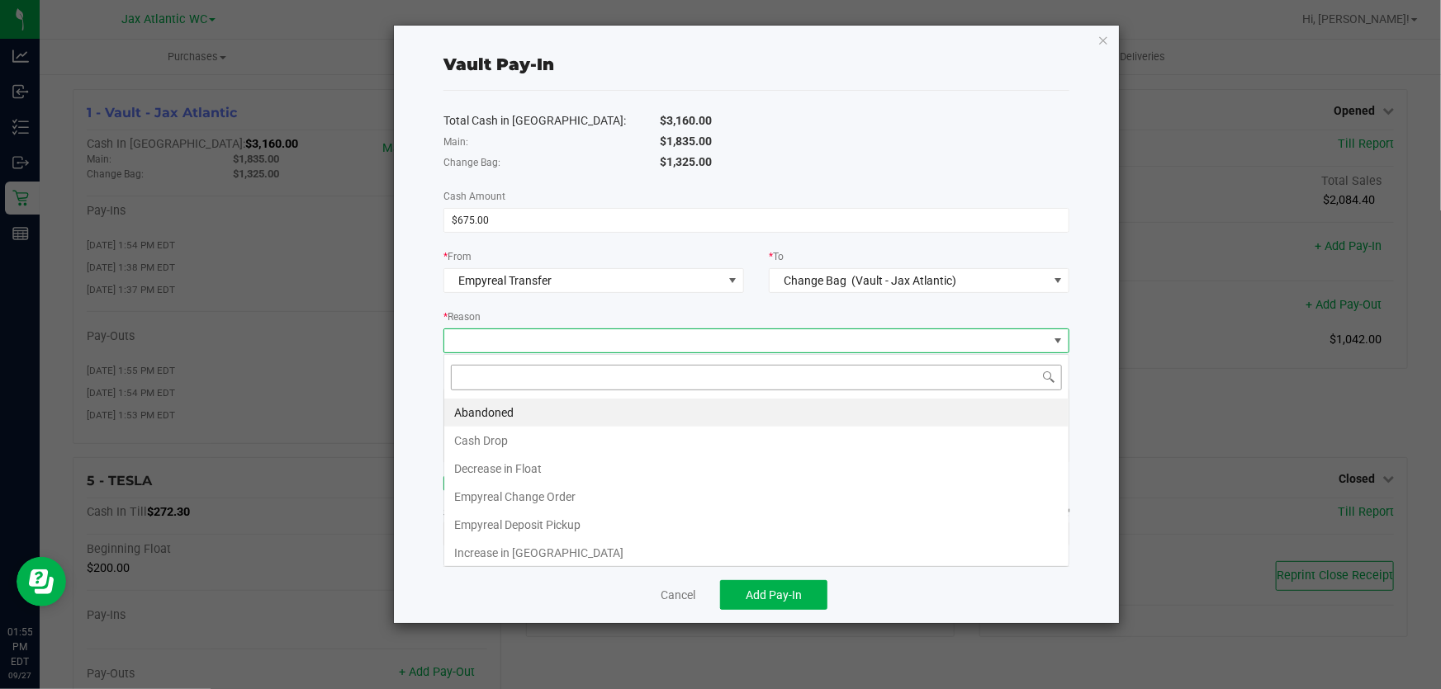
scroll to position [25, 627]
click at [553, 499] on li "Empyreal Change Order" at bounding box center [756, 497] width 624 height 28
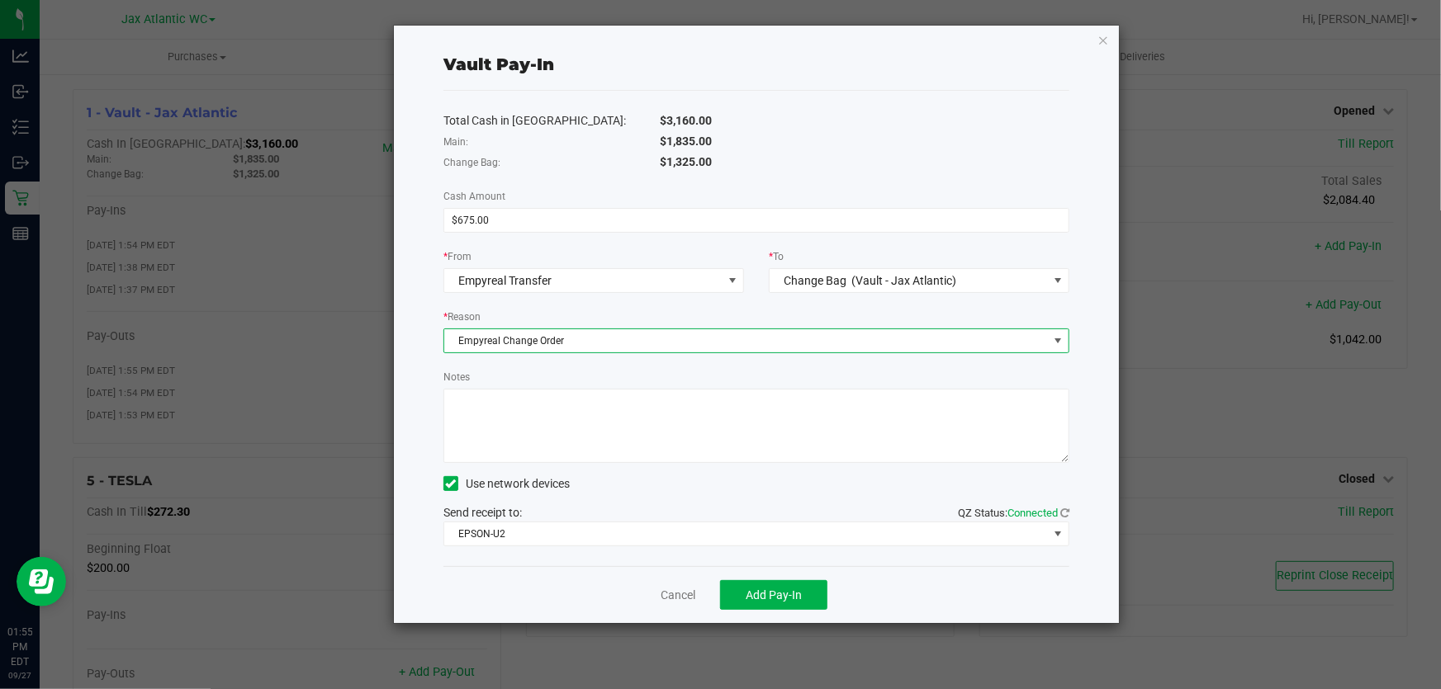
click at [584, 447] on textarea "Notes" at bounding box center [756, 426] width 626 height 74
type textarea "AP"
click at [740, 594] on button "Add Pay-In" at bounding box center [773, 595] width 107 height 30
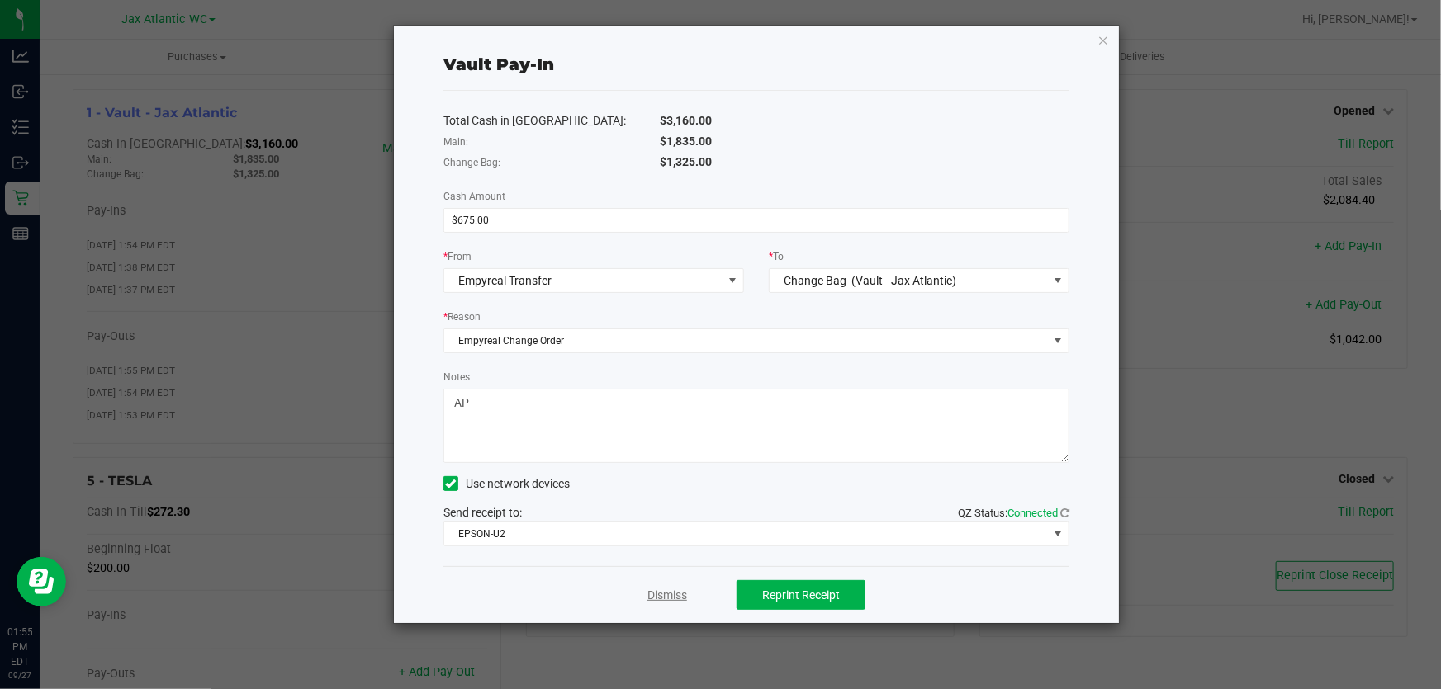
click at [671, 600] on link "Dismiss" at bounding box center [667, 595] width 40 height 17
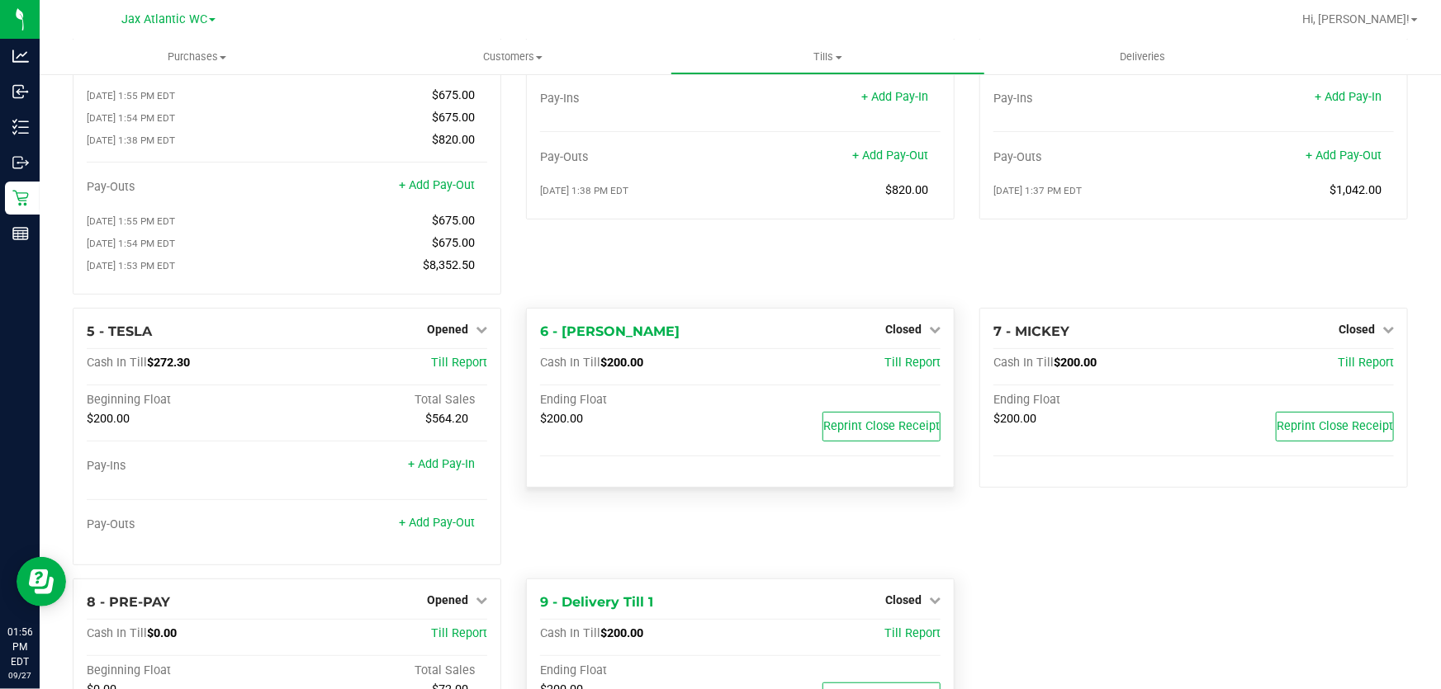
scroll to position [0, 0]
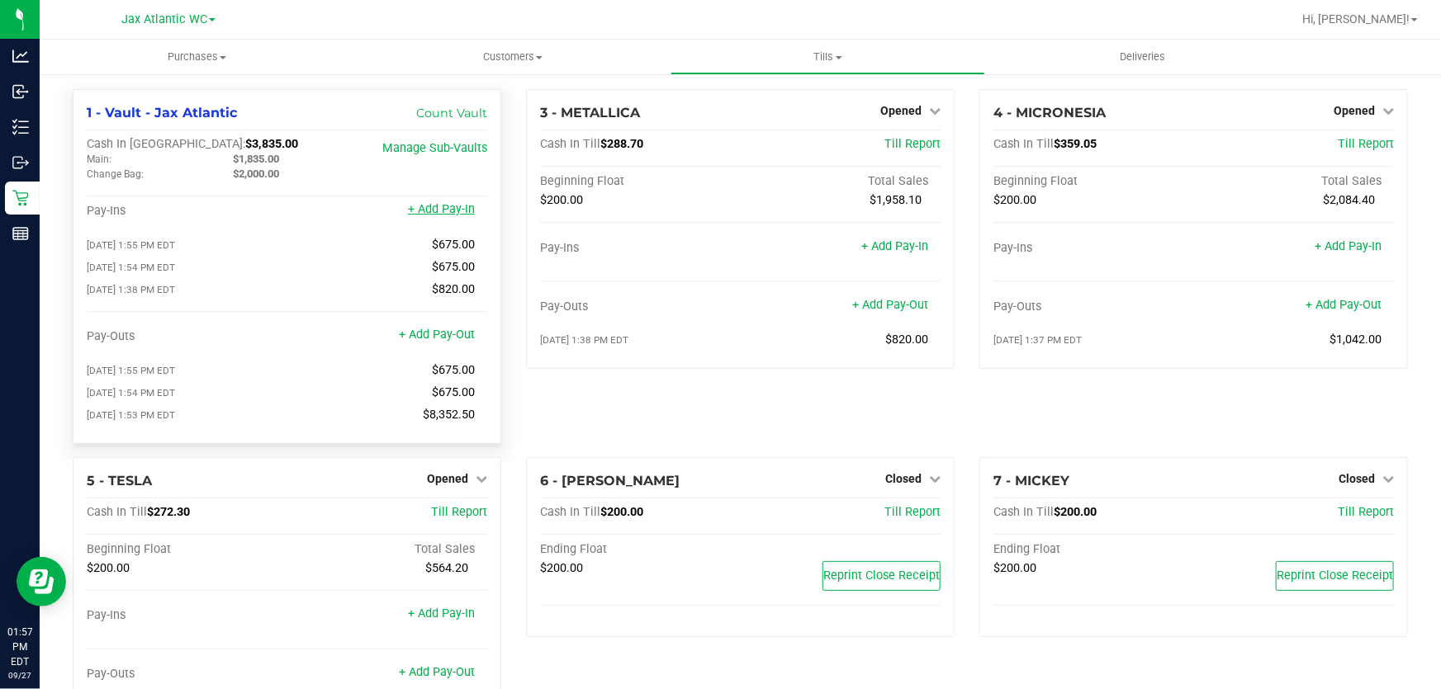
click at [435, 213] on link "+ Add Pay-In" at bounding box center [441, 209] width 67 height 14
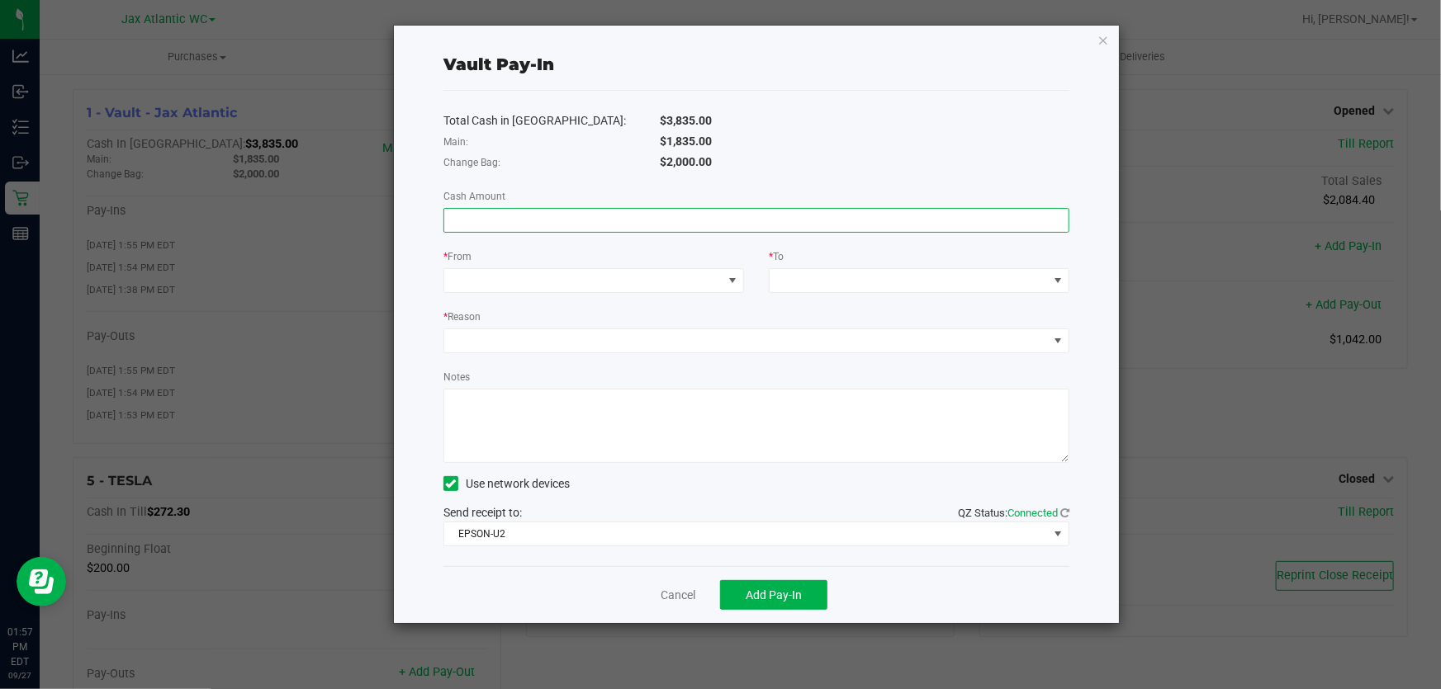
click at [594, 227] on input at bounding box center [756, 220] width 624 height 23
type input "$27.00"
click at [870, 107] on div "Total Cash in Vault: $3,835.00 Main: $1,835.00 Change Bag: $2,000.00 Cash Amoun…" at bounding box center [756, 329] width 626 height 476
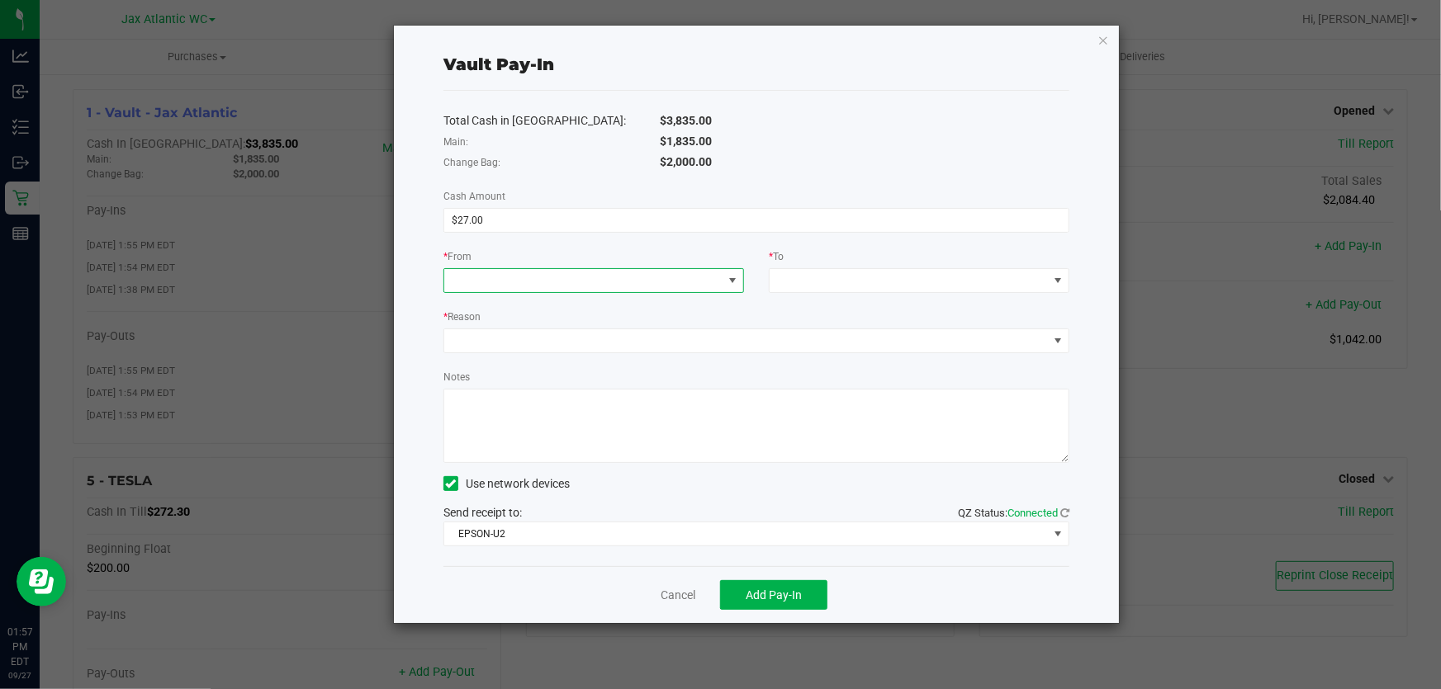
click at [718, 281] on span at bounding box center [583, 280] width 278 height 23
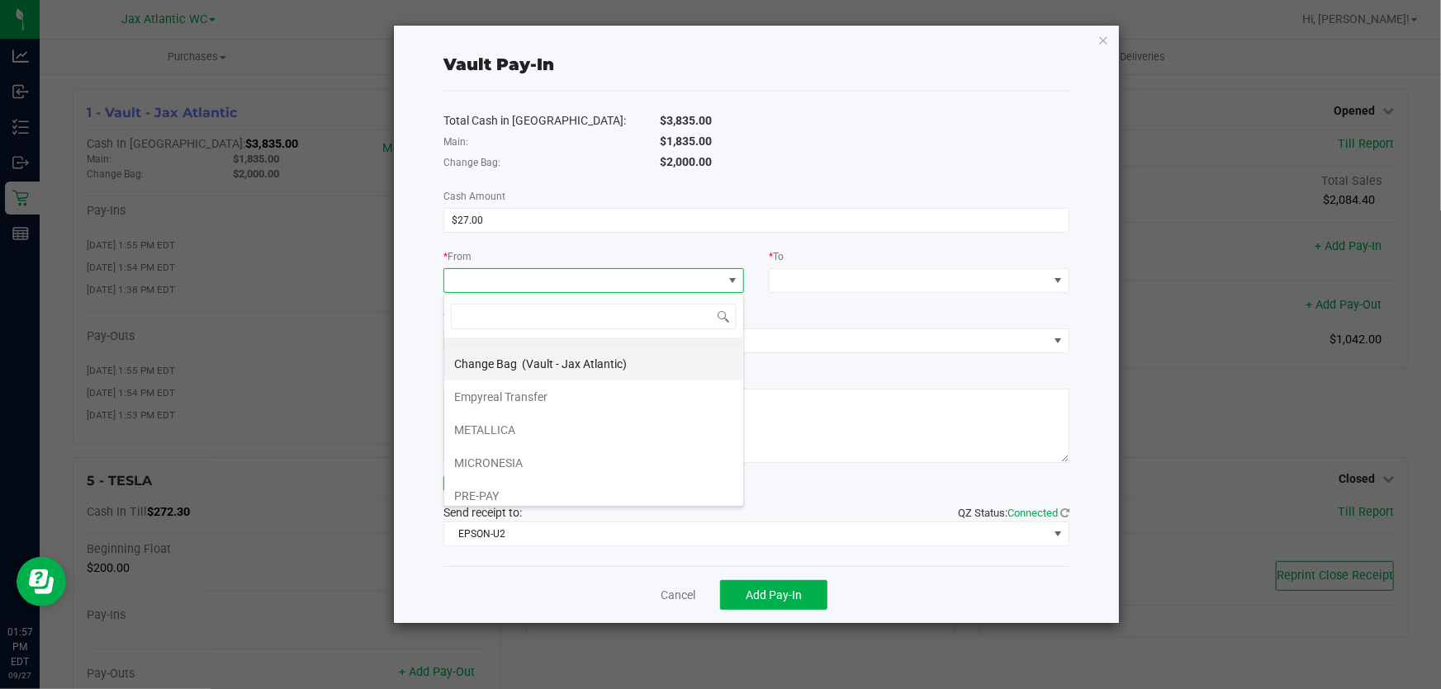
scroll to position [64, 0]
click at [1107, 33] on icon "button" at bounding box center [1103, 40] width 12 height 20
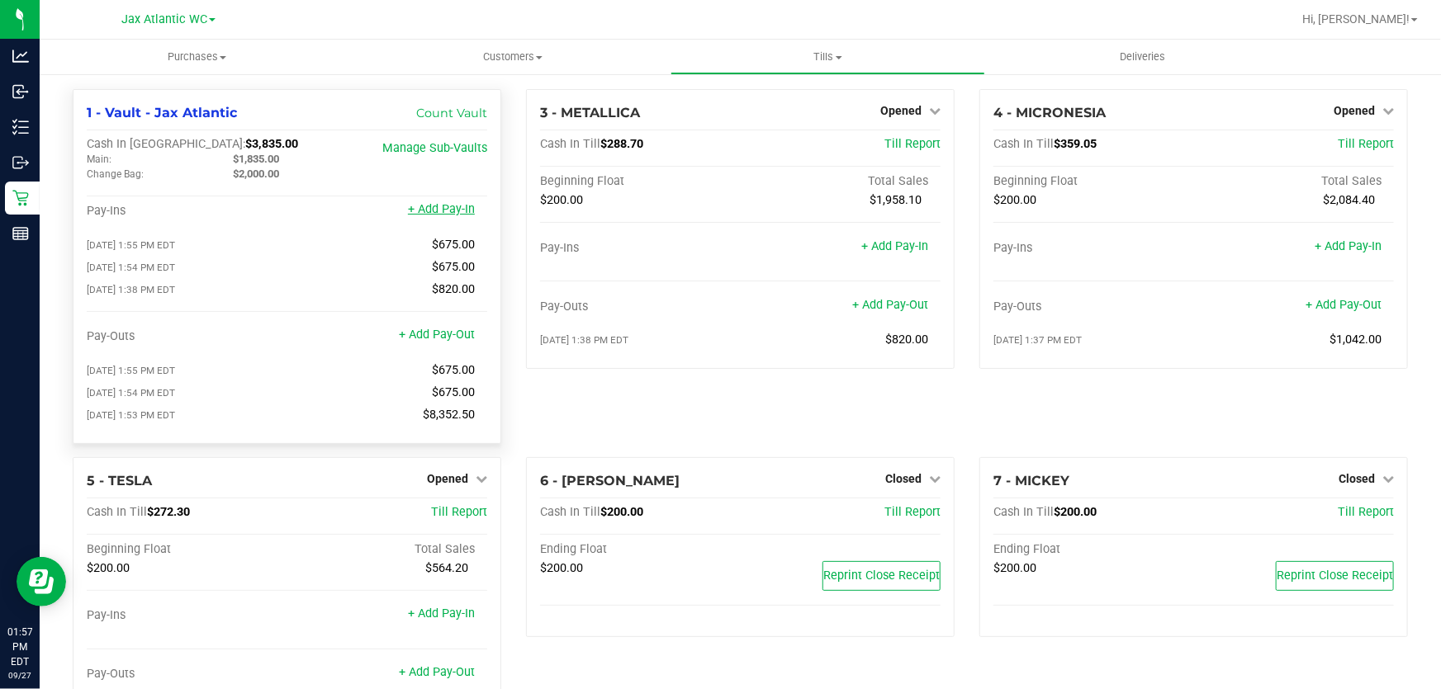
click at [436, 215] on link "+ Add Pay-In" at bounding box center [441, 209] width 67 height 14
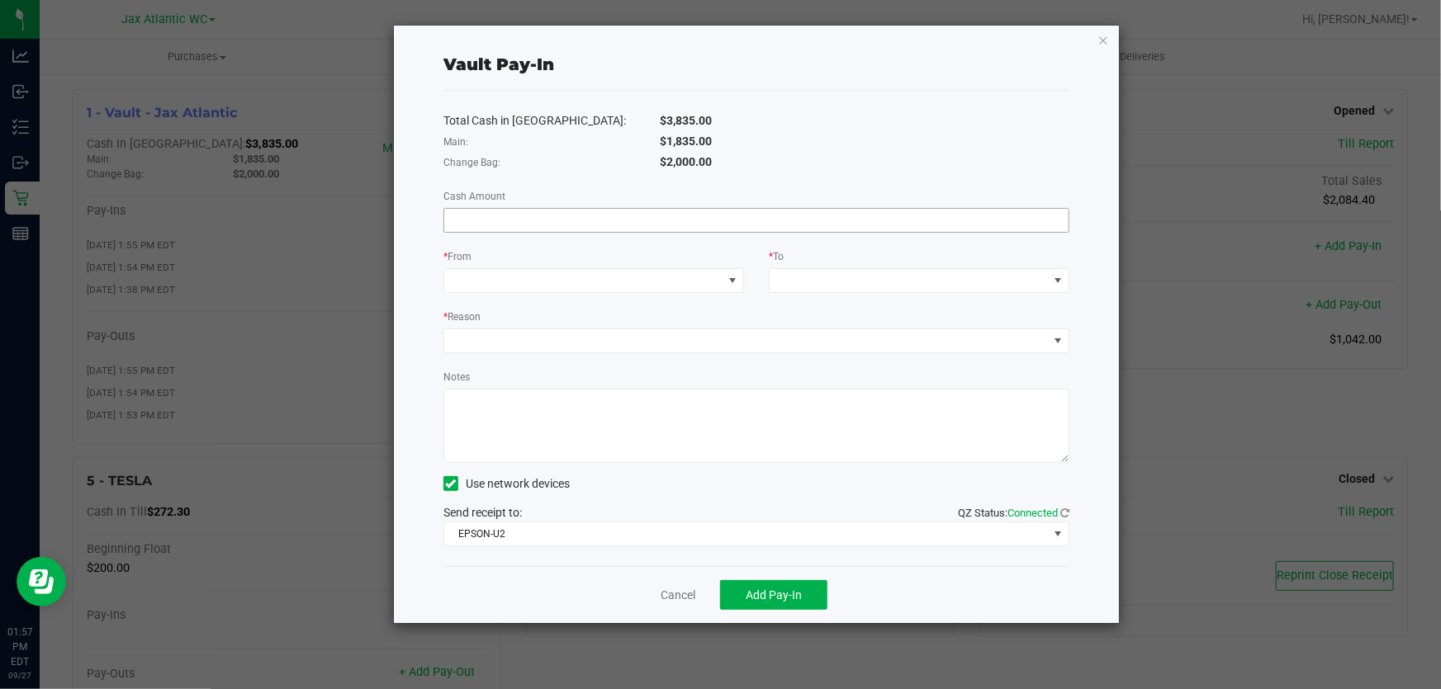
click at [481, 219] on input at bounding box center [756, 220] width 624 height 23
type input "$8,352.50"
click at [582, 280] on span at bounding box center [583, 280] width 278 height 23
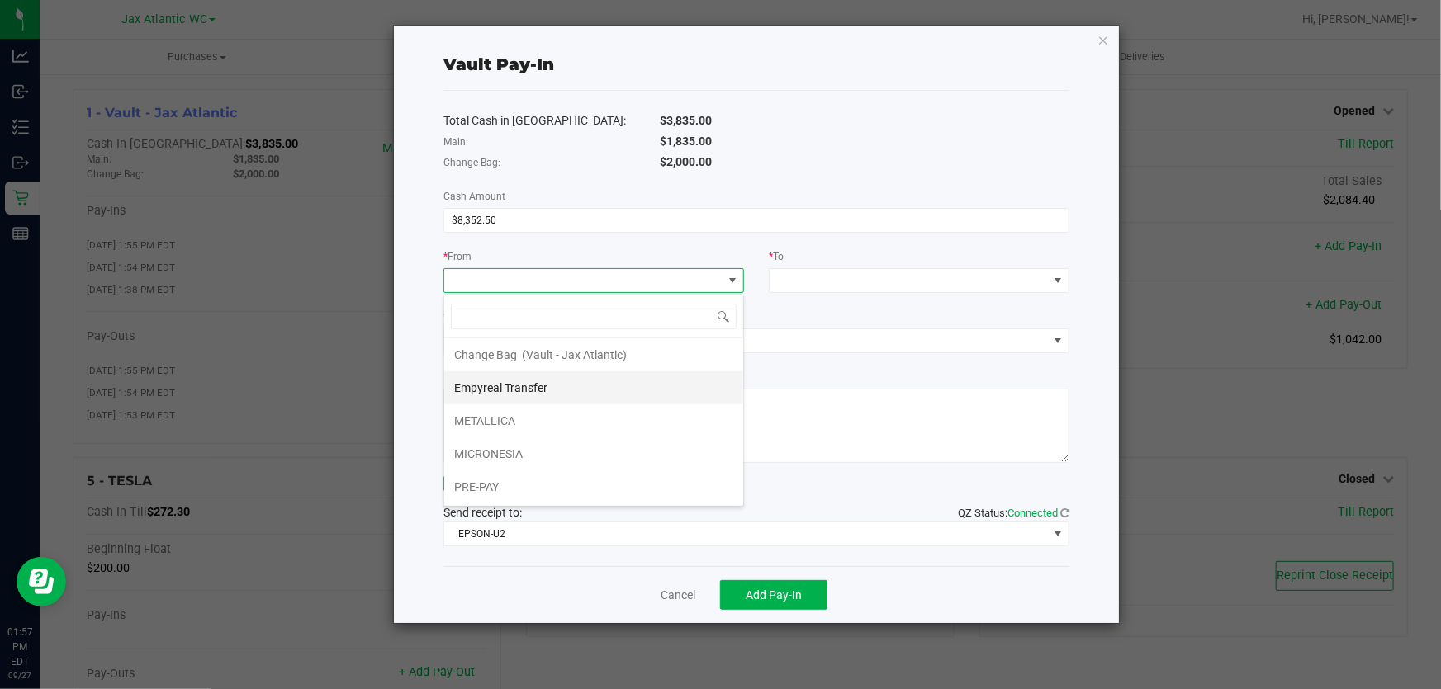
scroll to position [0, 0]
click at [550, 356] on li "Cash Refund" at bounding box center [593, 354] width 299 height 33
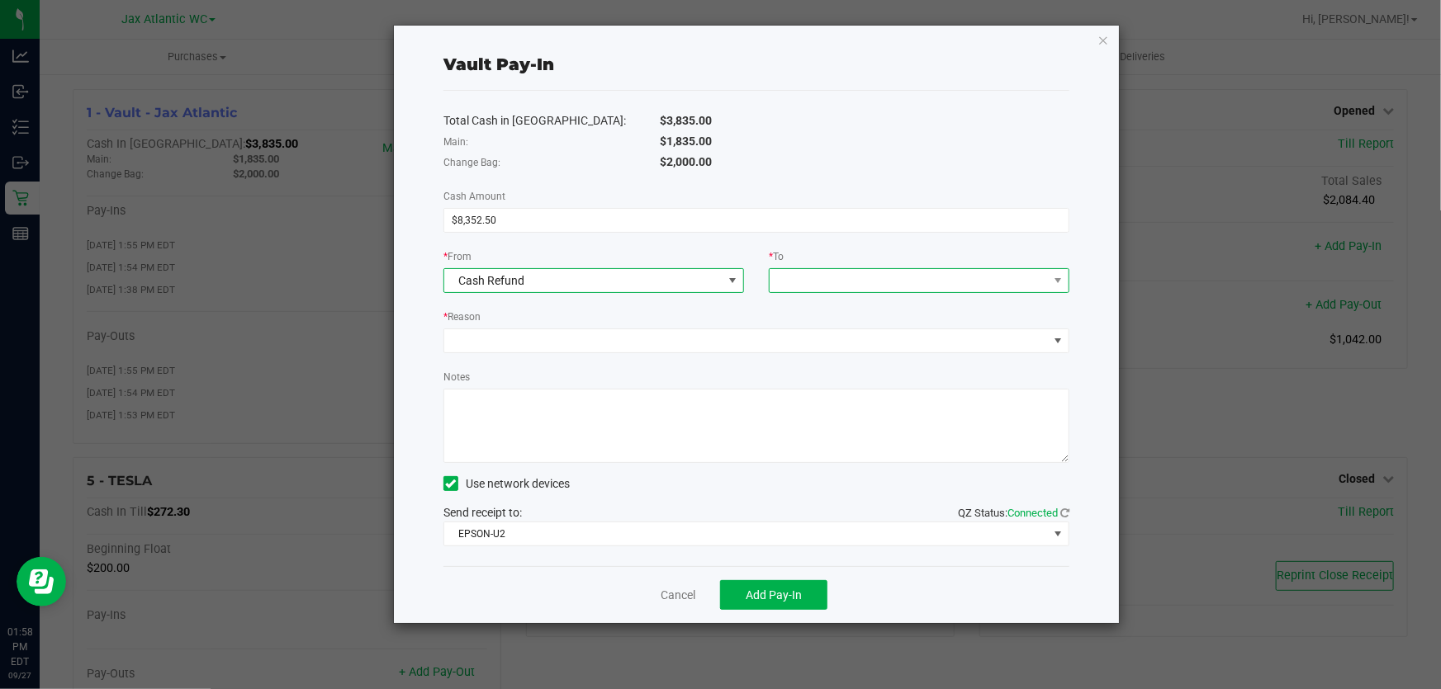
click at [827, 285] on span at bounding box center [909, 280] width 278 height 23
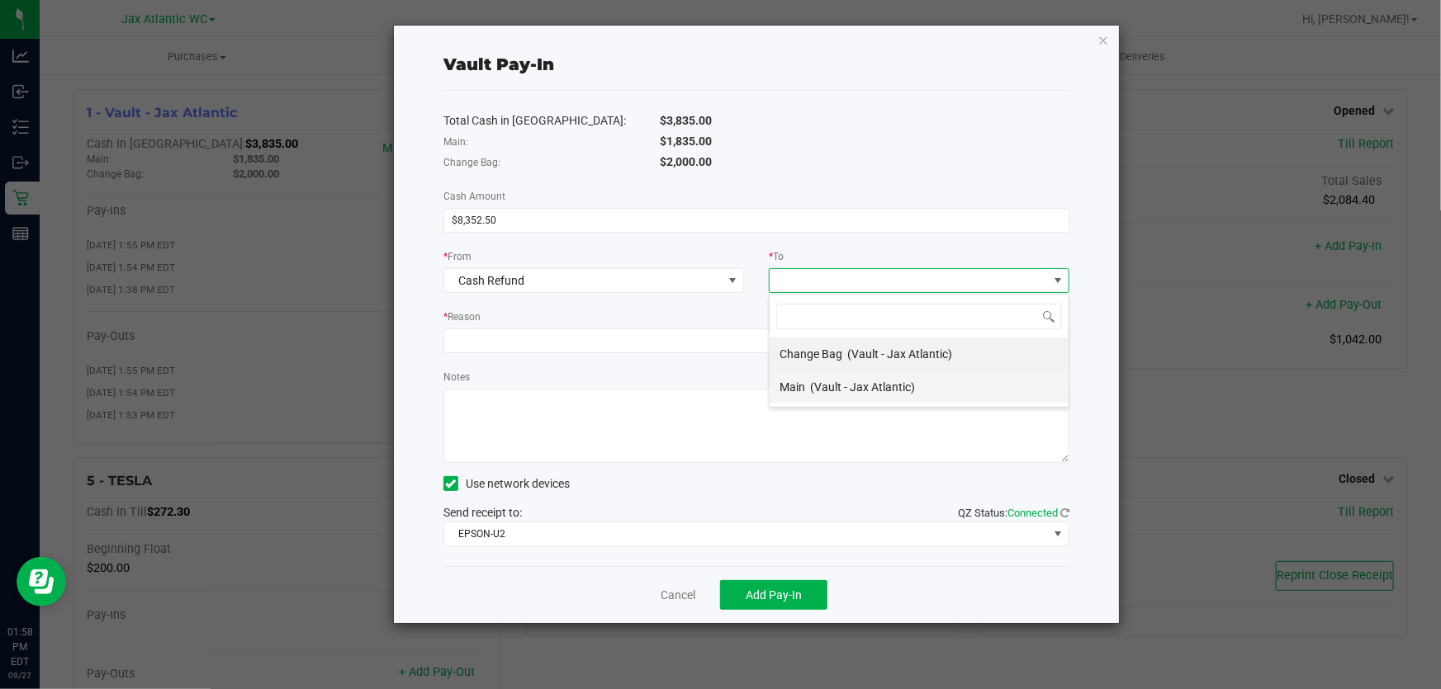
click at [846, 385] on span "(Vault - Jax Atlantic)" at bounding box center [862, 387] width 105 height 13
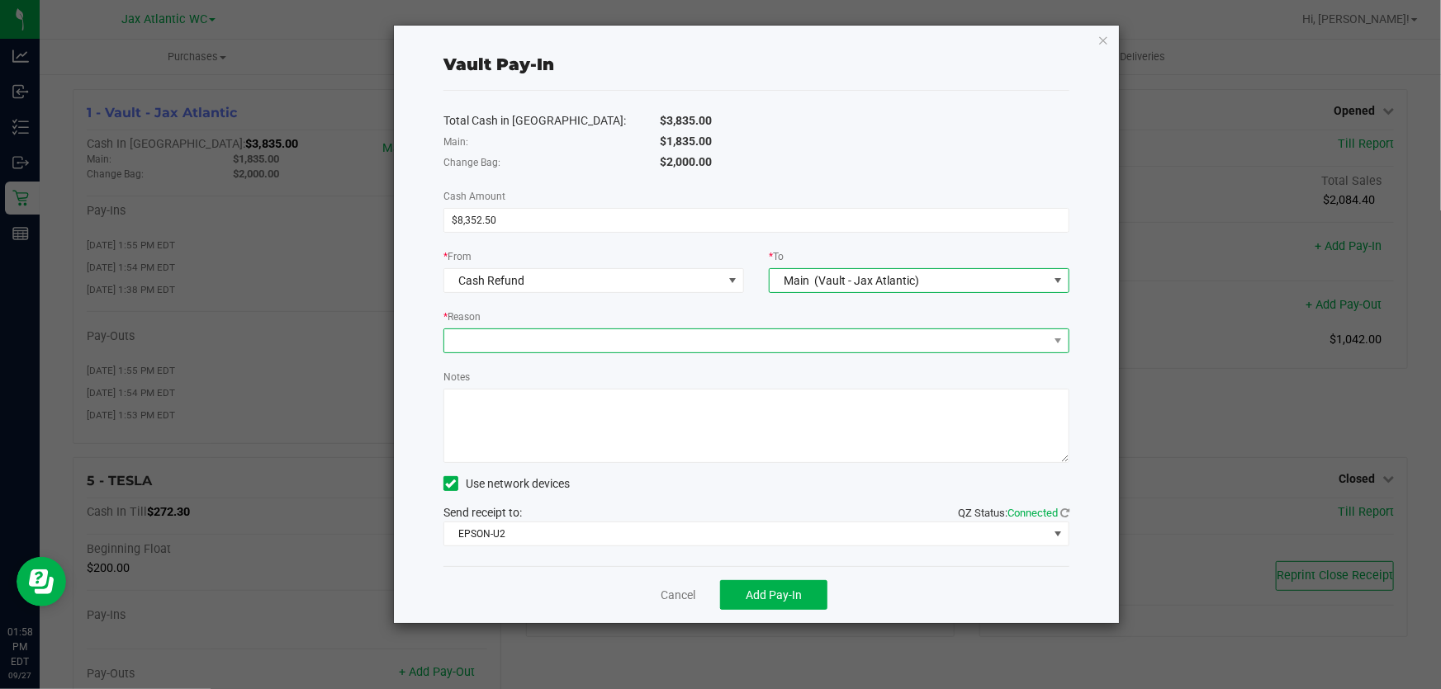
click at [694, 348] on span at bounding box center [746, 340] width 604 height 23
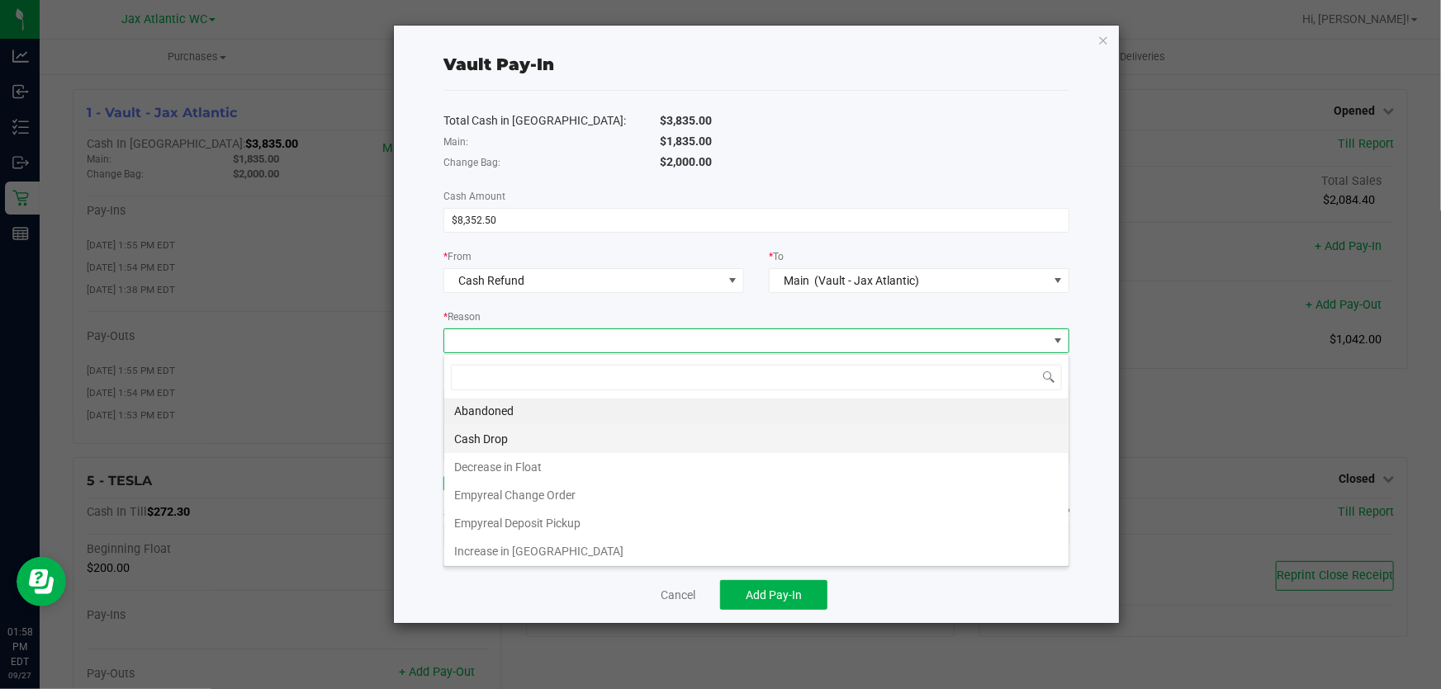
scroll to position [0, 0]
click at [553, 407] on li "Abandoned" at bounding box center [756, 413] width 624 height 28
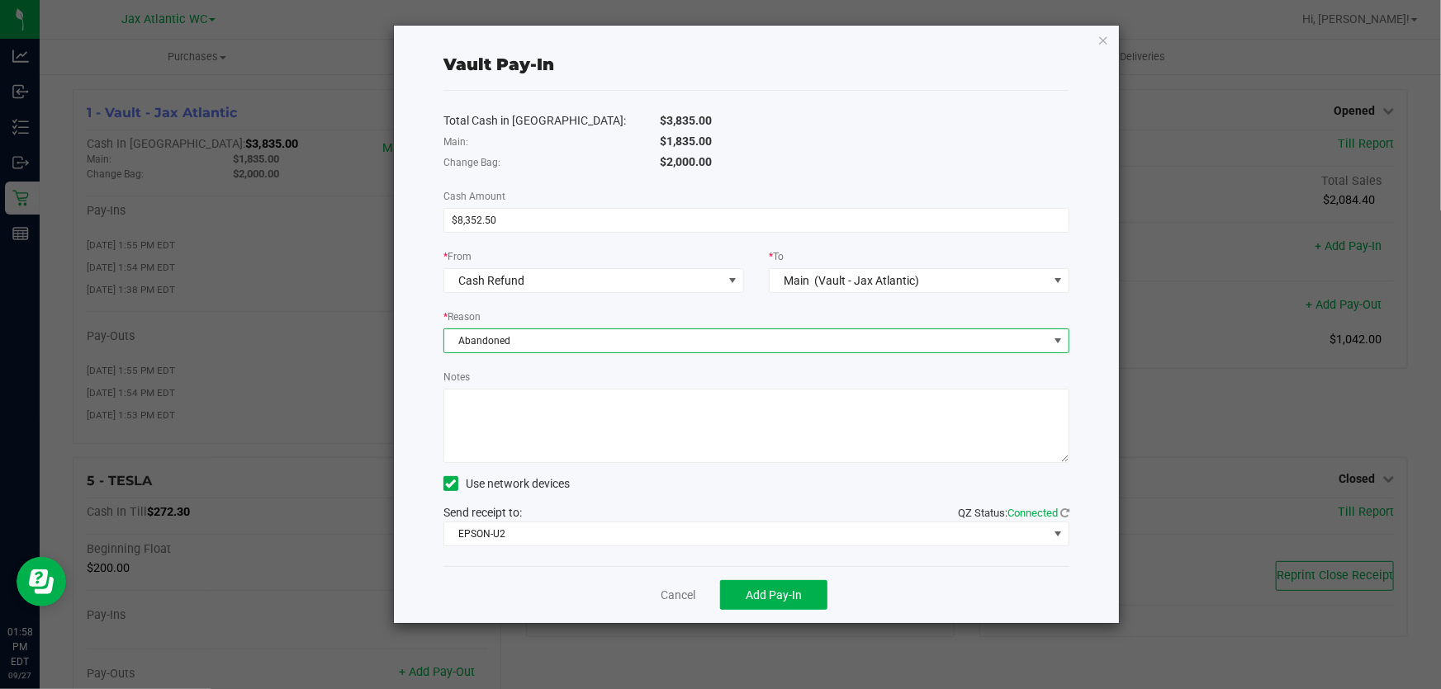
click at [559, 422] on textarea "Notes" at bounding box center [756, 426] width 626 height 74
type textarea "dROP"
click at [515, 223] on input "8352.5" at bounding box center [756, 220] width 624 height 23
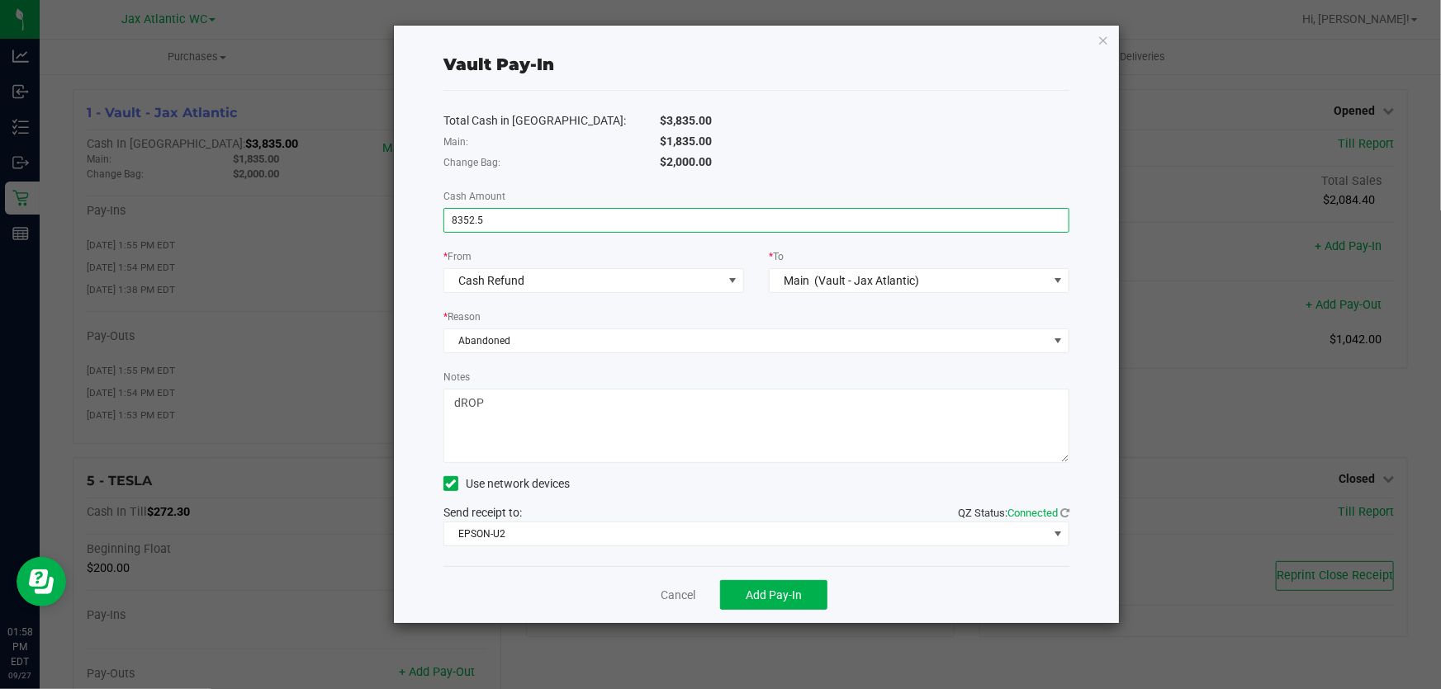
click at [515, 223] on input "8352.5" at bounding box center [756, 220] width 624 height 23
type input "$27.00"
click at [580, 165] on div "Change Bag:" at bounding box center [539, 162] width 217 height 17
click at [495, 405] on textarea "Notes" at bounding box center [756, 426] width 626 height 74
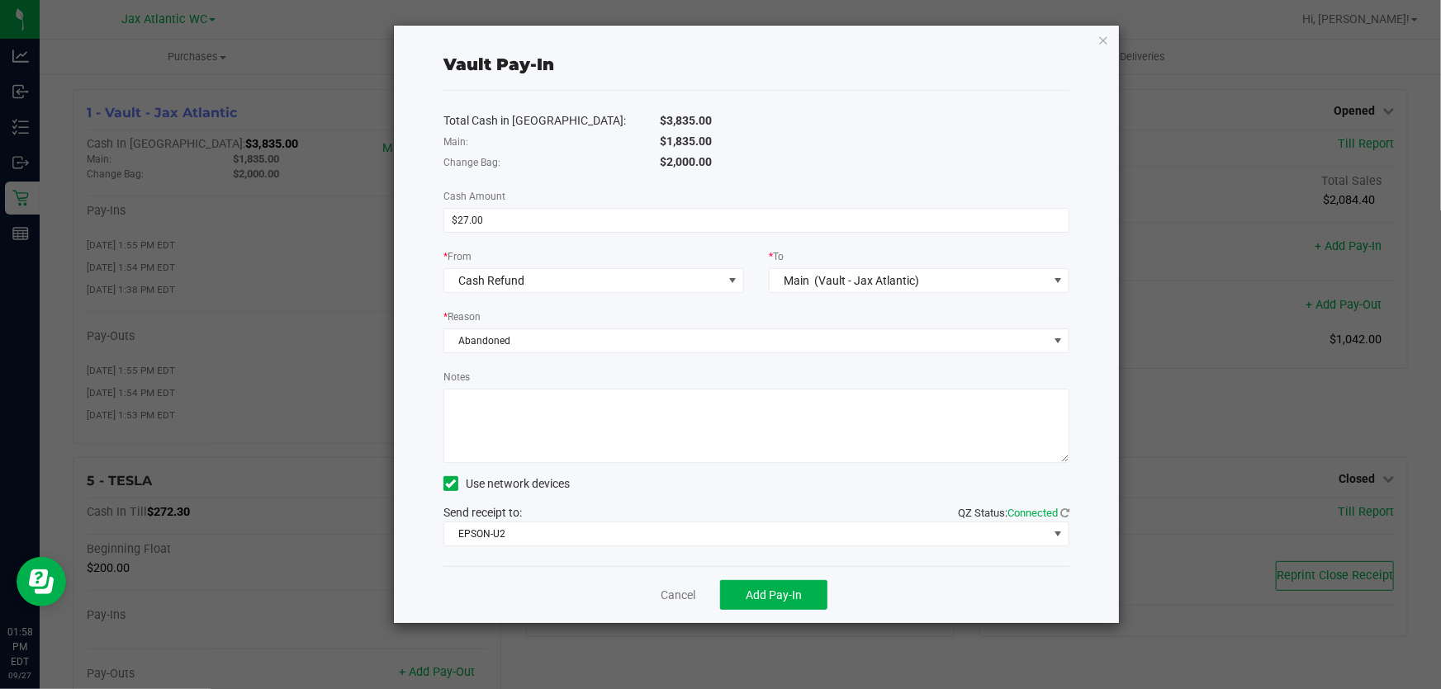
type textarea "d"
type textarea "D"
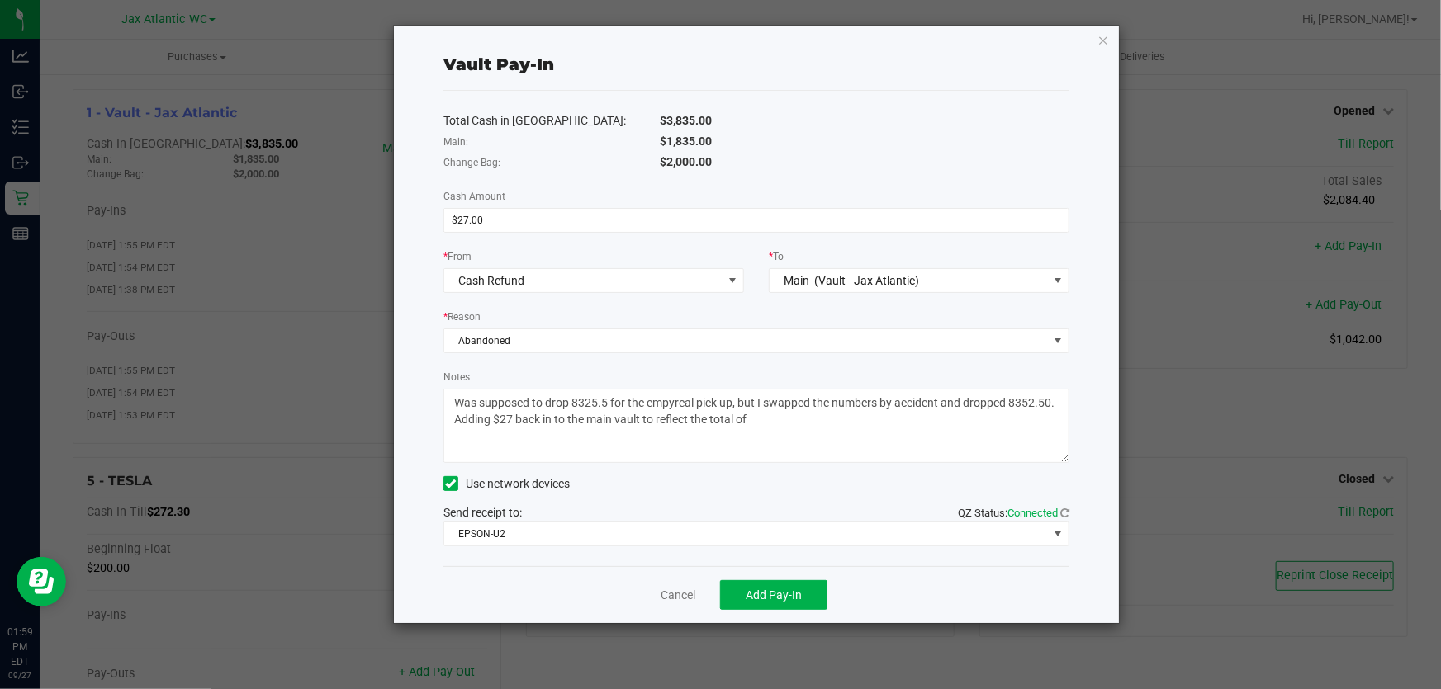
click at [781, 425] on textarea "Notes" at bounding box center [756, 426] width 626 height 74
type textarea "Was supposed to drop 8325.5 for the empyreal pick up, but I swapped the numbers…"
click at [1024, 101] on div "Total Cash in Vault: $3,835.00 Main: $1,835.00 Change Bag: $2,000.00 Cash Amoun…" at bounding box center [756, 329] width 626 height 476
click at [768, 593] on span "Add Pay-In" at bounding box center [774, 595] width 56 height 13
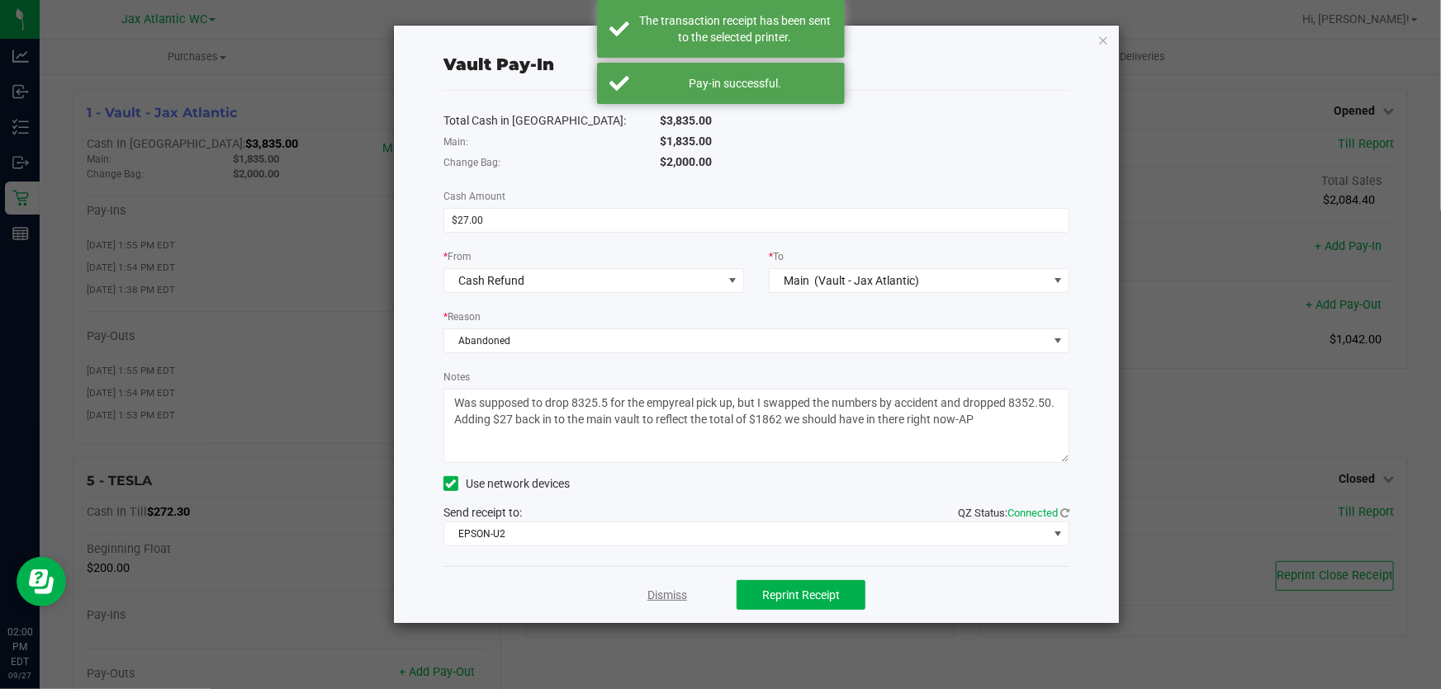
click at [672, 595] on link "Dismiss" at bounding box center [667, 595] width 40 height 17
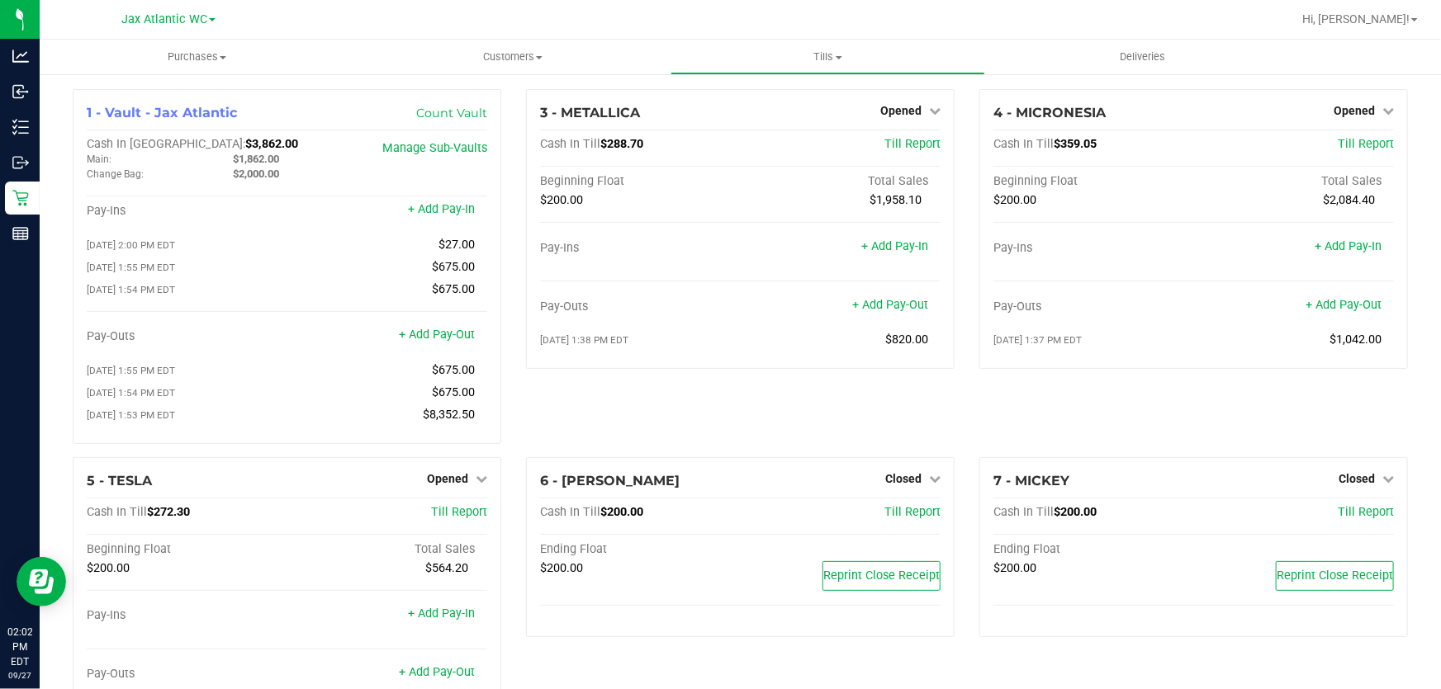
click at [727, 419] on div "3 - METALLICA Opened Close Till Cash In Till $288.70 Till Report Beginning Floa…" at bounding box center [740, 273] width 453 height 368
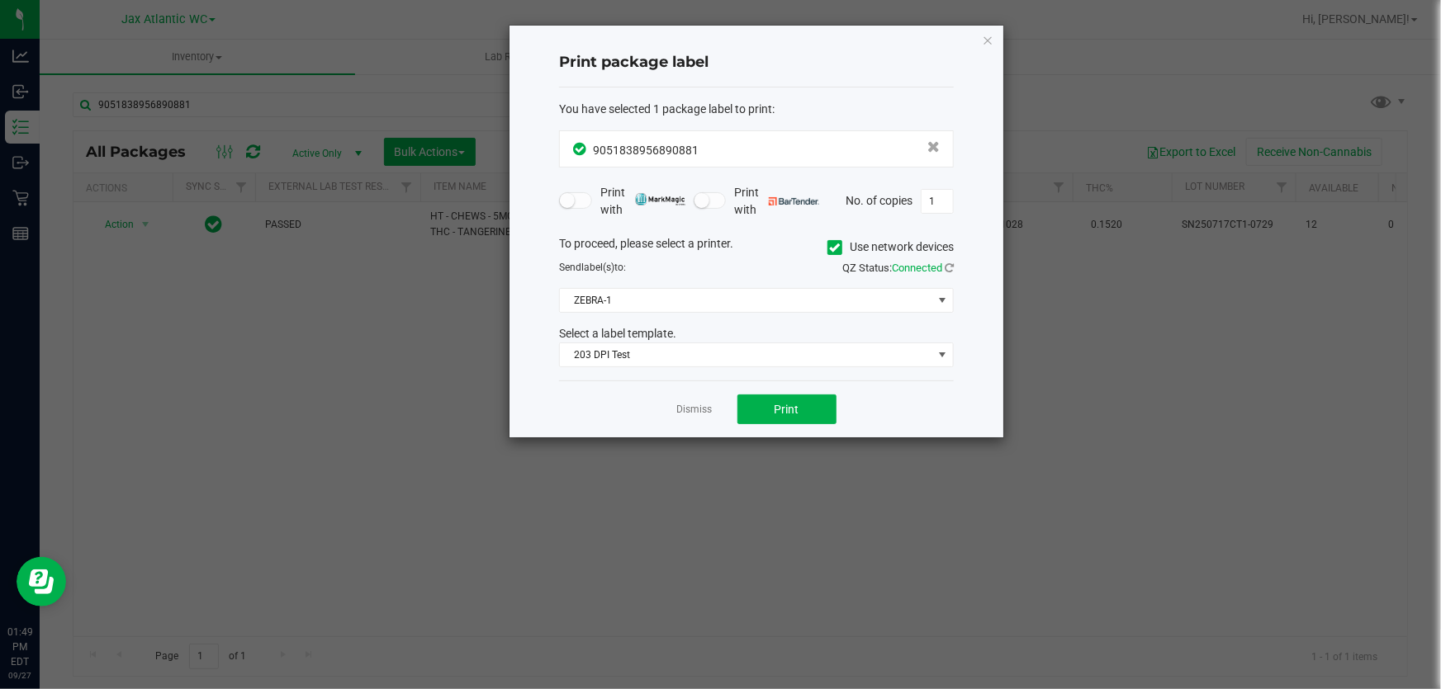
click at [695, 412] on link "Dismiss" at bounding box center [695, 410] width 36 height 14
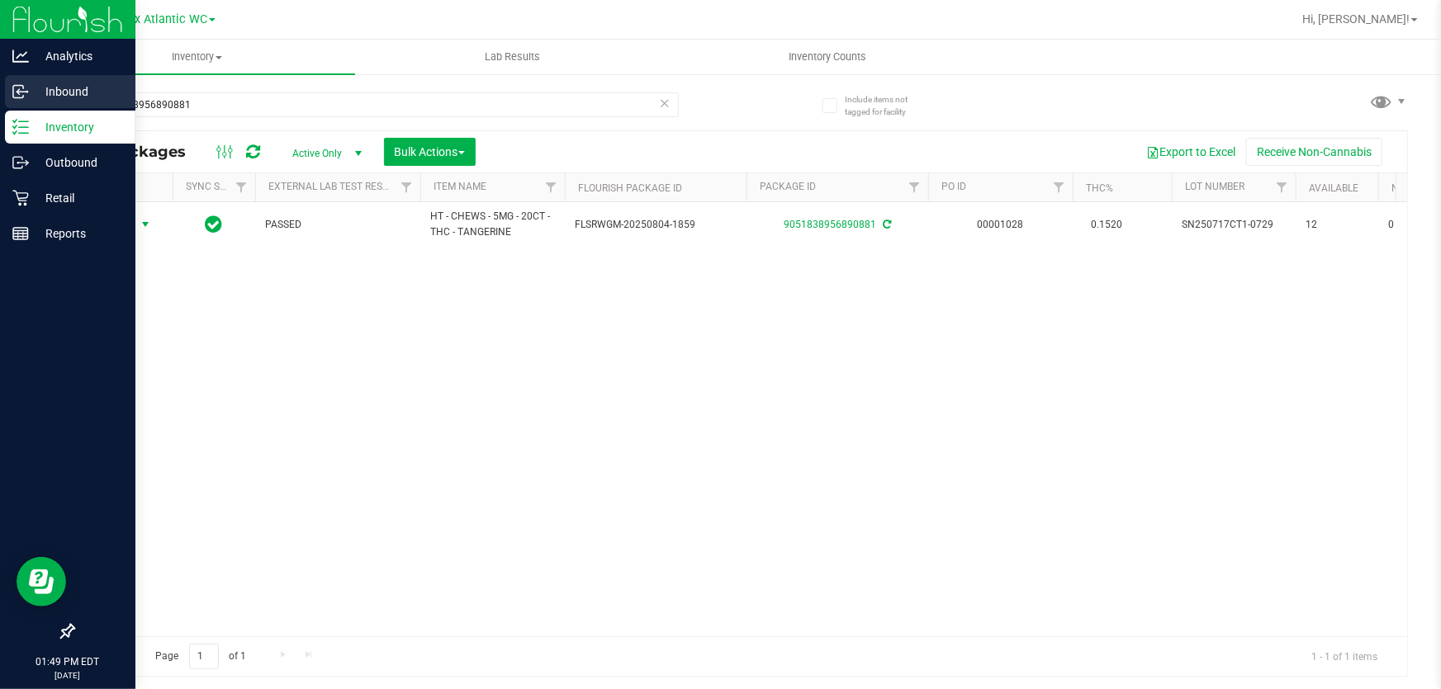
click at [45, 87] on p "Inbound" at bounding box center [78, 92] width 99 height 20
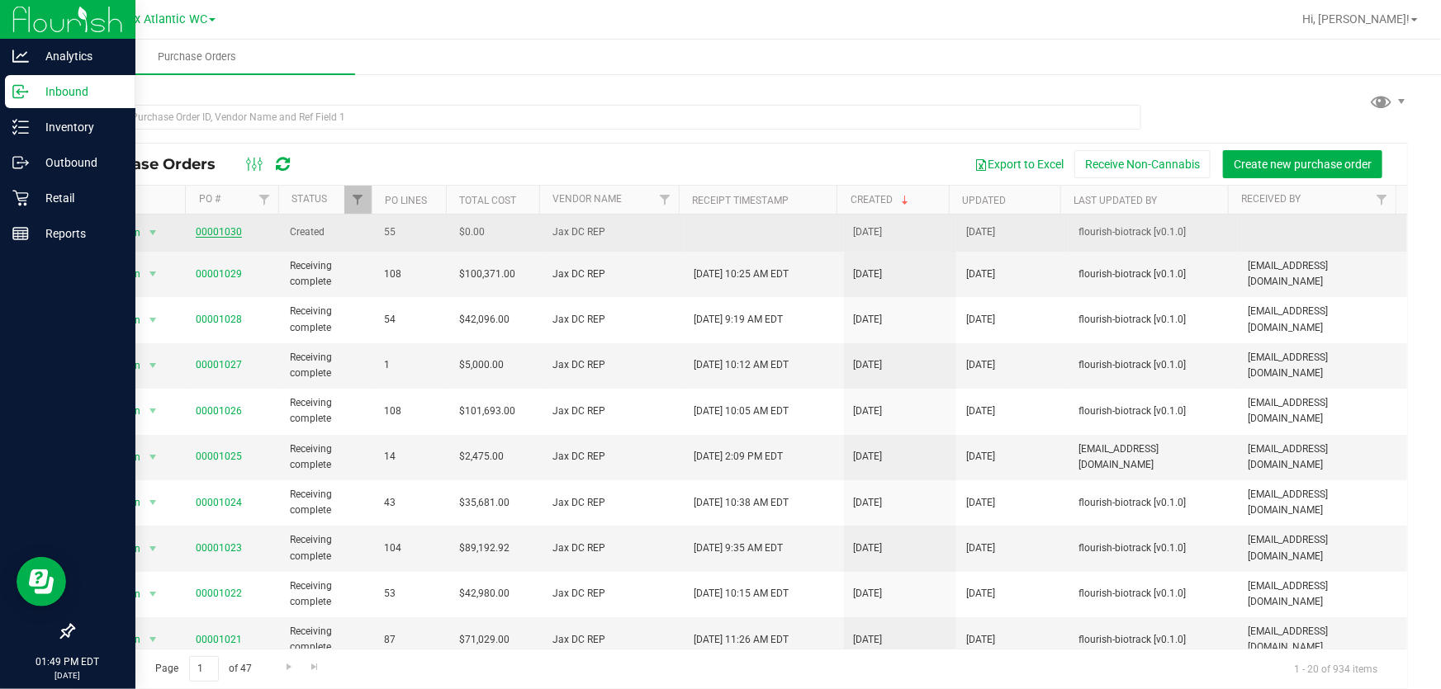
click at [233, 231] on link "00001030" at bounding box center [219, 232] width 46 height 12
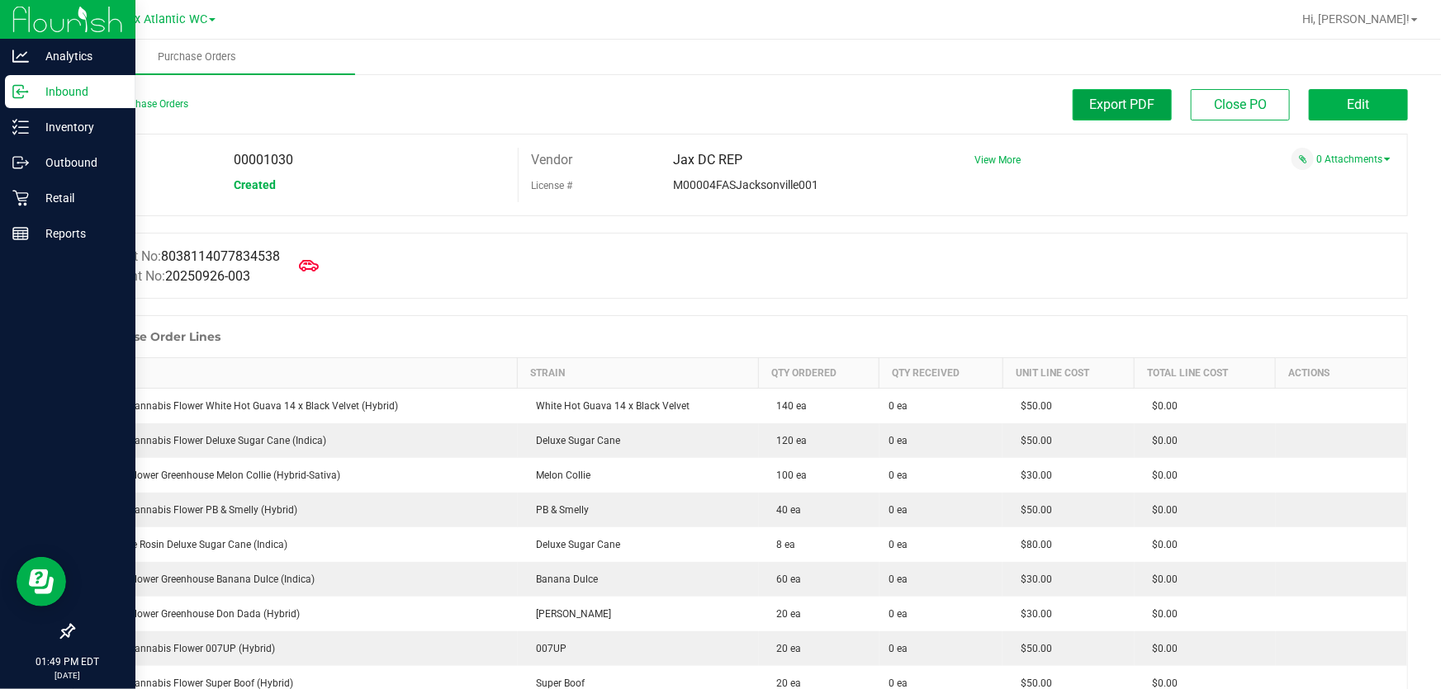
click at [1126, 107] on span "Export PDF" at bounding box center [1122, 105] width 65 height 16
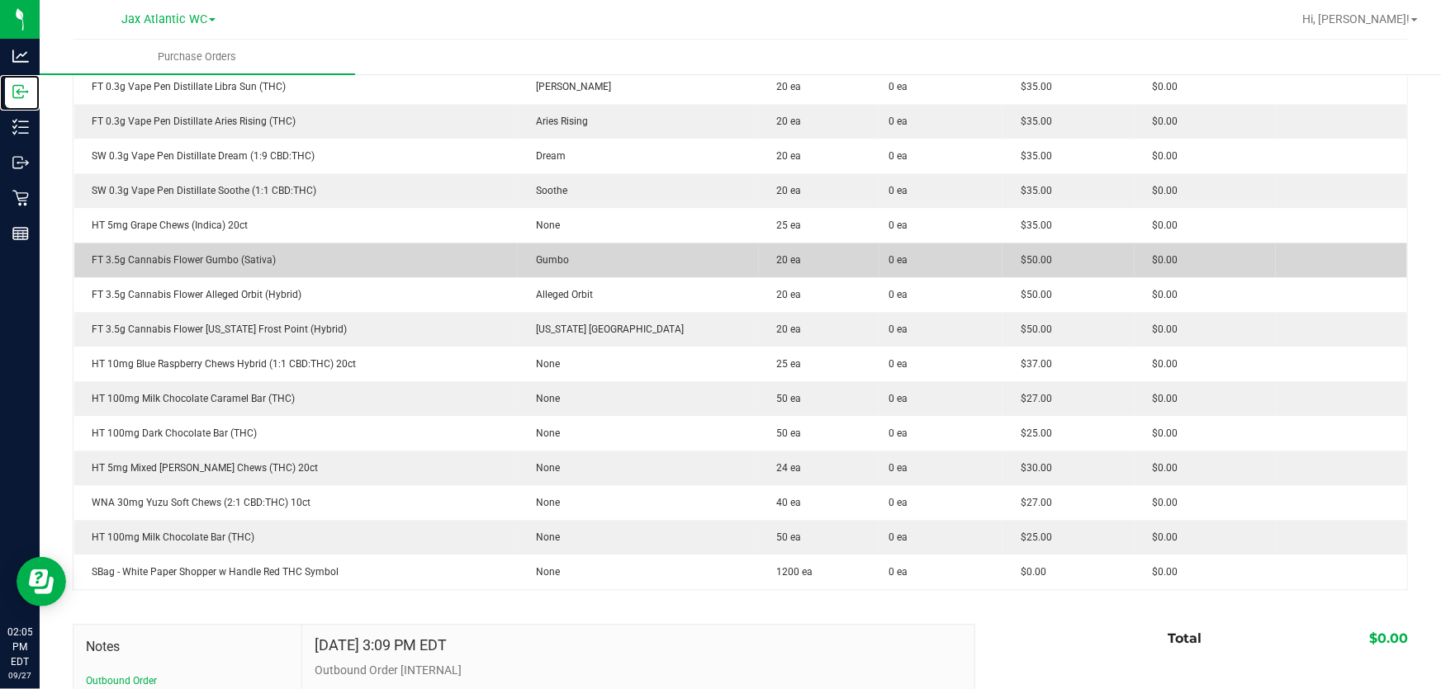
scroll to position [1880, 0]
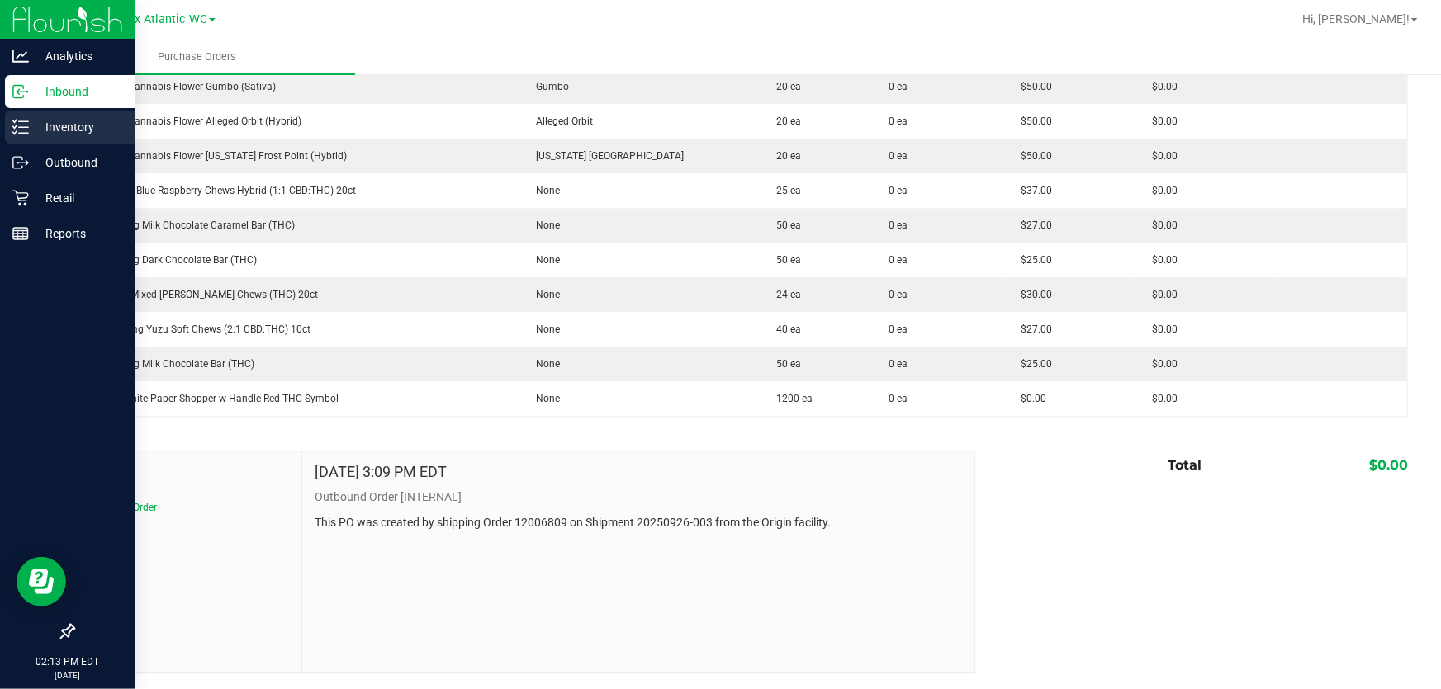
click at [32, 121] on p "Inventory" at bounding box center [78, 127] width 99 height 20
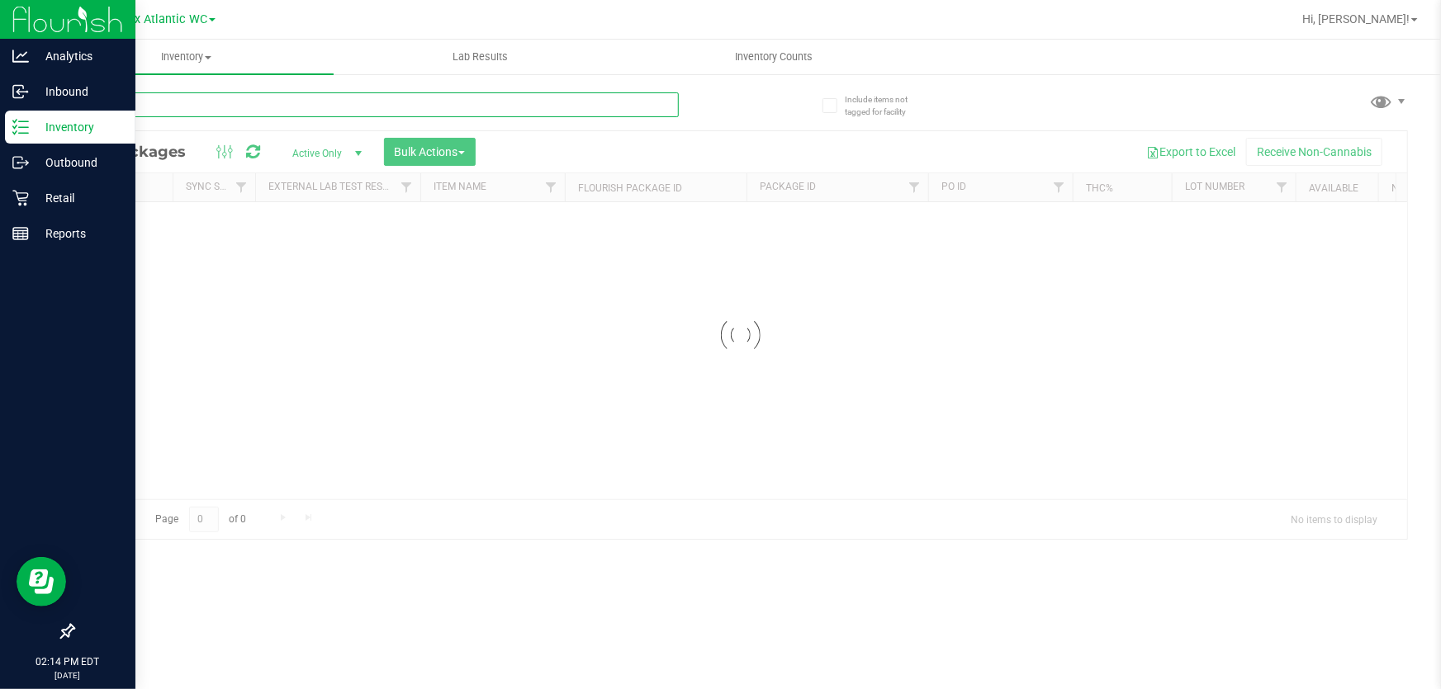
click at [201, 108] on input "text" at bounding box center [376, 104] width 606 height 25
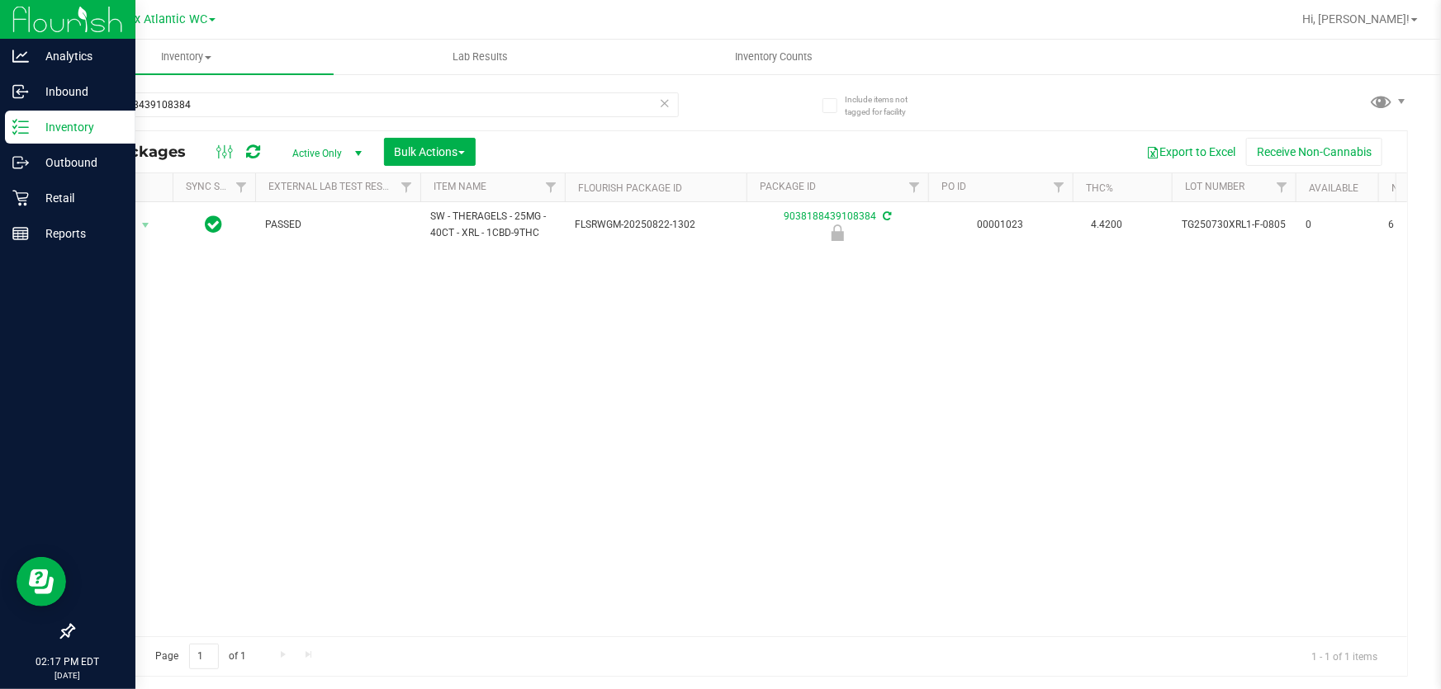
click at [207, 78] on div "9038188439108384" at bounding box center [407, 104] width 668 height 53
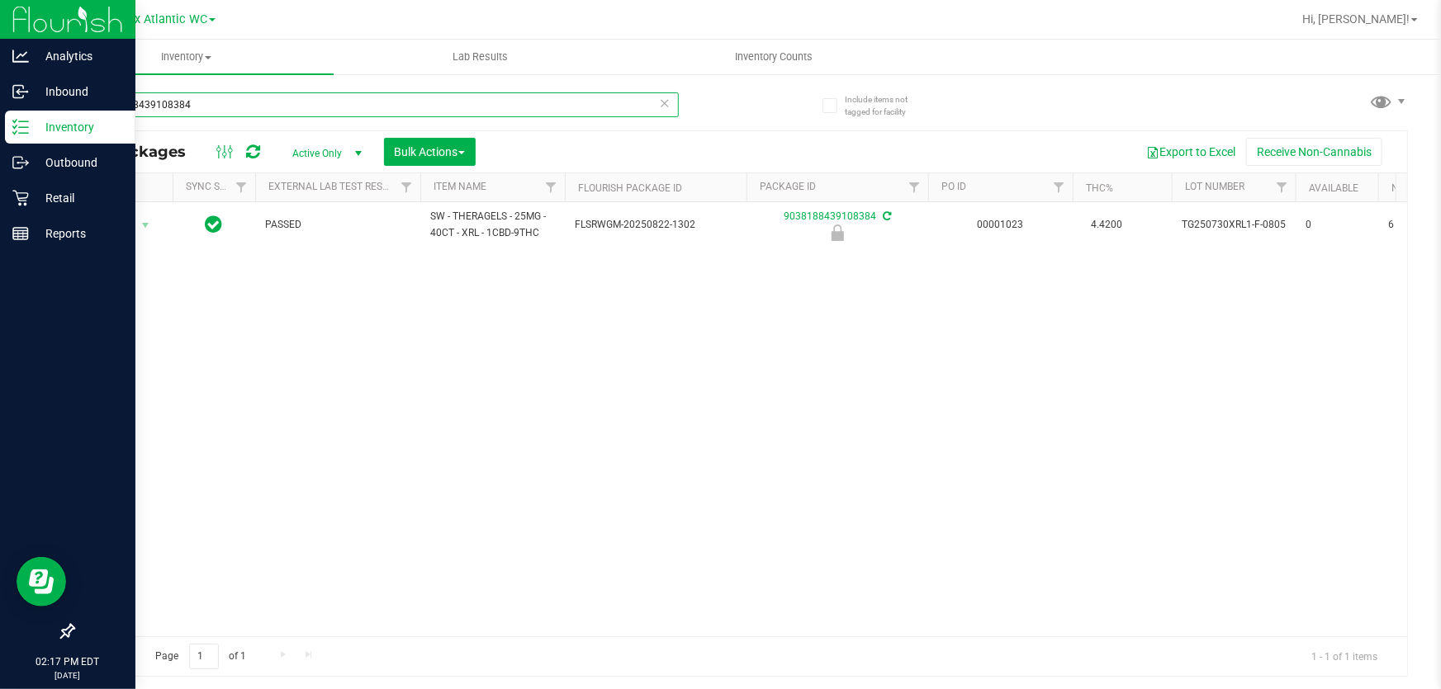
click at [213, 99] on input "9038188439108384" at bounding box center [376, 104] width 606 height 25
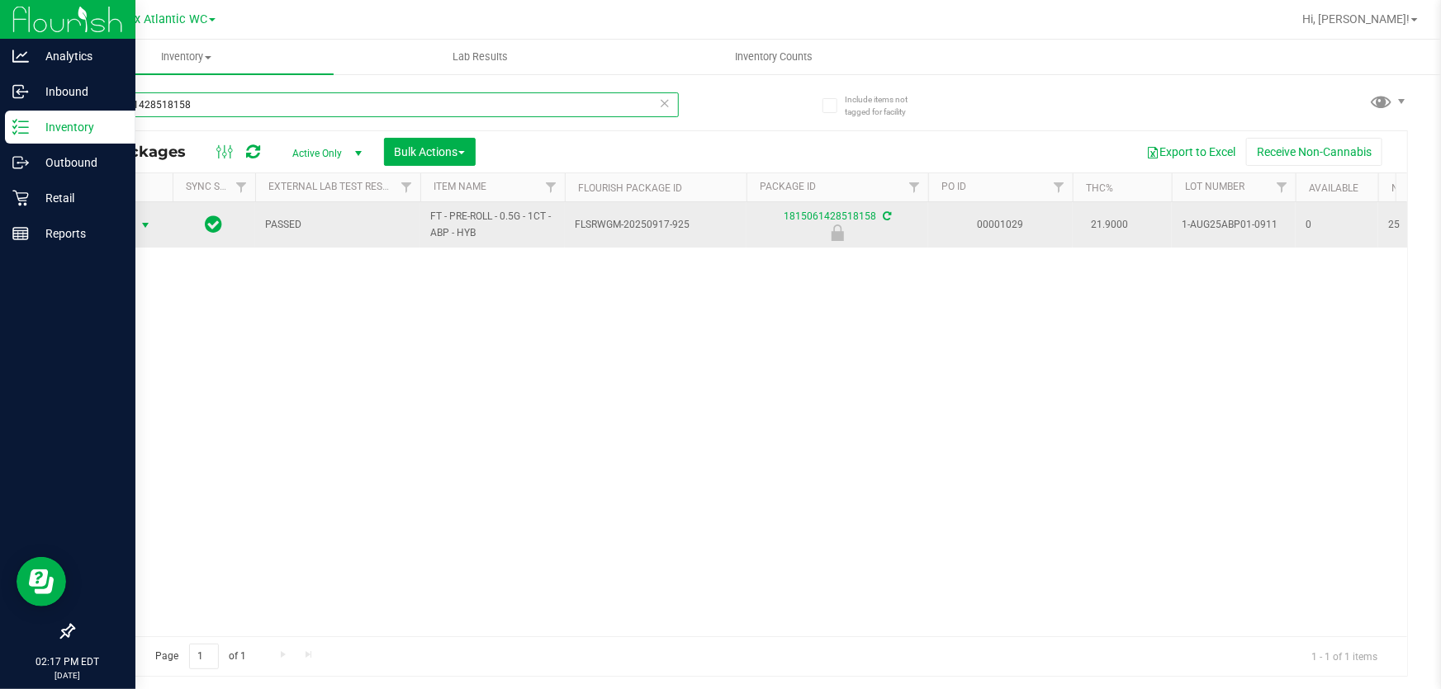
type input "1815061428518158"
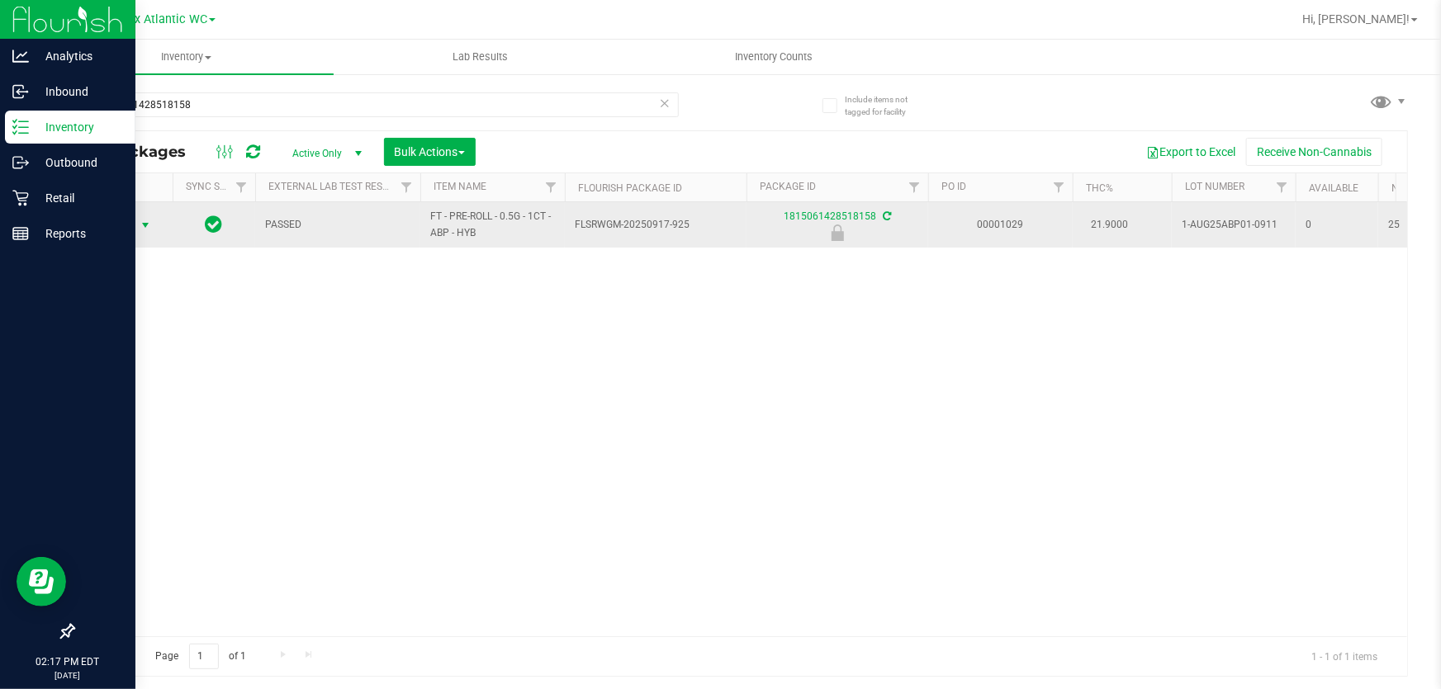
click at [120, 225] on span "Action" at bounding box center [112, 225] width 45 height 23
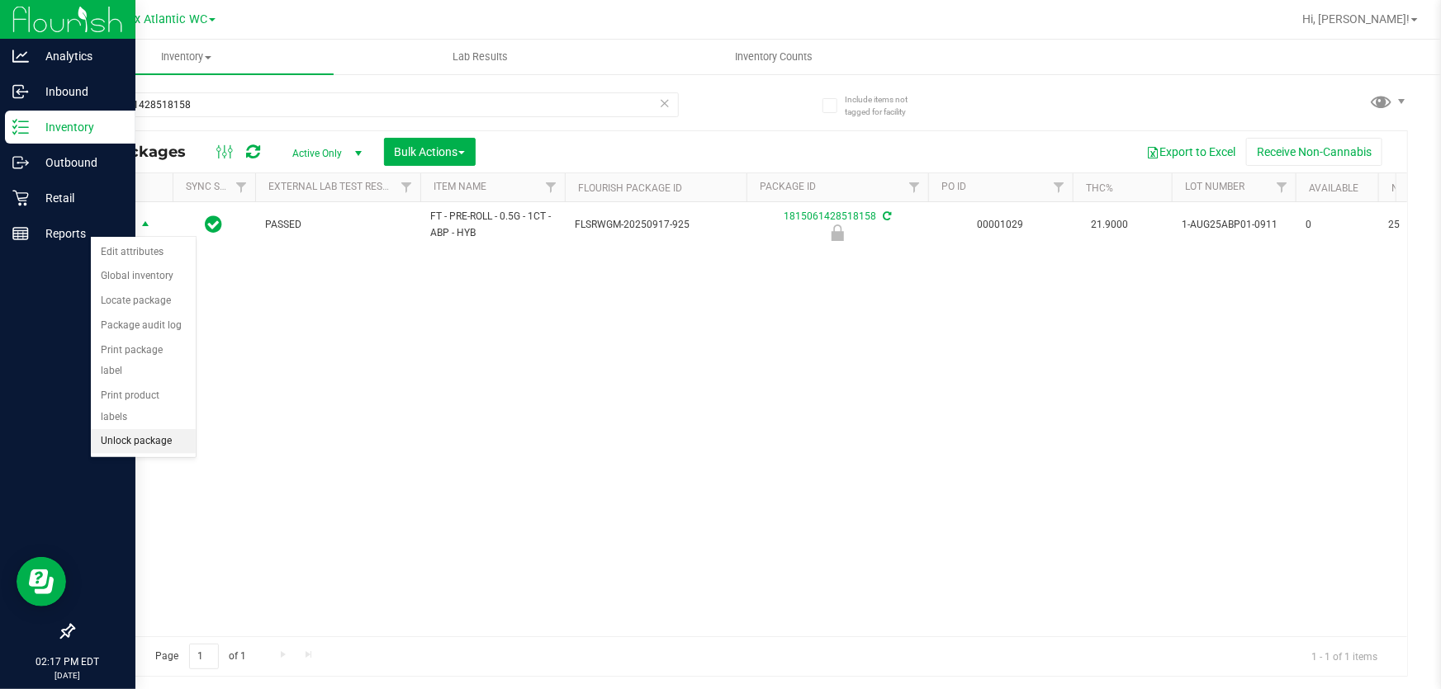
click at [178, 429] on li "Unlock package" at bounding box center [143, 441] width 105 height 25
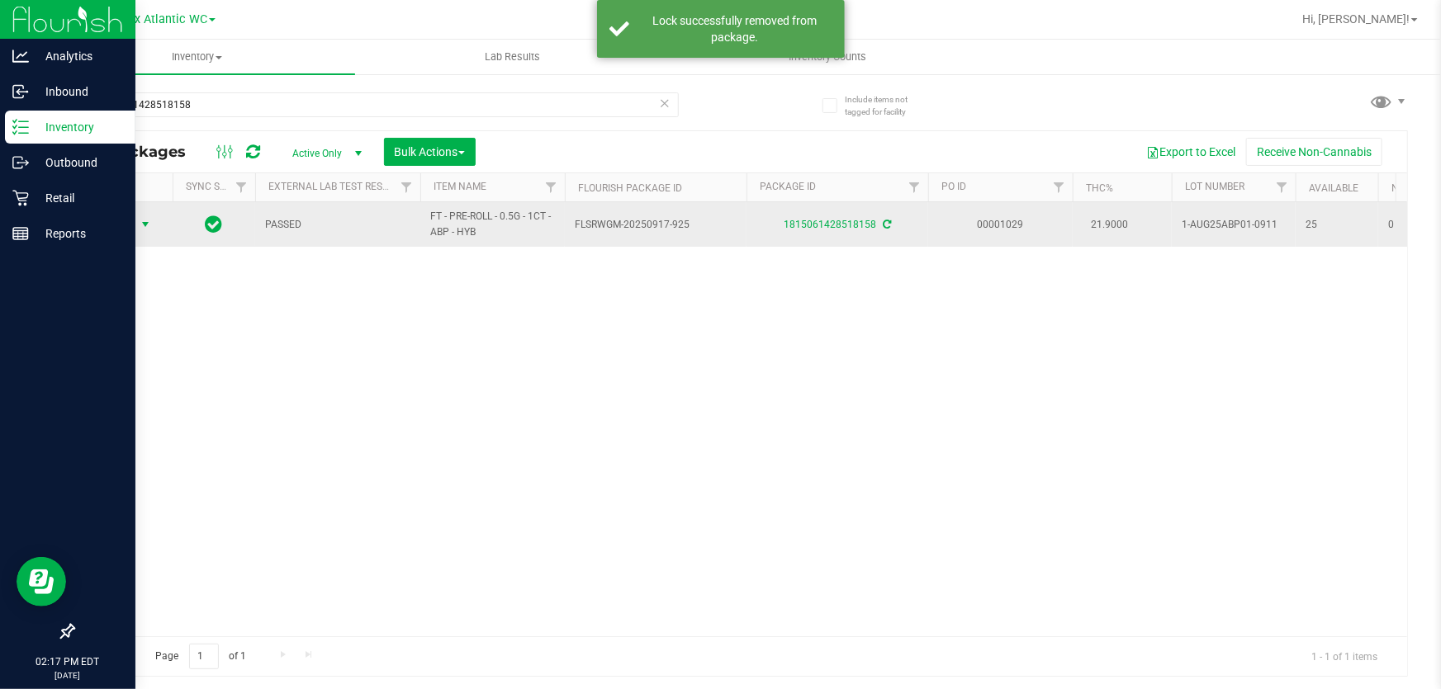
click at [120, 221] on span "Action" at bounding box center [112, 224] width 45 height 23
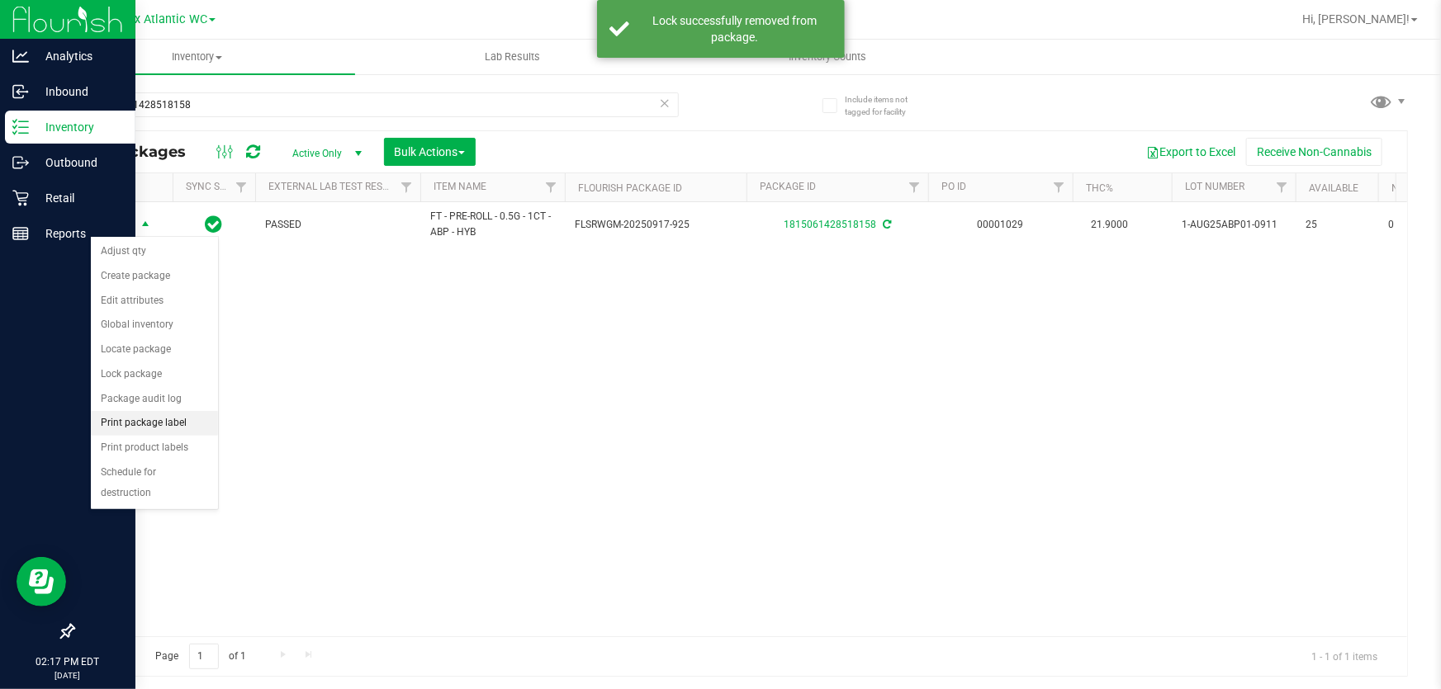
click at [193, 418] on li "Print package label" at bounding box center [154, 423] width 127 height 25
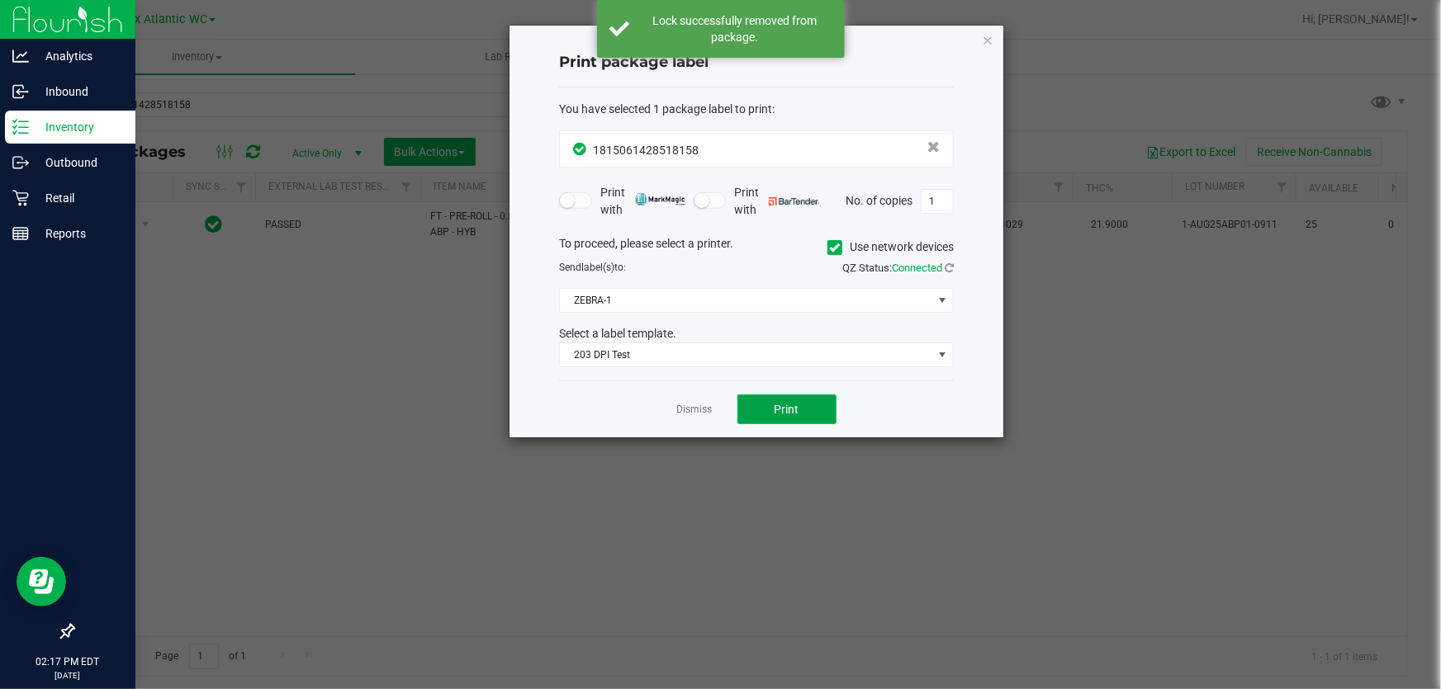
click at [774, 412] on span "Print" at bounding box center [786, 409] width 25 height 13
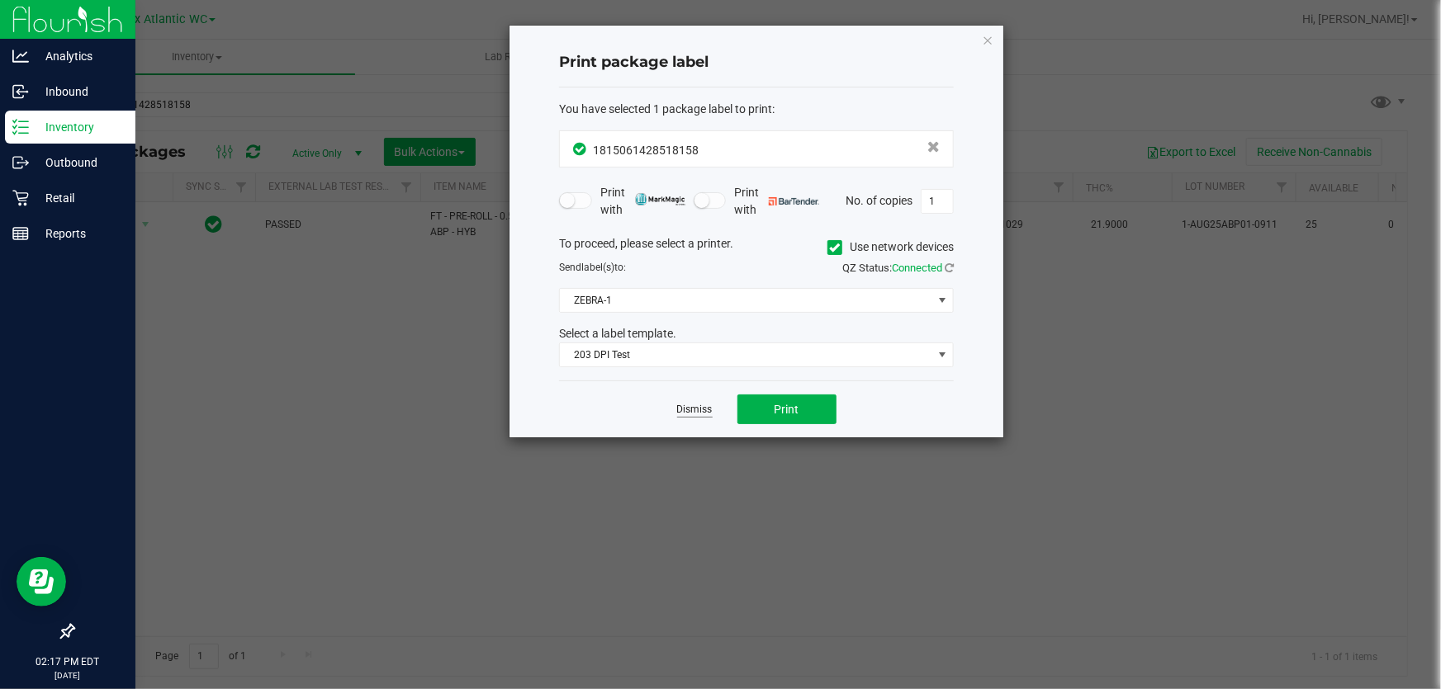
click at [687, 406] on link "Dismiss" at bounding box center [695, 410] width 36 height 14
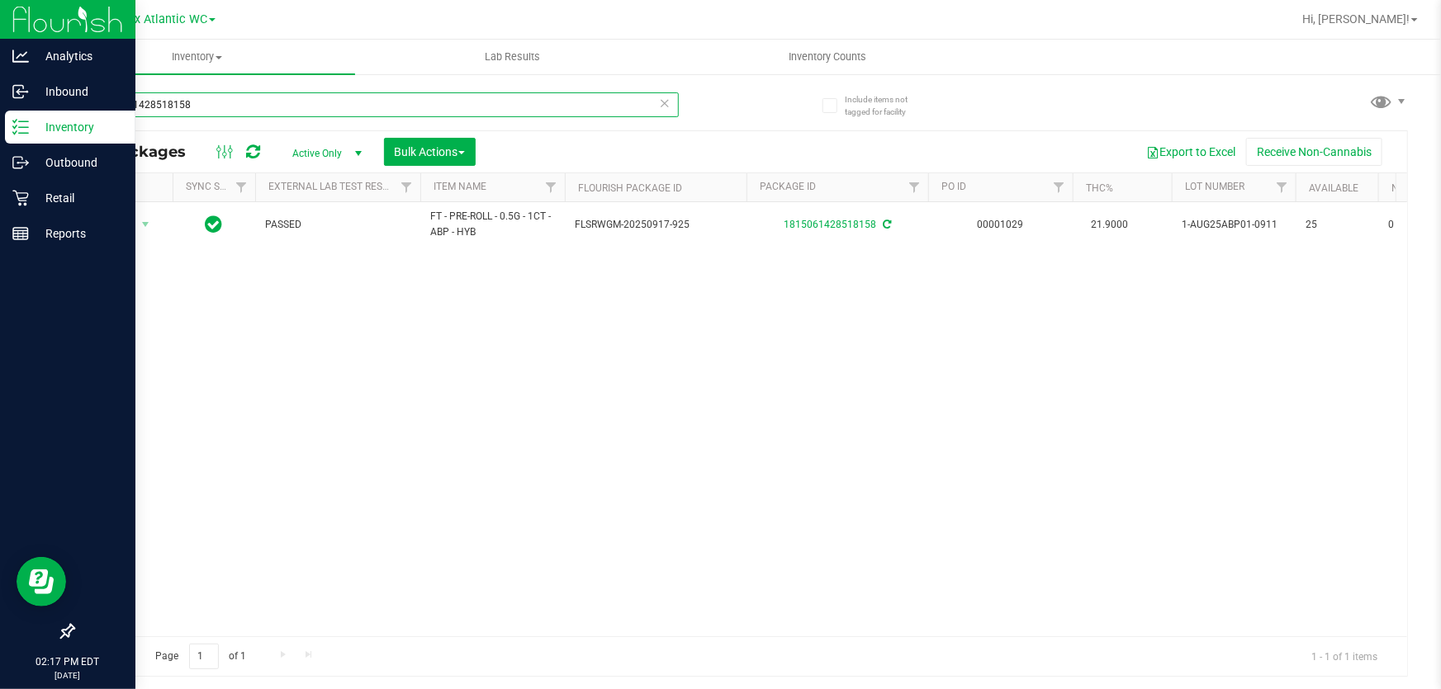
click at [299, 97] on input "1815061428518158" at bounding box center [376, 104] width 606 height 25
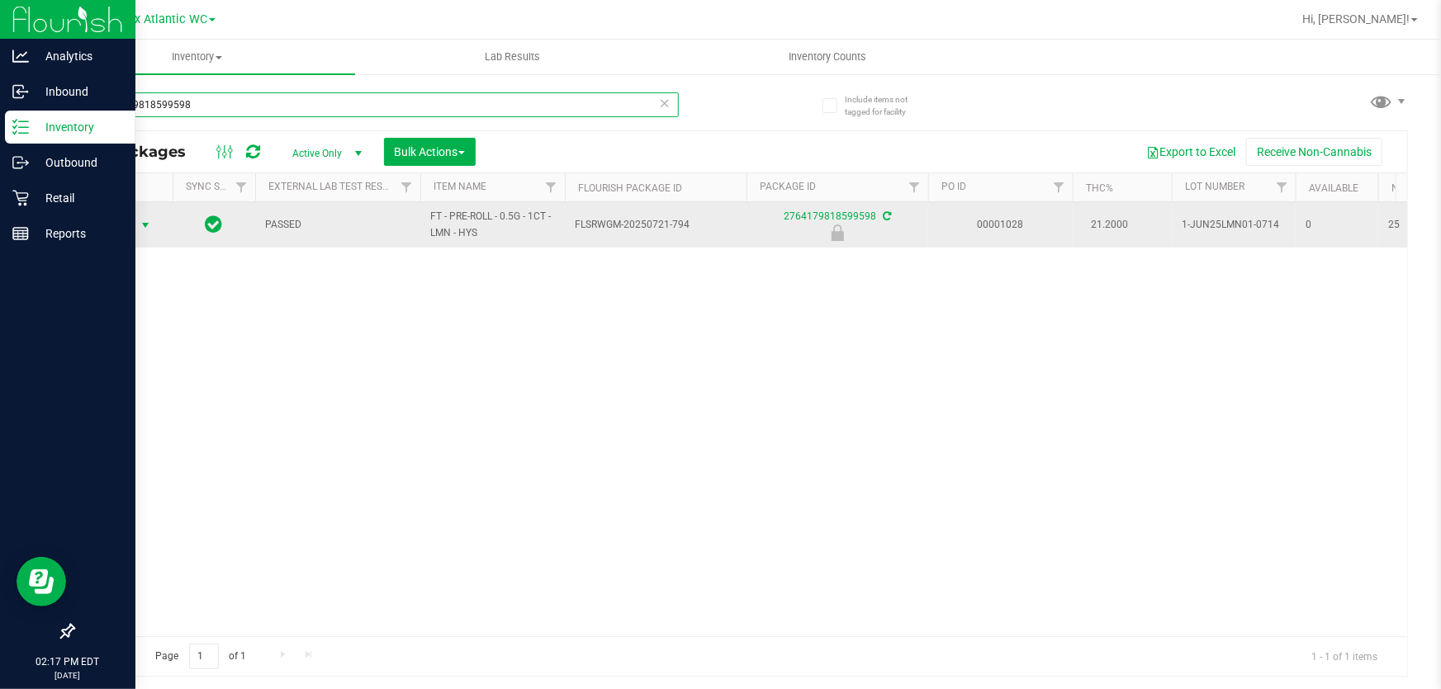
type input "2764179818599598"
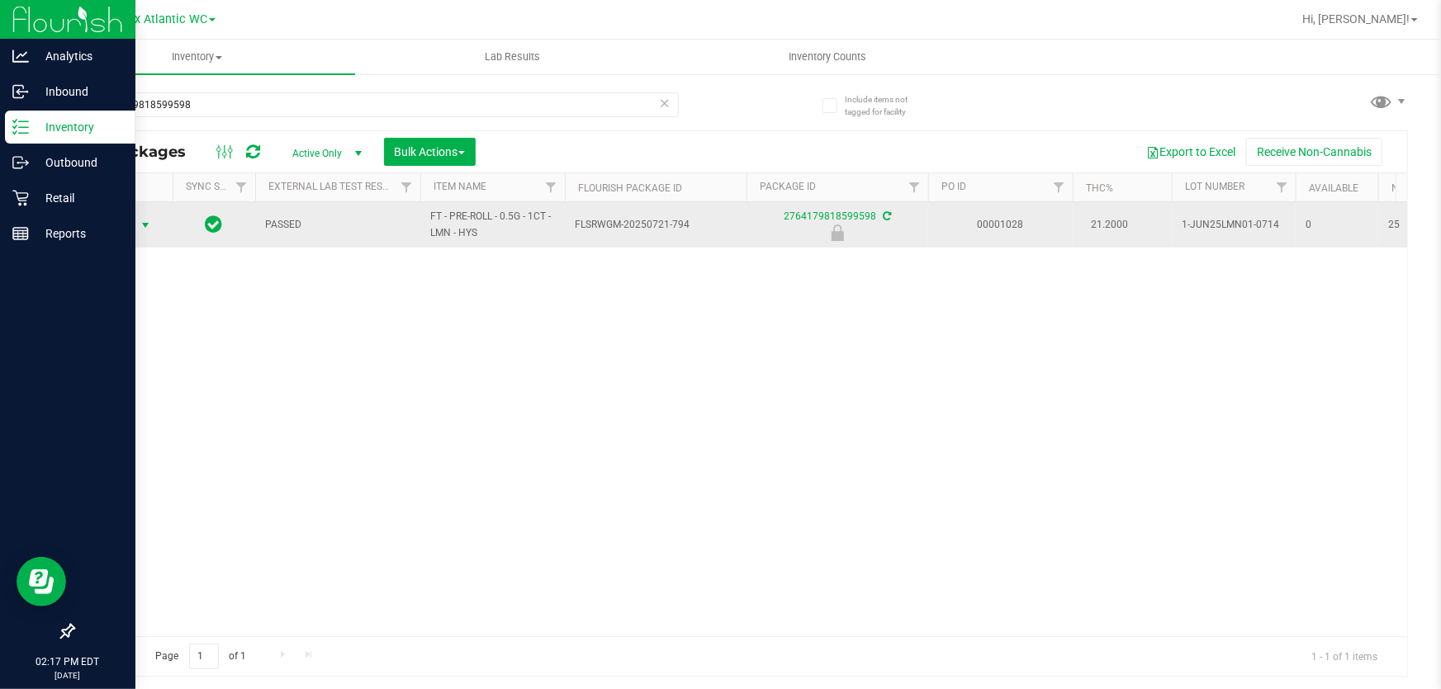
click at [128, 225] on span "Action" at bounding box center [112, 225] width 45 height 23
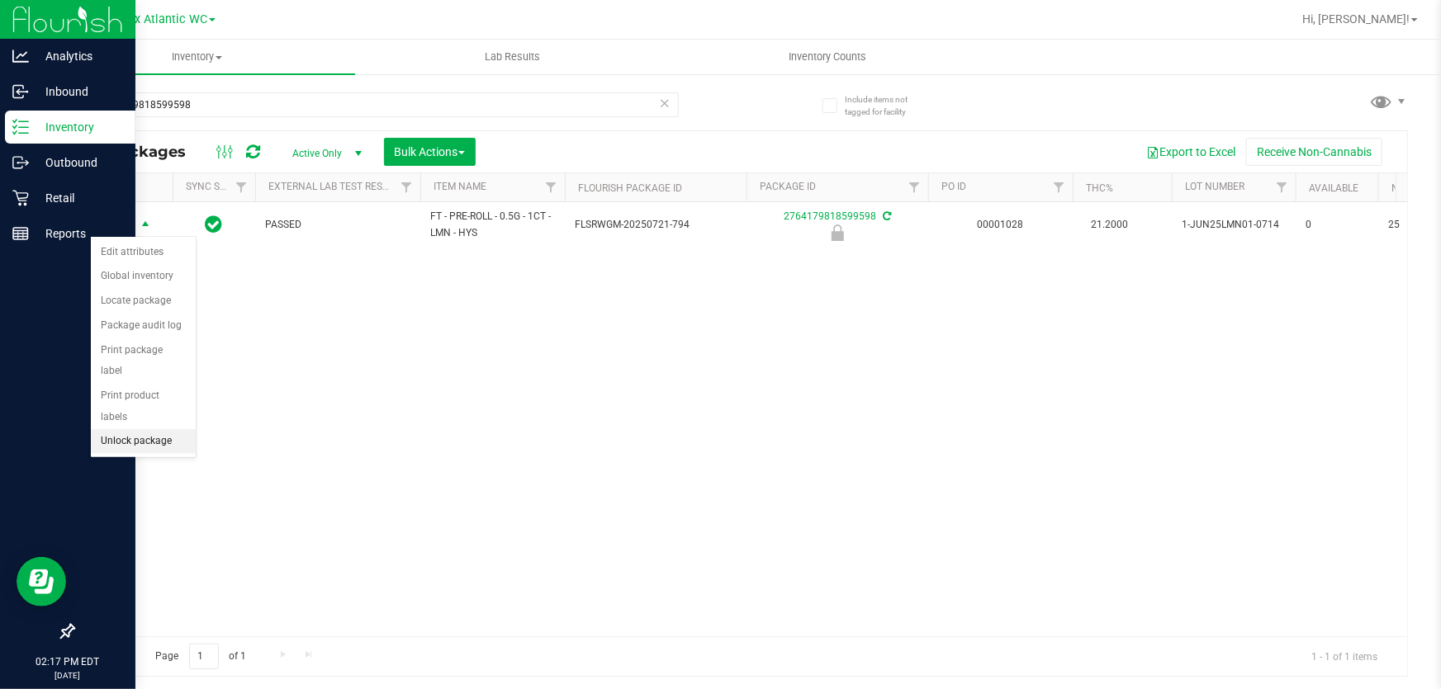
click at [167, 429] on li "Unlock package" at bounding box center [143, 441] width 105 height 25
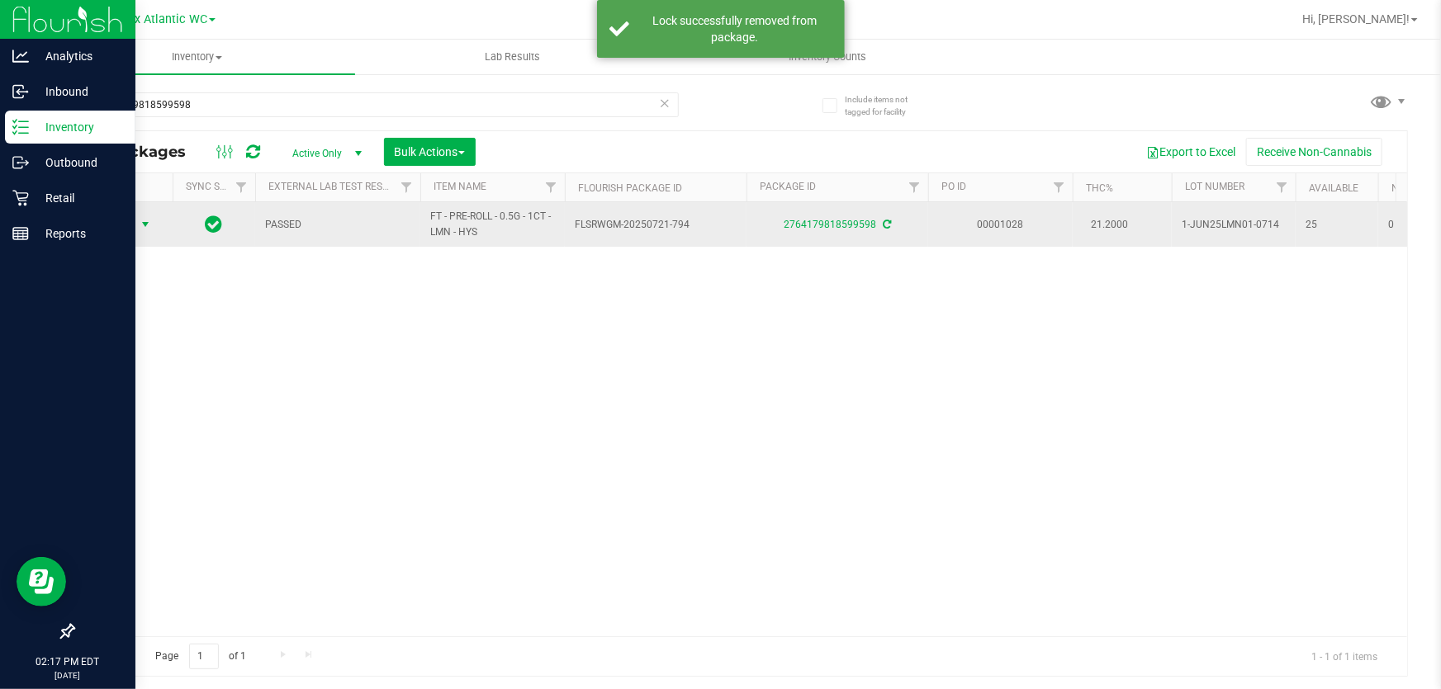
click at [118, 225] on span "Action" at bounding box center [112, 224] width 45 height 23
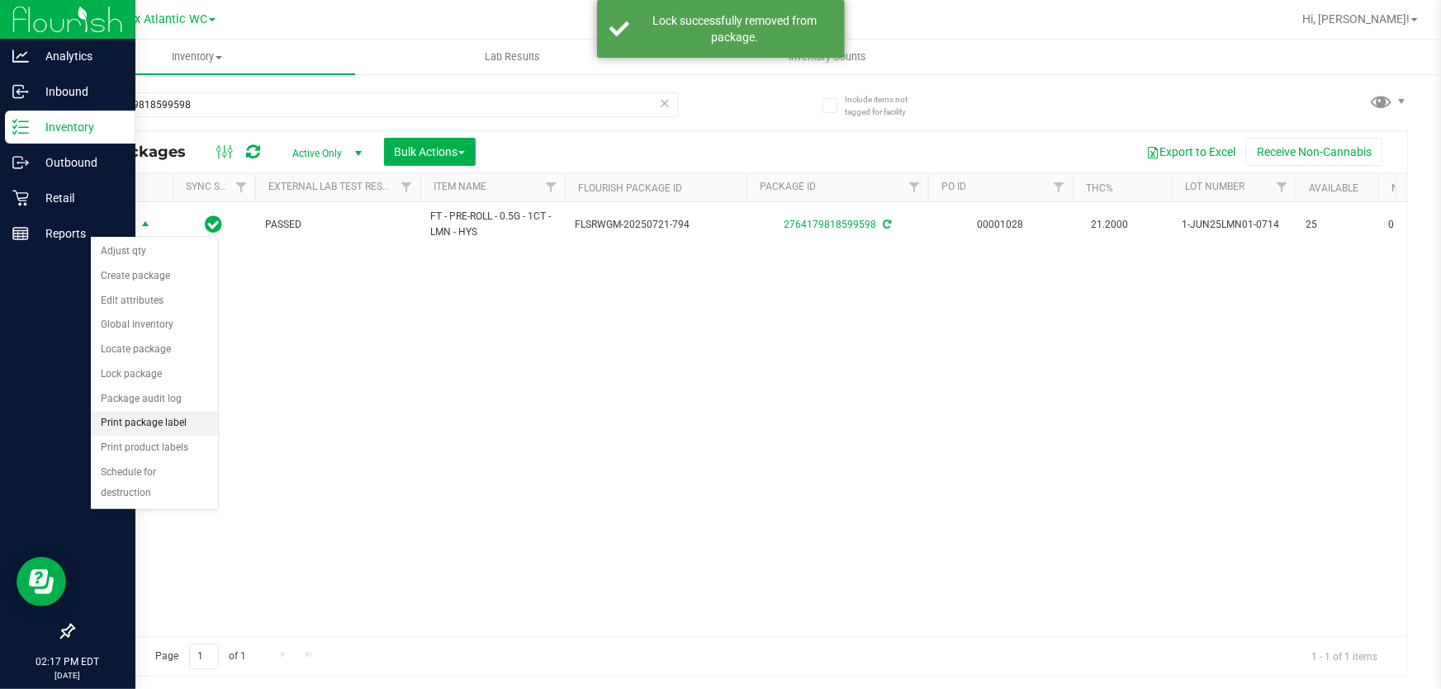
click at [182, 426] on li "Print package label" at bounding box center [154, 423] width 127 height 25
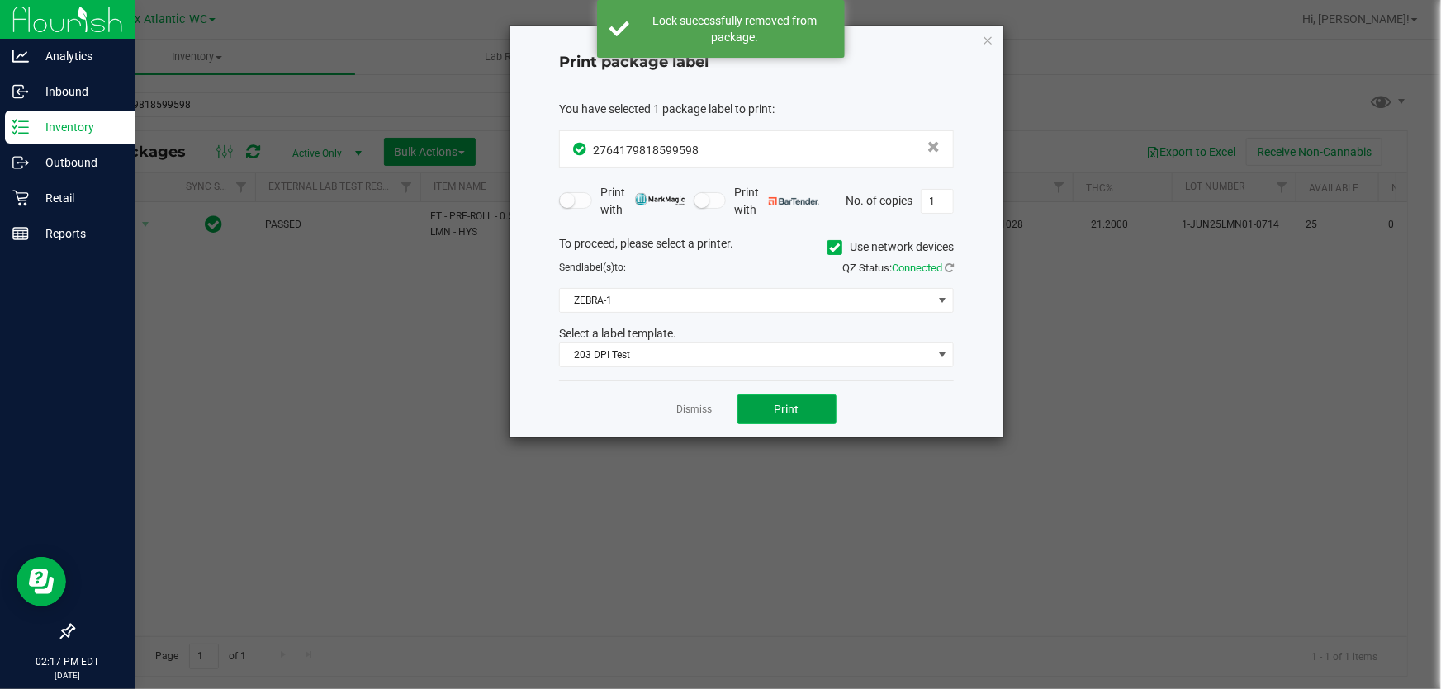
click at [807, 414] on button "Print" at bounding box center [786, 410] width 99 height 30
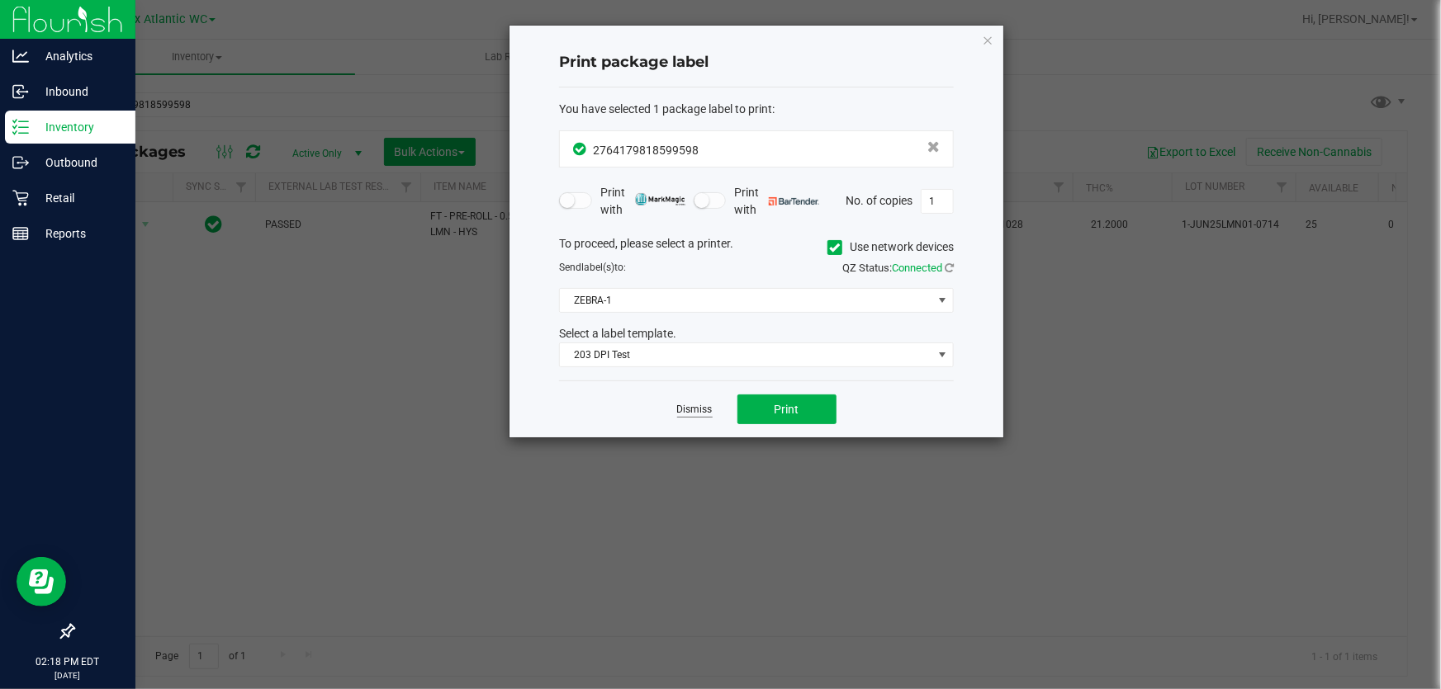
click at [683, 413] on link "Dismiss" at bounding box center [695, 410] width 36 height 14
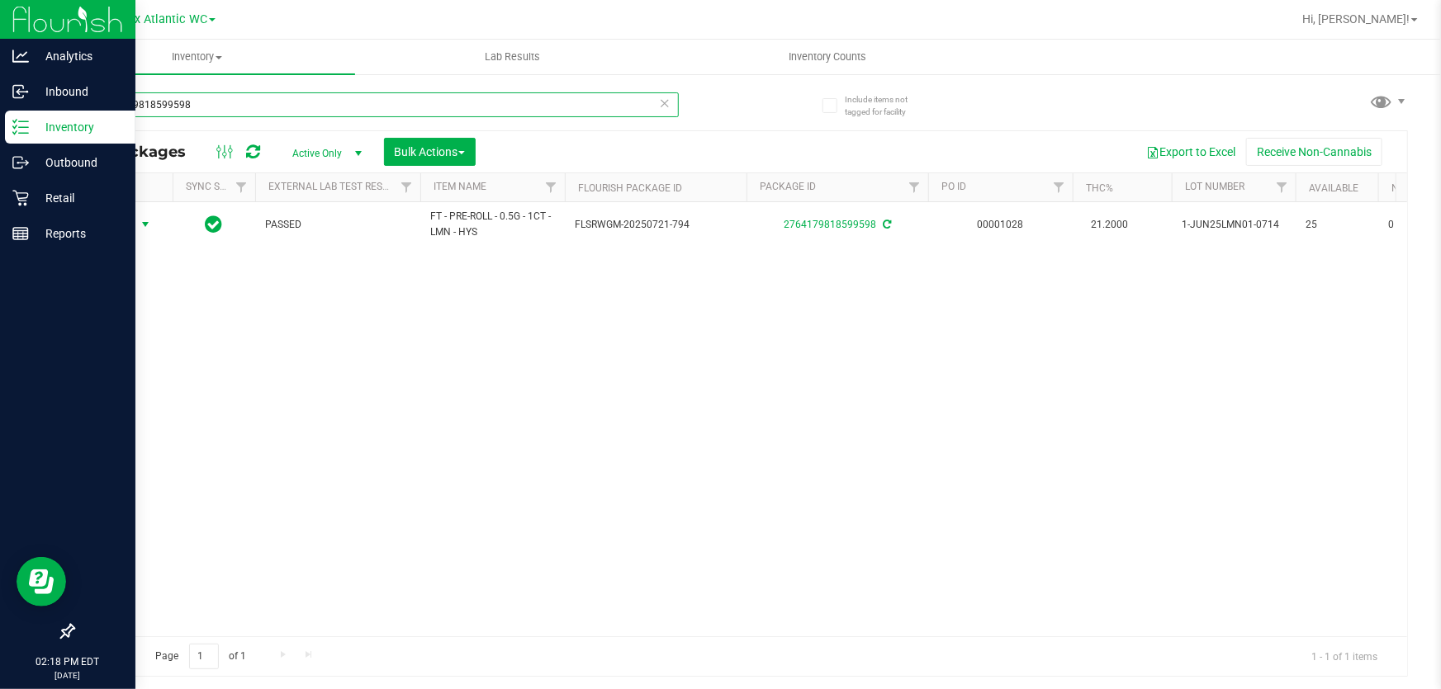
click at [244, 116] on input "2764179818599598" at bounding box center [376, 104] width 606 height 25
type input "3660913174140948"
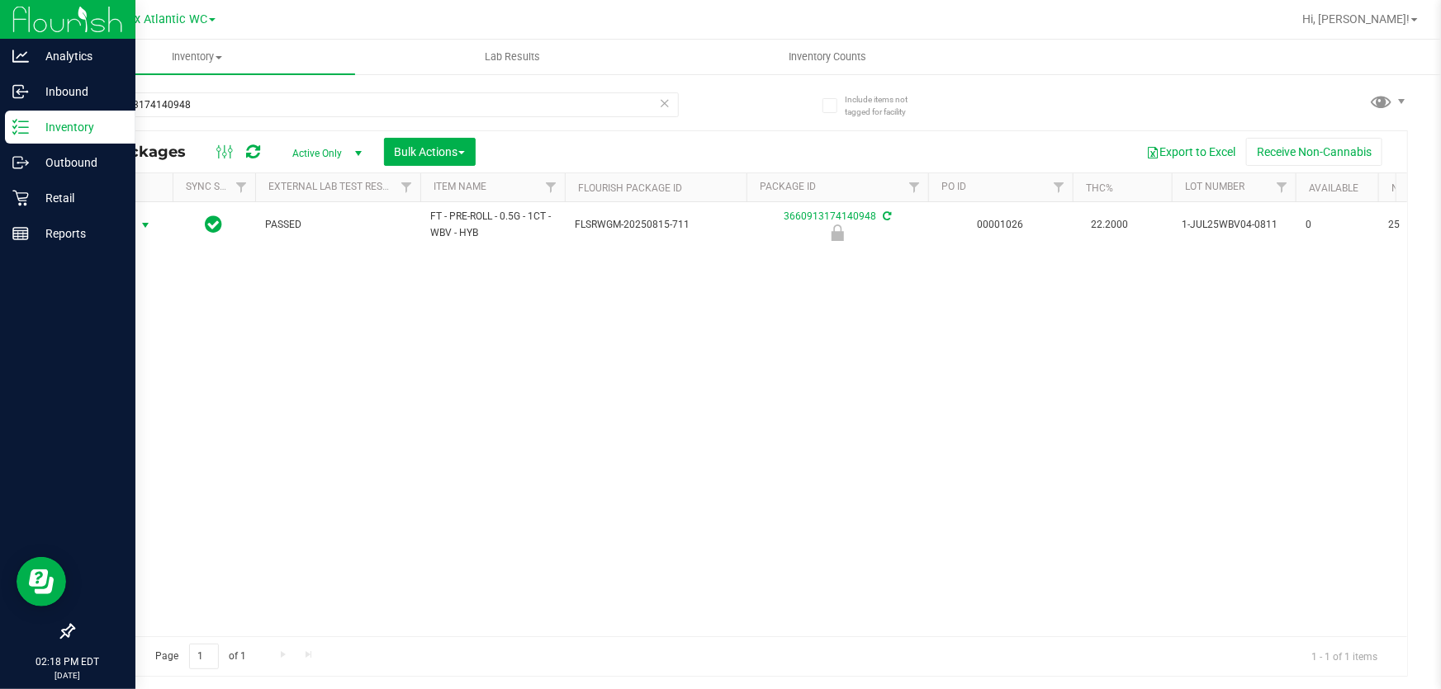
click at [122, 224] on span "Action" at bounding box center [112, 225] width 45 height 23
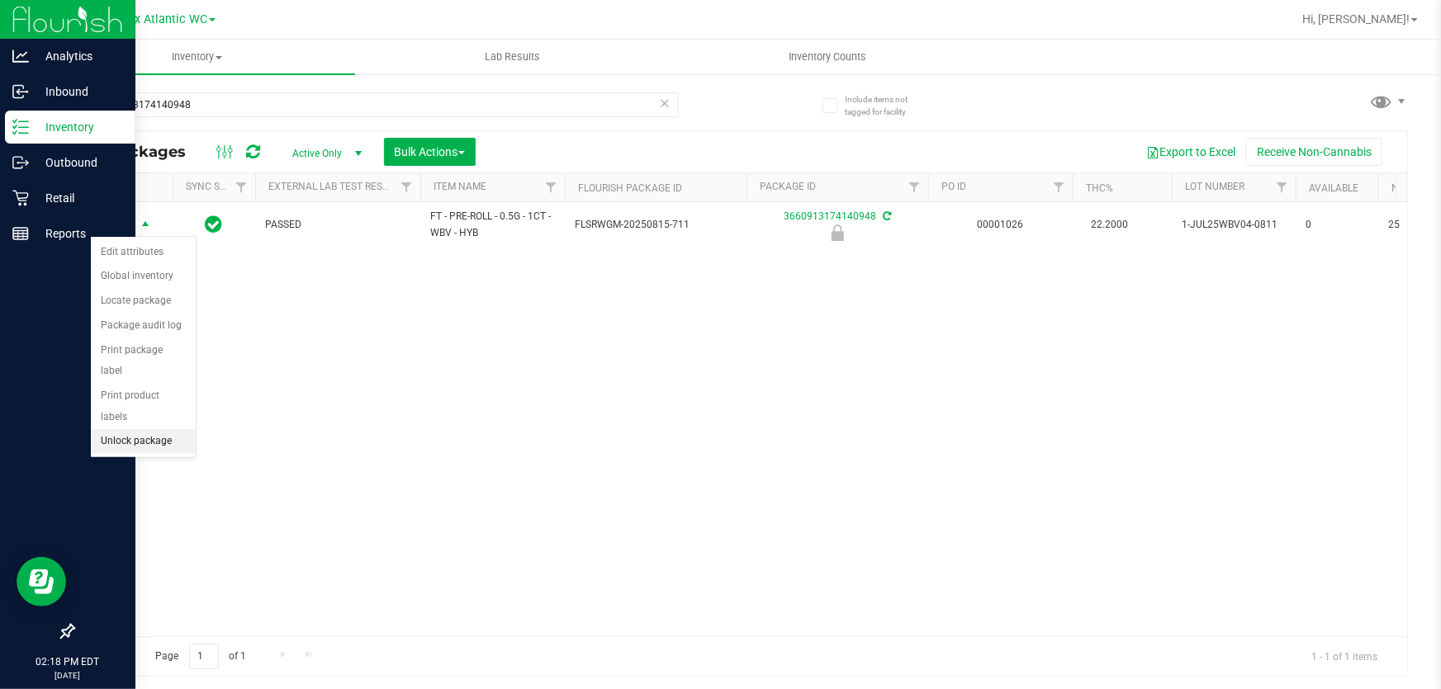
click at [148, 429] on li "Unlock package" at bounding box center [143, 441] width 105 height 25
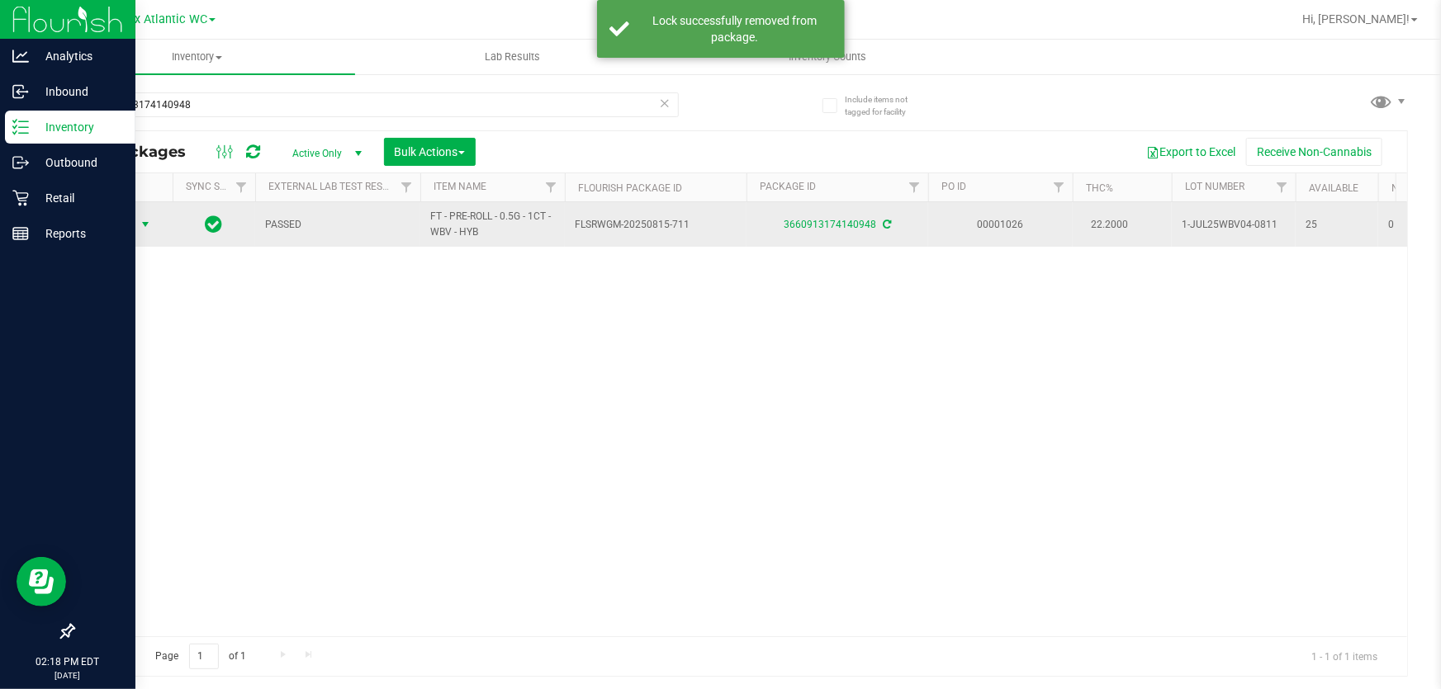
click at [123, 224] on span "Action" at bounding box center [112, 224] width 45 height 23
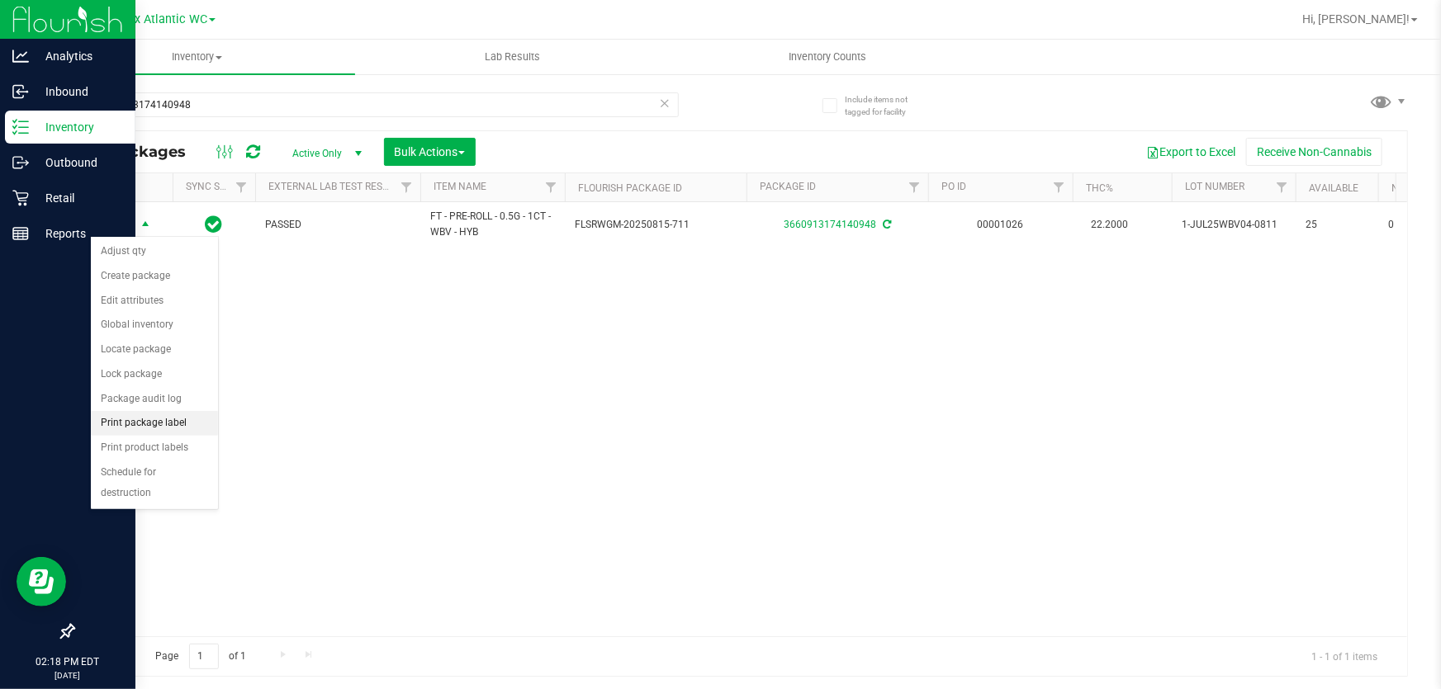
click at [180, 429] on li "Print package label" at bounding box center [154, 423] width 127 height 25
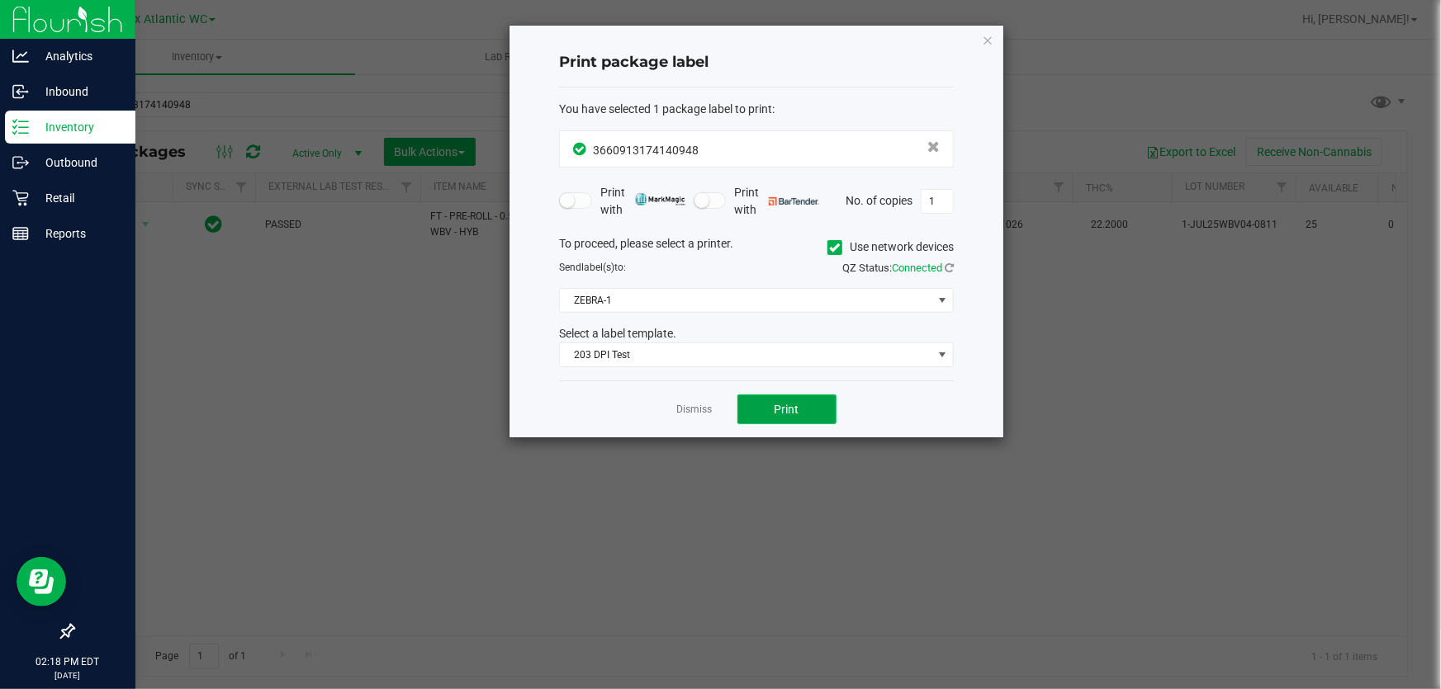
click at [772, 403] on button "Print" at bounding box center [786, 410] width 99 height 30
click at [700, 404] on link "Dismiss" at bounding box center [695, 410] width 36 height 14
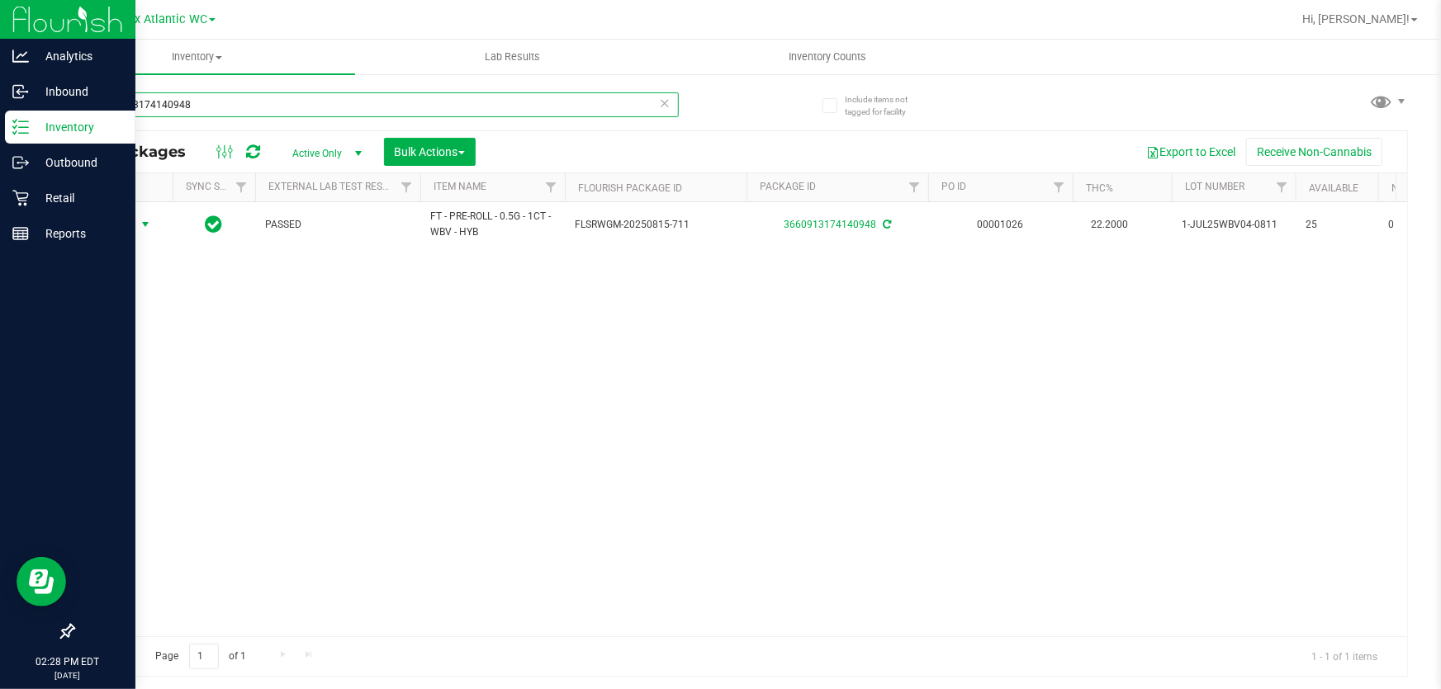
click at [306, 115] on input "3660913174140948" at bounding box center [376, 104] width 606 height 25
click at [306, 114] on input "3660913174140948" at bounding box center [376, 104] width 606 height 25
type input "5293423196177419"
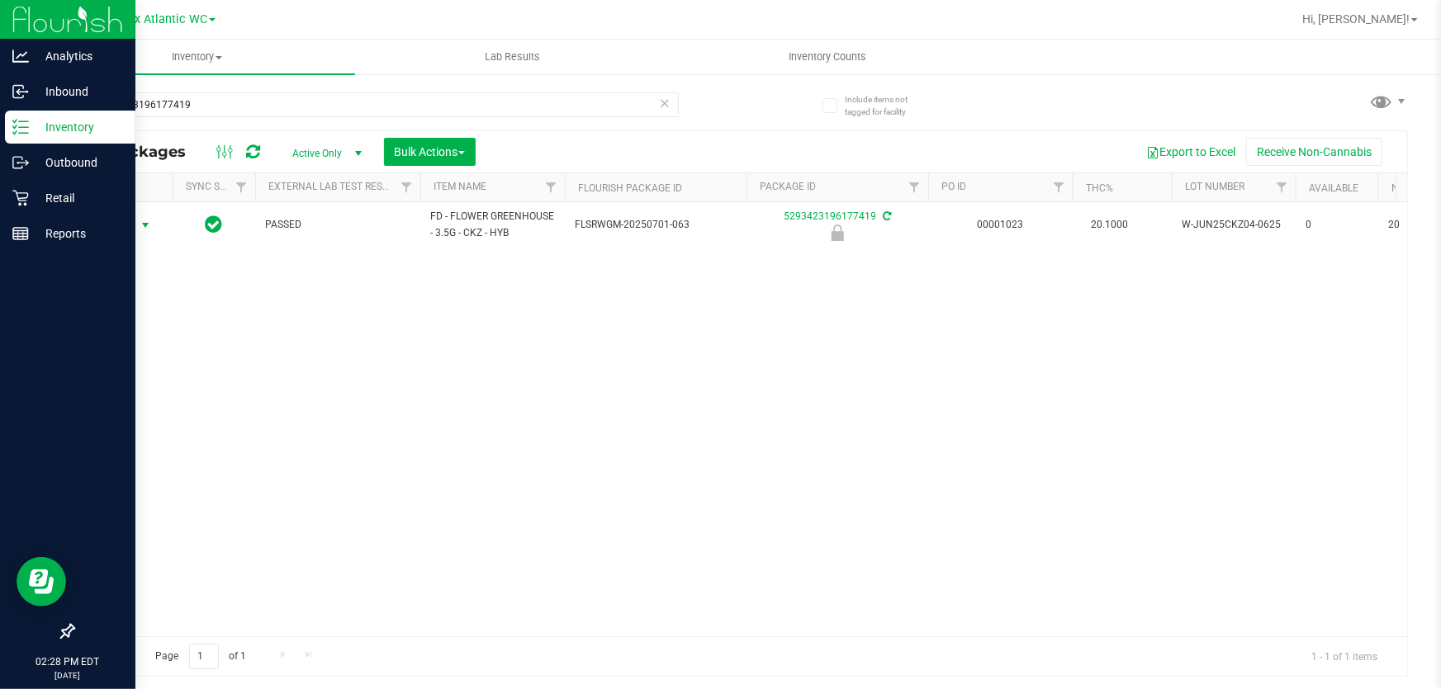
click at [121, 230] on span "Action" at bounding box center [112, 225] width 45 height 23
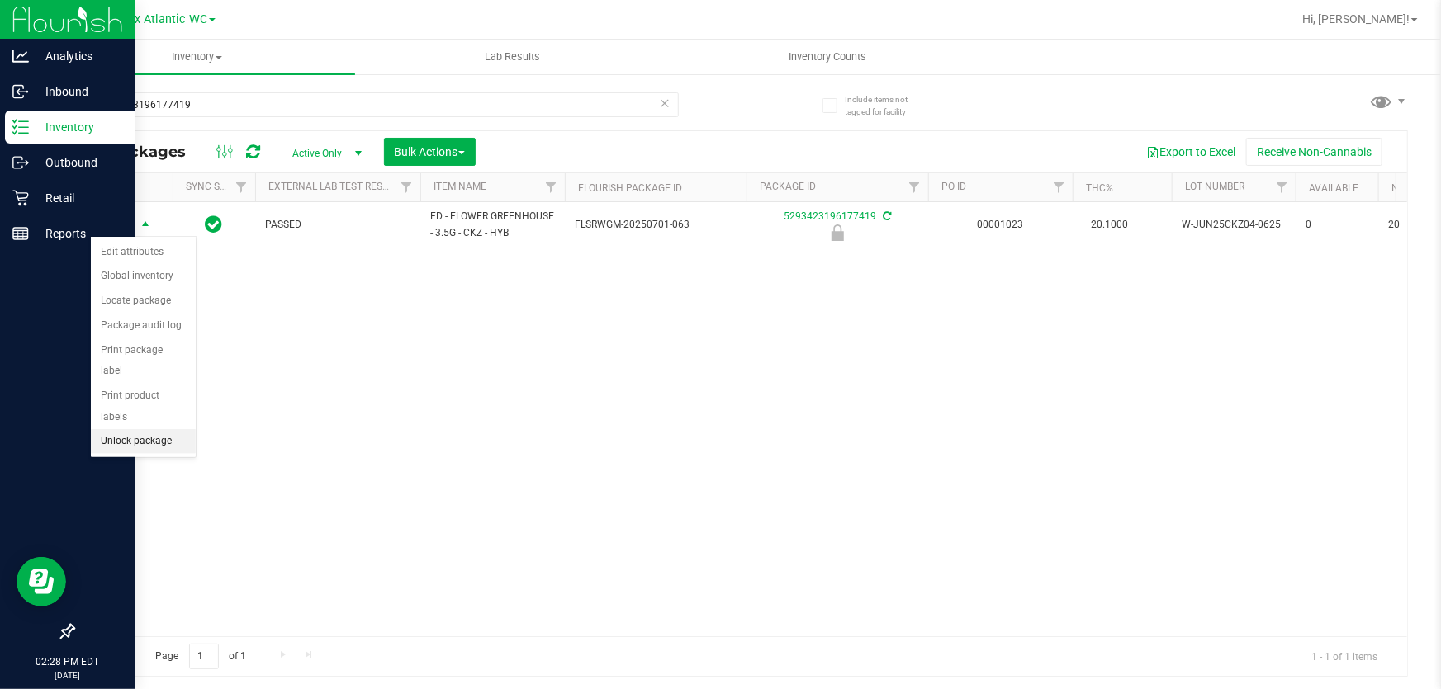
click at [146, 429] on li "Unlock package" at bounding box center [143, 441] width 105 height 25
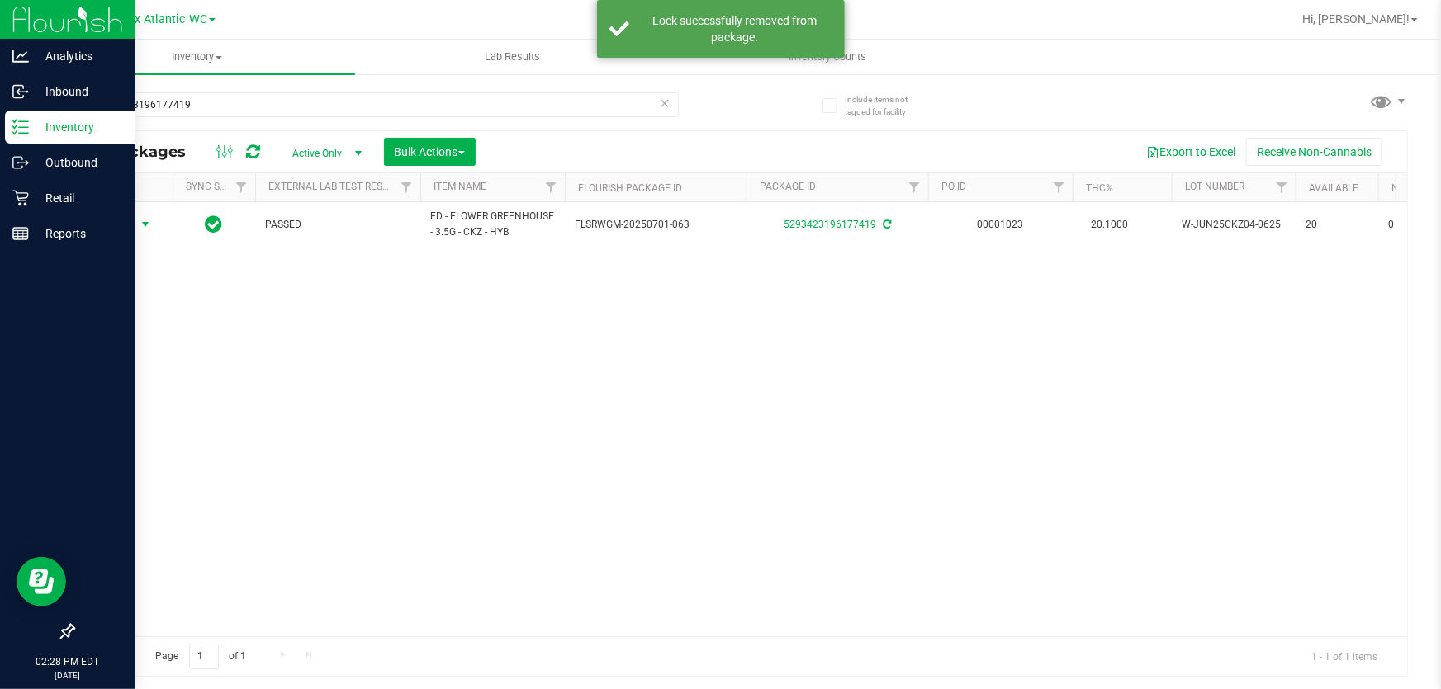
click at [122, 225] on span "Action" at bounding box center [112, 224] width 45 height 23
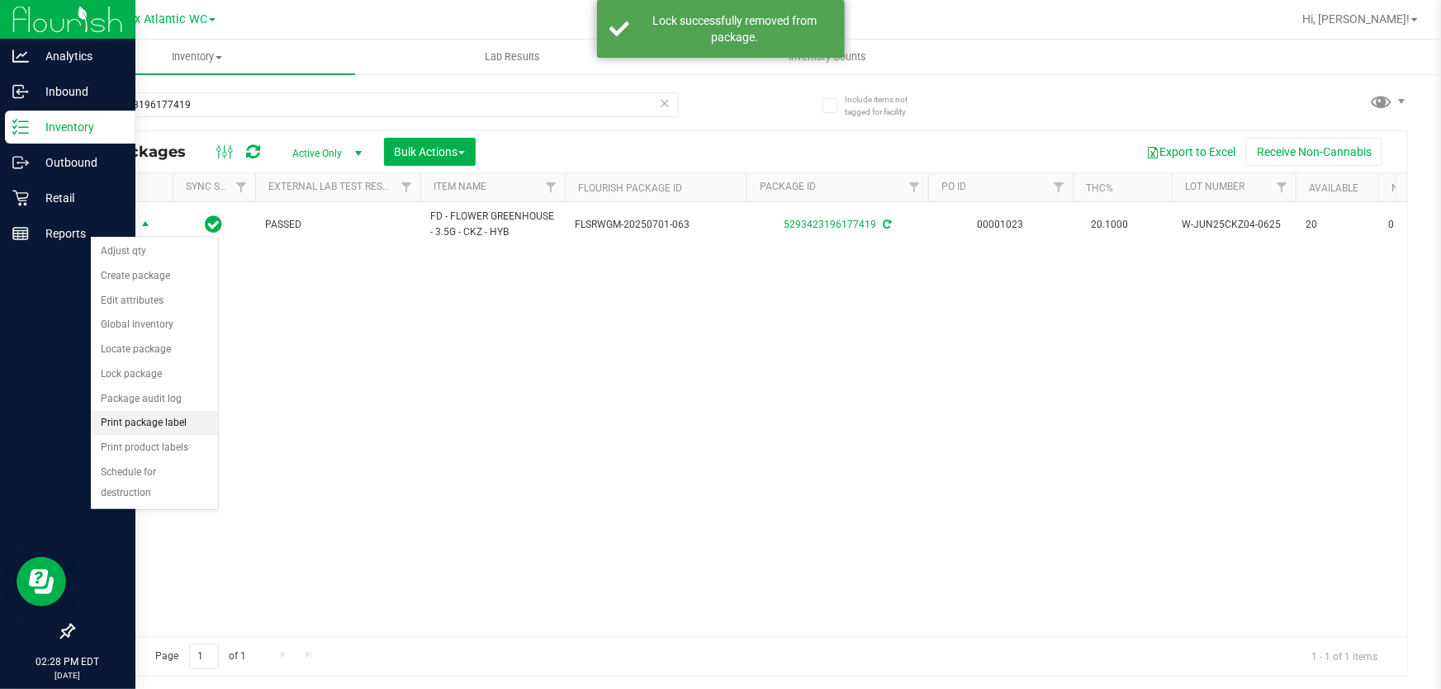
click at [182, 425] on li "Print package label" at bounding box center [154, 423] width 127 height 25
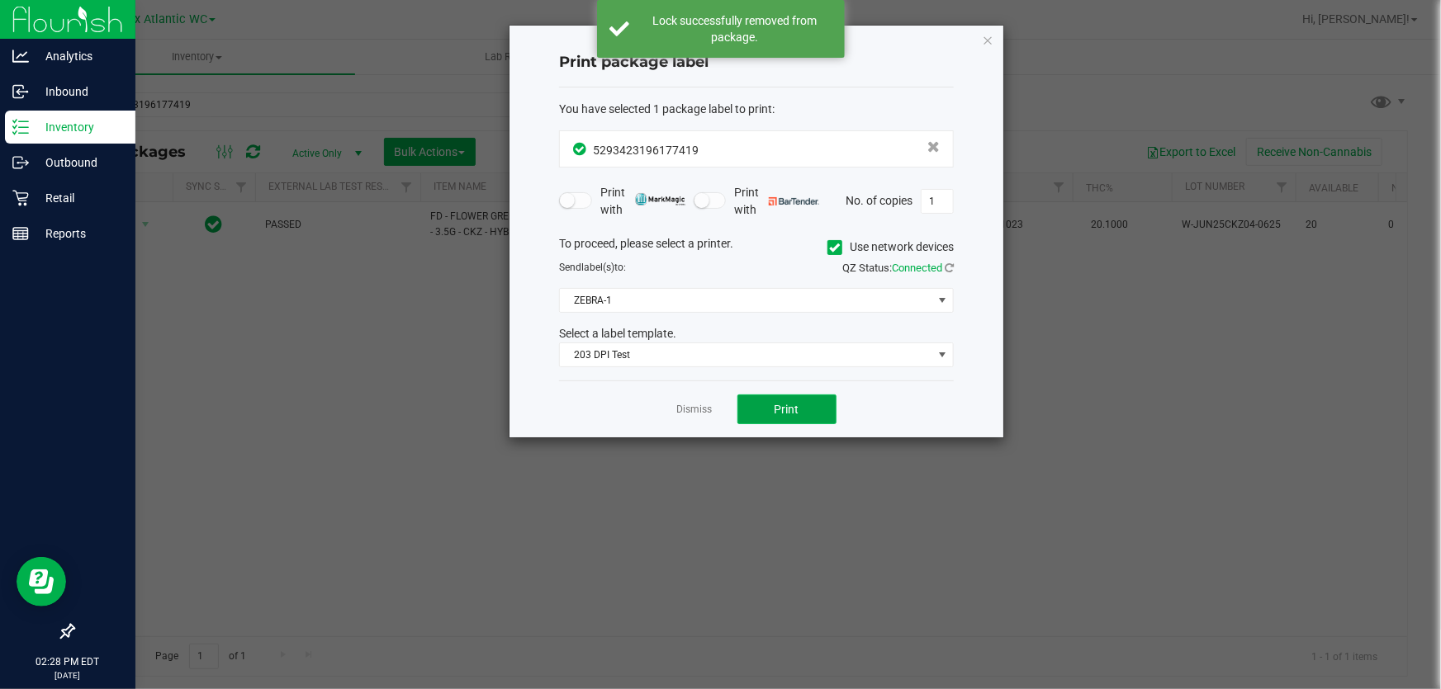
click at [809, 405] on button "Print" at bounding box center [786, 410] width 99 height 30
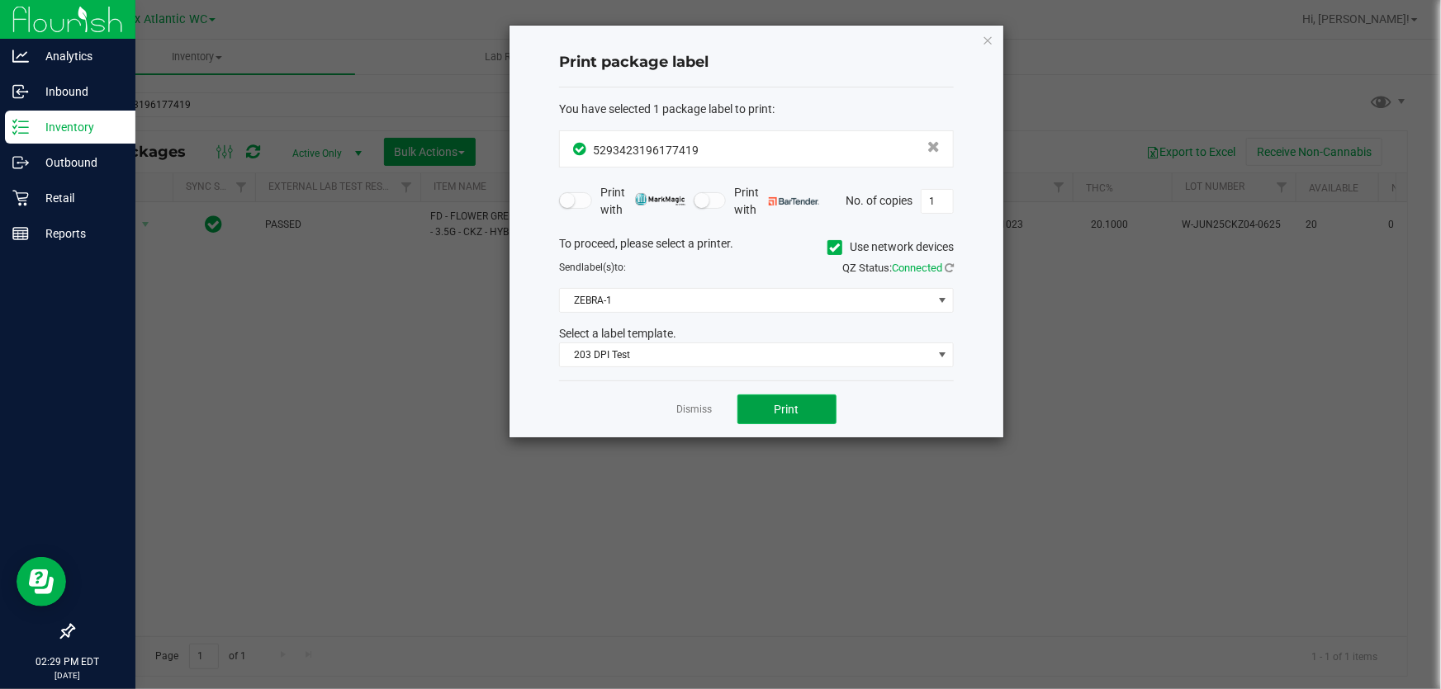
click at [747, 412] on button "Print" at bounding box center [786, 410] width 99 height 30
click at [991, 35] on icon "button" at bounding box center [988, 40] width 12 height 20
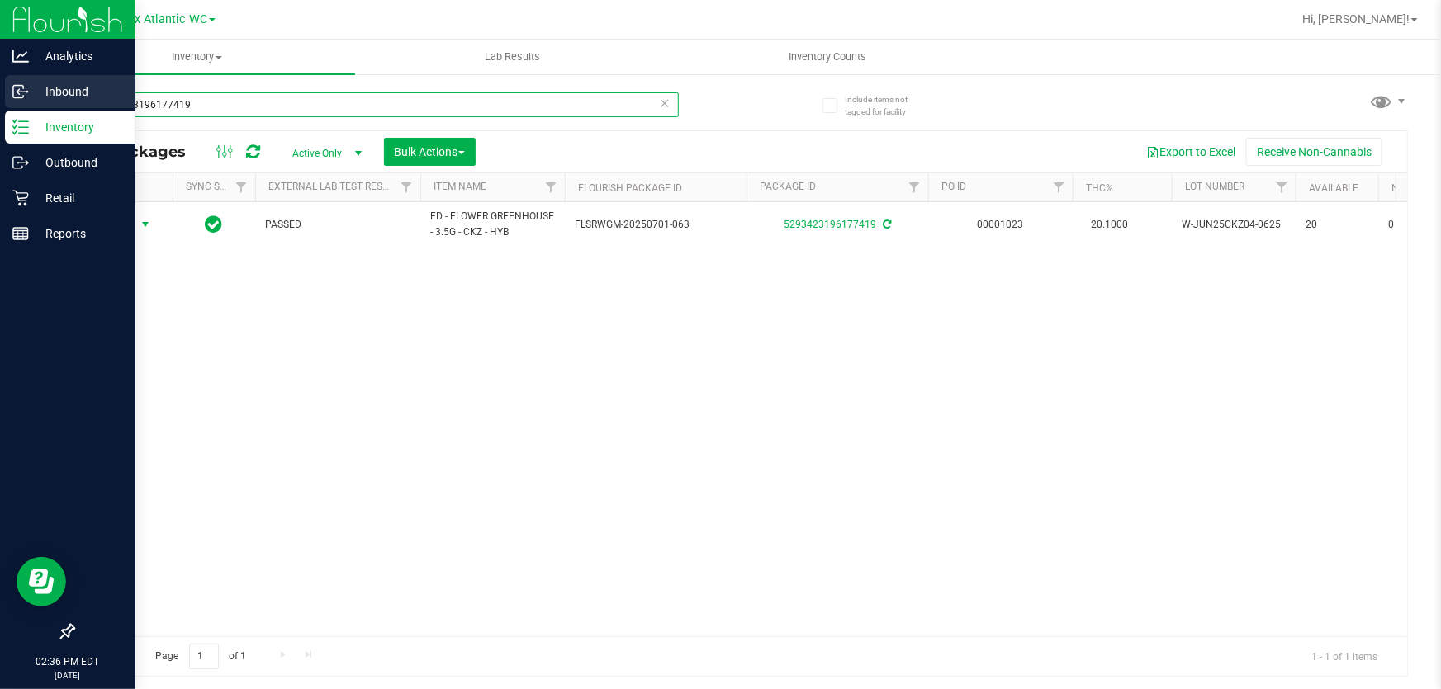
drag, startPoint x: 11, startPoint y: 116, endPoint x: 0, endPoint y: 107, distance: 14.1
click at [0, 107] on div "Analytics Inbound Inventory Outbound Retail Reports 02:36 PM EDT 09/27/2025 09/…" at bounding box center [720, 344] width 1441 height 689
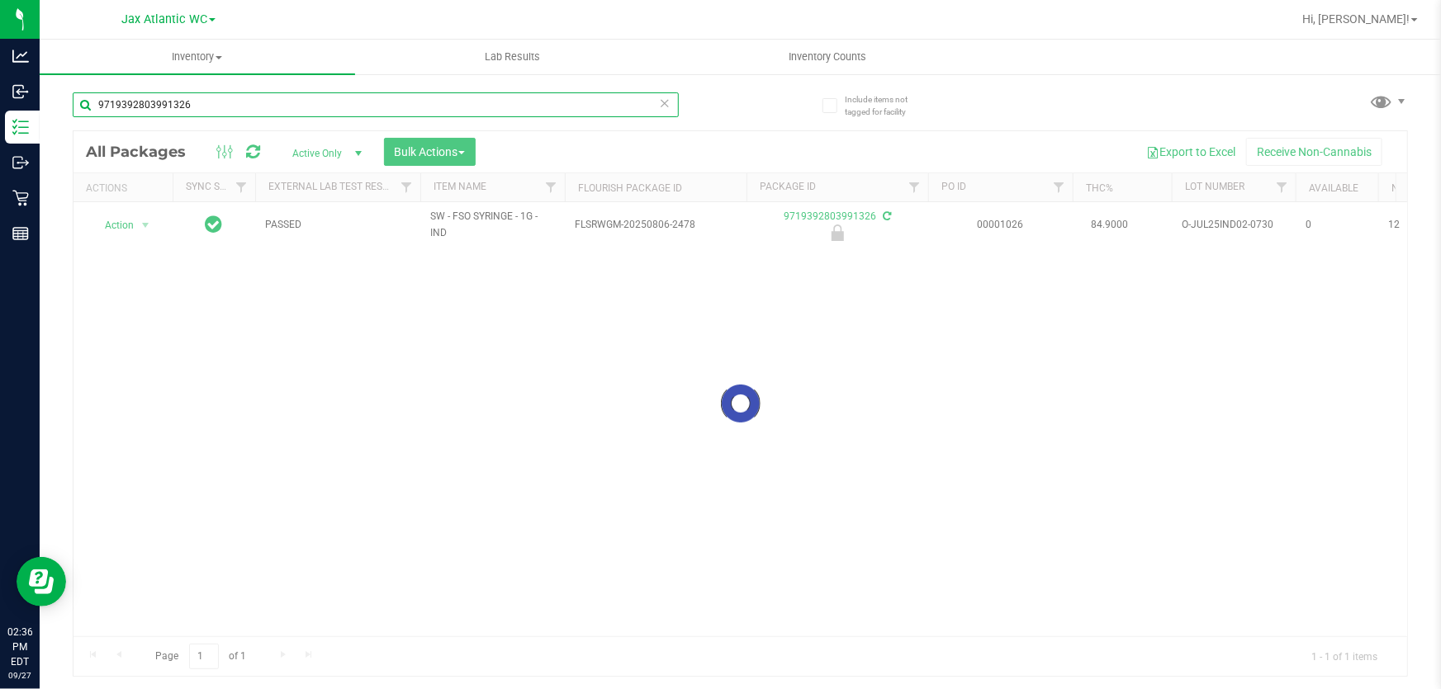
type input "9719392803991326"
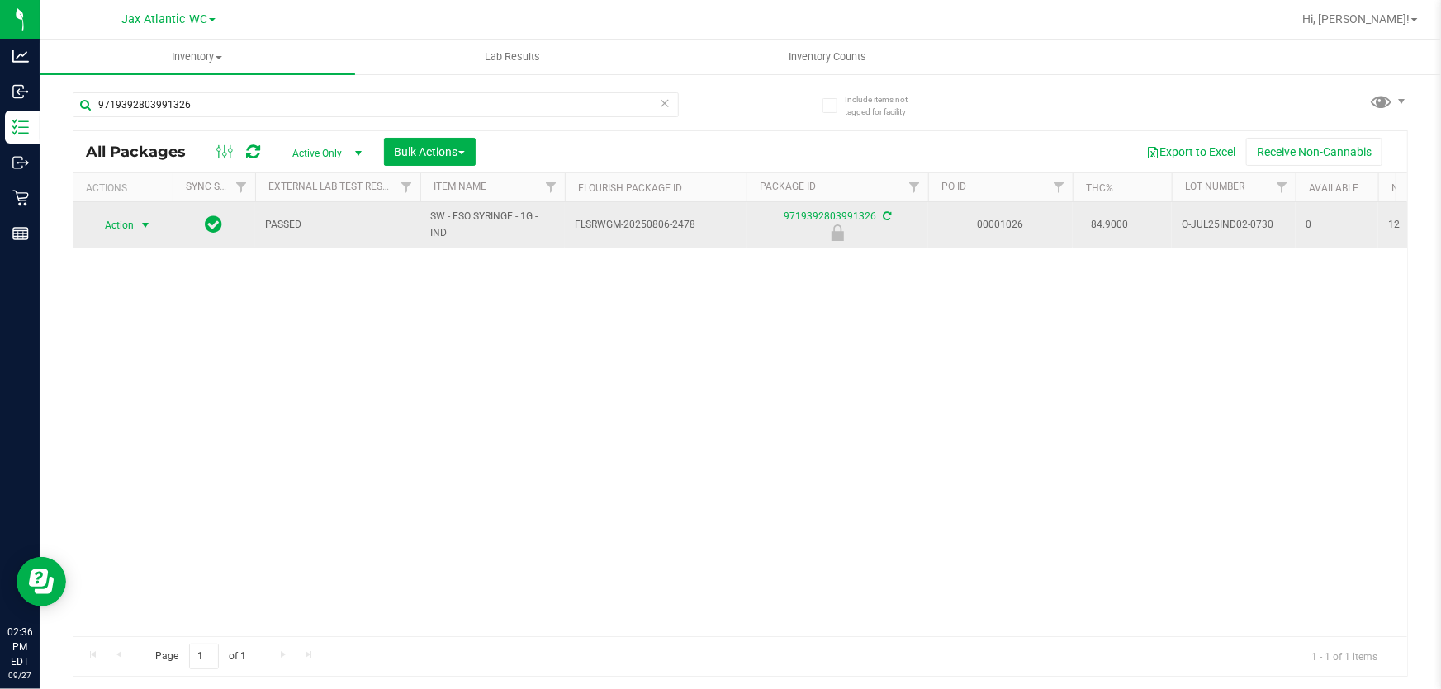
click at [109, 225] on span "Action" at bounding box center [112, 225] width 45 height 23
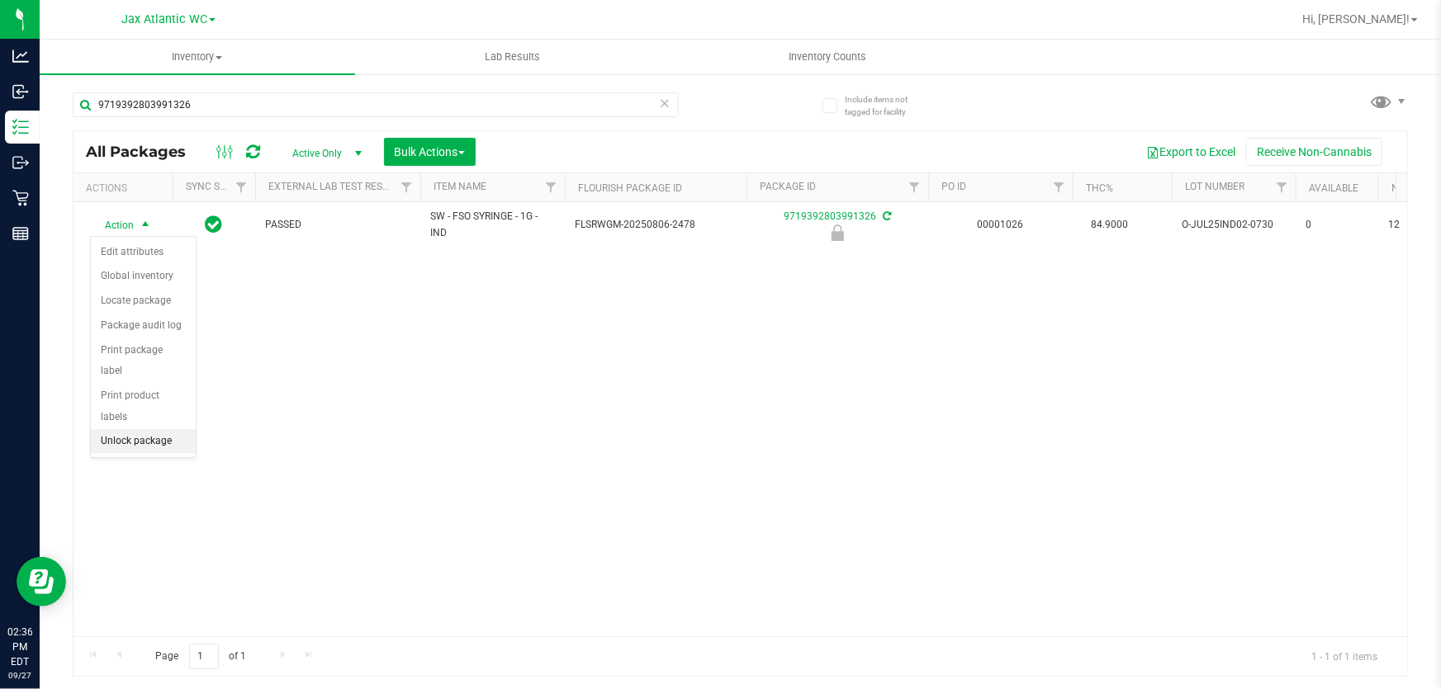
click at [133, 429] on li "Unlock package" at bounding box center [143, 441] width 105 height 25
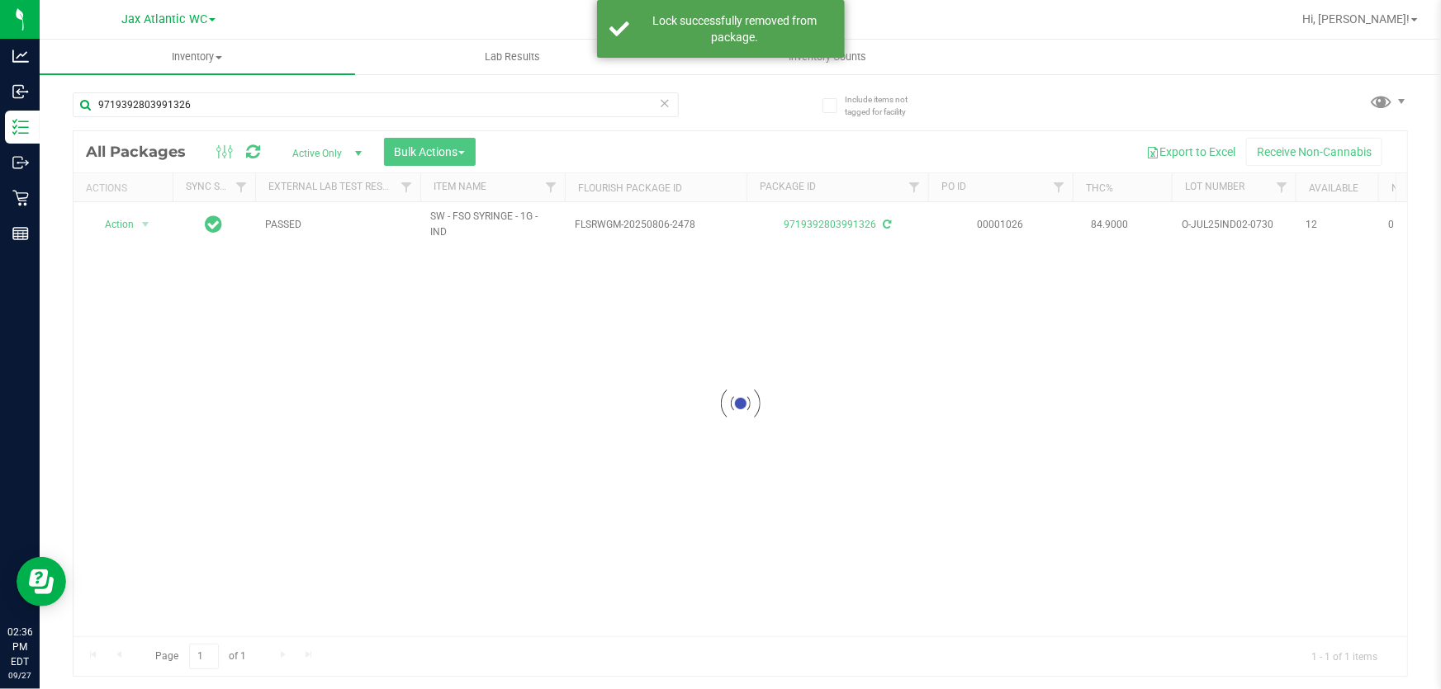
click at [111, 220] on div at bounding box center [739, 403] width 1333 height 545
click at [111, 220] on span "Action" at bounding box center [112, 224] width 45 height 23
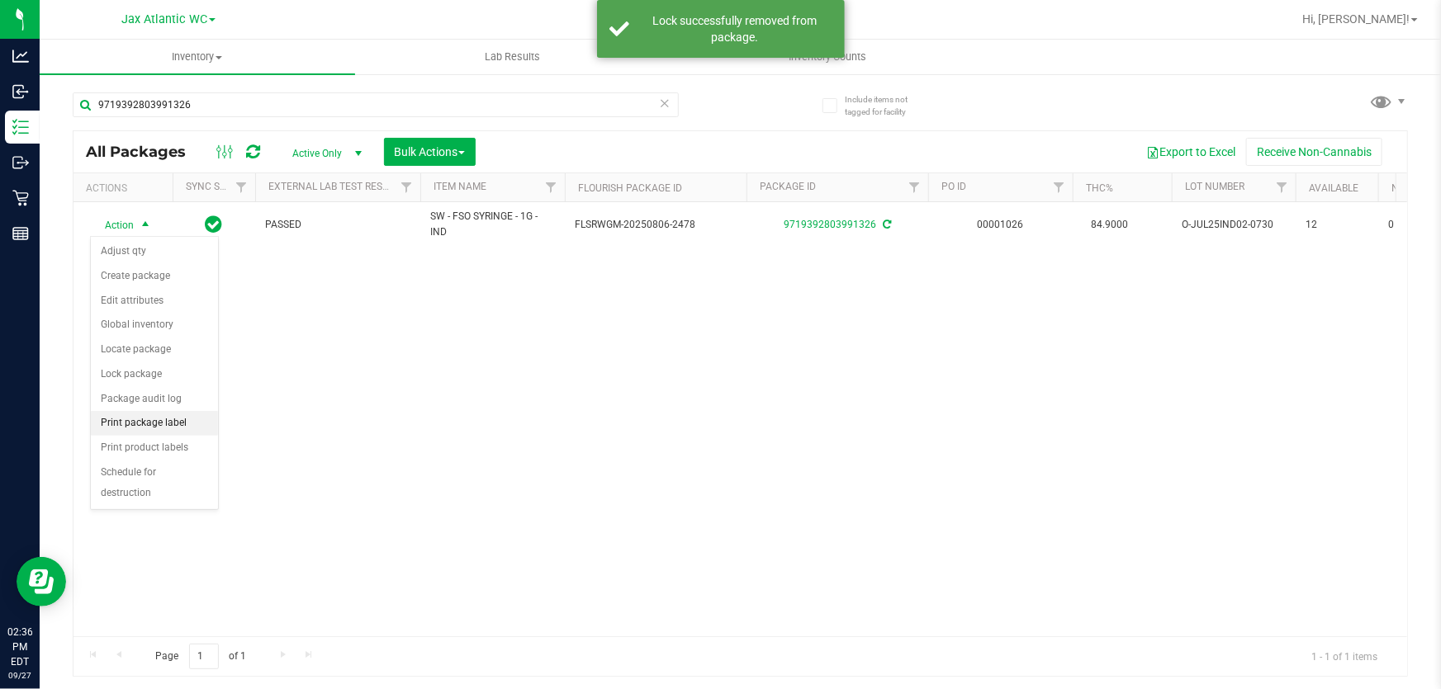
click at [165, 419] on li "Print package label" at bounding box center [154, 423] width 127 height 25
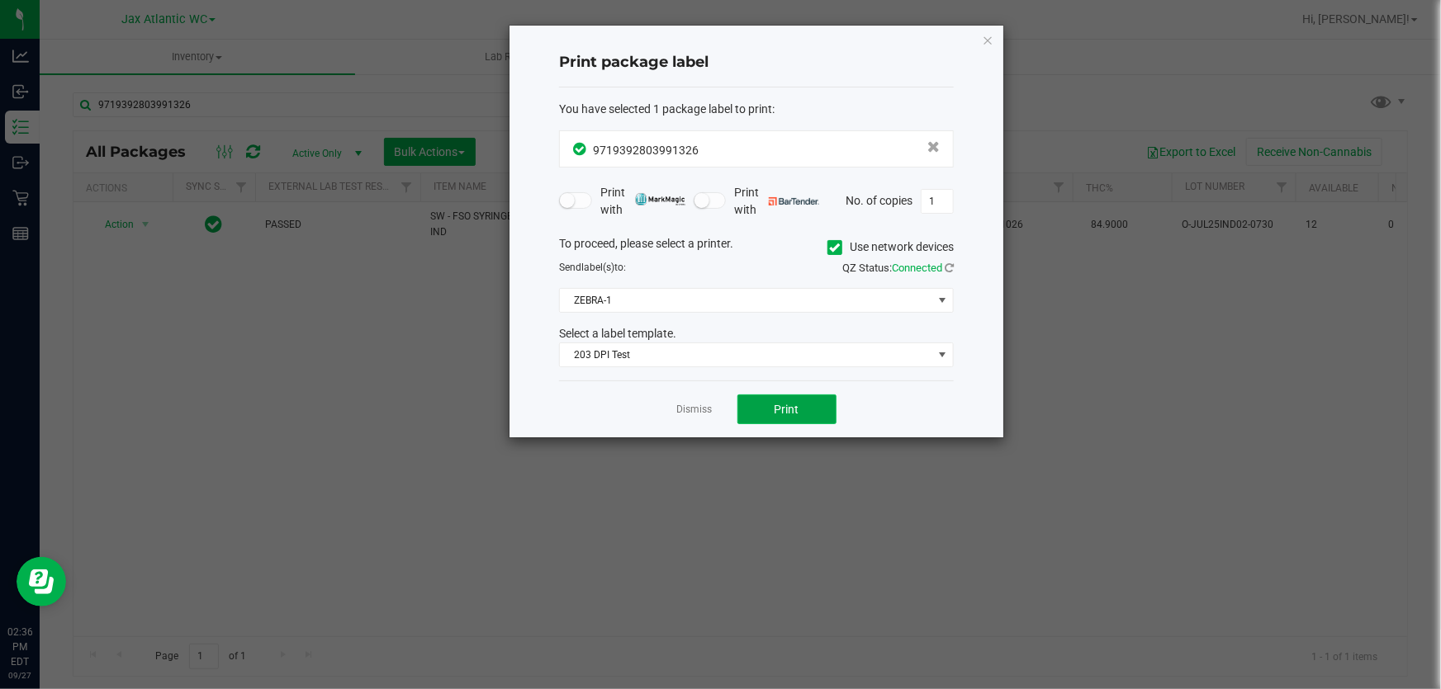
click at [805, 416] on button "Print" at bounding box center [786, 410] width 99 height 30
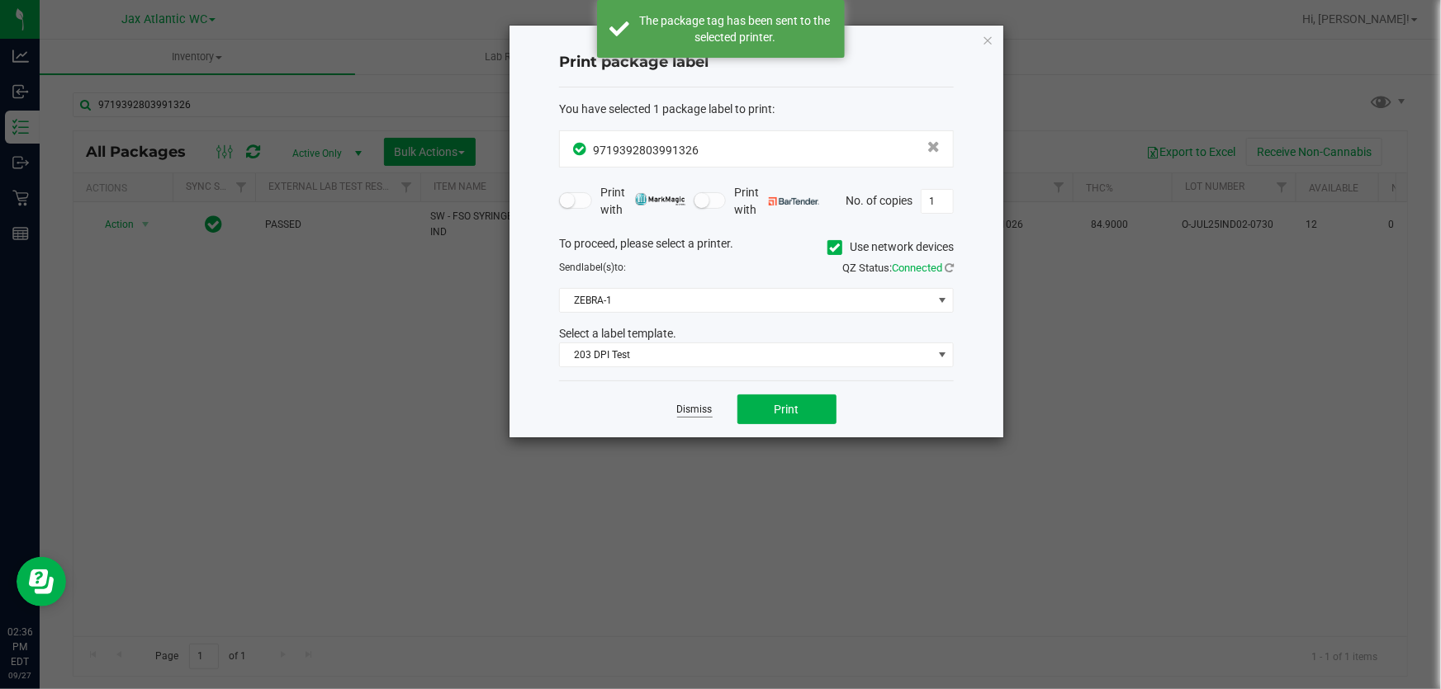
click at [697, 406] on link "Dismiss" at bounding box center [695, 410] width 36 height 14
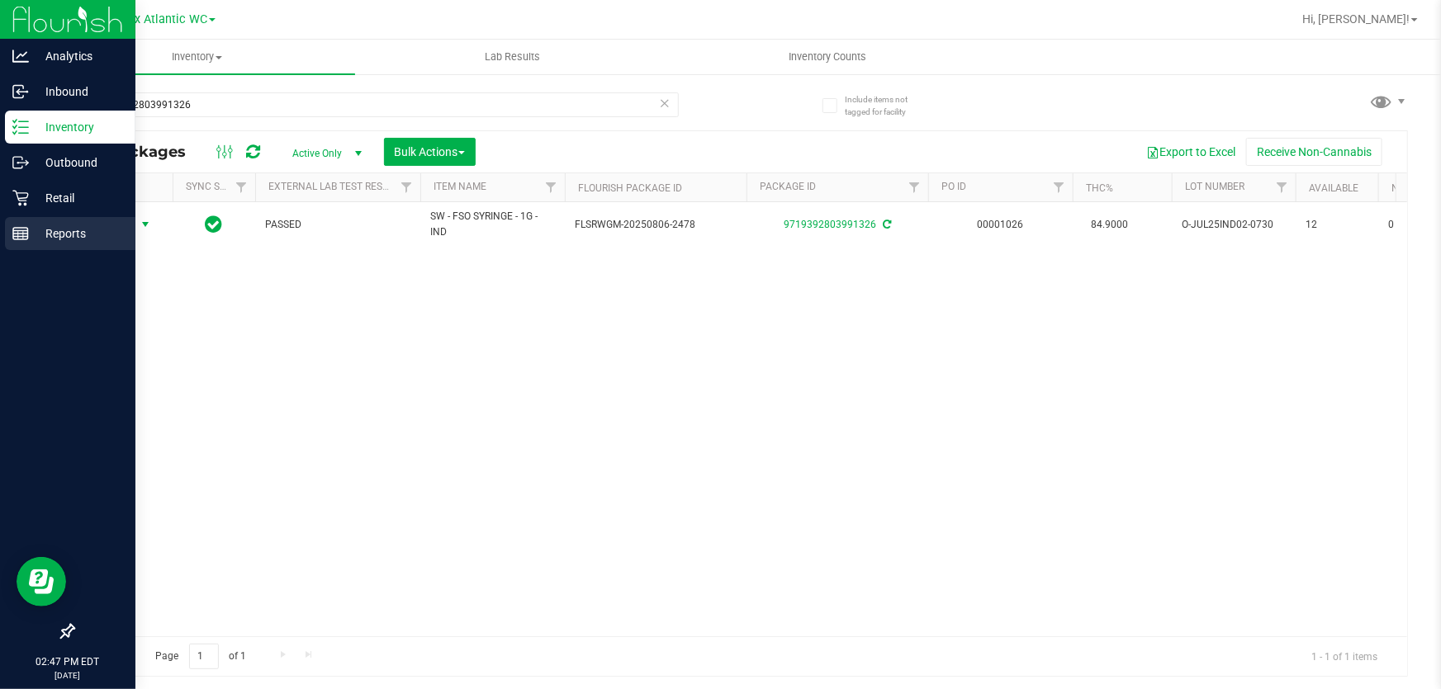
click at [17, 237] on line at bounding box center [20, 237] width 15 height 0
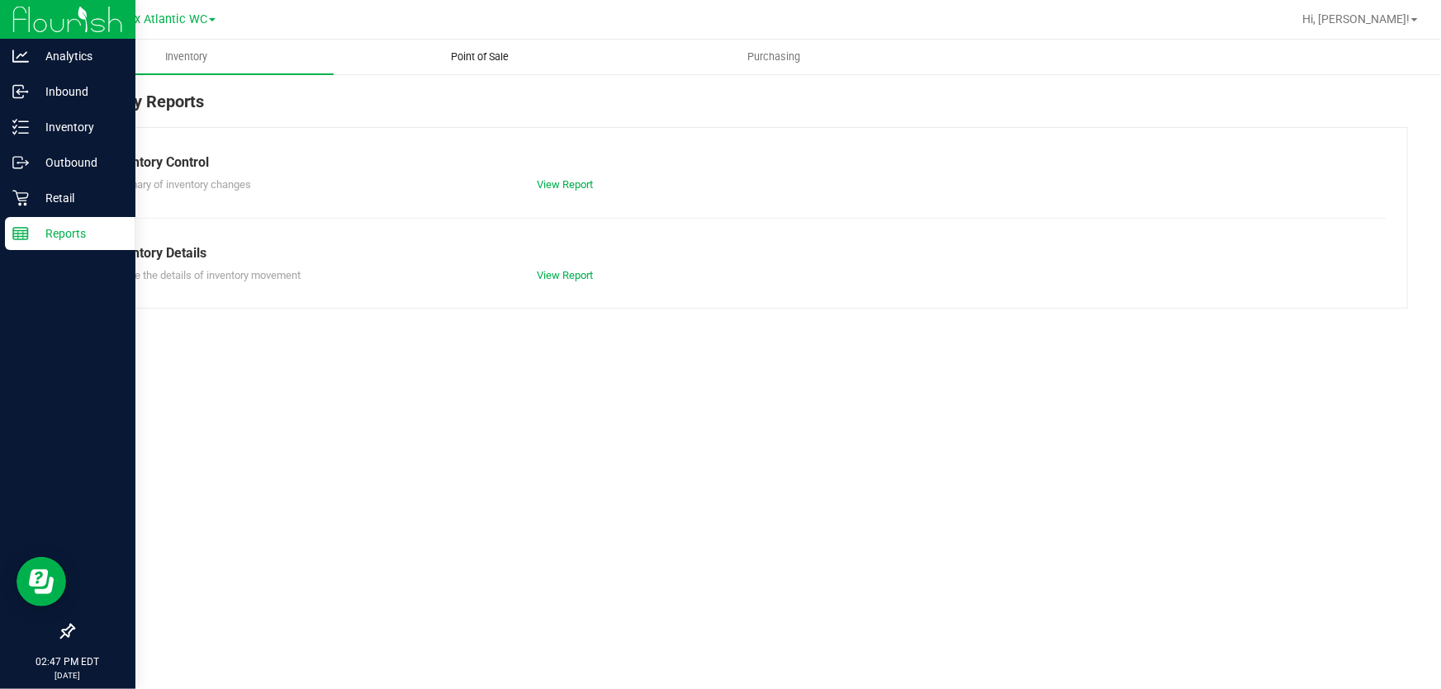
click at [467, 62] on span "Point of Sale" at bounding box center [480, 57] width 102 height 15
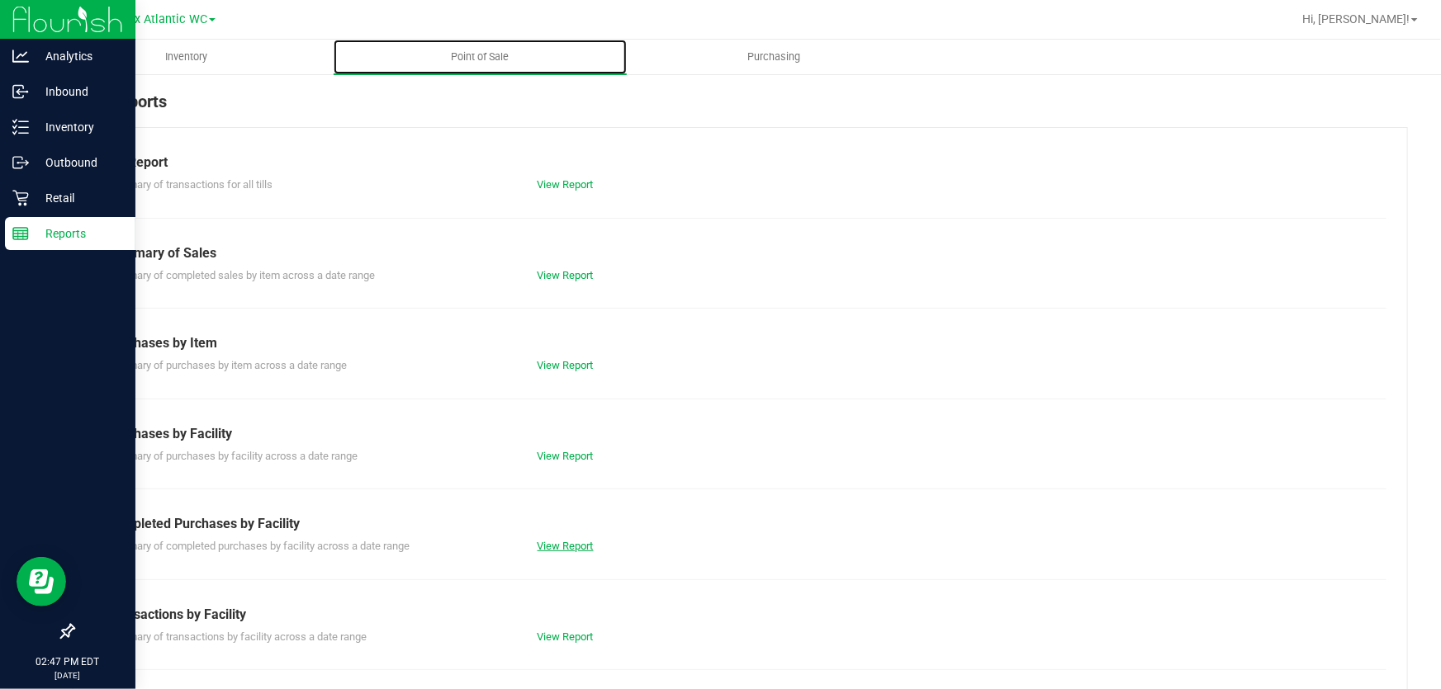
click at [561, 541] on link "View Report" at bounding box center [566, 546] width 56 height 12
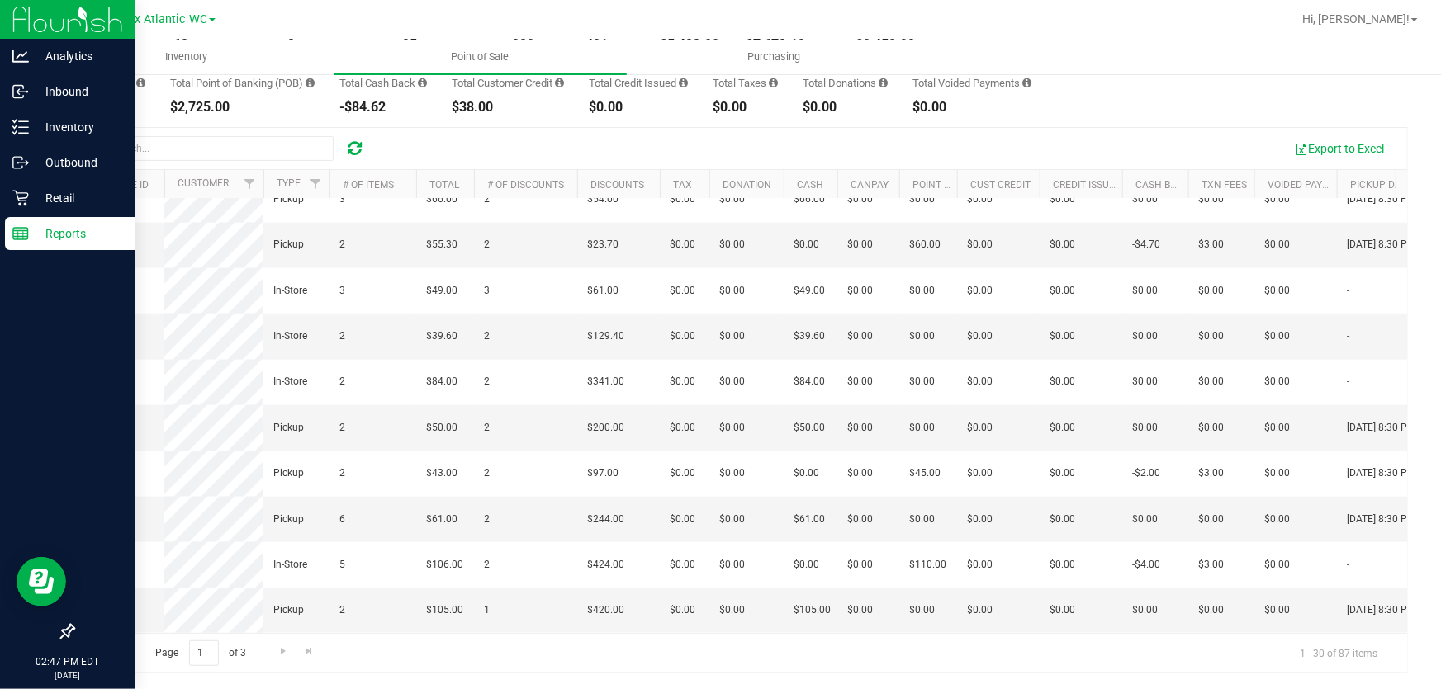
scroll to position [148, 0]
click at [282, 650] on span "Go to the next page" at bounding box center [283, 652] width 13 height 13
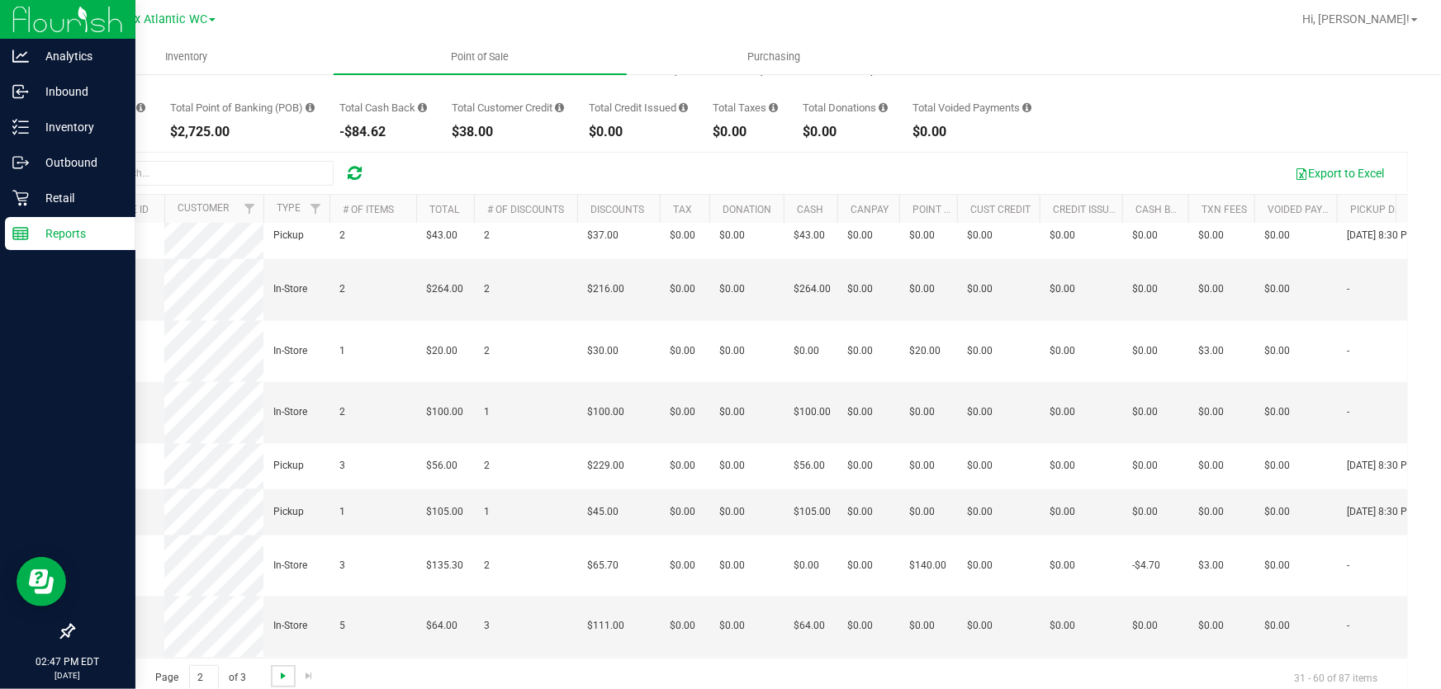
scroll to position [149, 0]
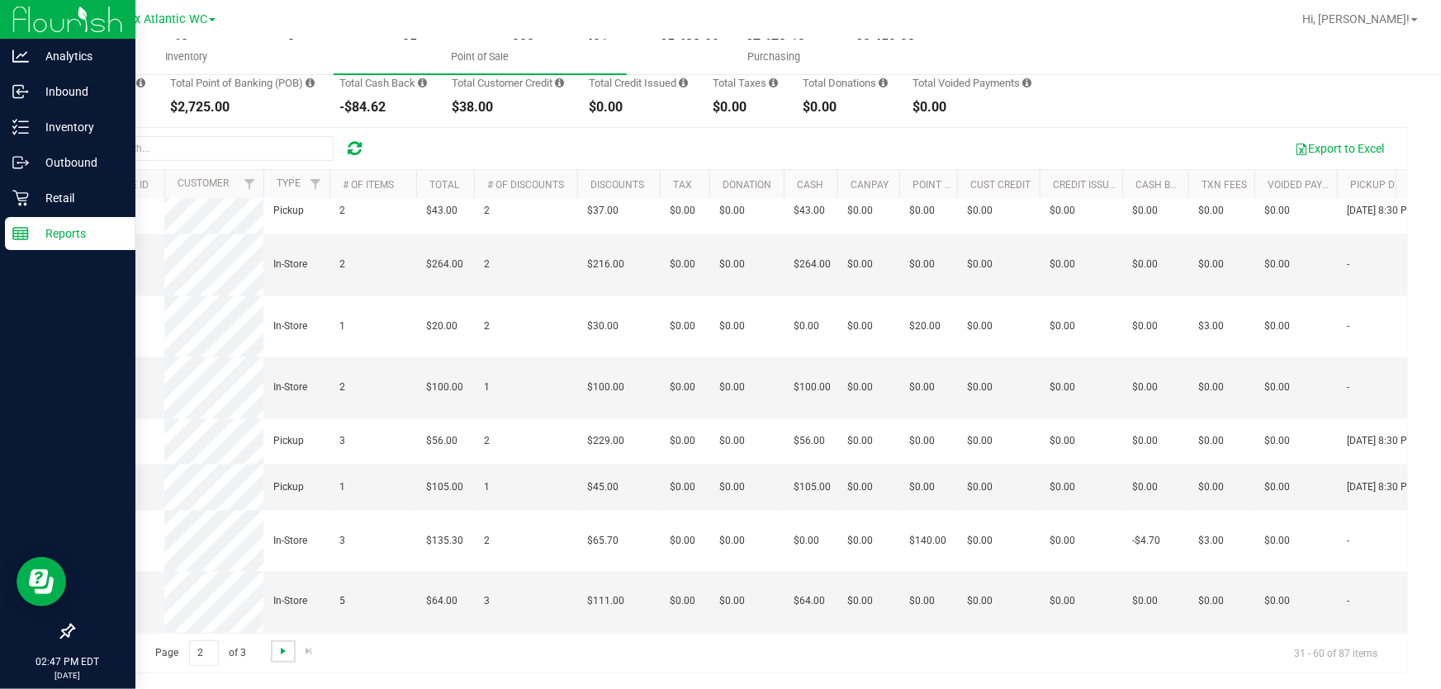
click at [281, 648] on span "Go to the next page" at bounding box center [283, 651] width 13 height 13
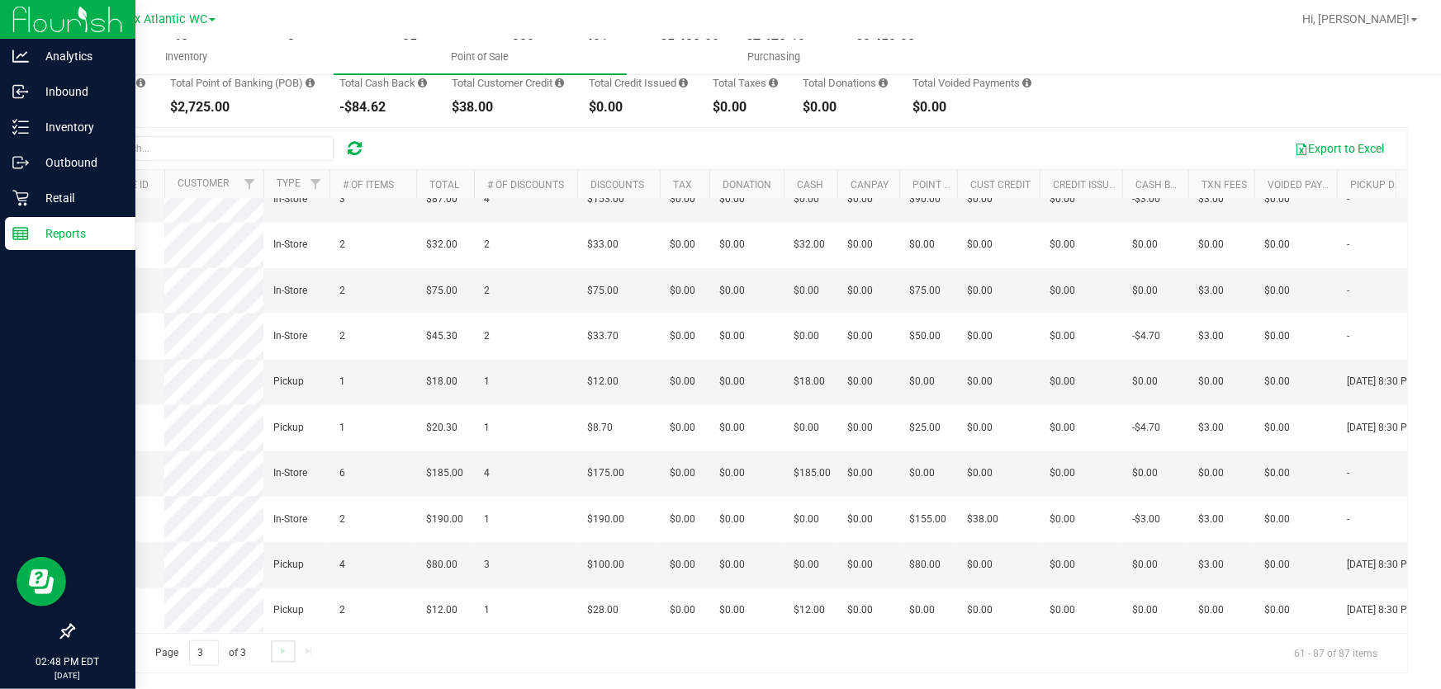
scroll to position [0, 0]
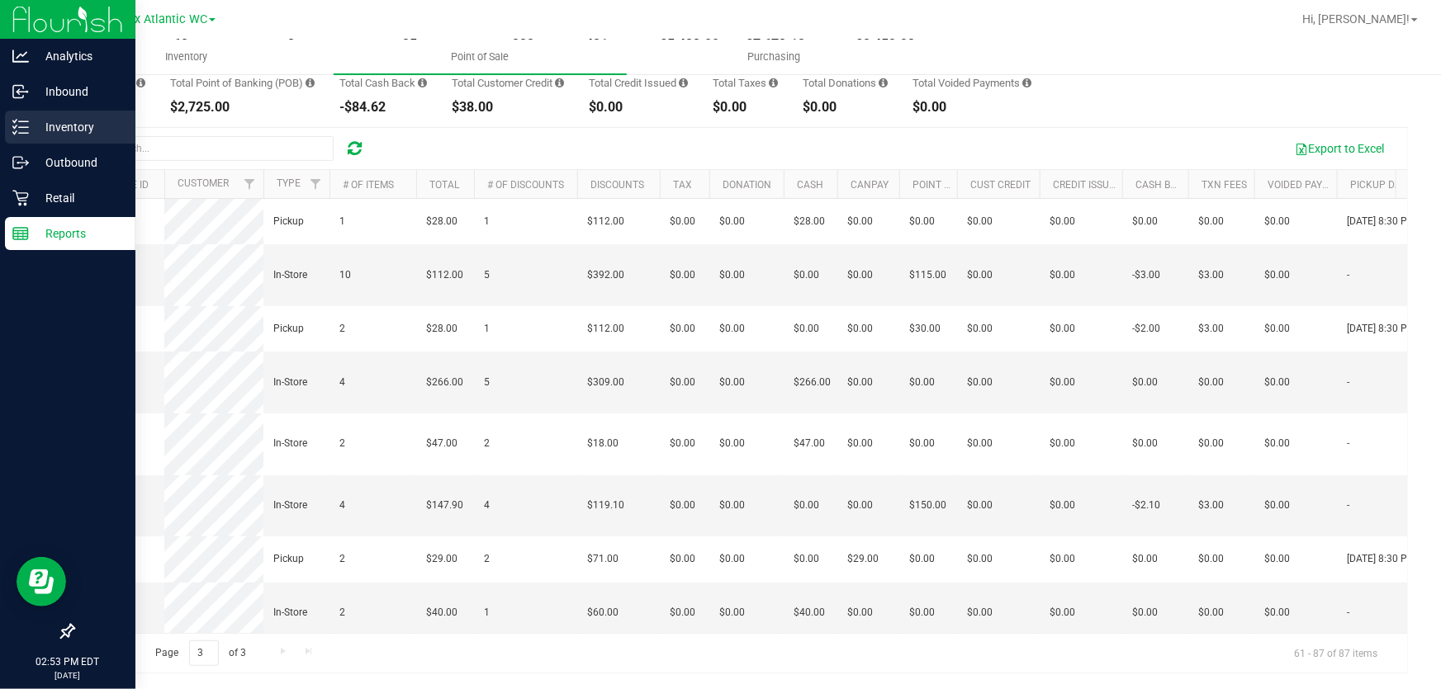
click at [41, 128] on p "Inventory" at bounding box center [78, 127] width 99 height 20
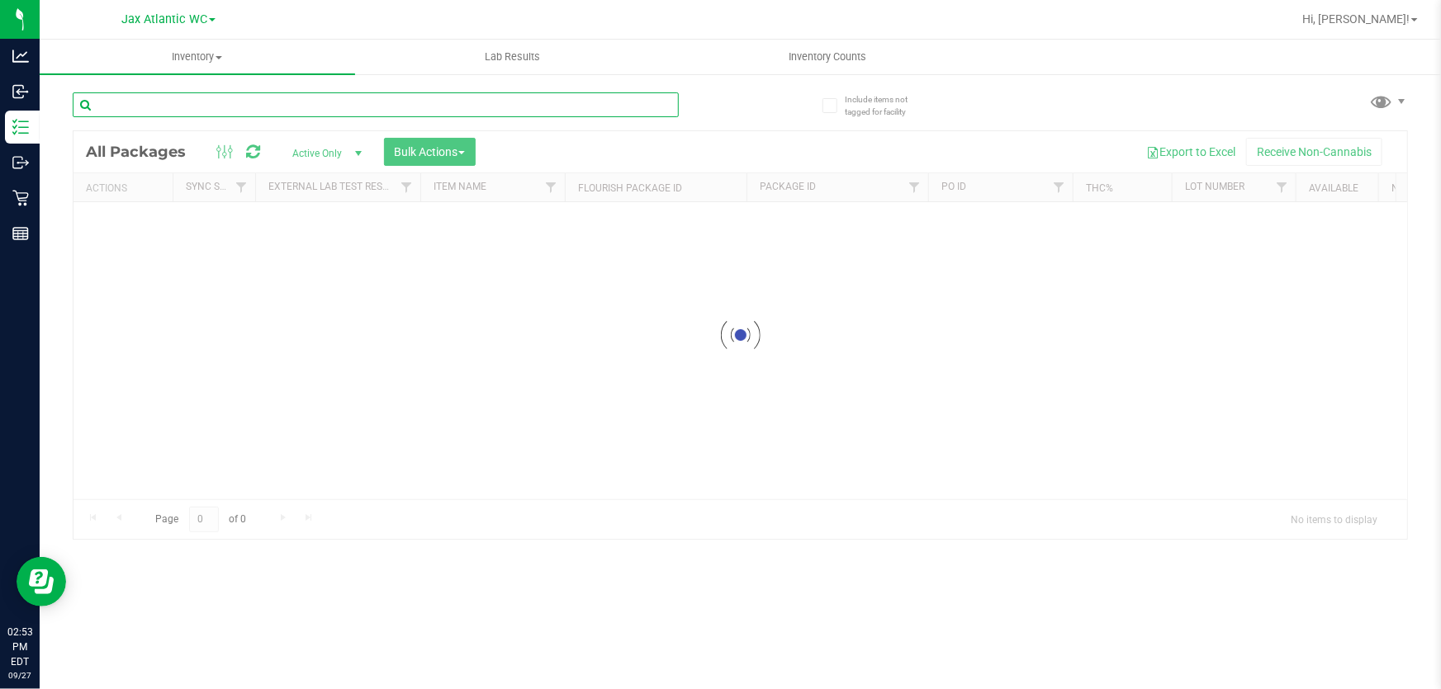
click at [306, 100] on input "text" at bounding box center [376, 104] width 606 height 25
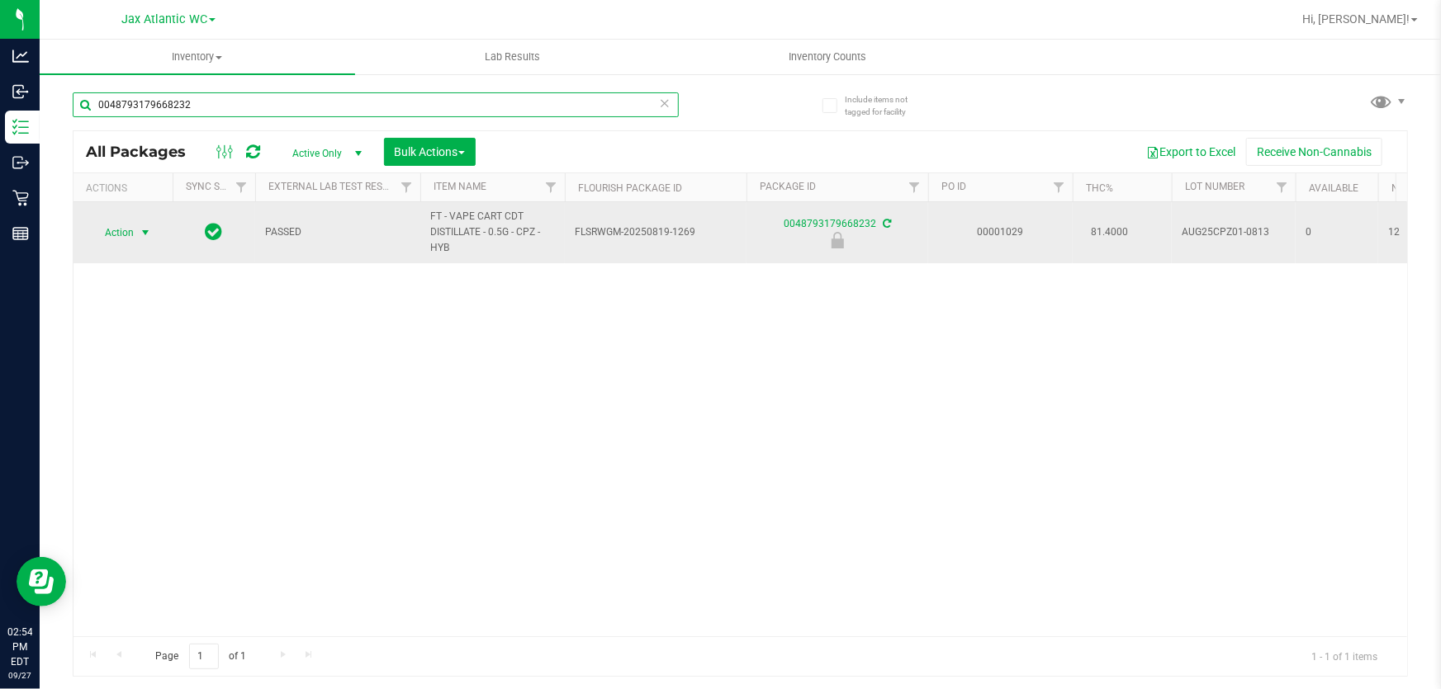
type input "0048793179668232"
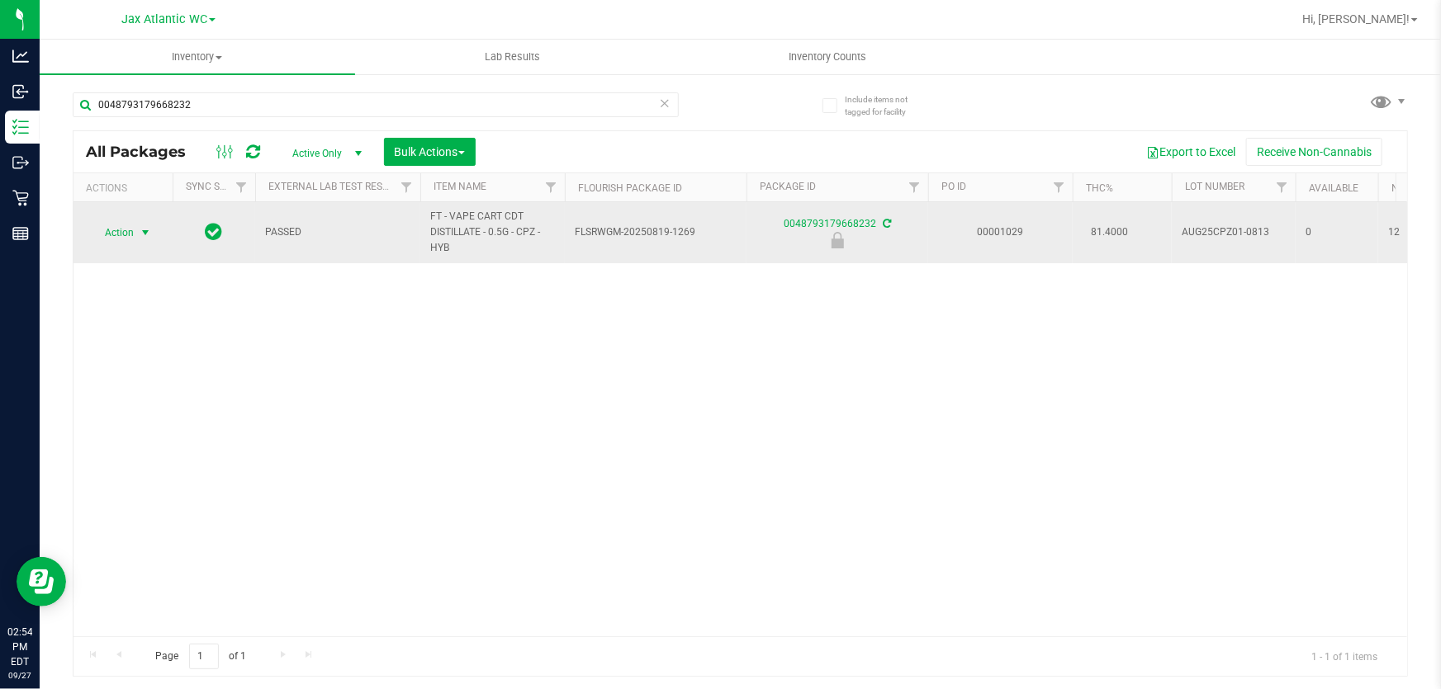
click at [98, 234] on span "Action" at bounding box center [112, 232] width 45 height 23
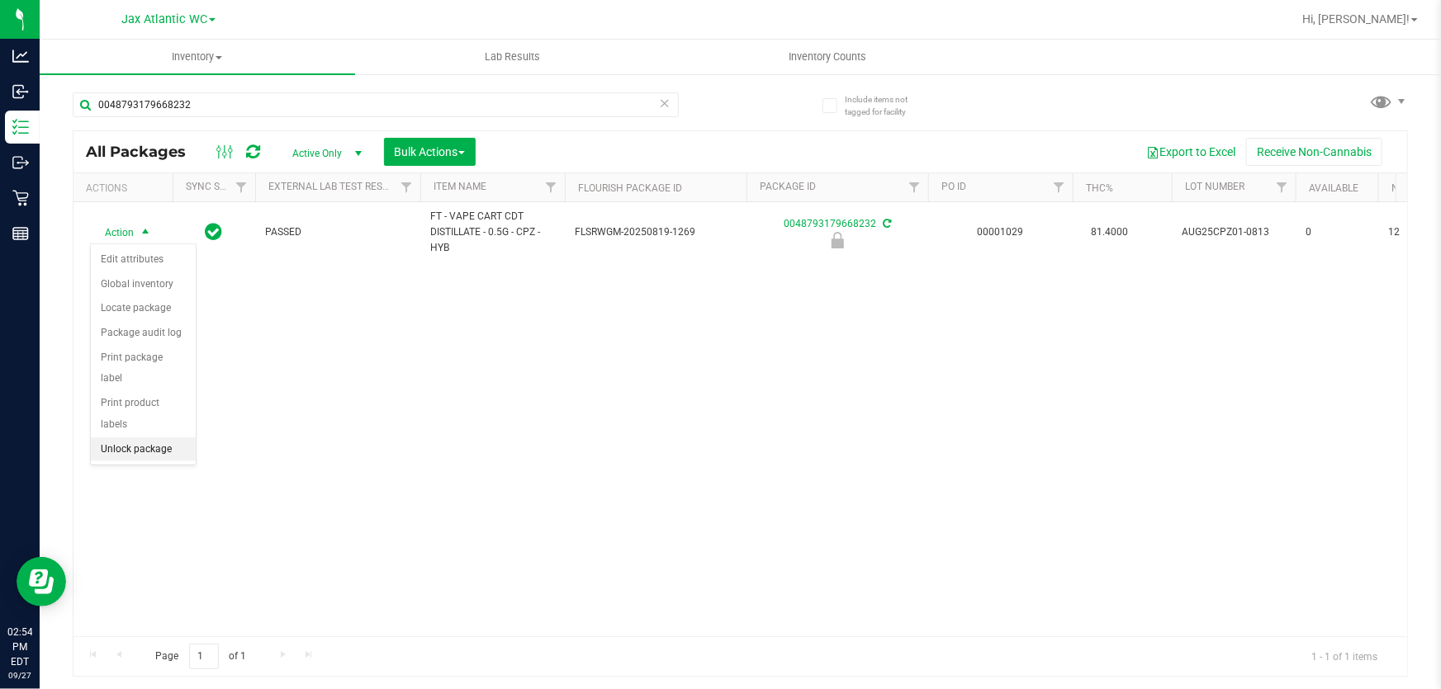
click at [133, 438] on li "Unlock package" at bounding box center [143, 450] width 105 height 25
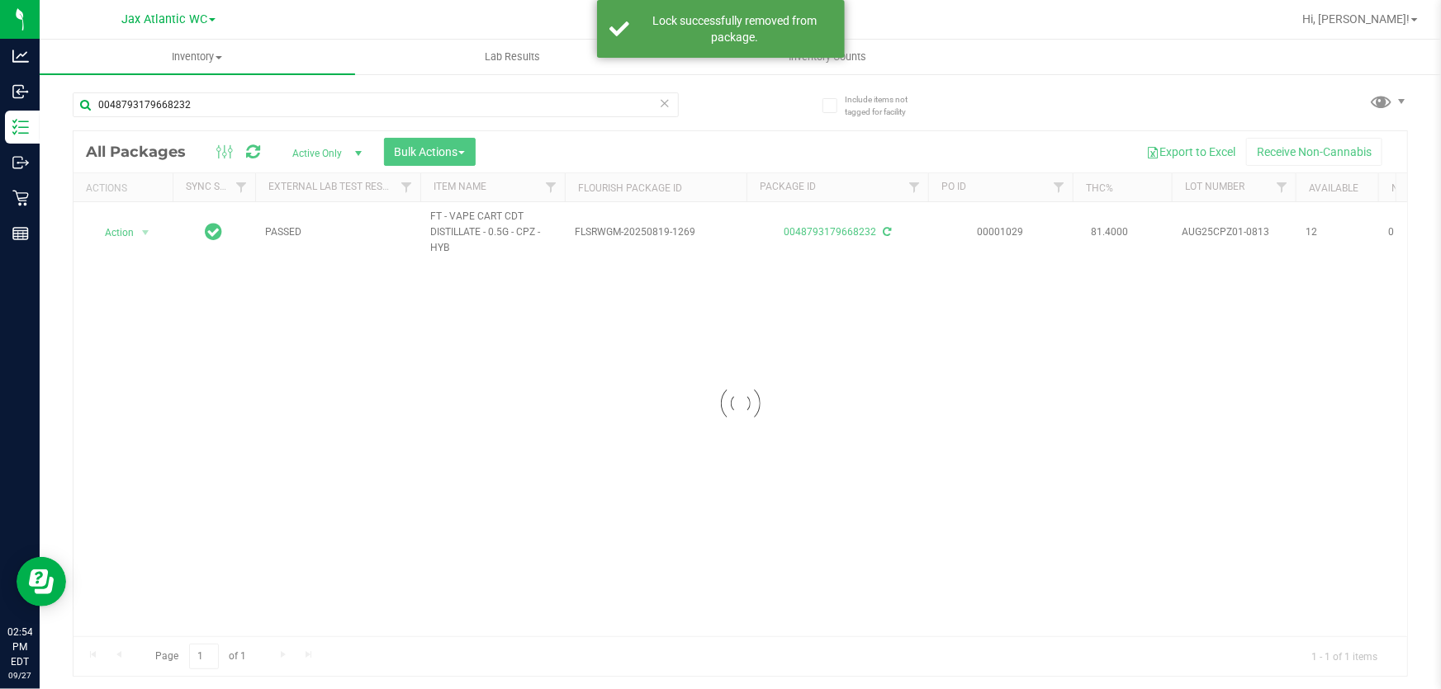
click at [129, 231] on div at bounding box center [739, 403] width 1333 height 545
click at [129, 231] on span "Action" at bounding box center [112, 232] width 45 height 23
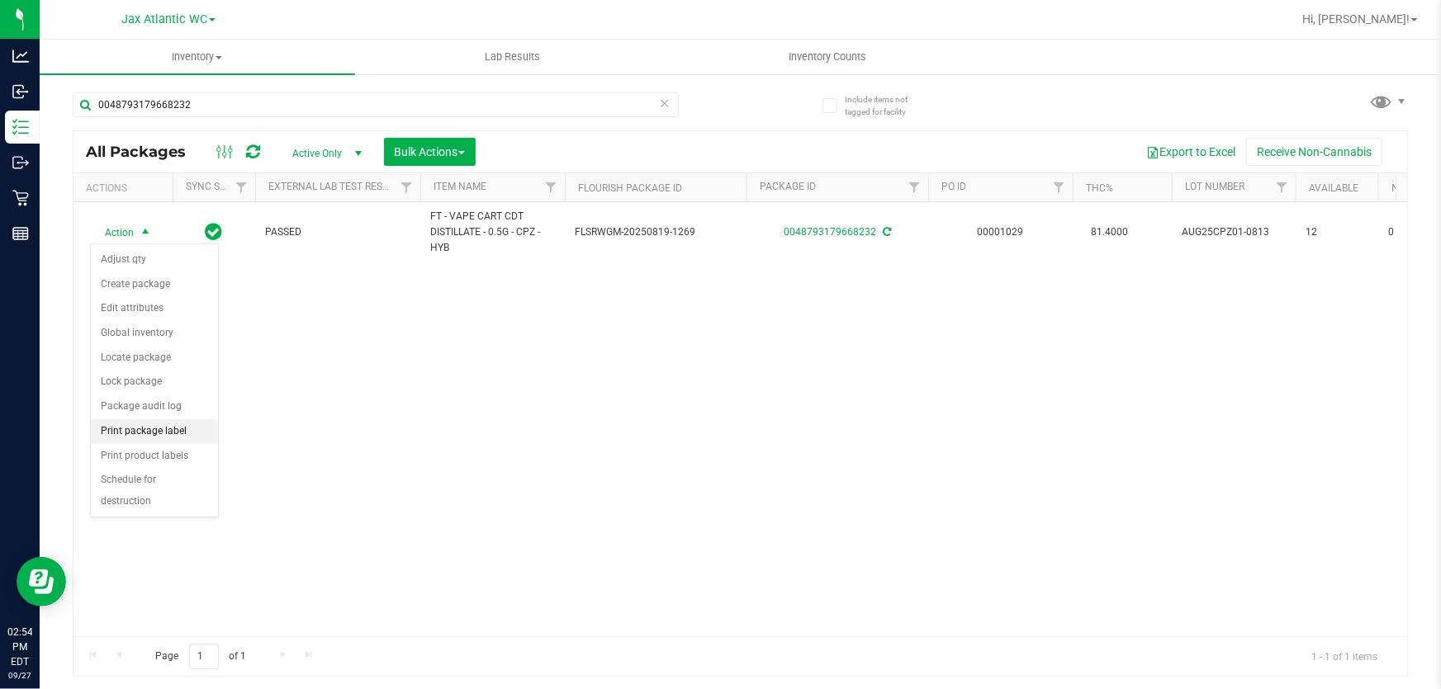
drag, startPoint x: 178, startPoint y: 429, endPoint x: 216, endPoint y: 417, distance: 39.9
click at [178, 429] on li "Print package label" at bounding box center [154, 431] width 127 height 25
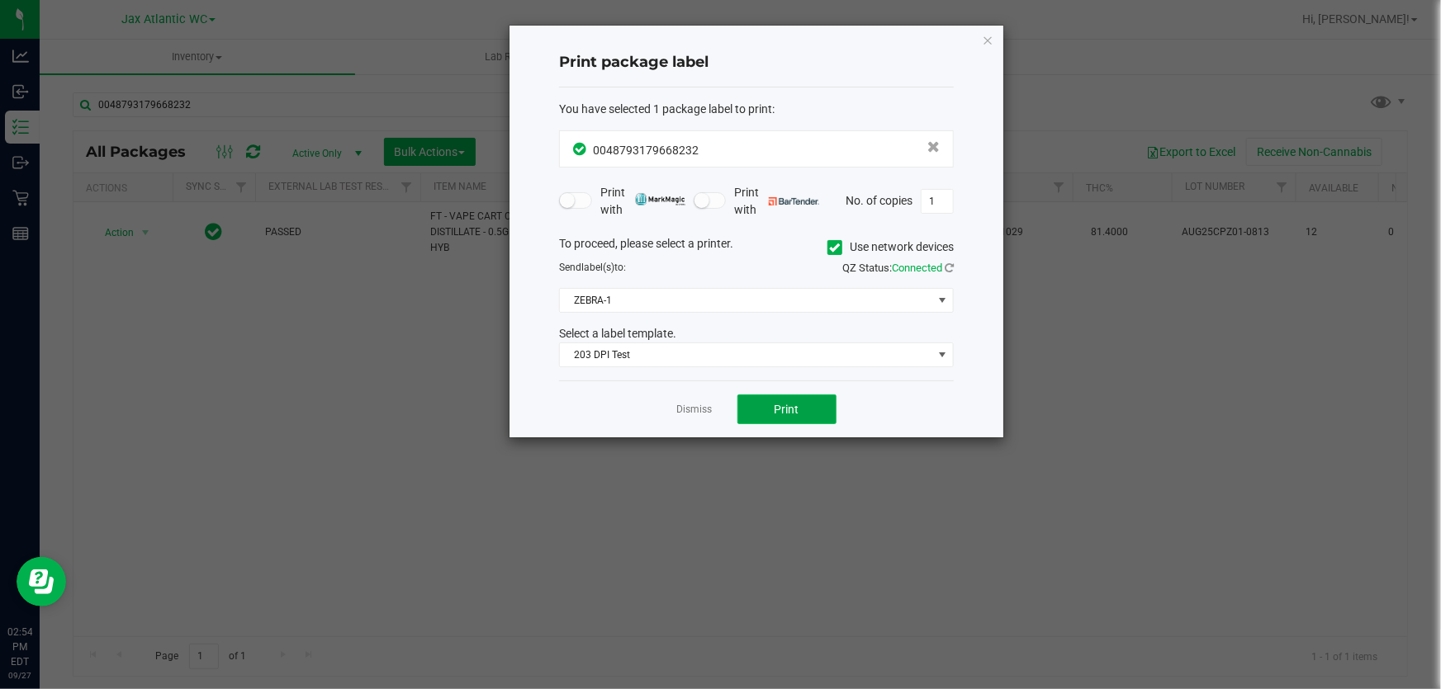
click at [800, 407] on button "Print" at bounding box center [786, 410] width 99 height 30
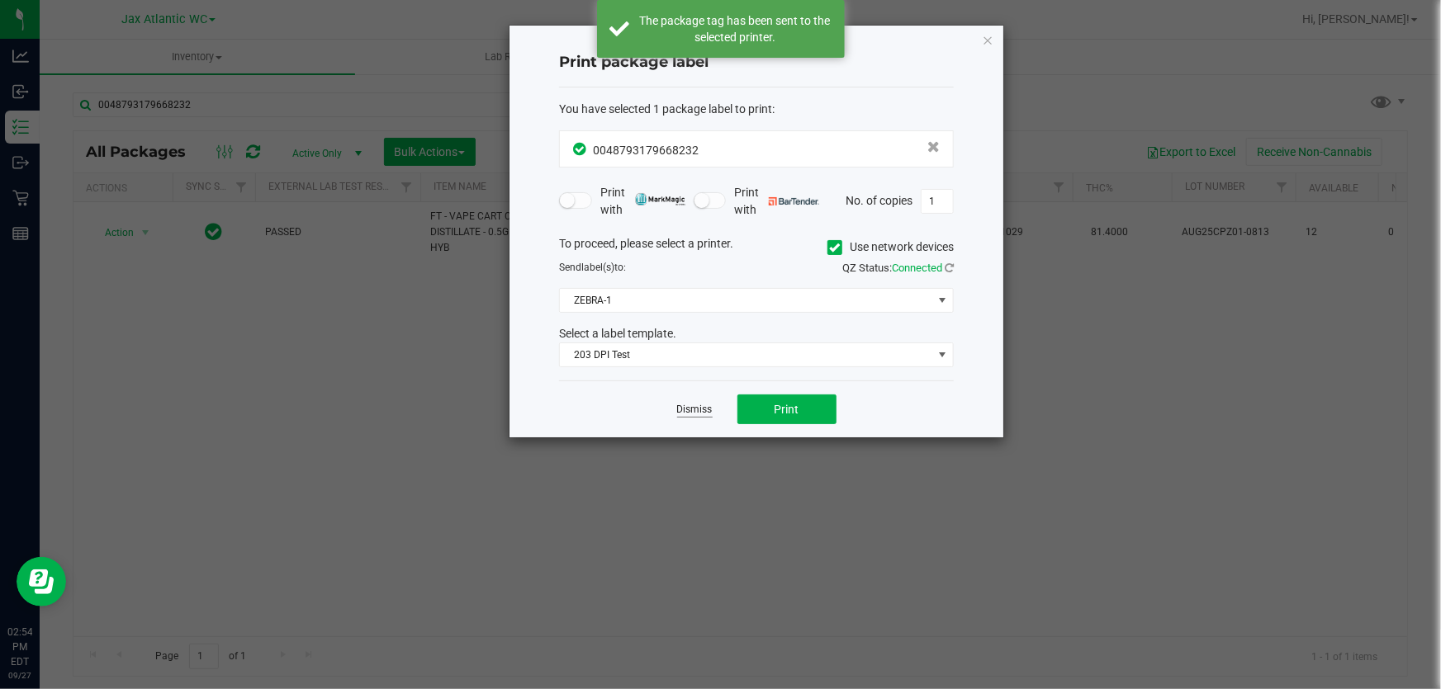
click at [694, 405] on link "Dismiss" at bounding box center [695, 410] width 36 height 14
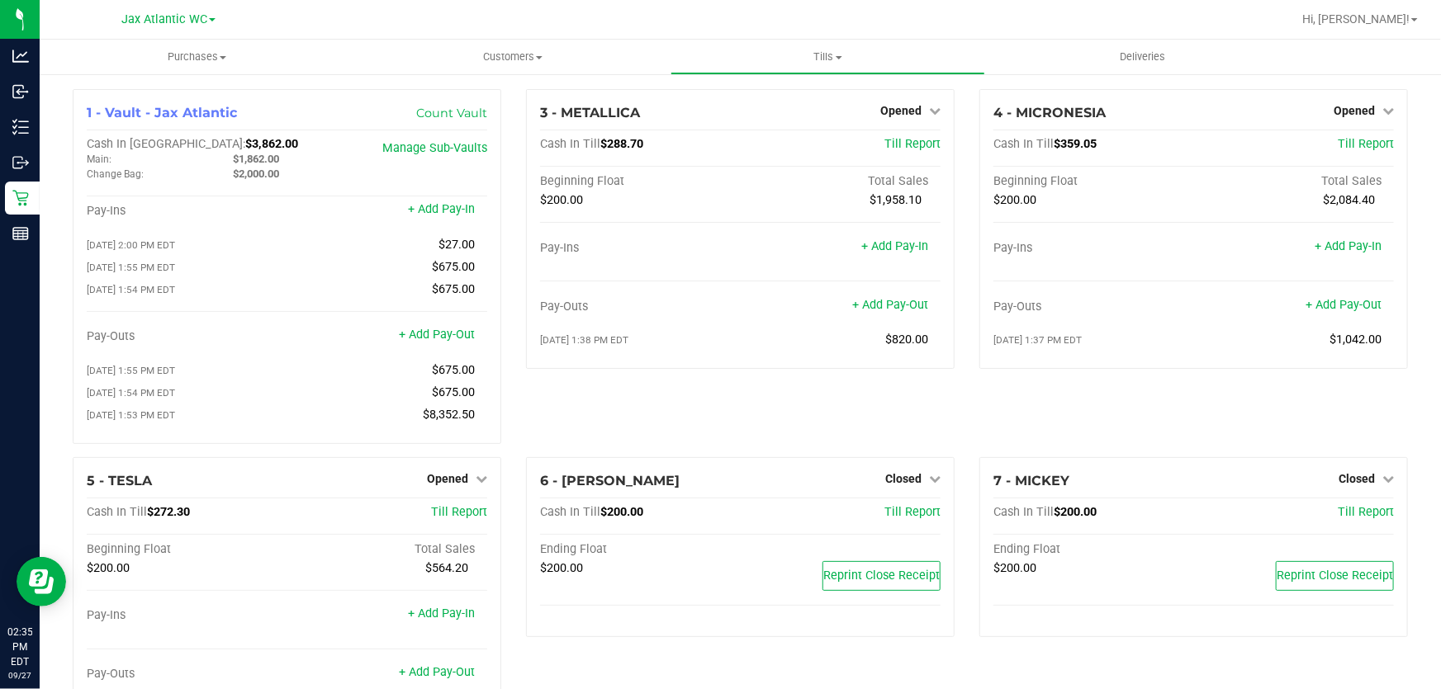
click at [702, 423] on div "3 - METALLICA Opened Close Till Cash In Till $288.70 Till Report Beginning Floa…" at bounding box center [740, 273] width 453 height 368
